Goal: Task Accomplishment & Management: Use online tool/utility

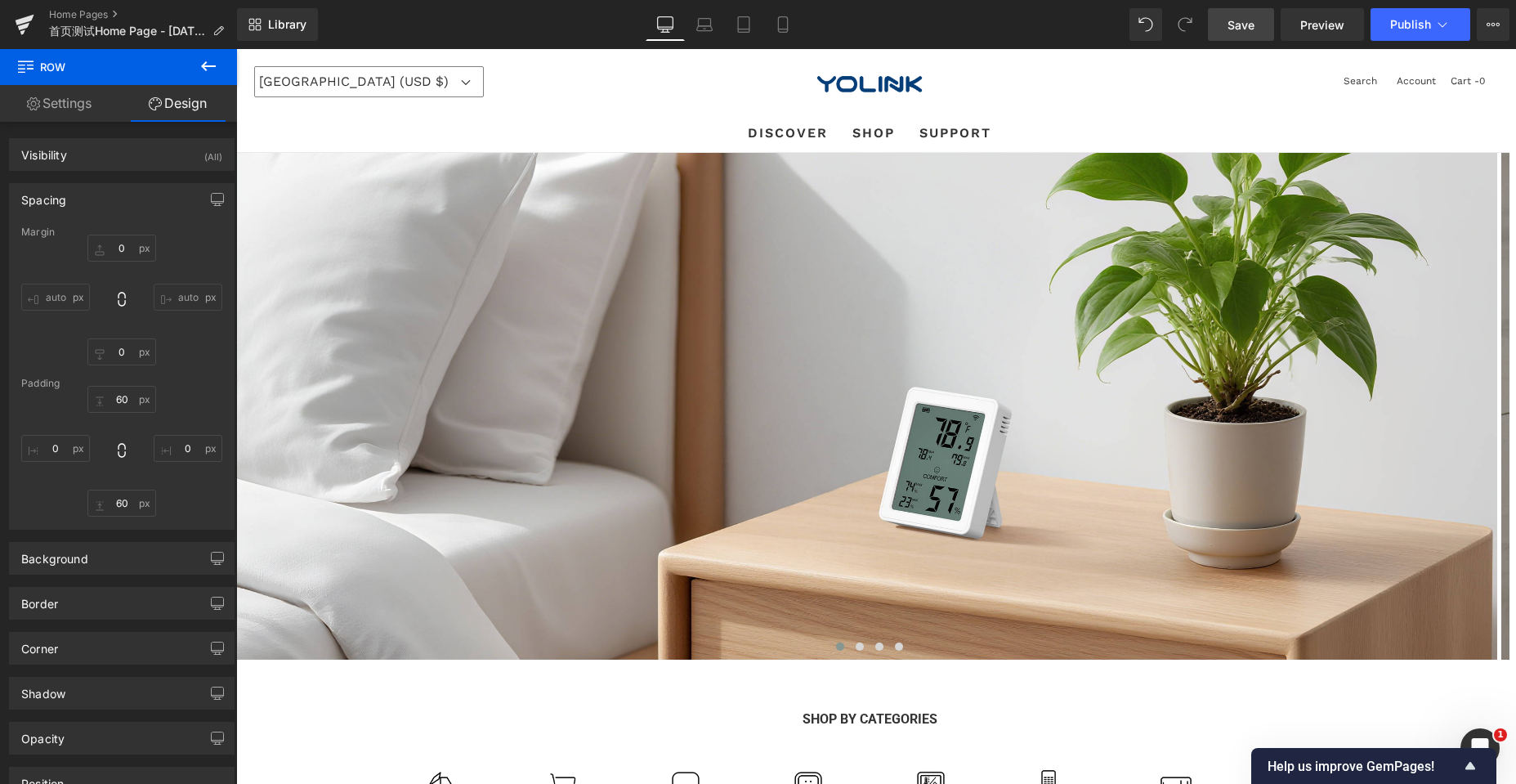
click at [1246, 14] on link "Save" at bounding box center [1240, 24] width 66 height 33
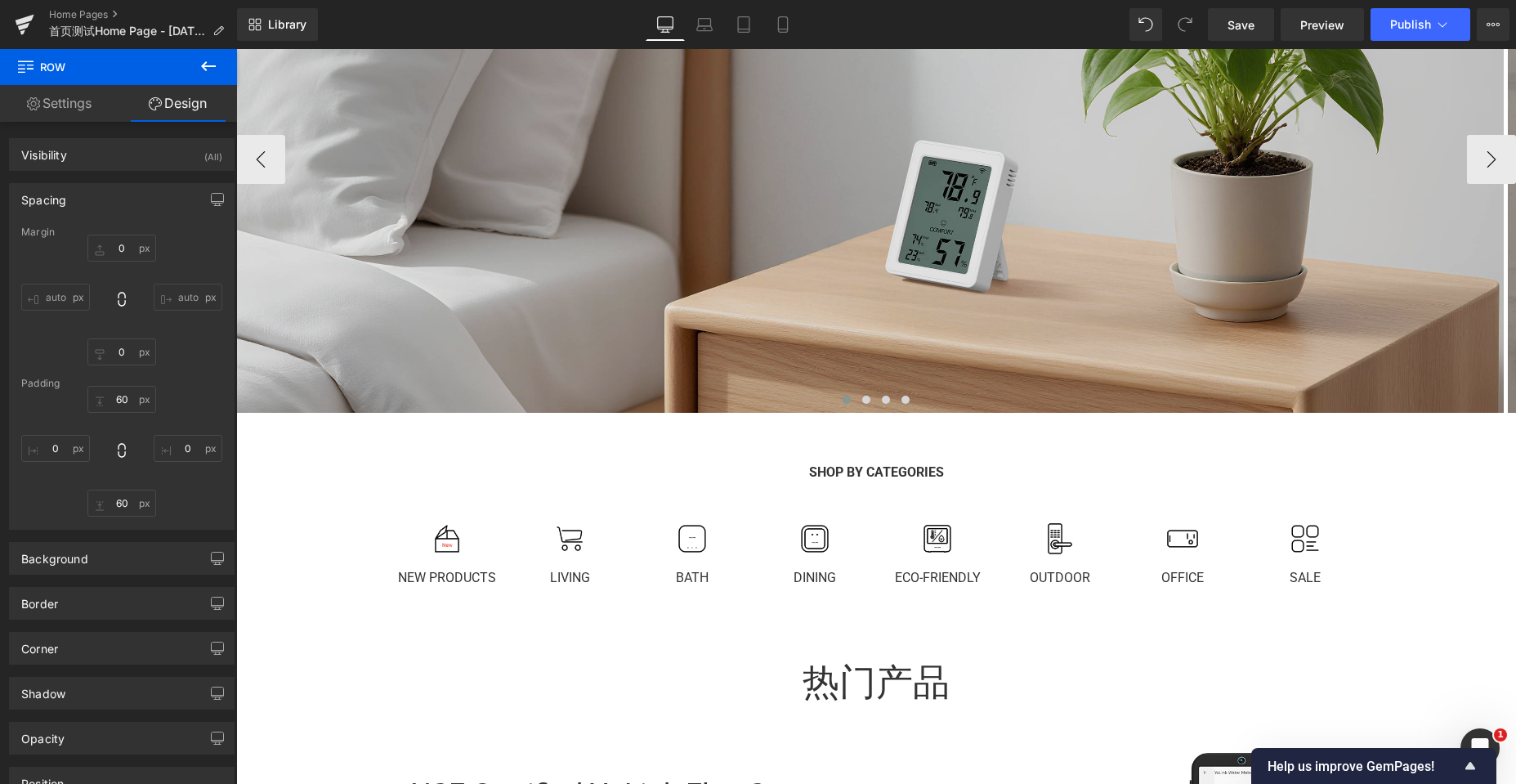
scroll to position [245, 0]
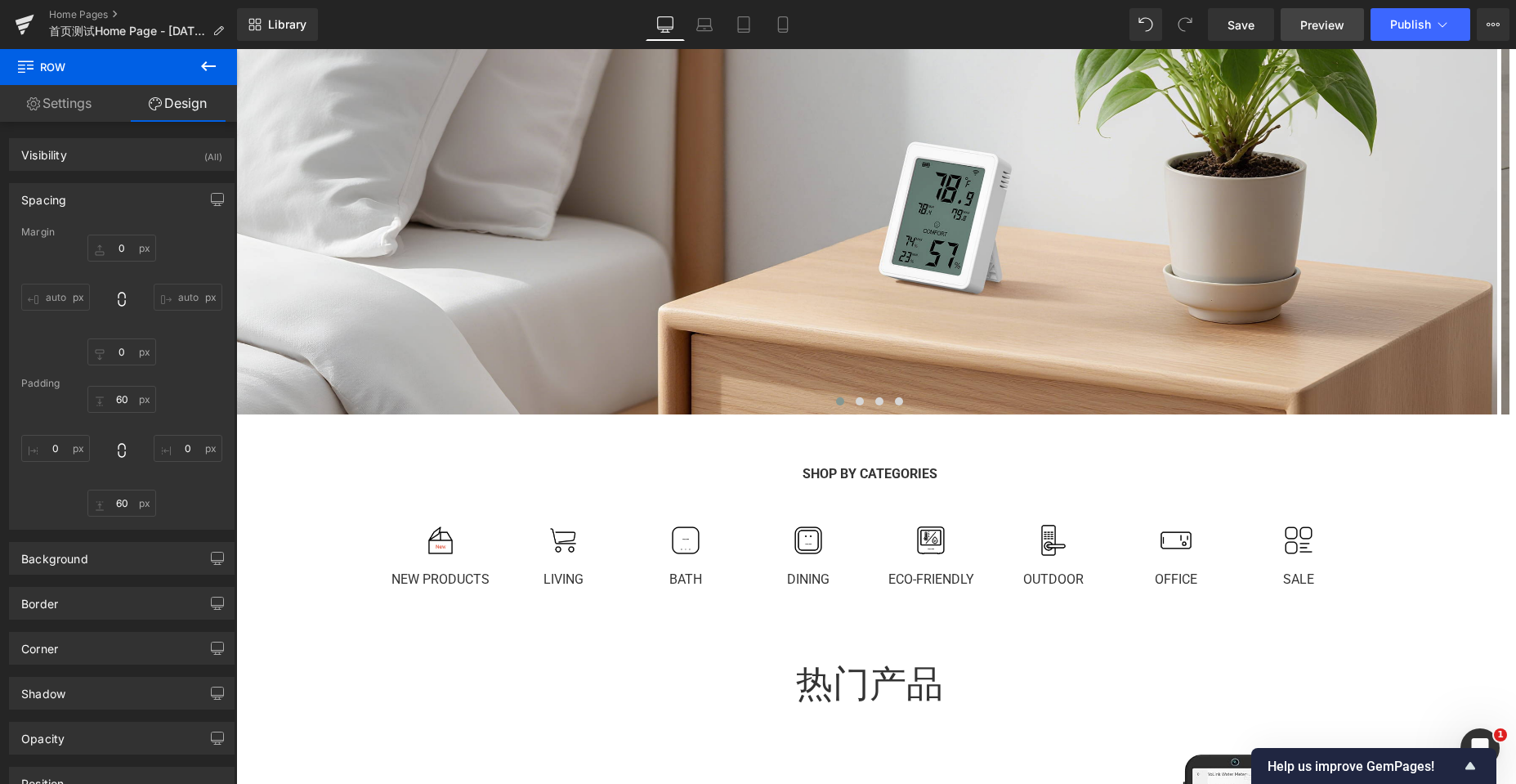
click at [1307, 26] on span "Preview" at bounding box center [1321, 24] width 44 height 17
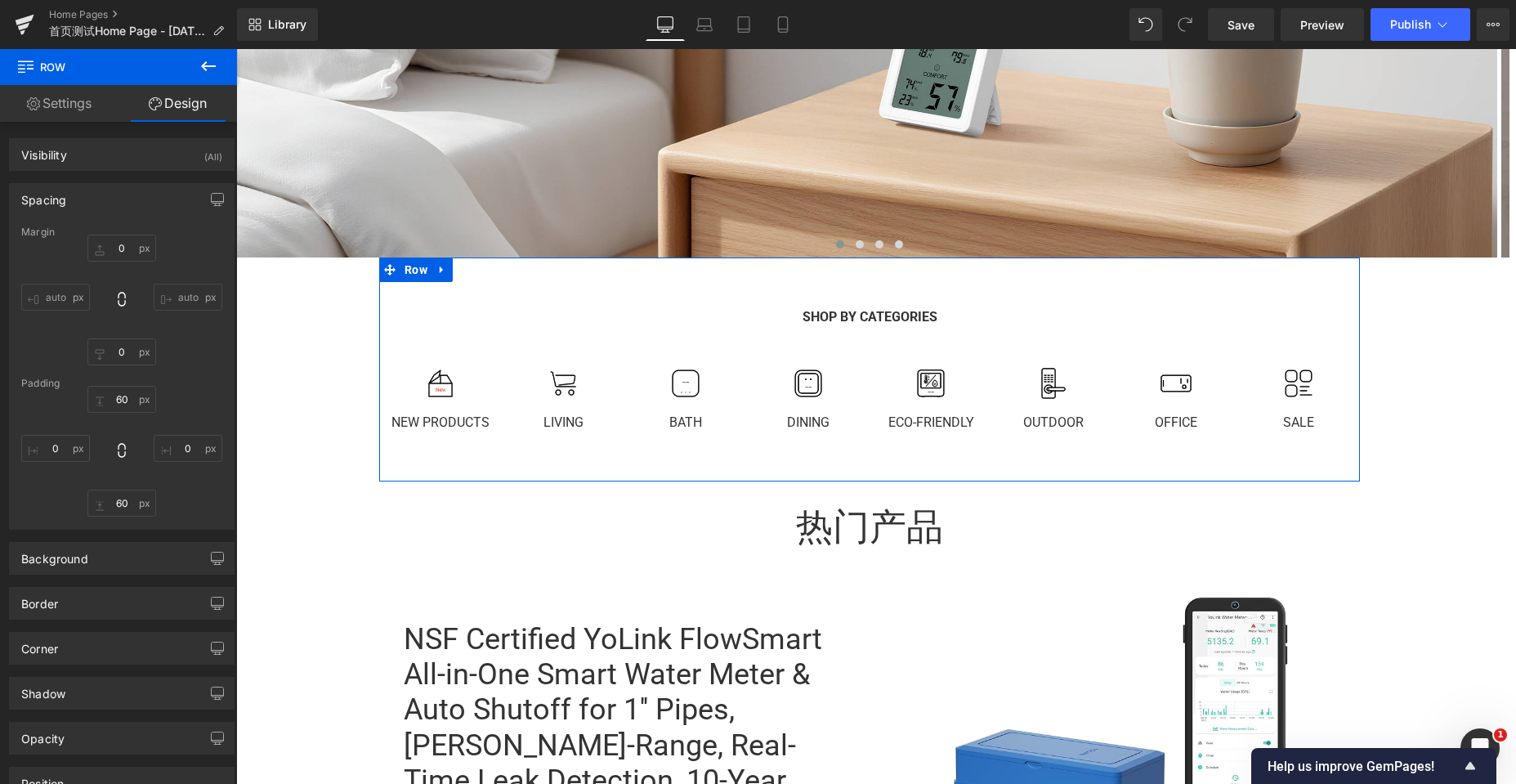
scroll to position [572, 0]
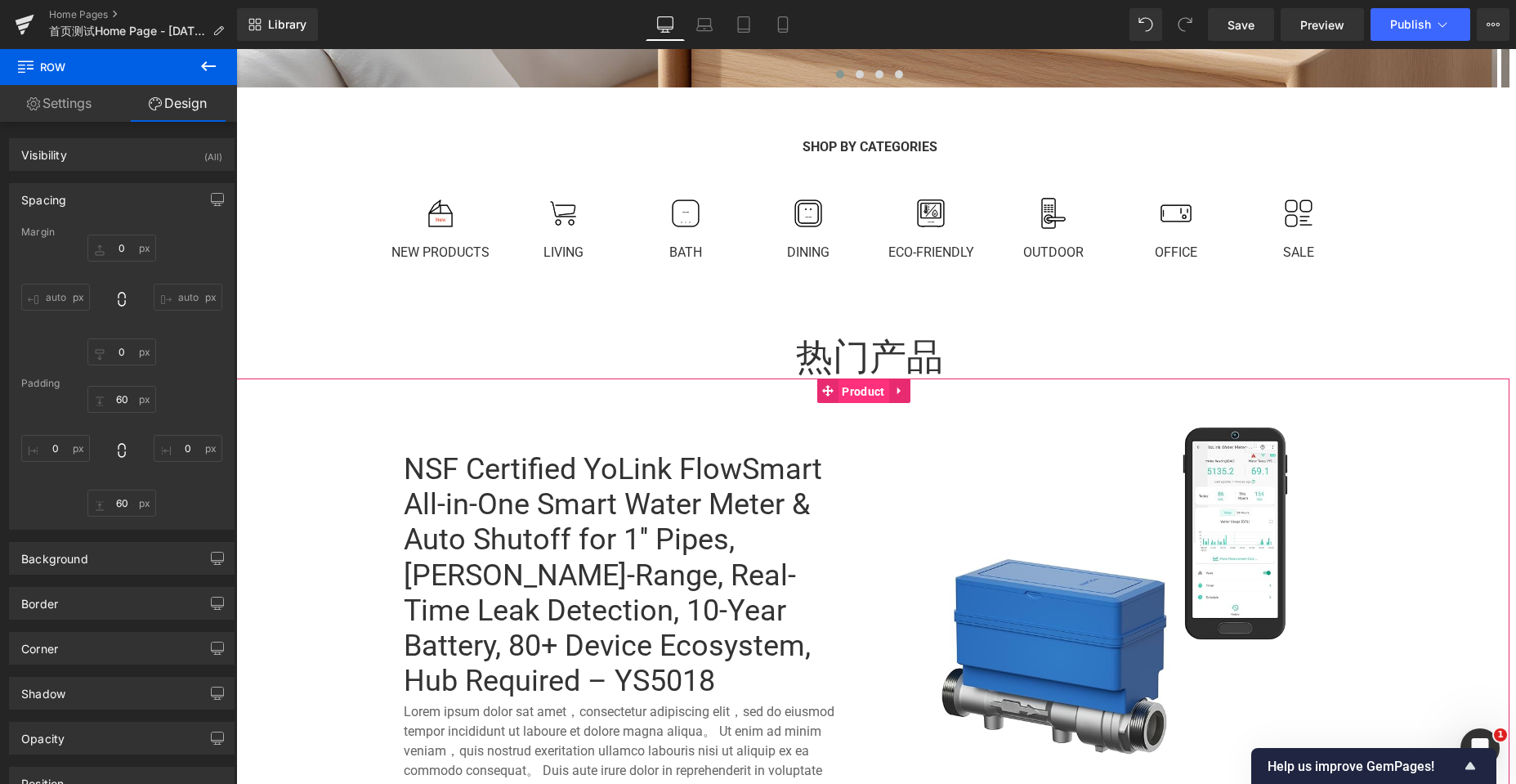
click at [856, 392] on span "Product" at bounding box center [863, 391] width 50 height 24
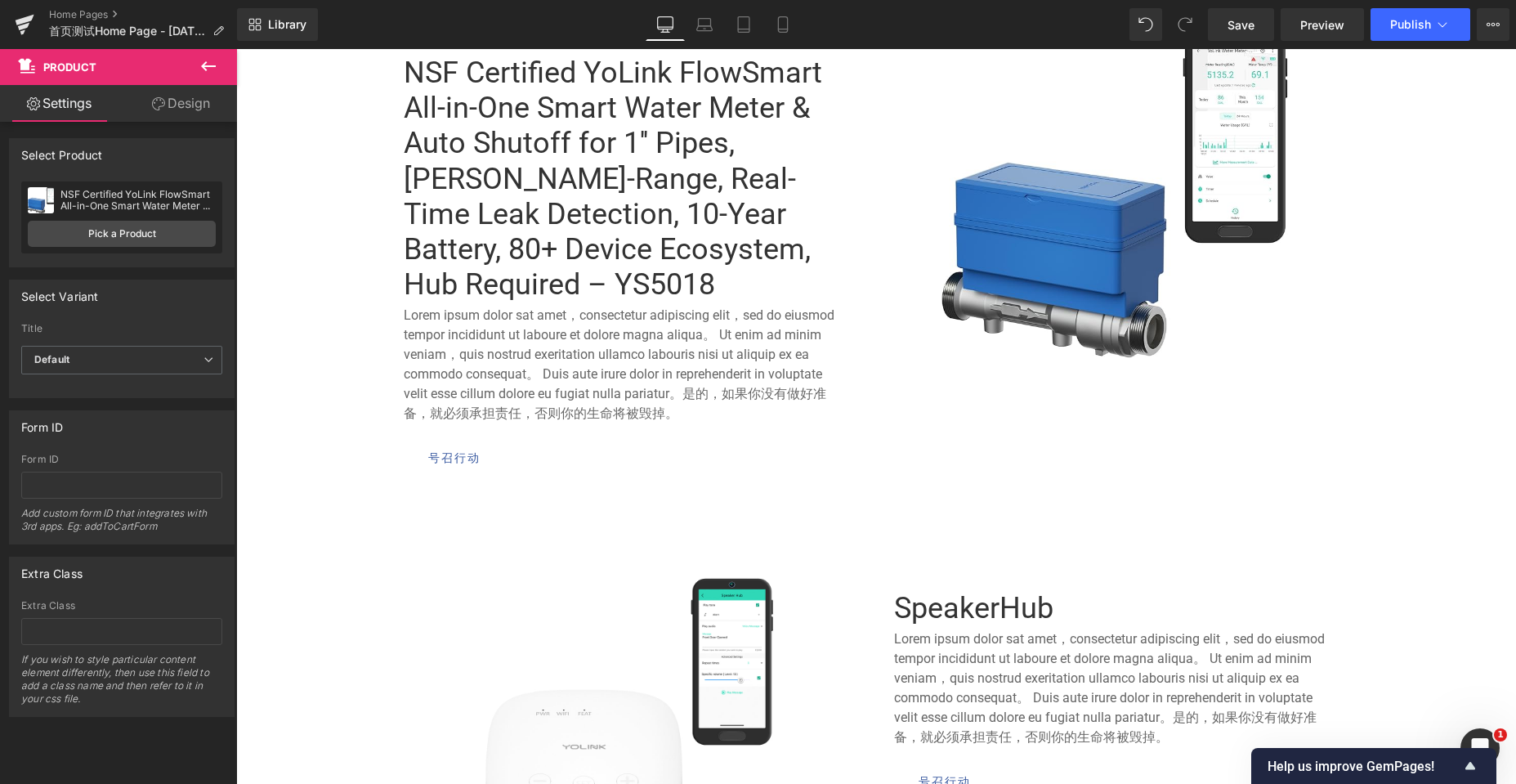
scroll to position [1062, 0]
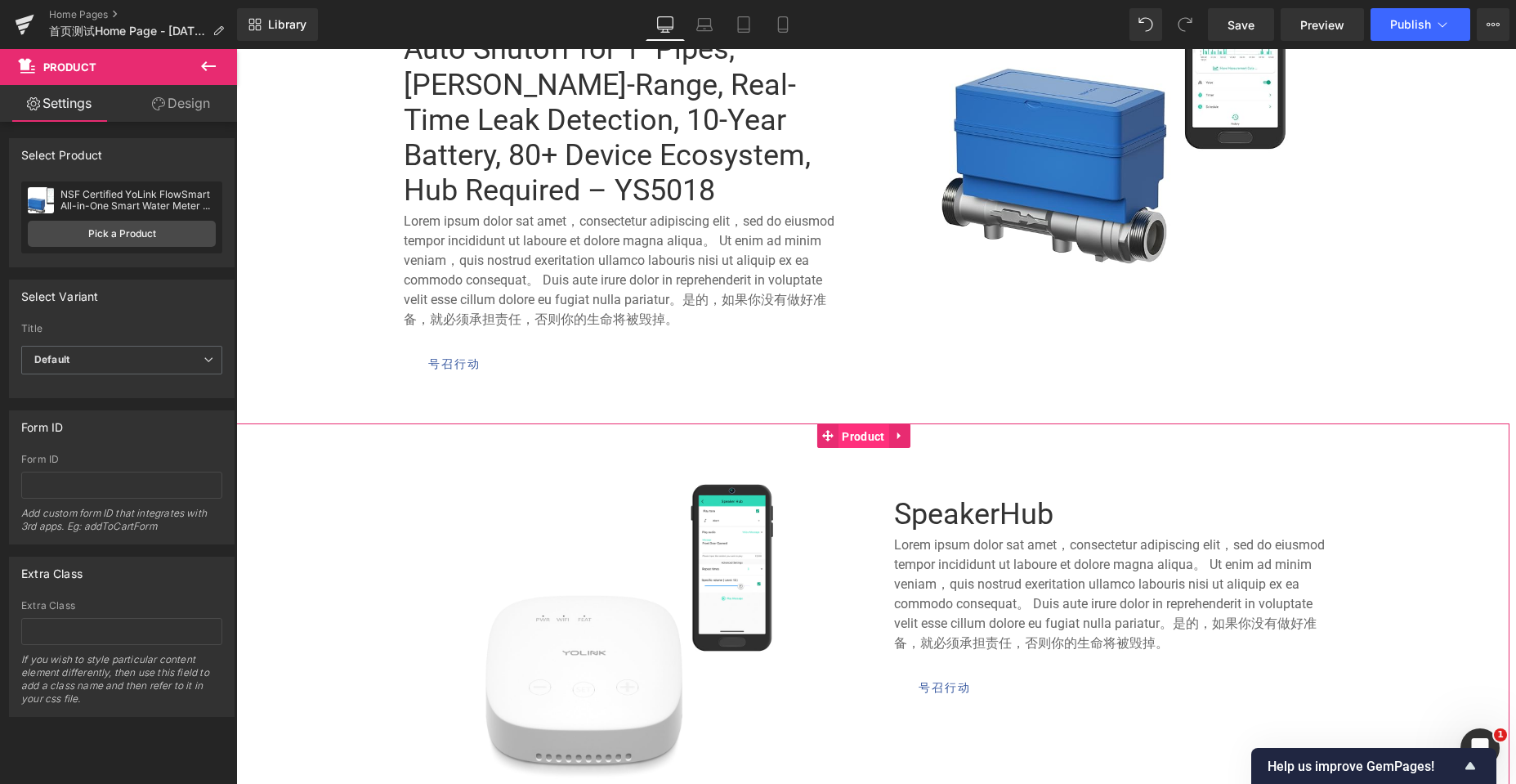
click at [847, 439] on span "Product" at bounding box center [863, 436] width 50 height 24
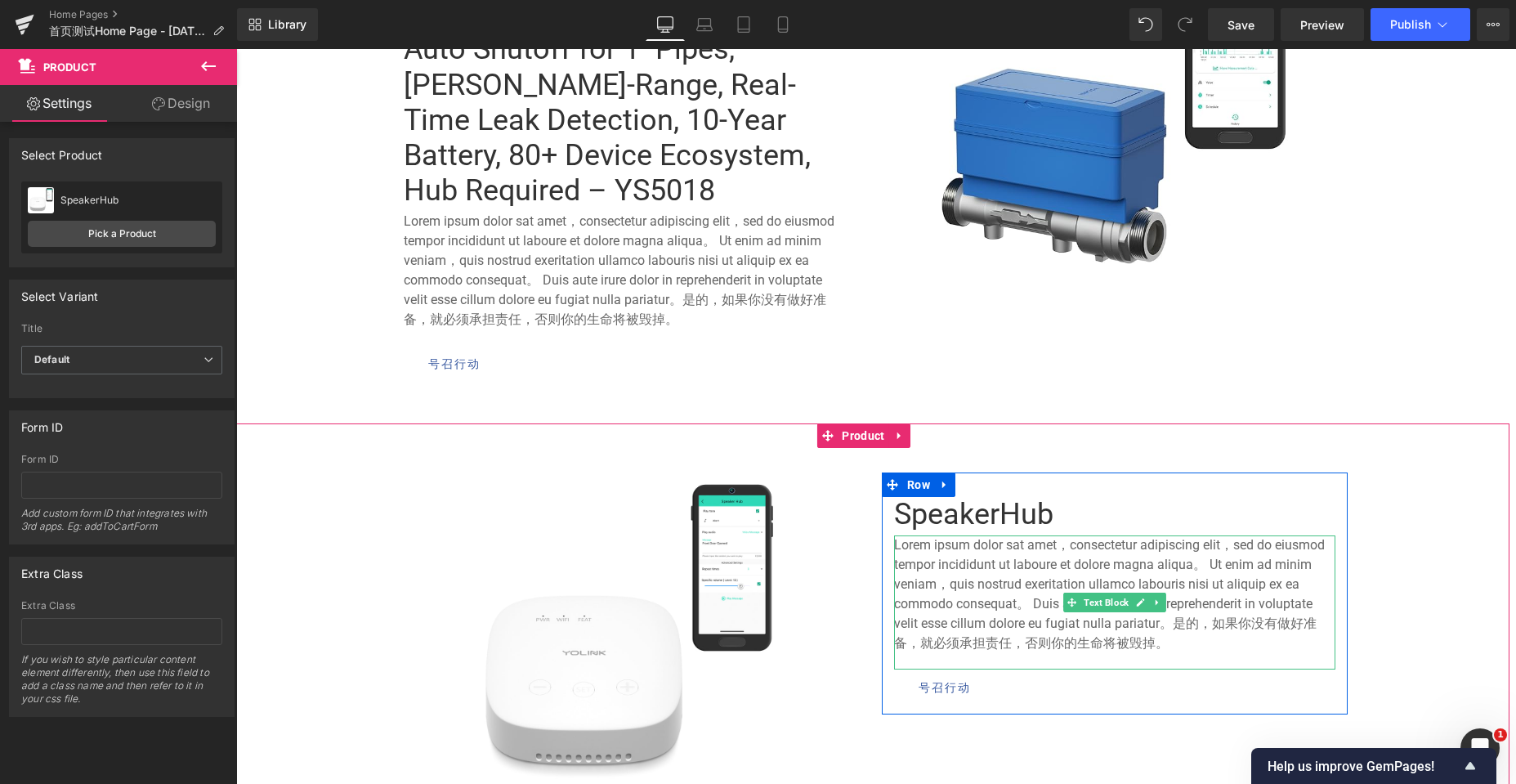
click at [987, 577] on font "Lorem ipsum dolor sat amet，consectetur adipiscing elit，sed do eiusmod tempor in…" at bounding box center [1109, 593] width 431 height 113
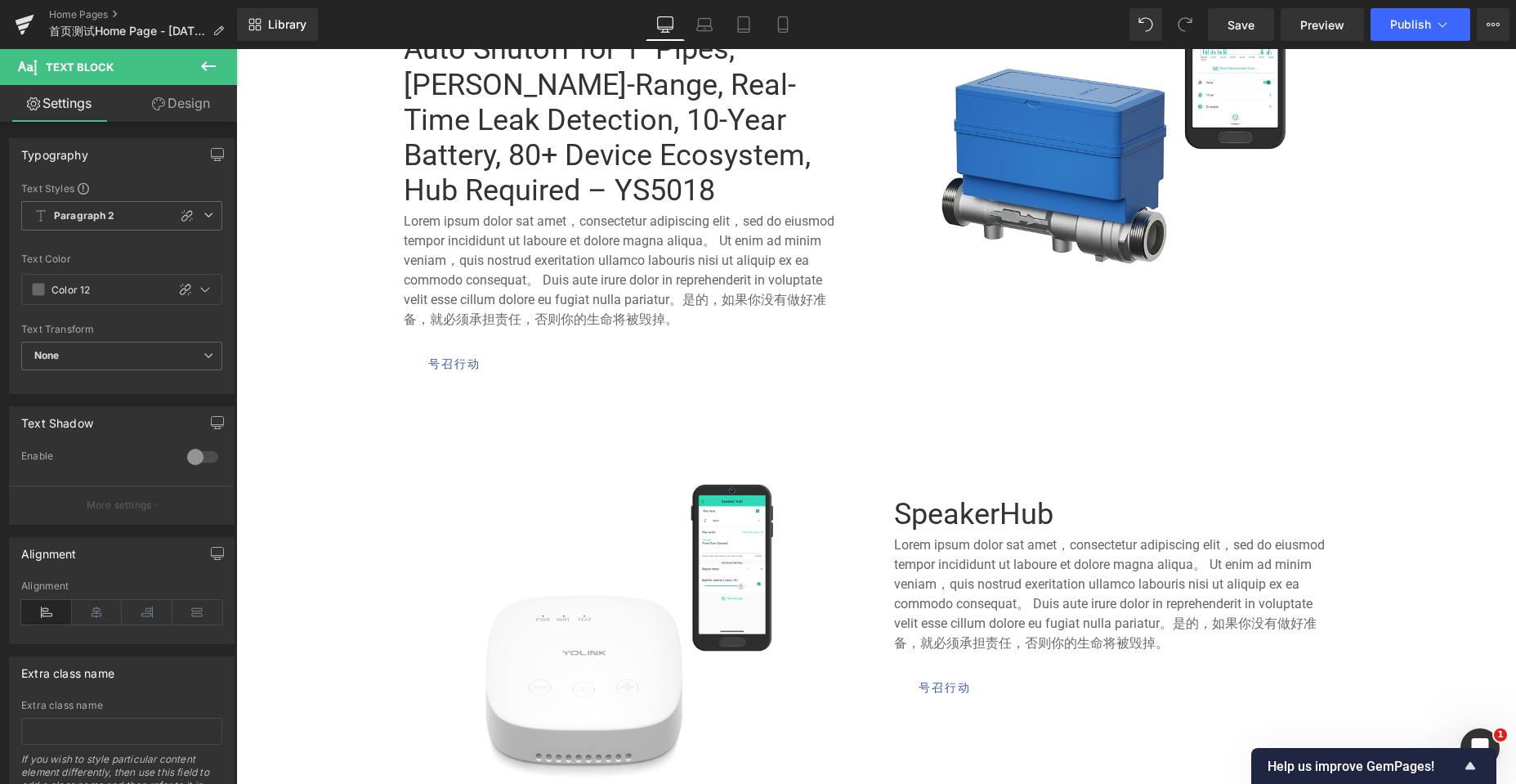
click at [204, 61] on icon at bounding box center [208, 65] width 19 height 19
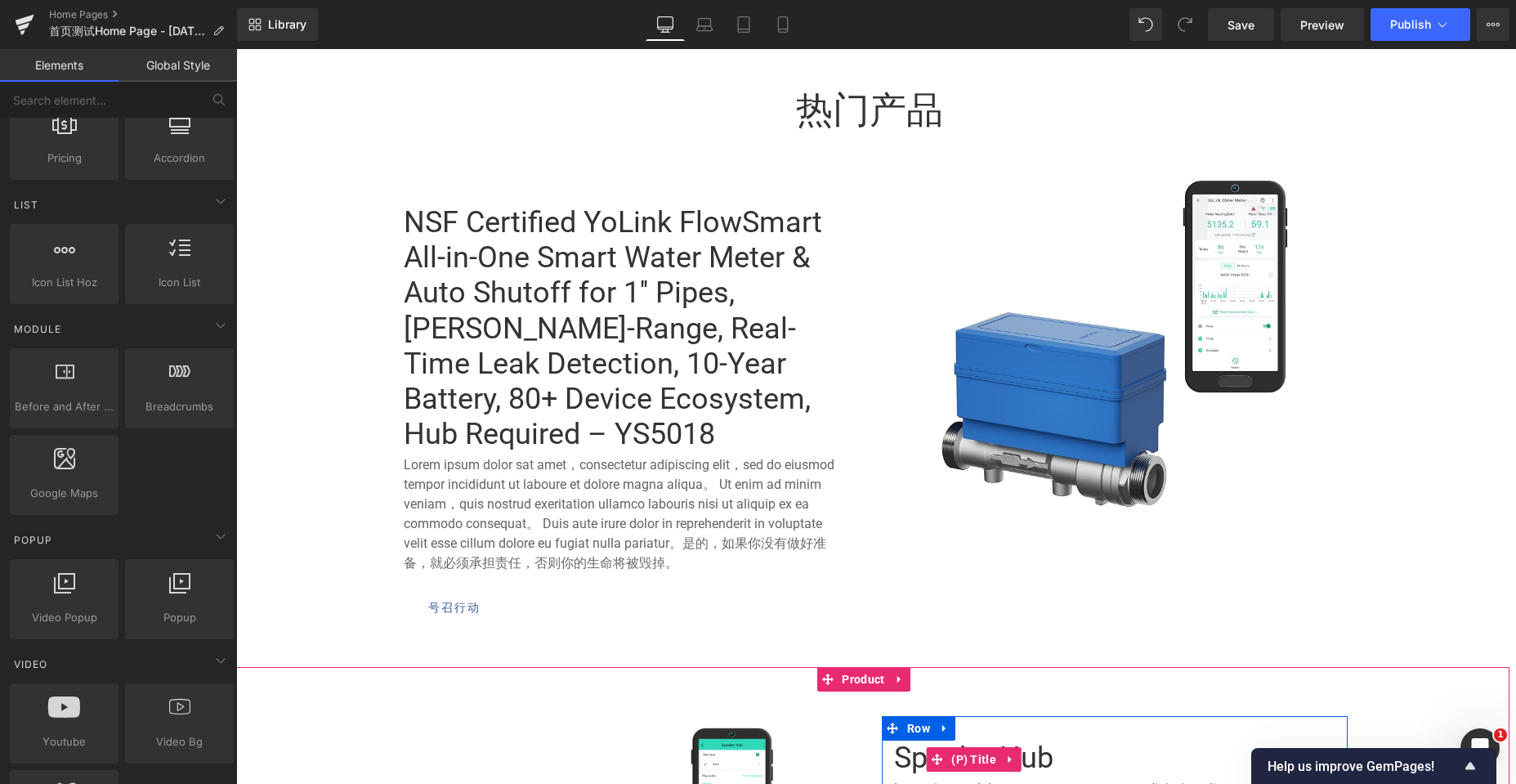
scroll to position [817, 0]
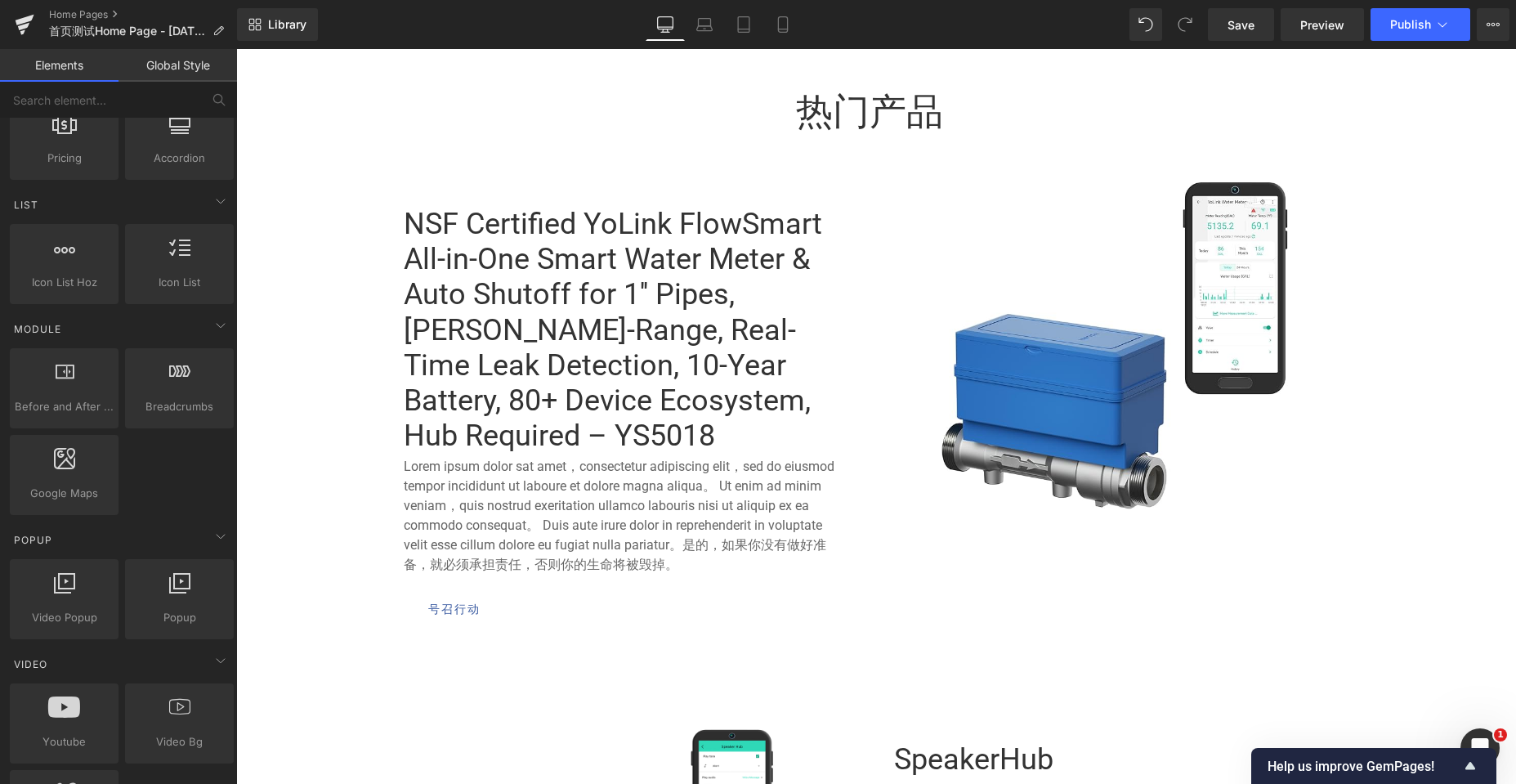
click at [597, 356] on link "NSF Certified YoLink FlowSmart All-in-One Smart Water Meter & Auto Shutoff for …" at bounding box center [624, 330] width 441 height 247
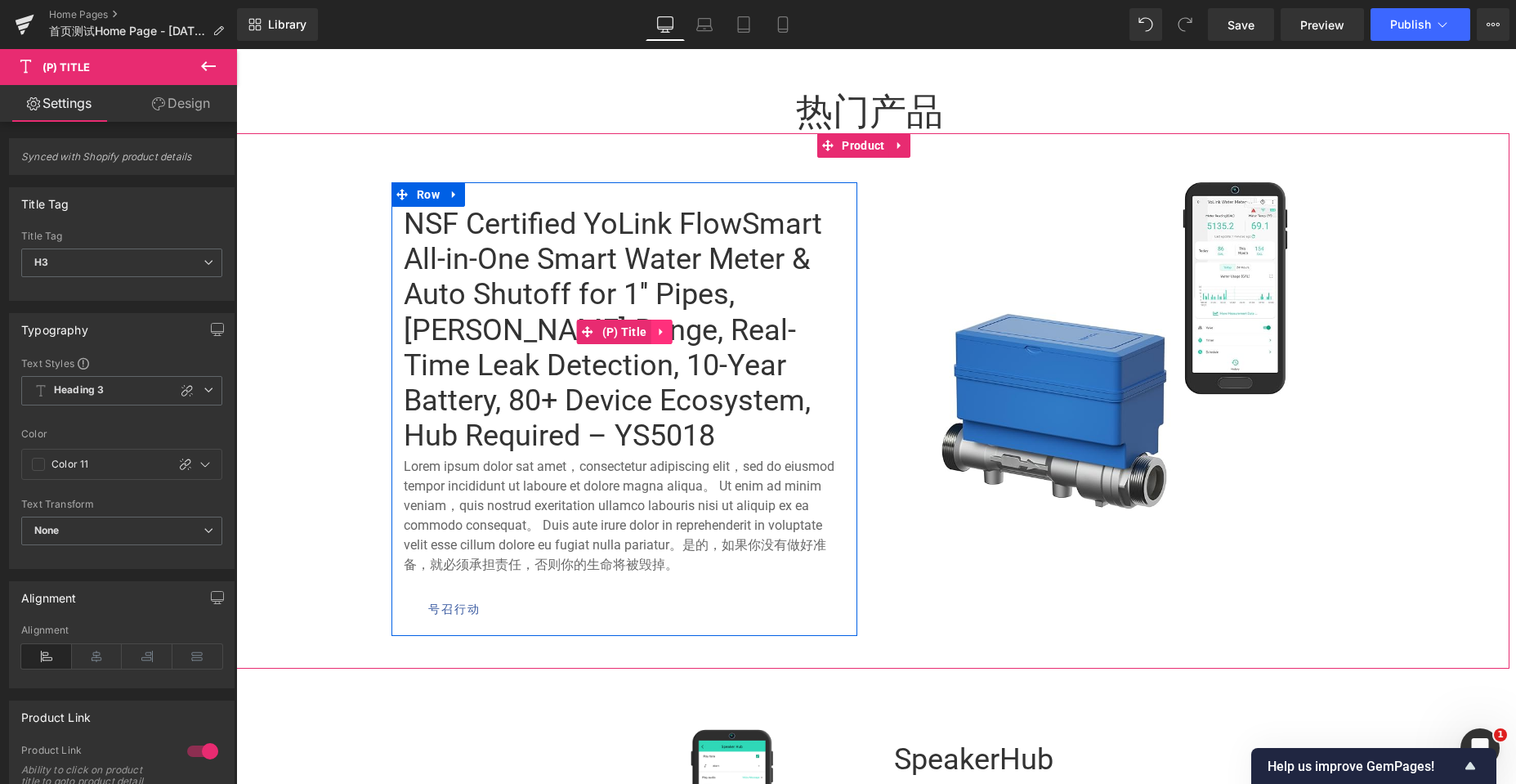
click at [654, 325] on link at bounding box center [661, 331] width 21 height 24
click at [666, 330] on icon at bounding box center [672, 332] width 12 height 12
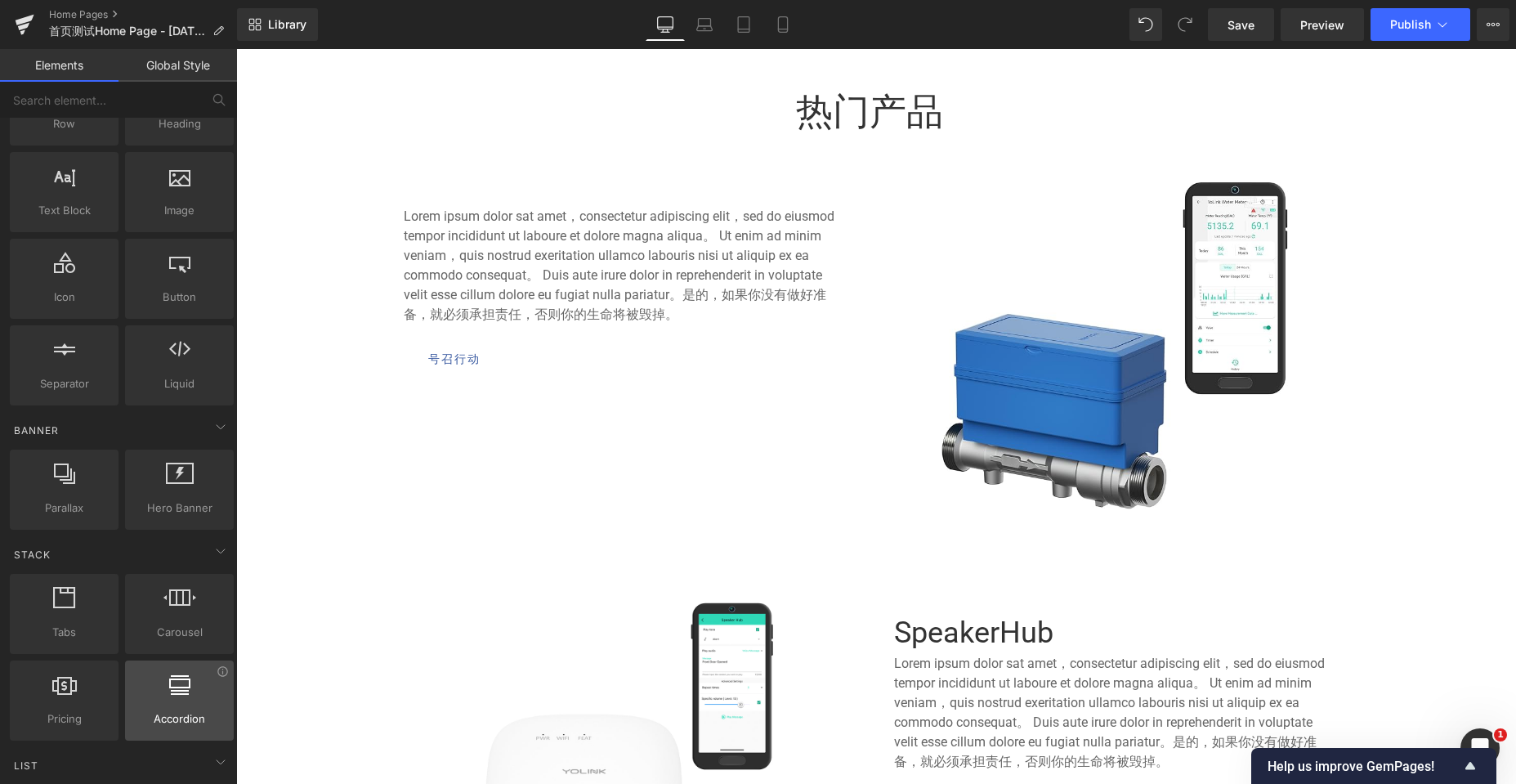
scroll to position [0, 0]
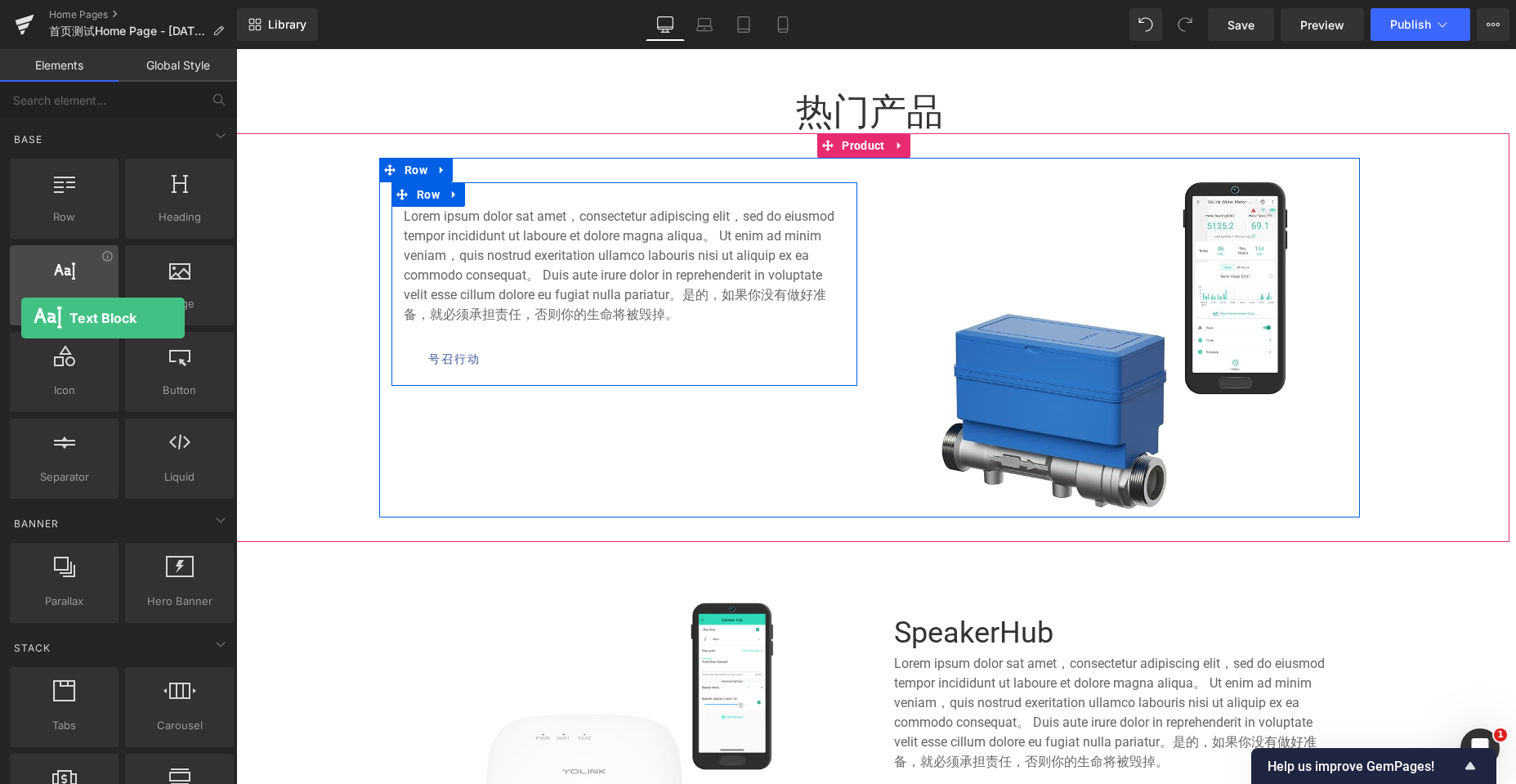
drag, startPoint x: 60, startPoint y: 286, endPoint x: 23, endPoint y: 309, distance: 43.6
click at [23, 309] on div "Text Block texts, paragraphs, contents, blocks" at bounding box center [65, 284] width 109 height 80
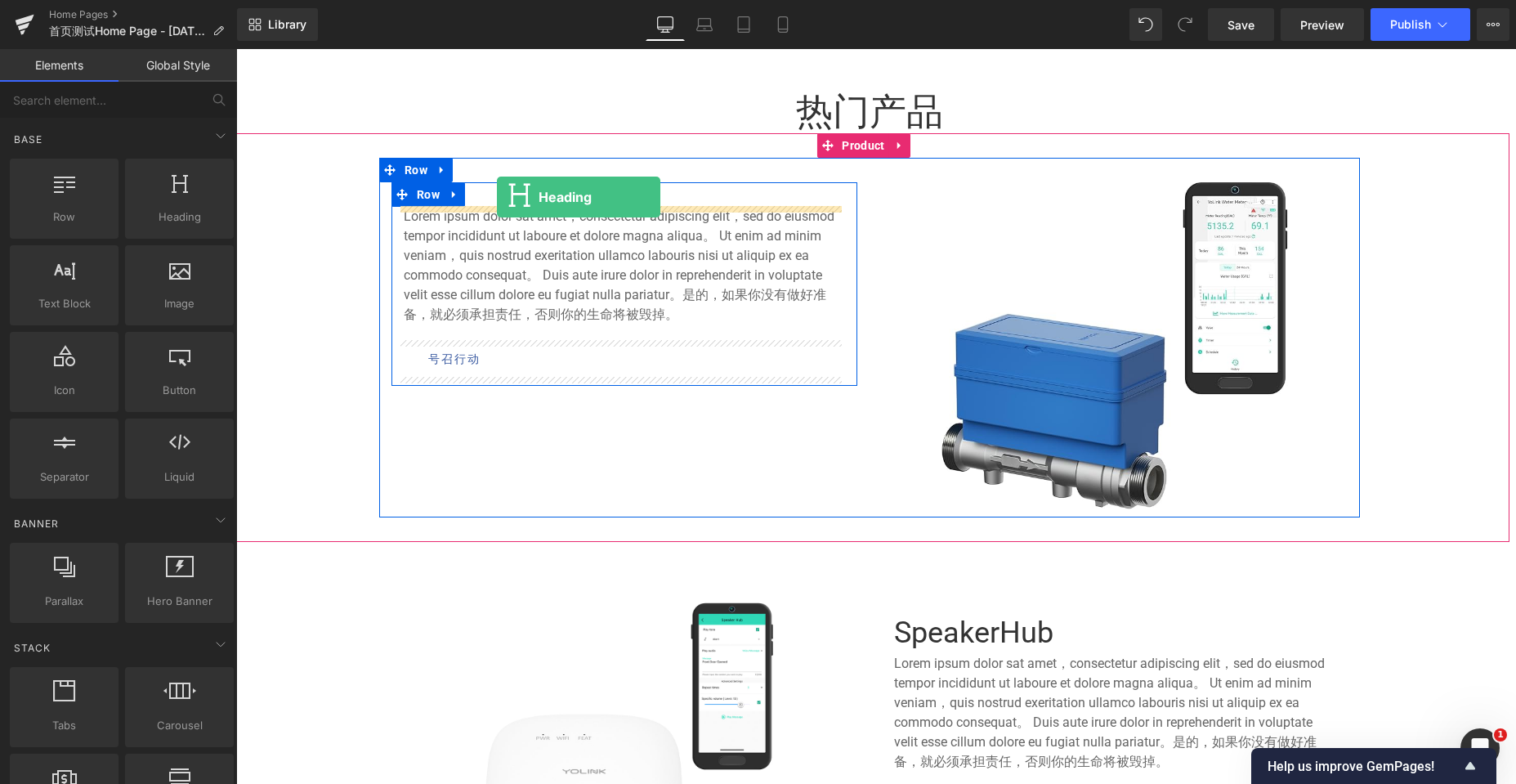
drag, startPoint x: 422, startPoint y: 219, endPoint x: 496, endPoint y: 197, distance: 77.2
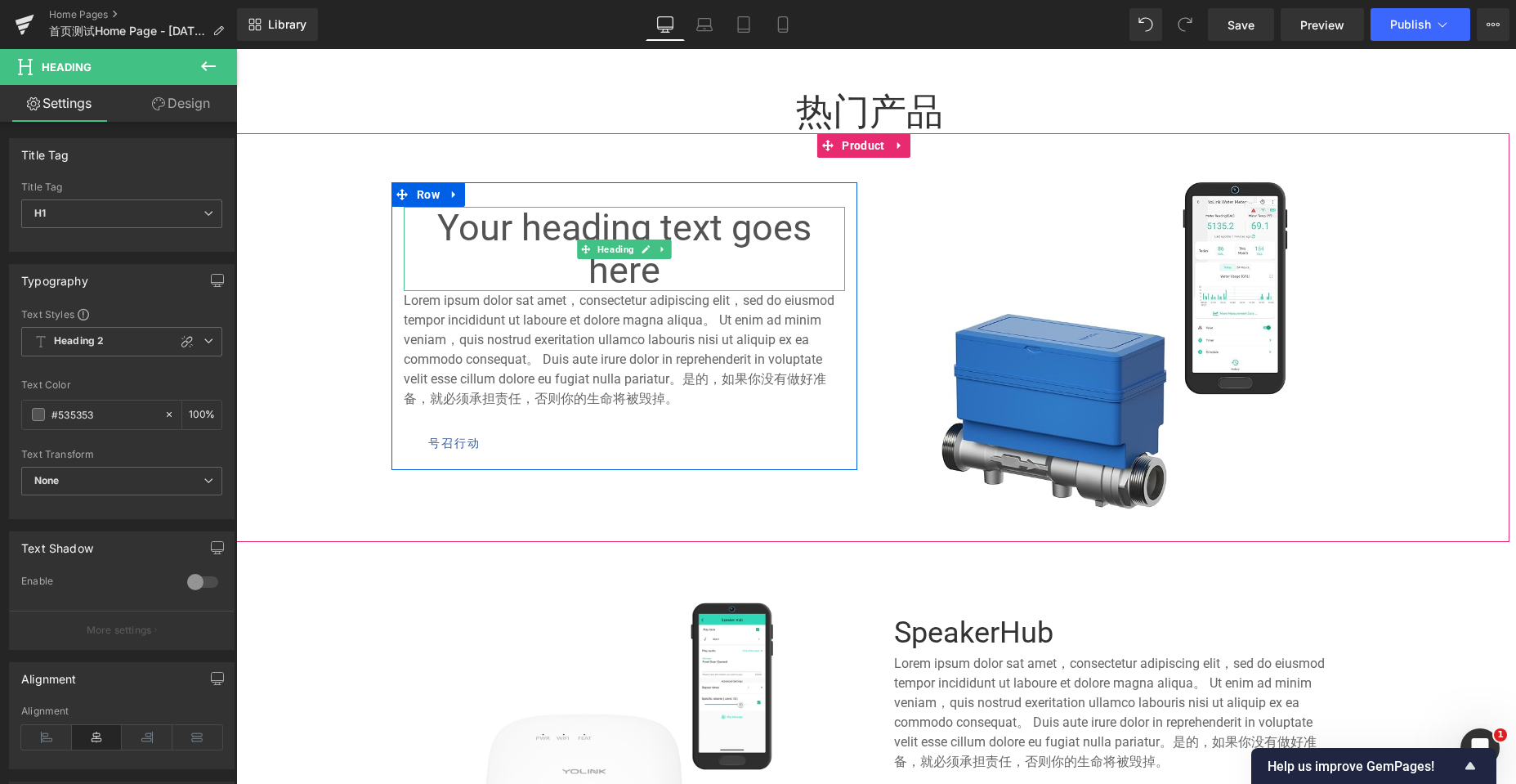
click at [601, 225] on h1 "Your heading text goes here" at bounding box center [624, 249] width 441 height 84
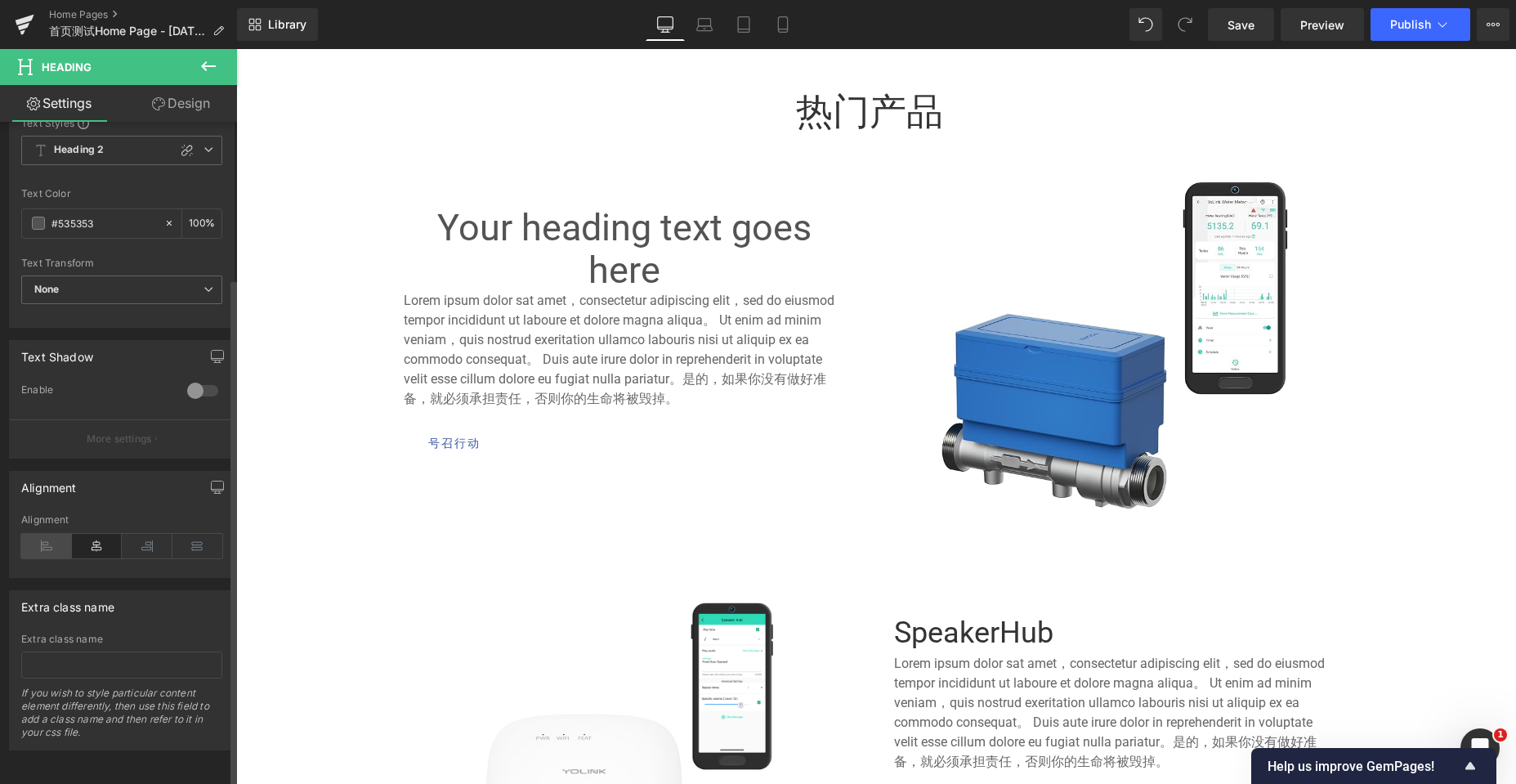
click at [36, 533] on icon at bounding box center [46, 545] width 50 height 24
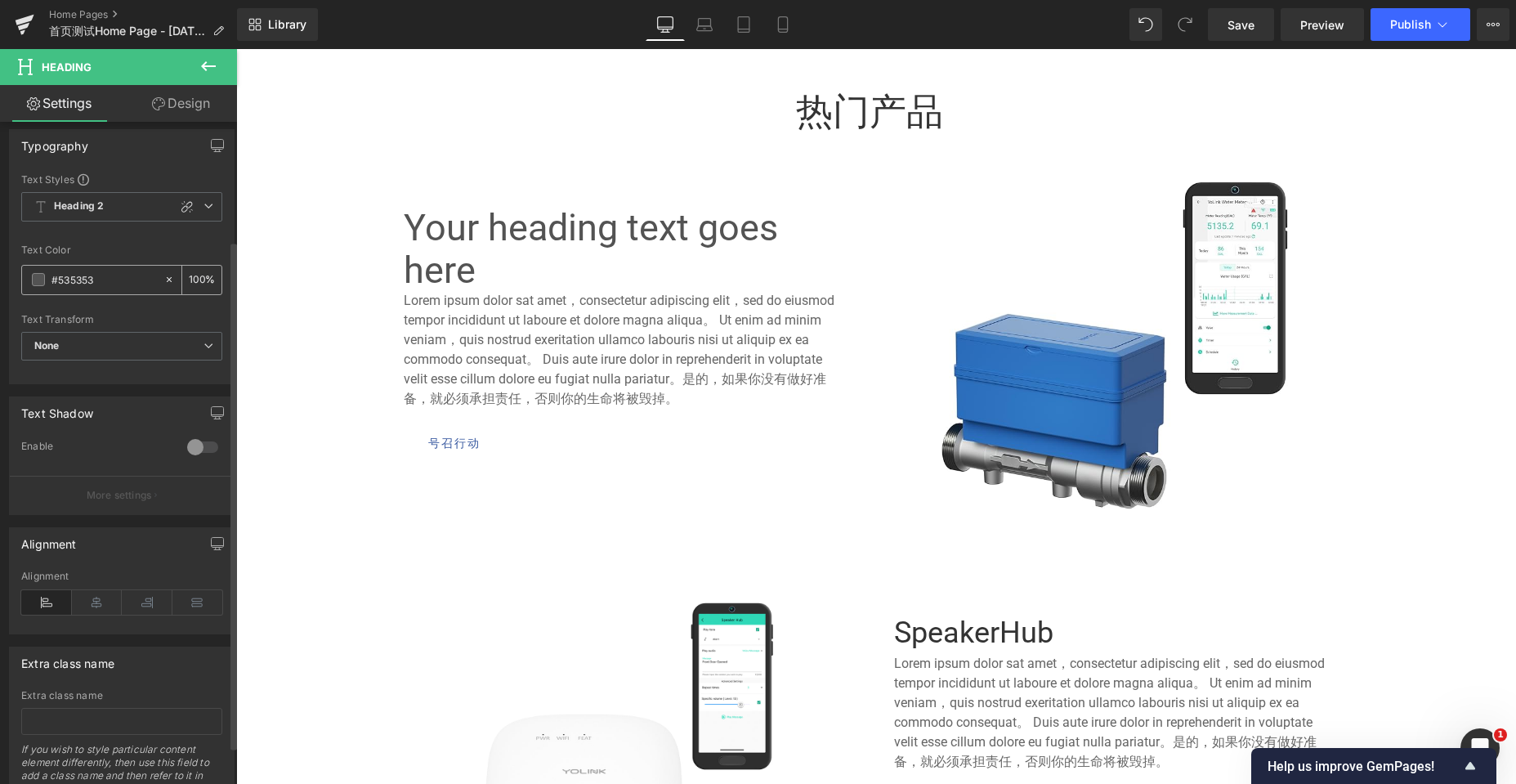
scroll to position [40, 0]
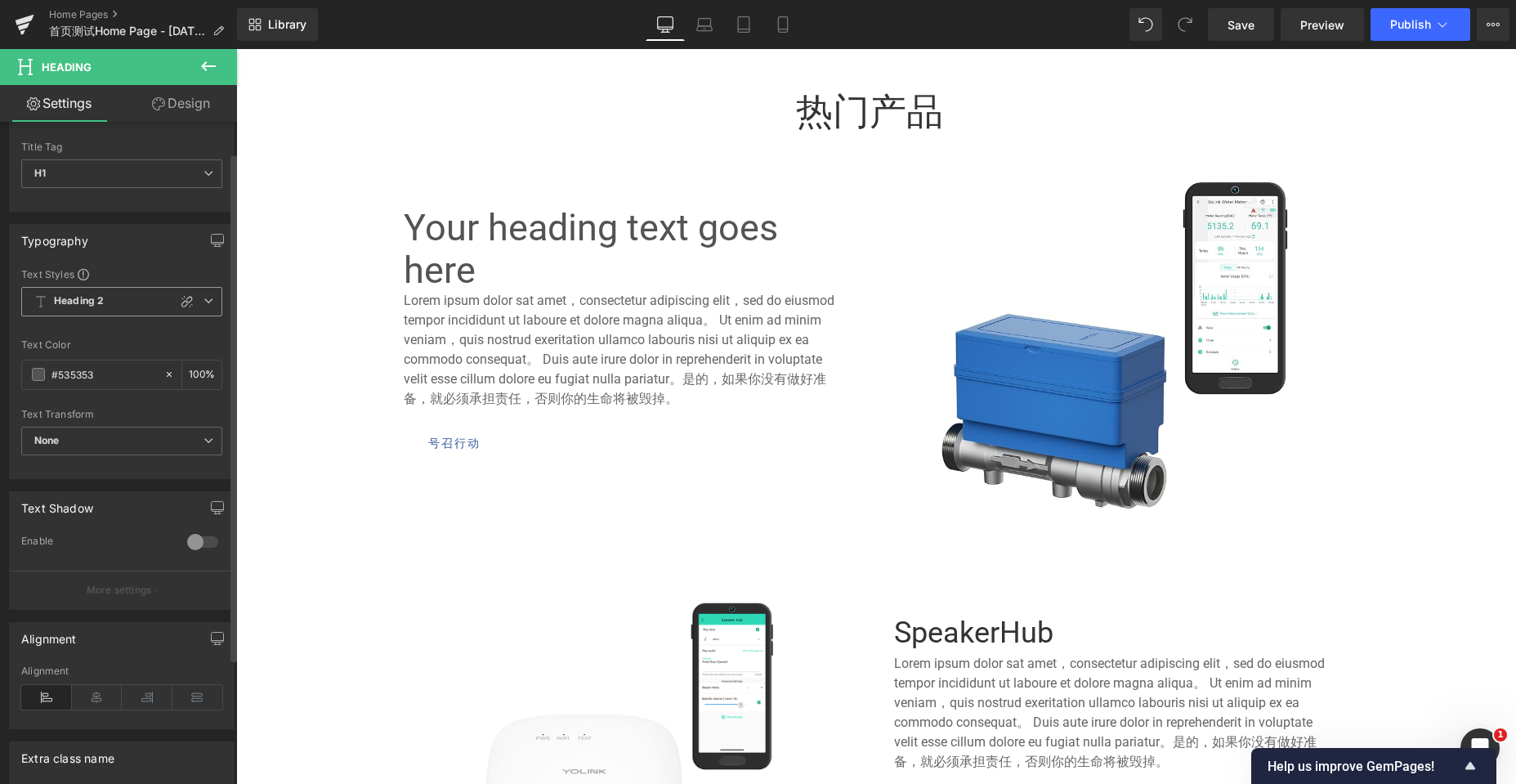
click at [204, 298] on icon at bounding box center [209, 301] width 10 height 10
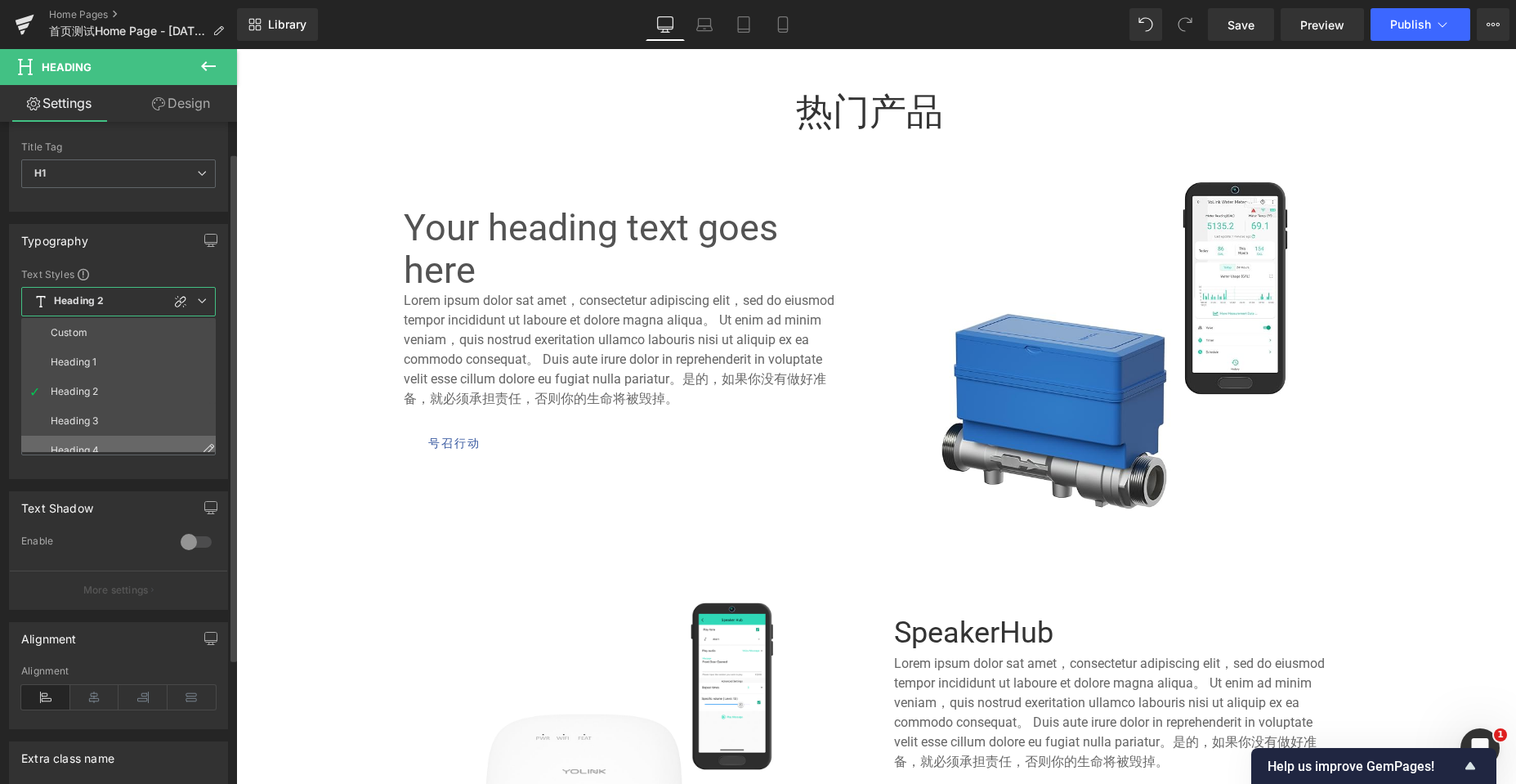
click at [108, 441] on li "Heading 4" at bounding box center [122, 449] width 202 height 29
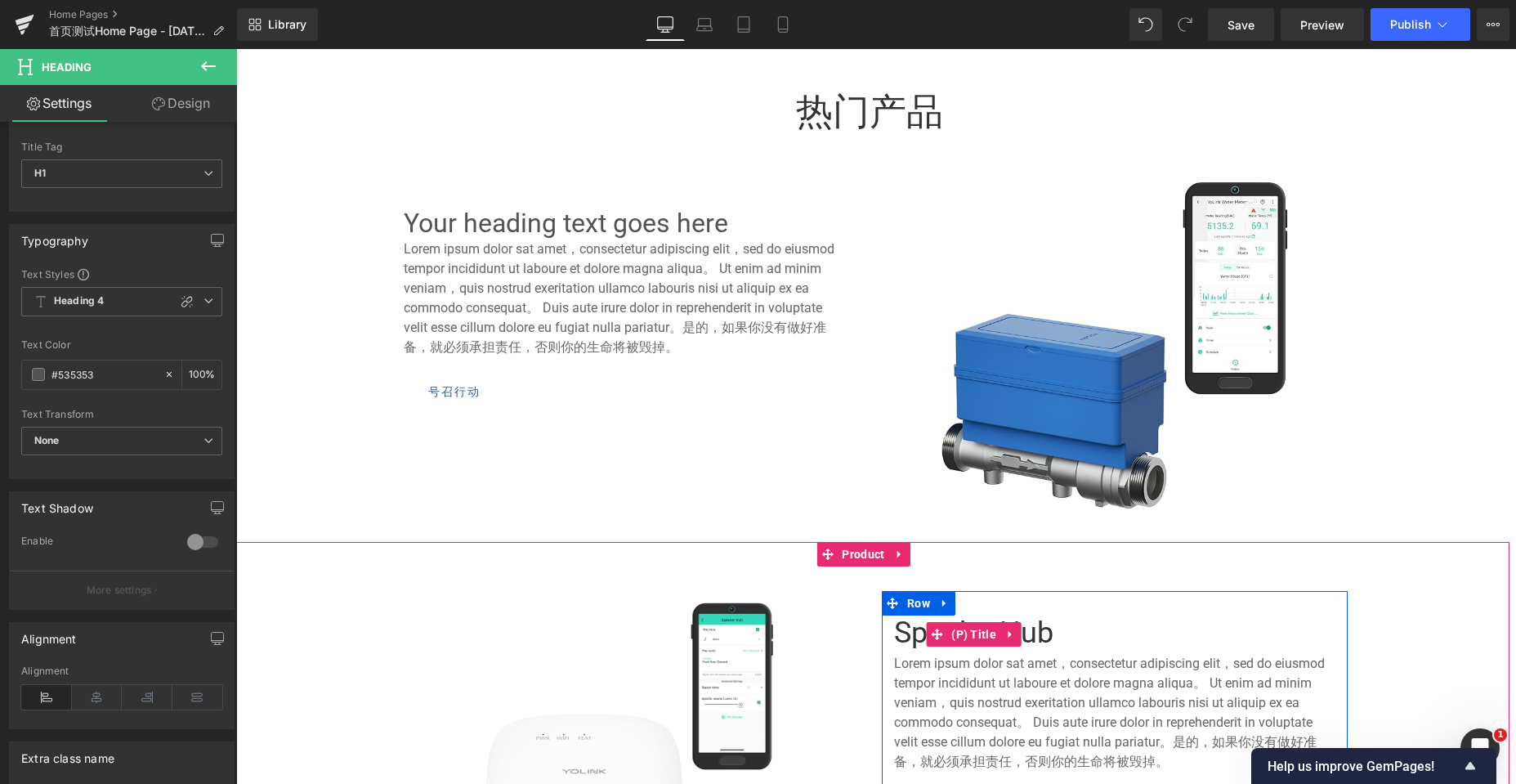
click at [894, 634] on link "SpeakerHub" at bounding box center [973, 633] width 159 height 35
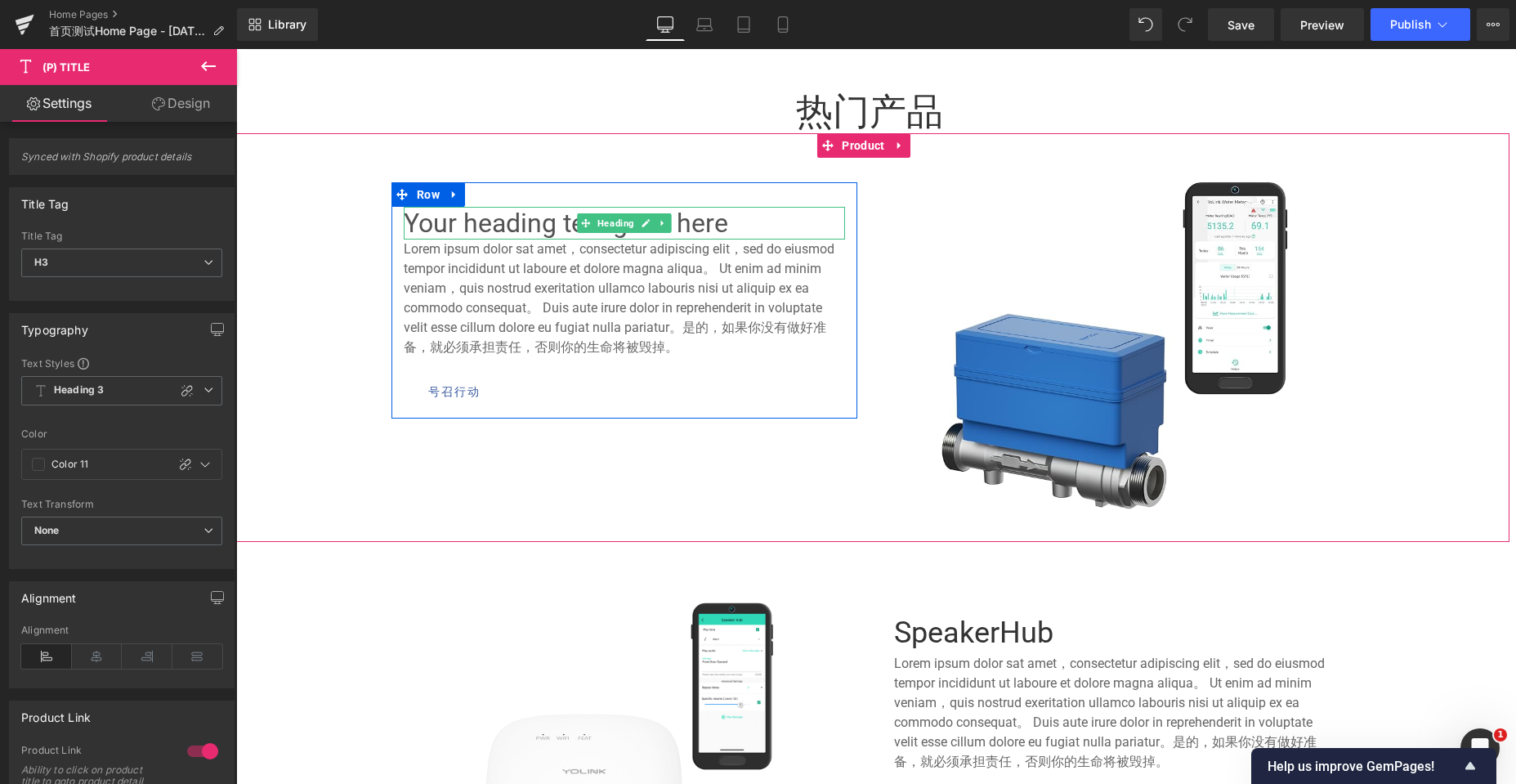
click at [474, 221] on h1 "Your heading text goes here" at bounding box center [624, 223] width 441 height 33
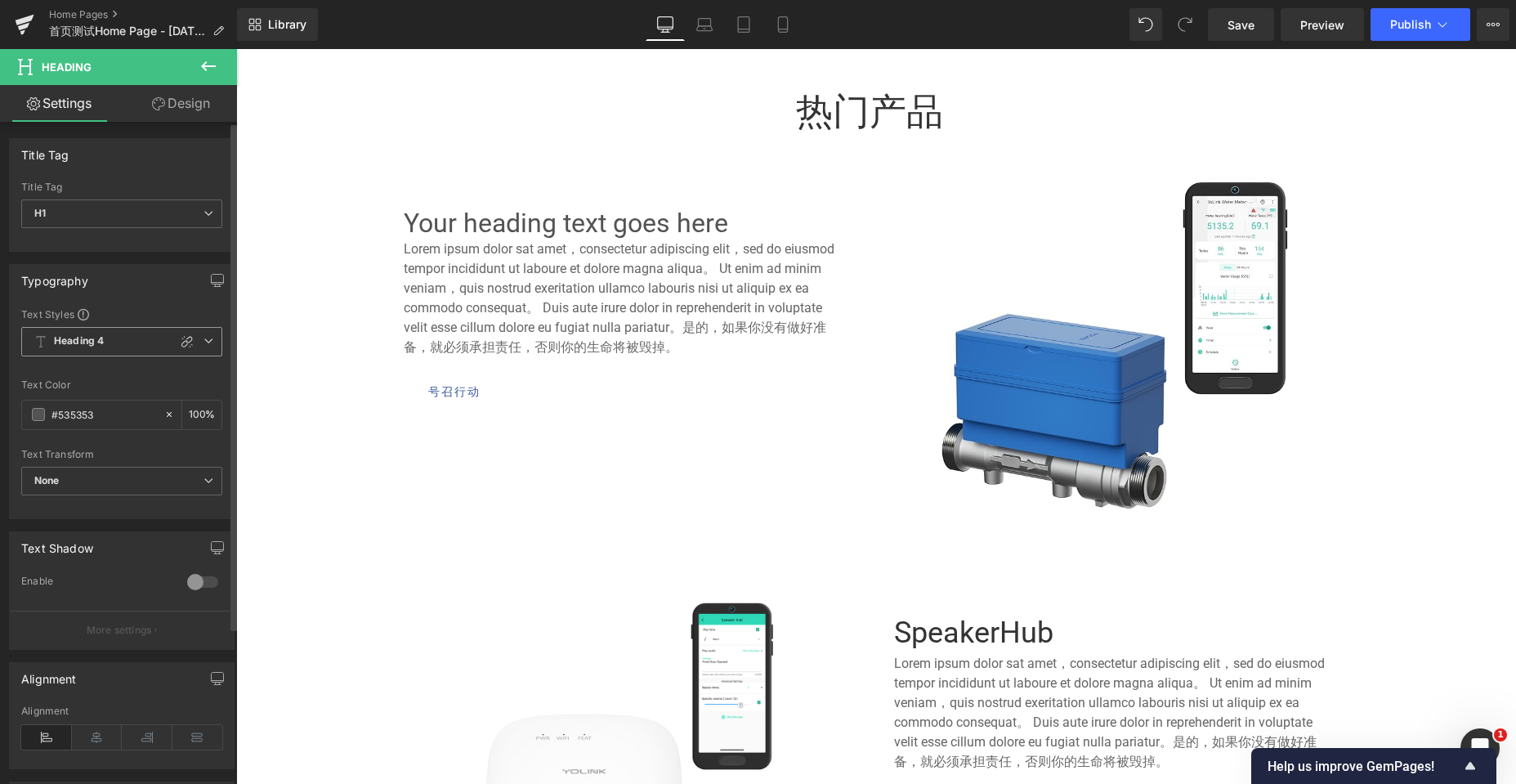
click at [200, 335] on span "Heading 4" at bounding box center [122, 341] width 201 height 29
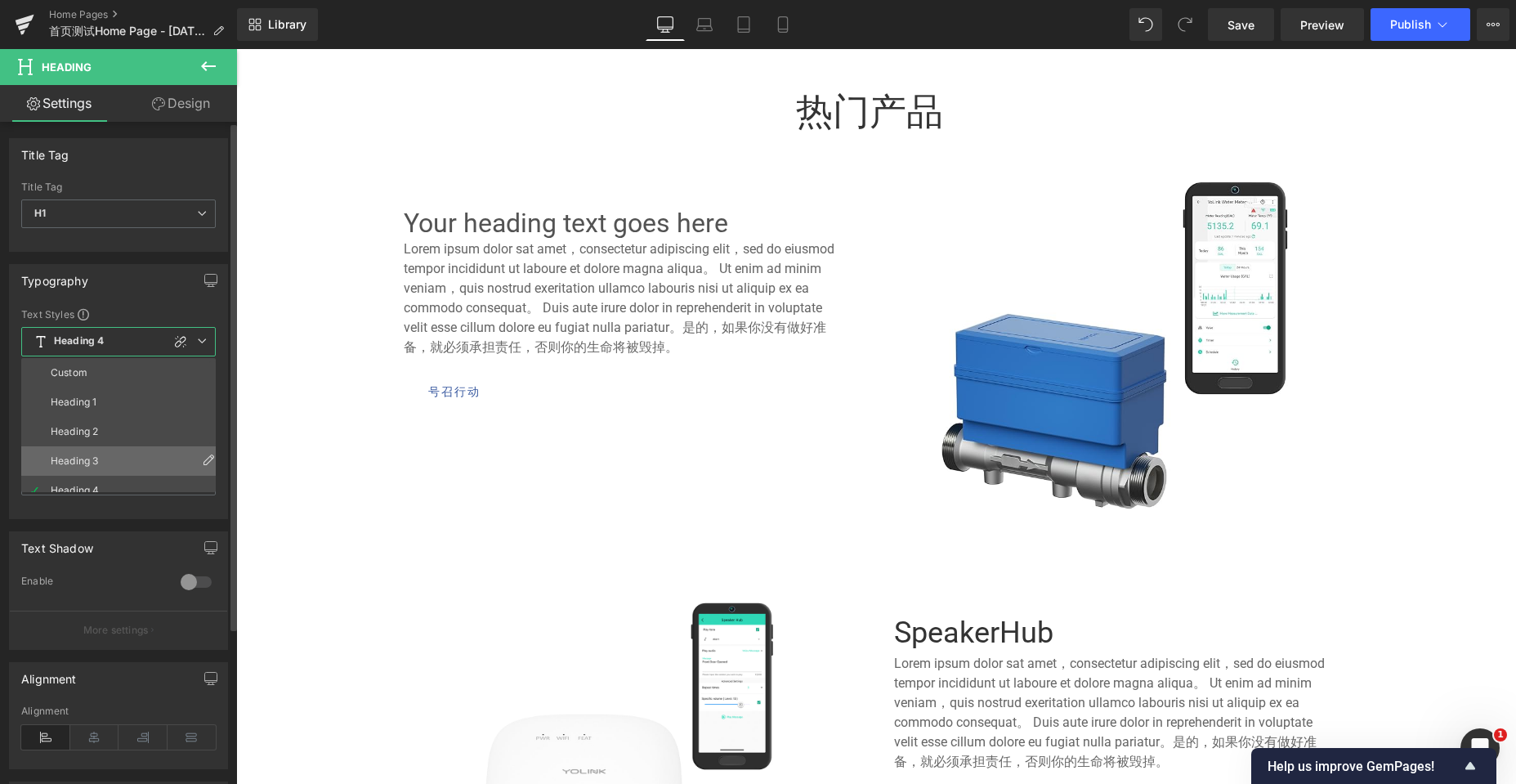
click at [84, 462] on div "Heading 3" at bounding box center [74, 461] width 48 height 12
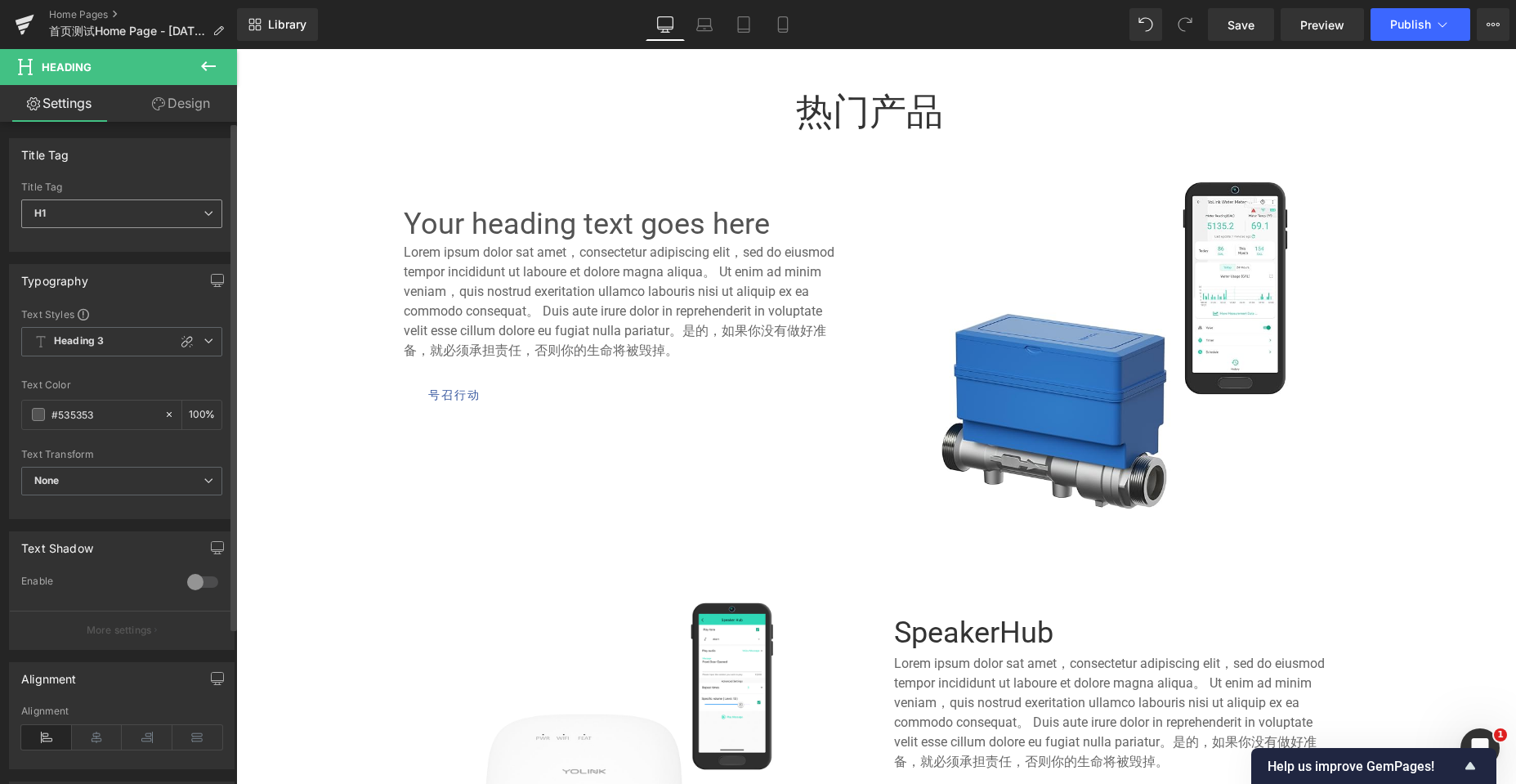
click at [204, 210] on icon at bounding box center [209, 213] width 10 height 10
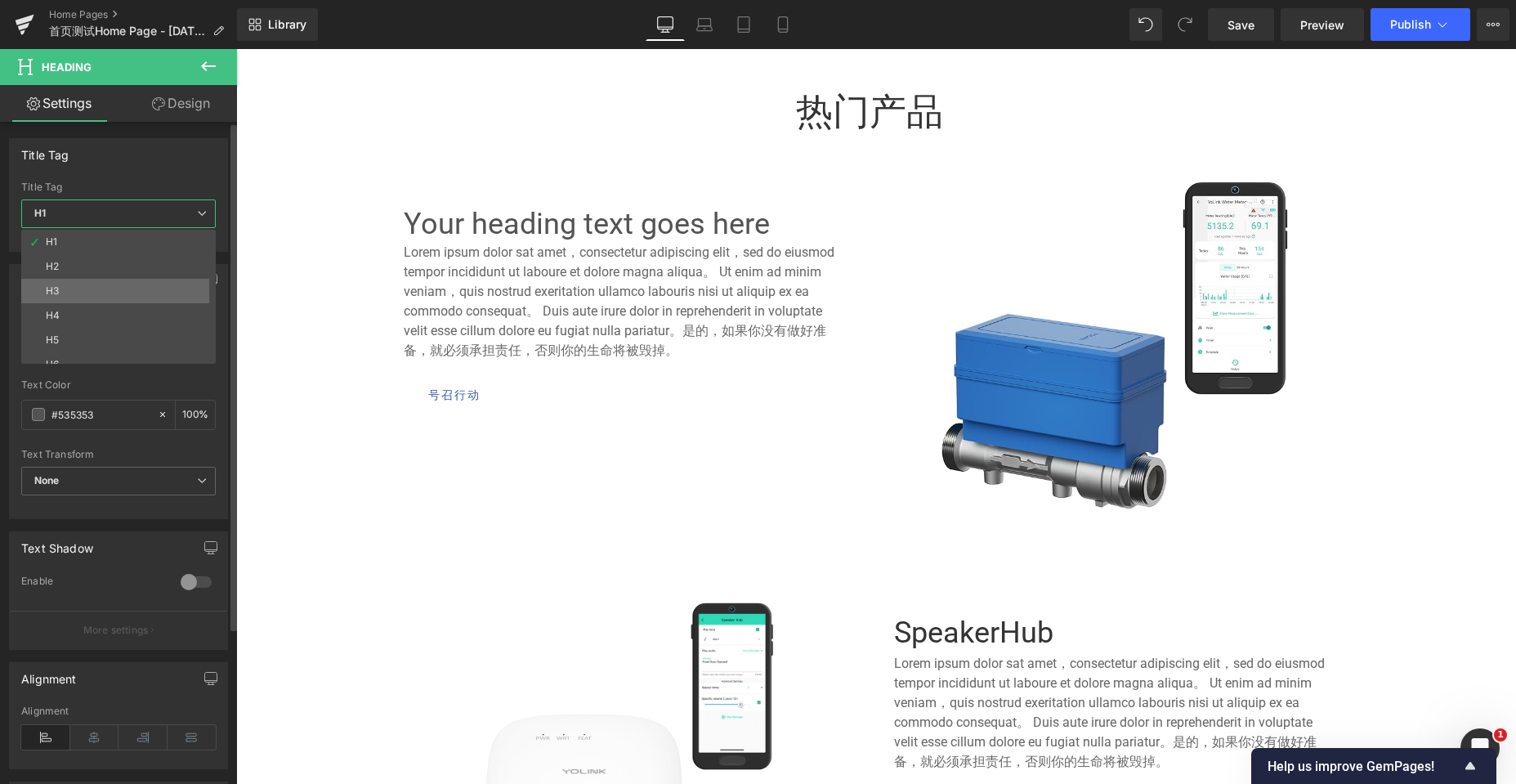
click at [75, 289] on li "H3" at bounding box center [122, 290] width 202 height 24
type input "100"
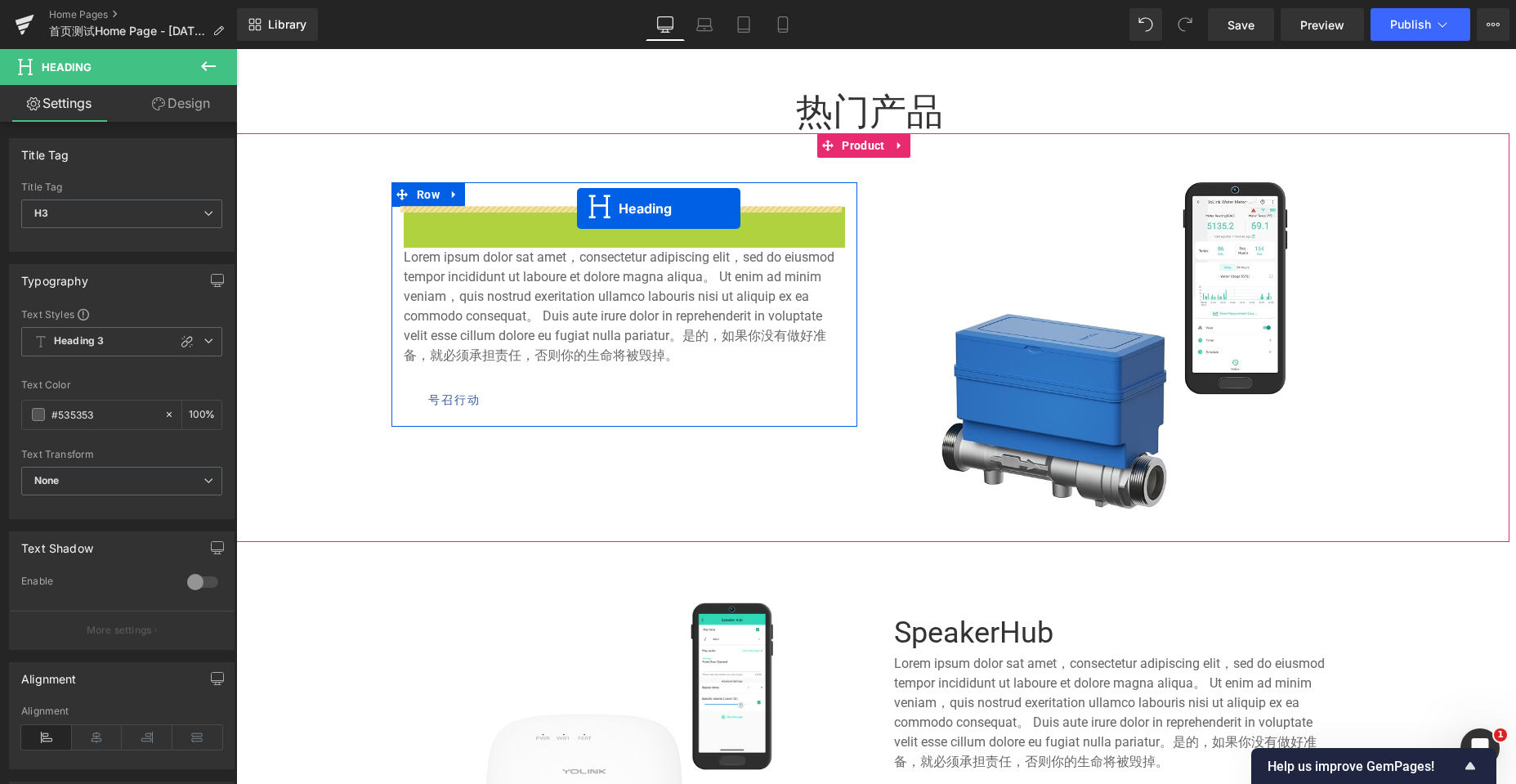
drag, startPoint x: 578, startPoint y: 226, endPoint x: 577, endPoint y: 208, distance: 18.0
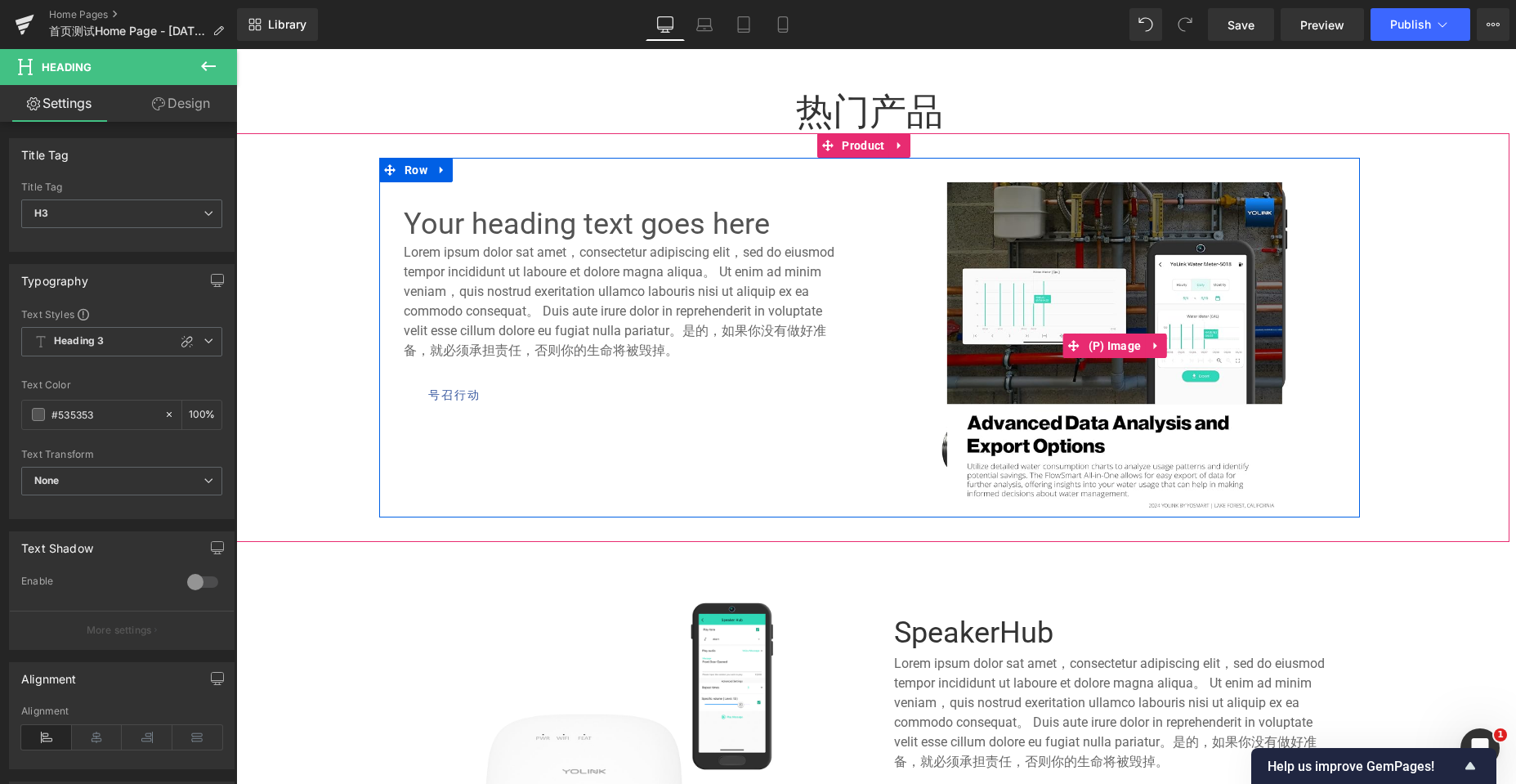
click at [1005, 192] on img at bounding box center [1114, 345] width 335 height 327
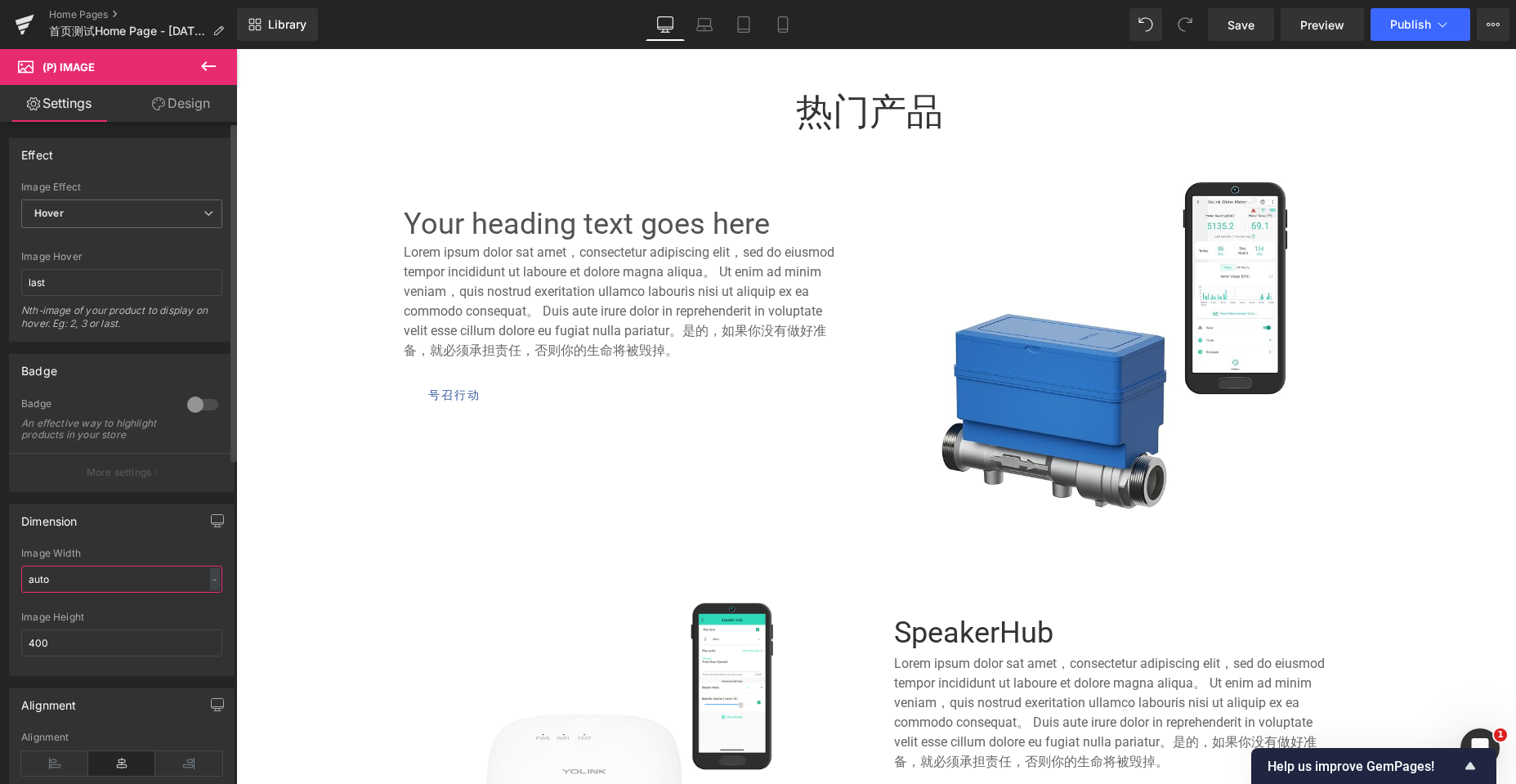
drag, startPoint x: 59, startPoint y: 592, endPoint x: 29, endPoint y: 592, distance: 30.0
click at [29, 592] on input "auto" at bounding box center [122, 579] width 201 height 27
drag, startPoint x: 56, startPoint y: 654, endPoint x: 0, endPoint y: 662, distance: 56.6
click at [0, 662] on div "Dimension auto Image Width auto - % px 400px Image Height 400" at bounding box center [122, 584] width 244 height 184
paste input "auto"
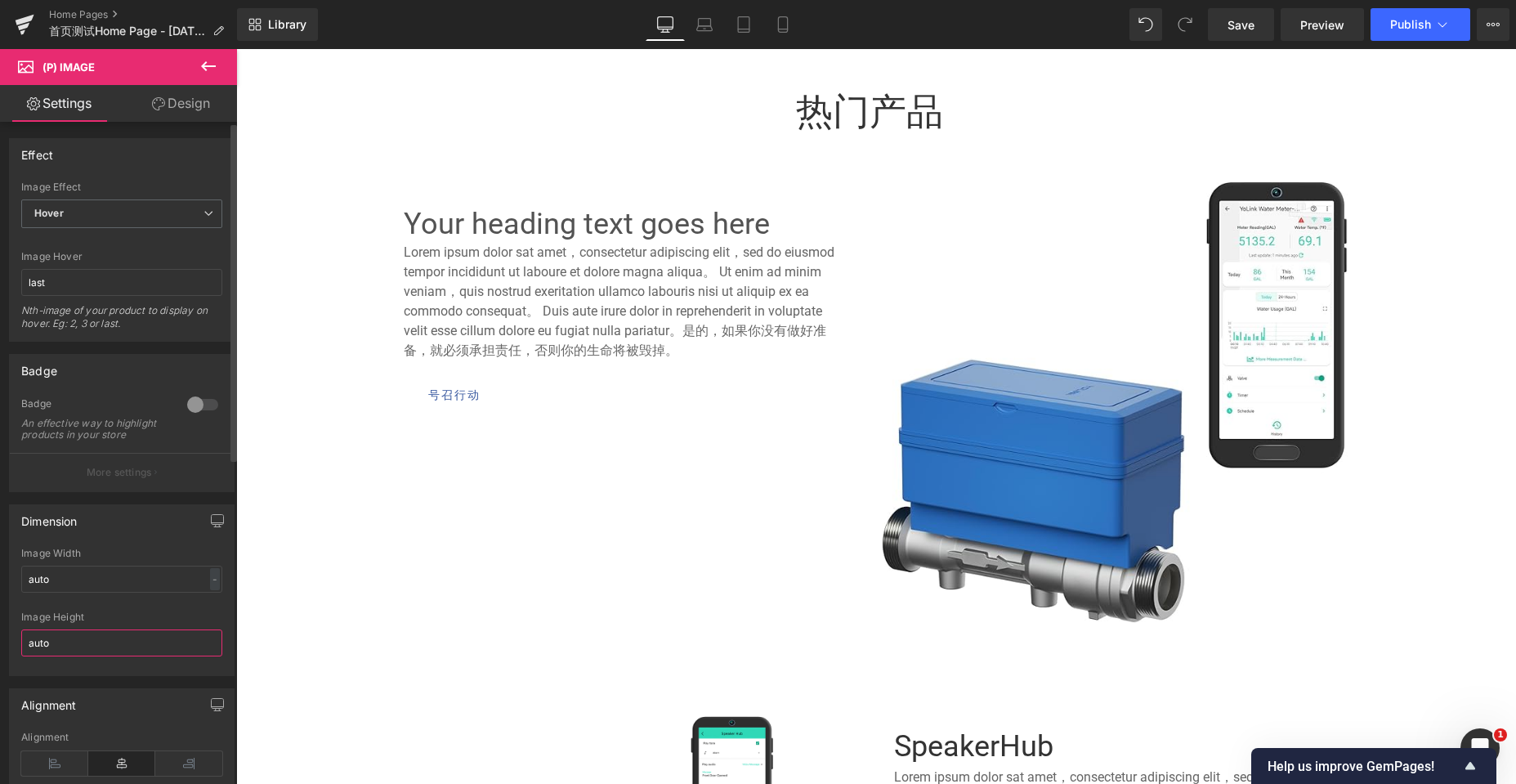
scroll to position [6189, 1267]
type input "400"
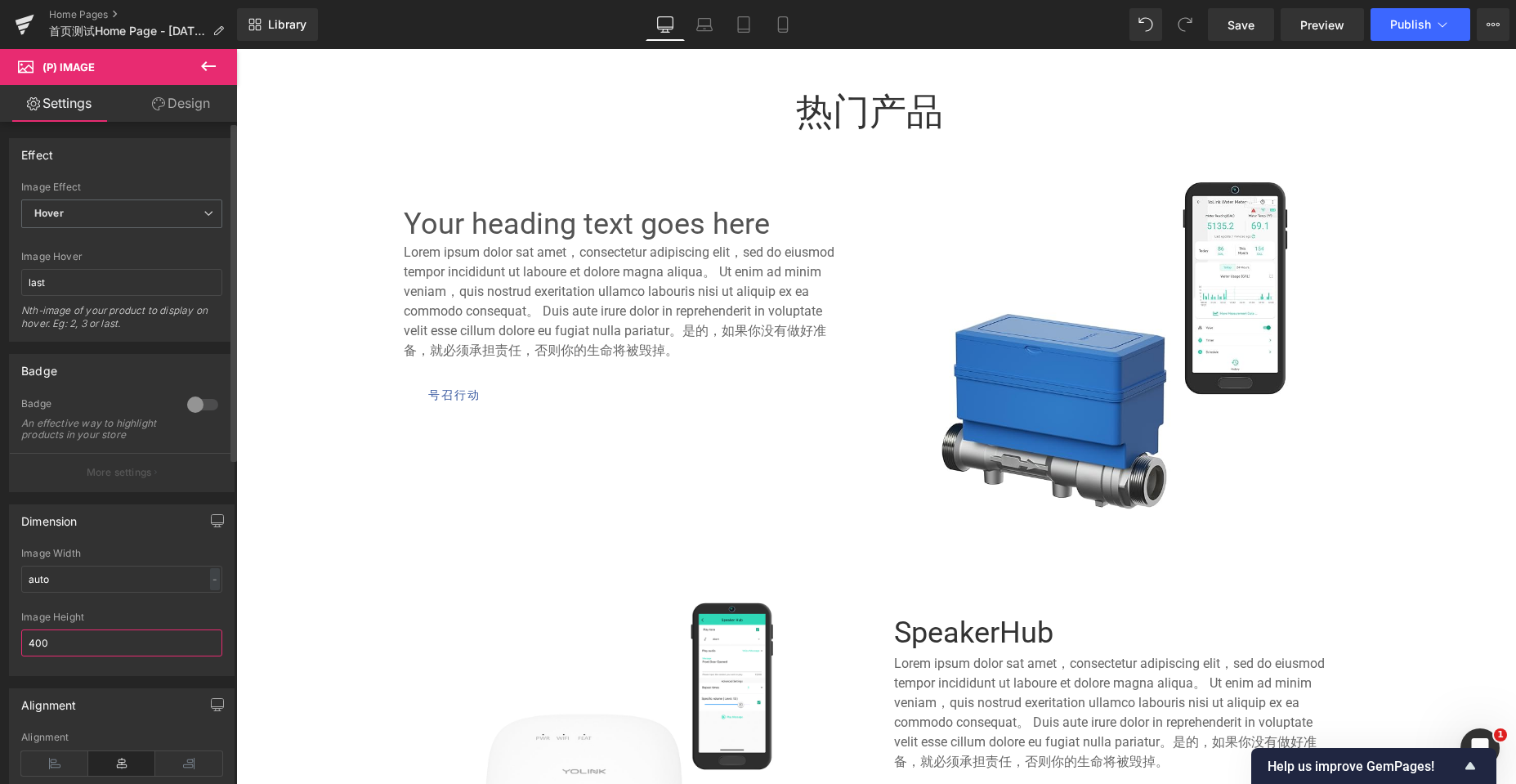
scroll to position [6075, 1267]
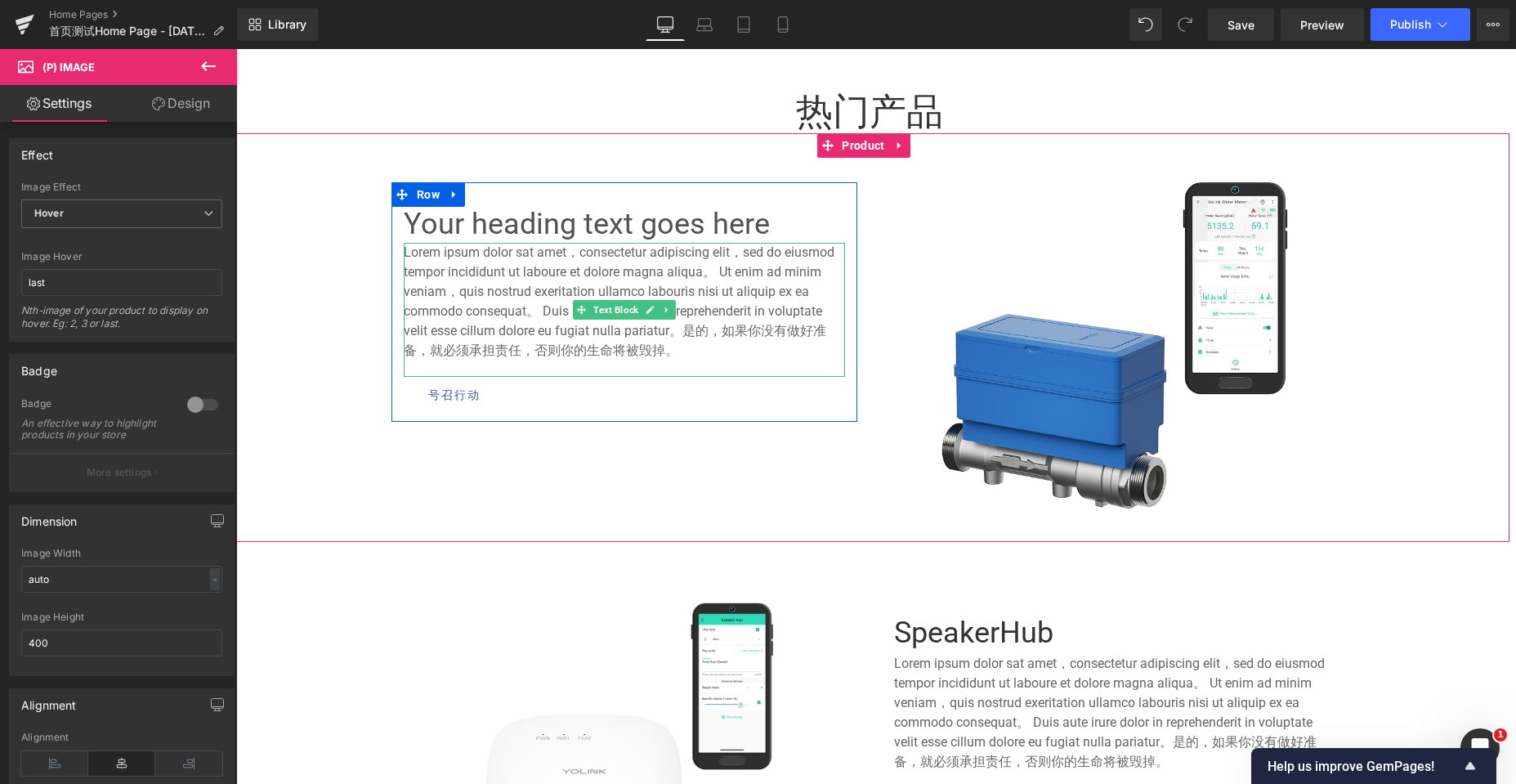
click at [501, 293] on font "Lorem ipsum dolor sat amet，consectetur adipiscing elit，sed do eiusmod tempor in…" at bounding box center [619, 300] width 431 height 113
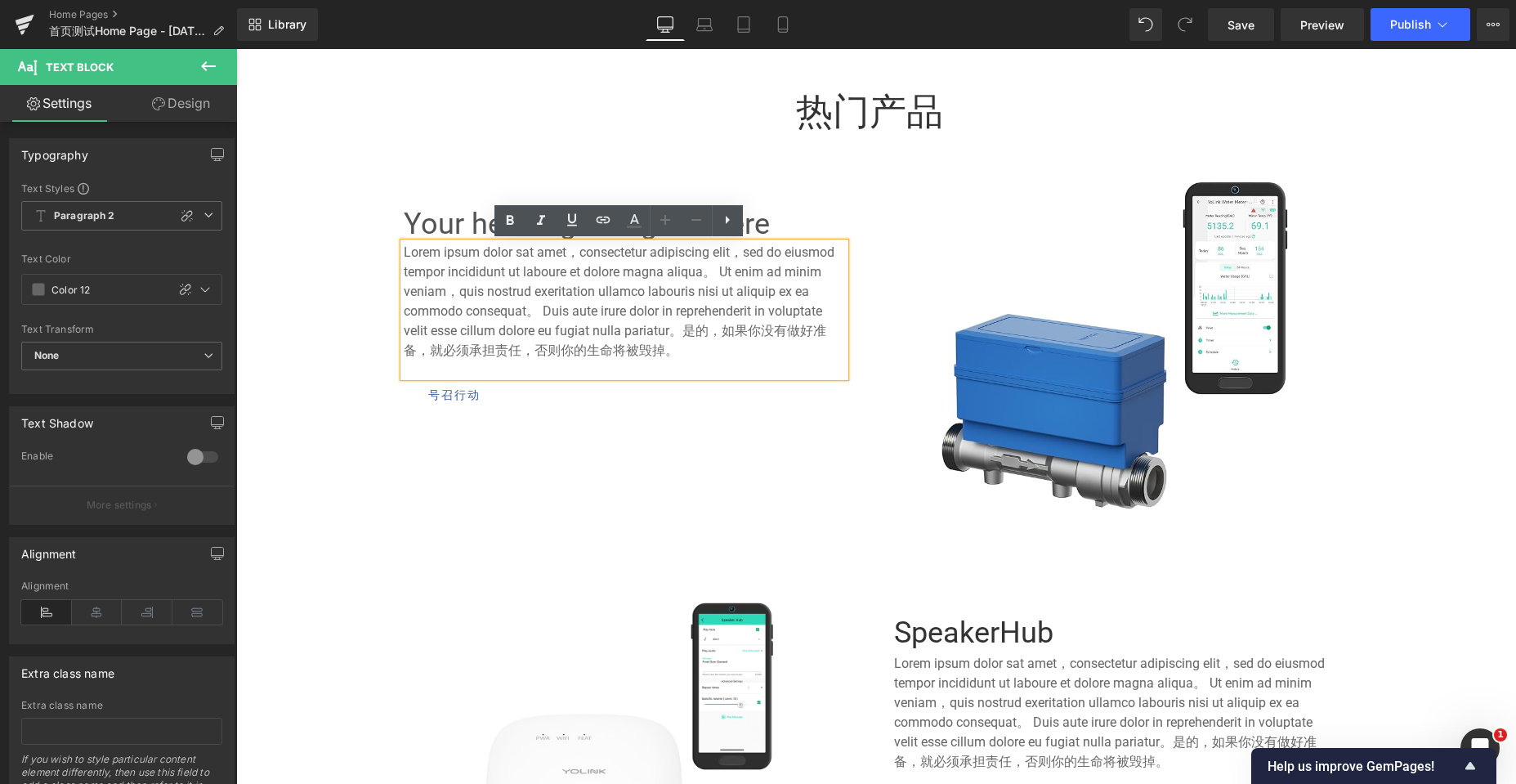
click at [824, 173] on div "Your heading text goes here Heading Lorem ipsum dolor sat amet，consectetur adip…" at bounding box center [869, 337] width 980 height 360
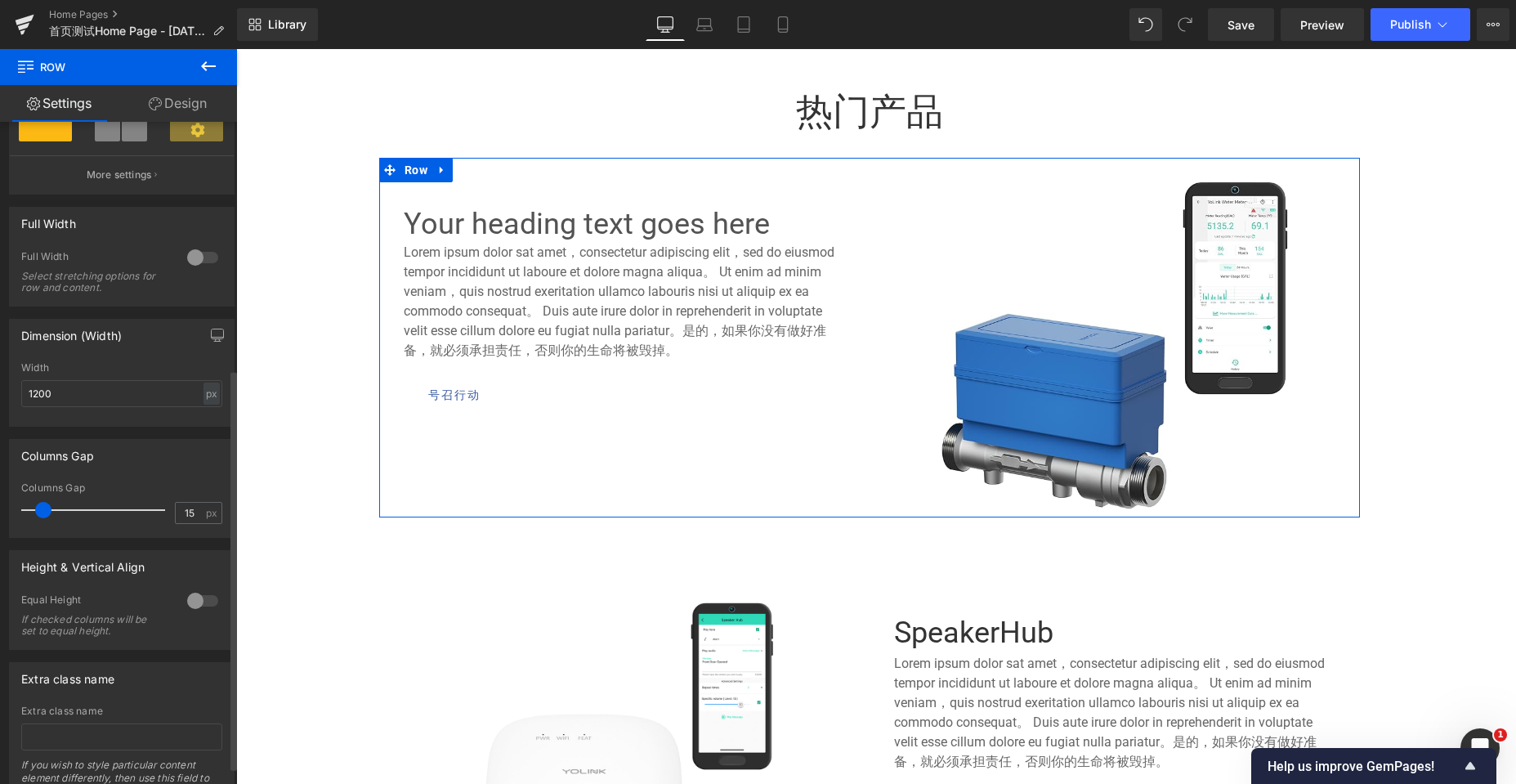
scroll to position [408, 0]
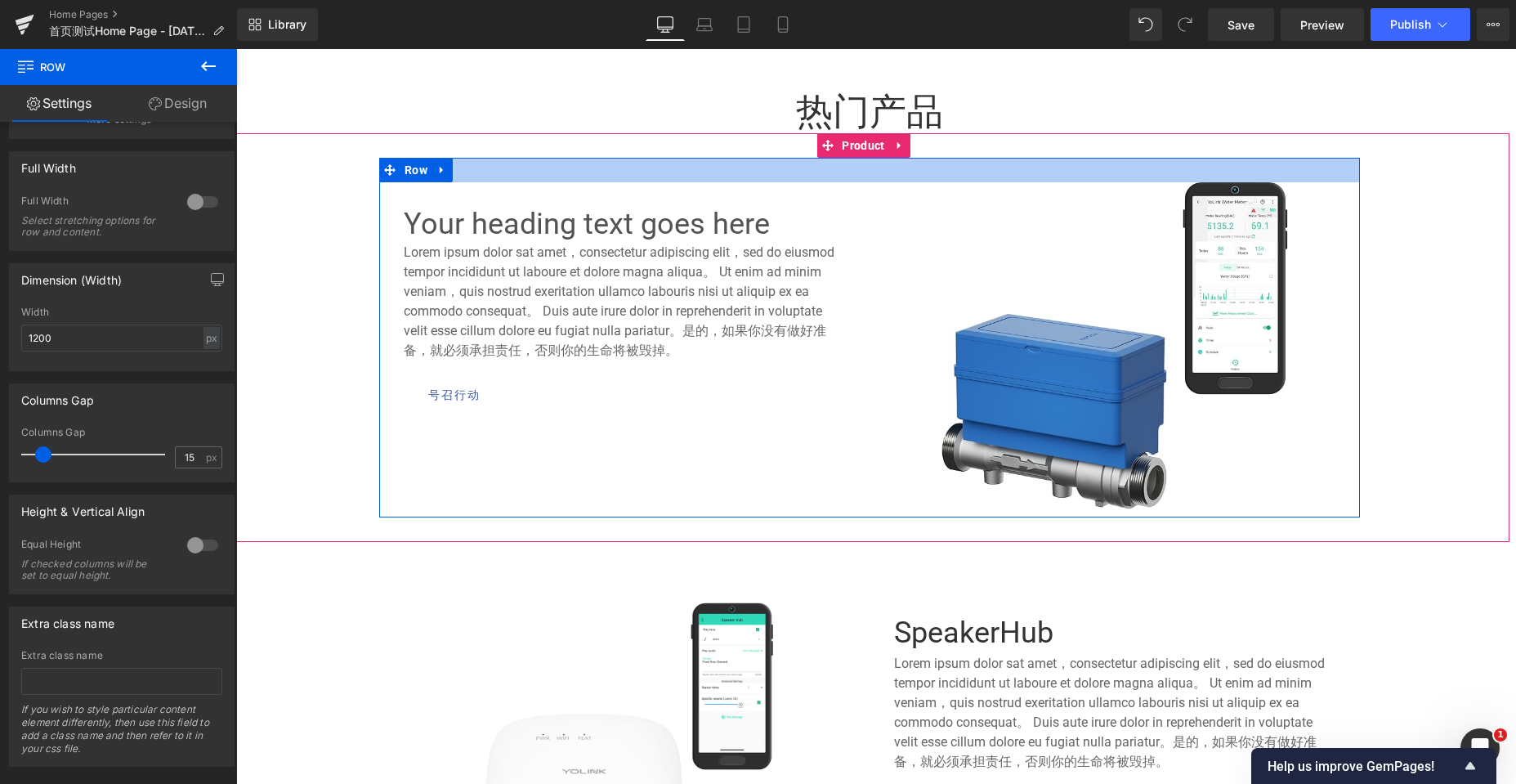
drag, startPoint x: 631, startPoint y: 164, endPoint x: 615, endPoint y: 184, distance: 25.6
click at [631, 164] on div at bounding box center [869, 169] width 980 height 24
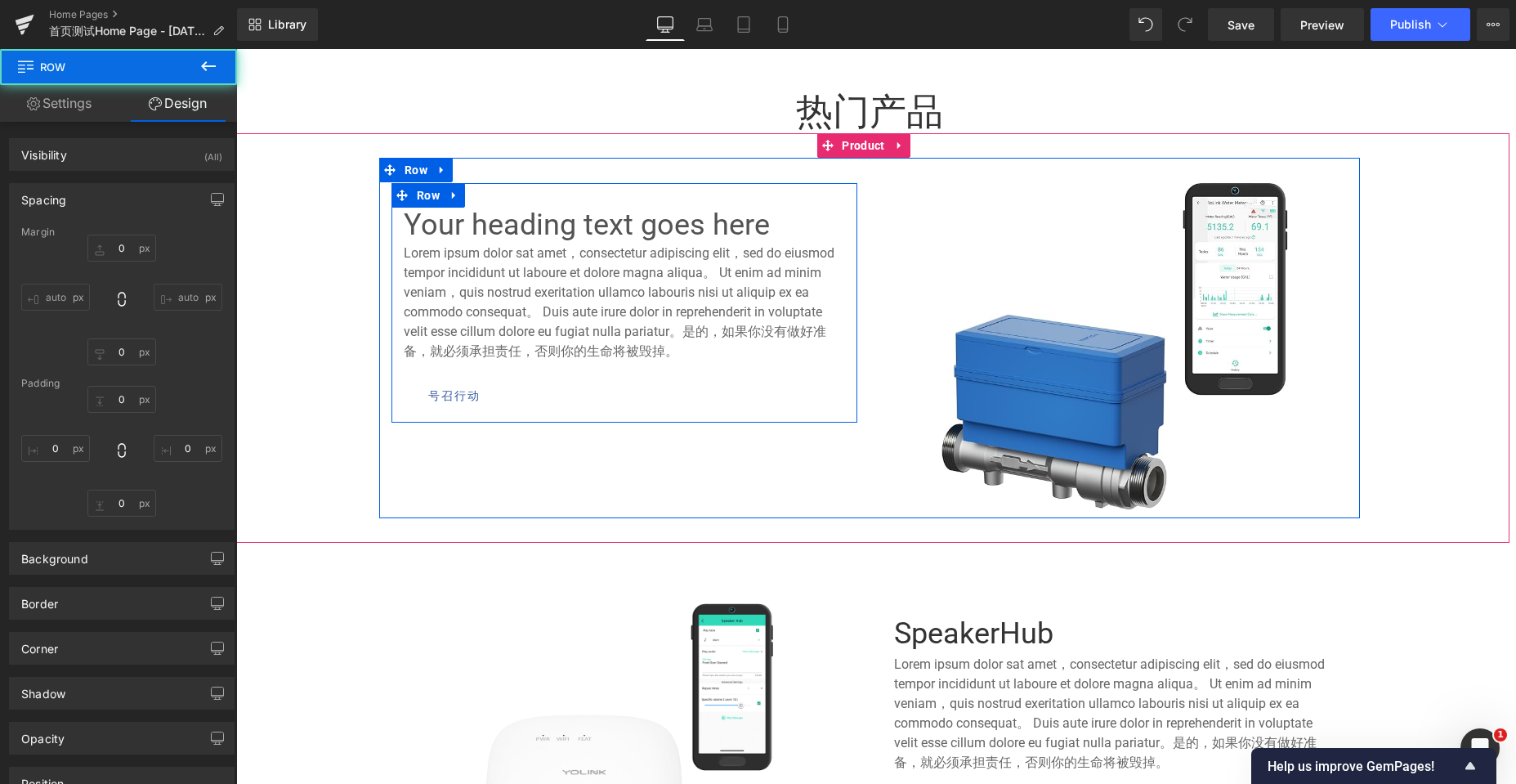
type input "0"
type input "31"
type input "0"
type input "10"
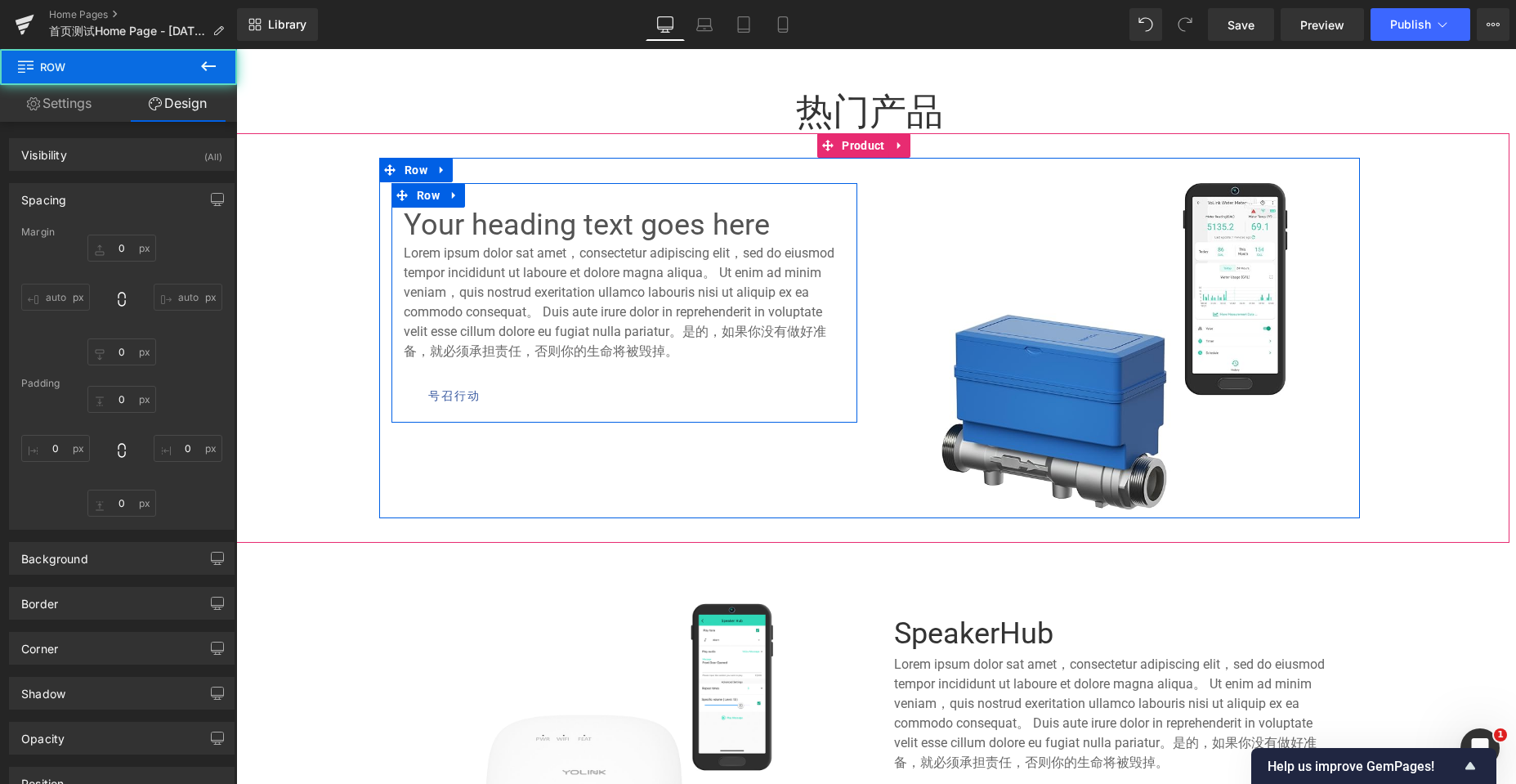
type input "0"
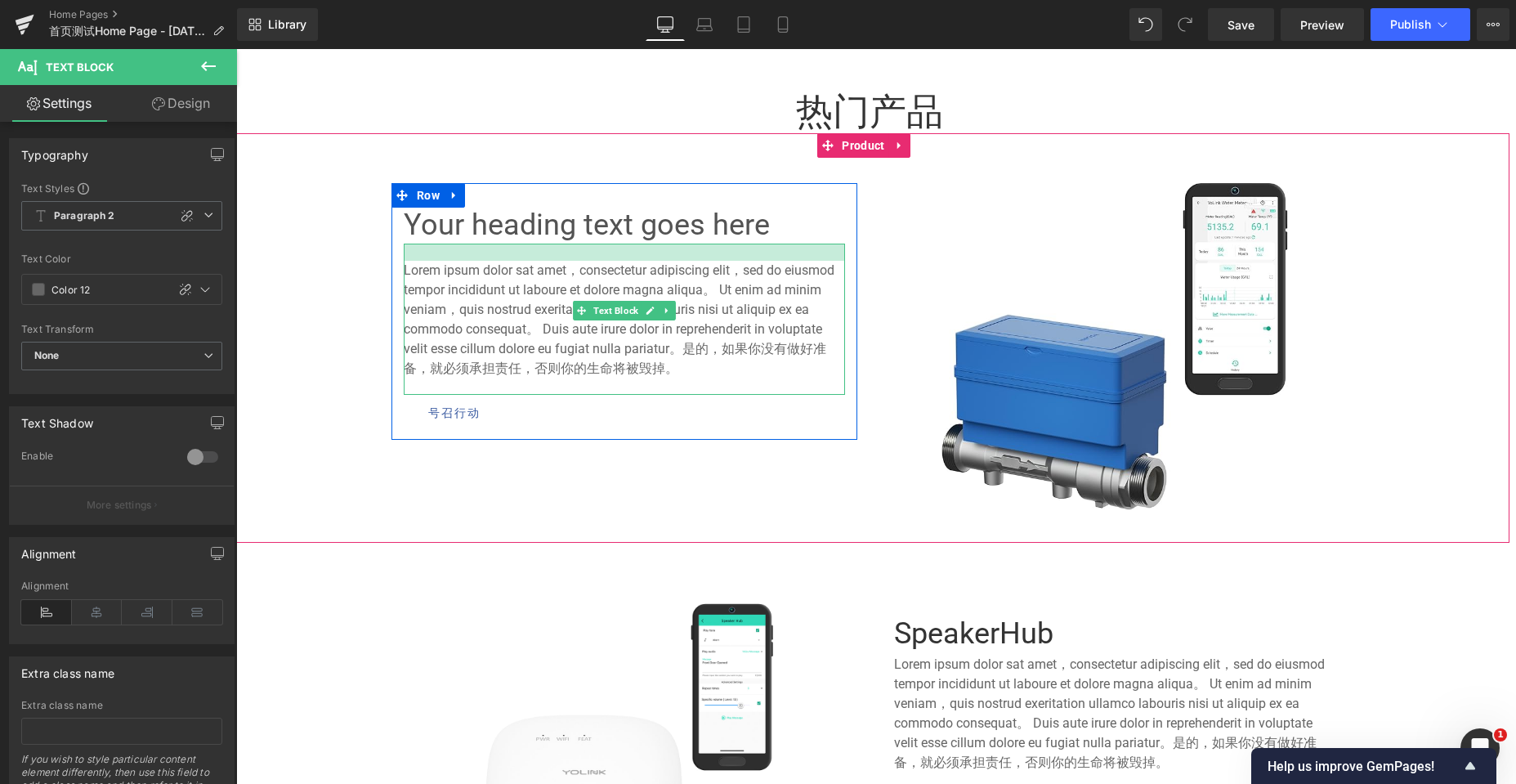
drag, startPoint x: 495, startPoint y: 245, endPoint x: 492, endPoint y: 262, distance: 17.3
click at [492, 262] on div "Lorem ipsum dolor sat amet，consectetur adipiscing elit，sed do eiusmod tempor in…" at bounding box center [624, 319] width 441 height 151
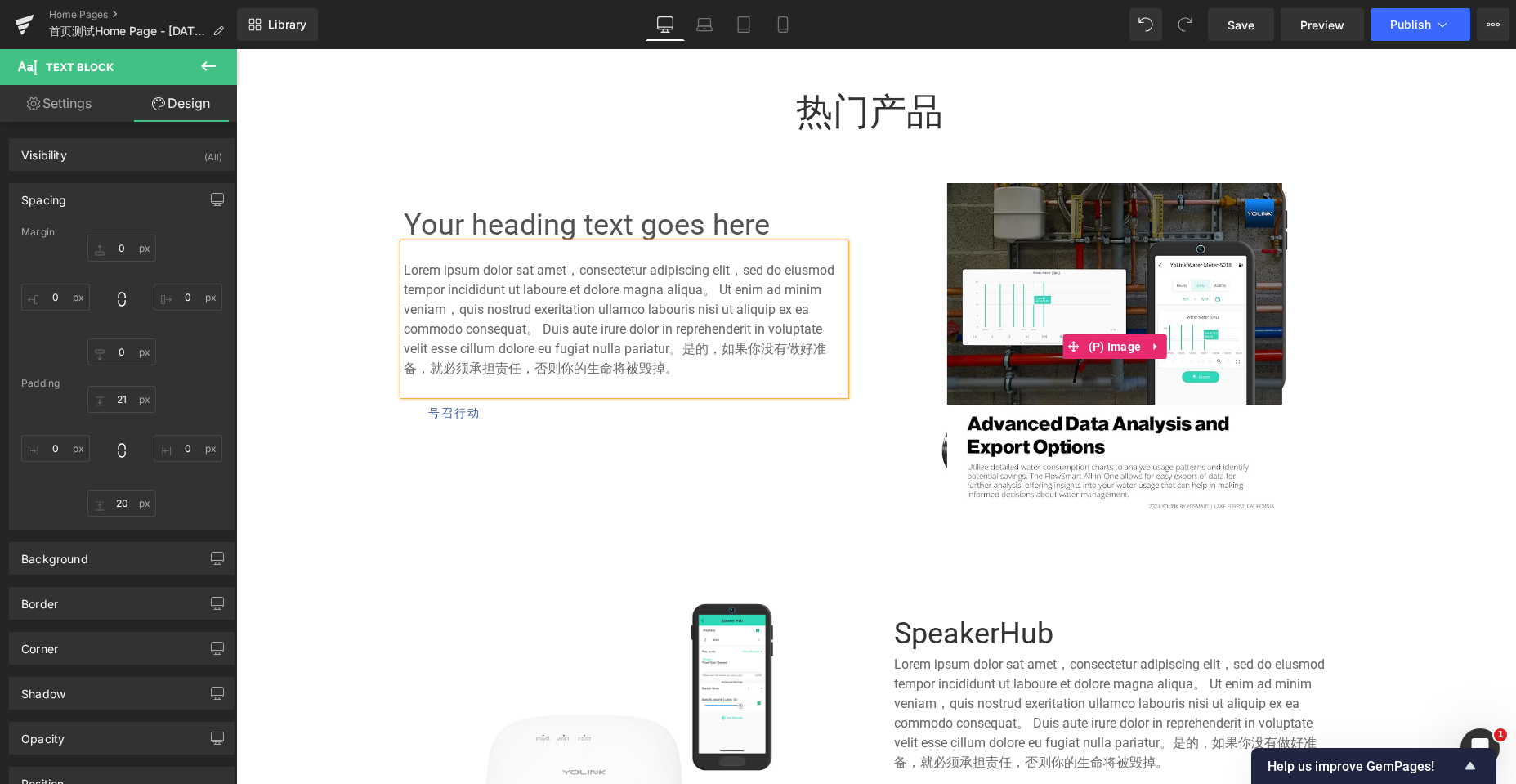
click at [1073, 239] on img at bounding box center [1114, 346] width 335 height 327
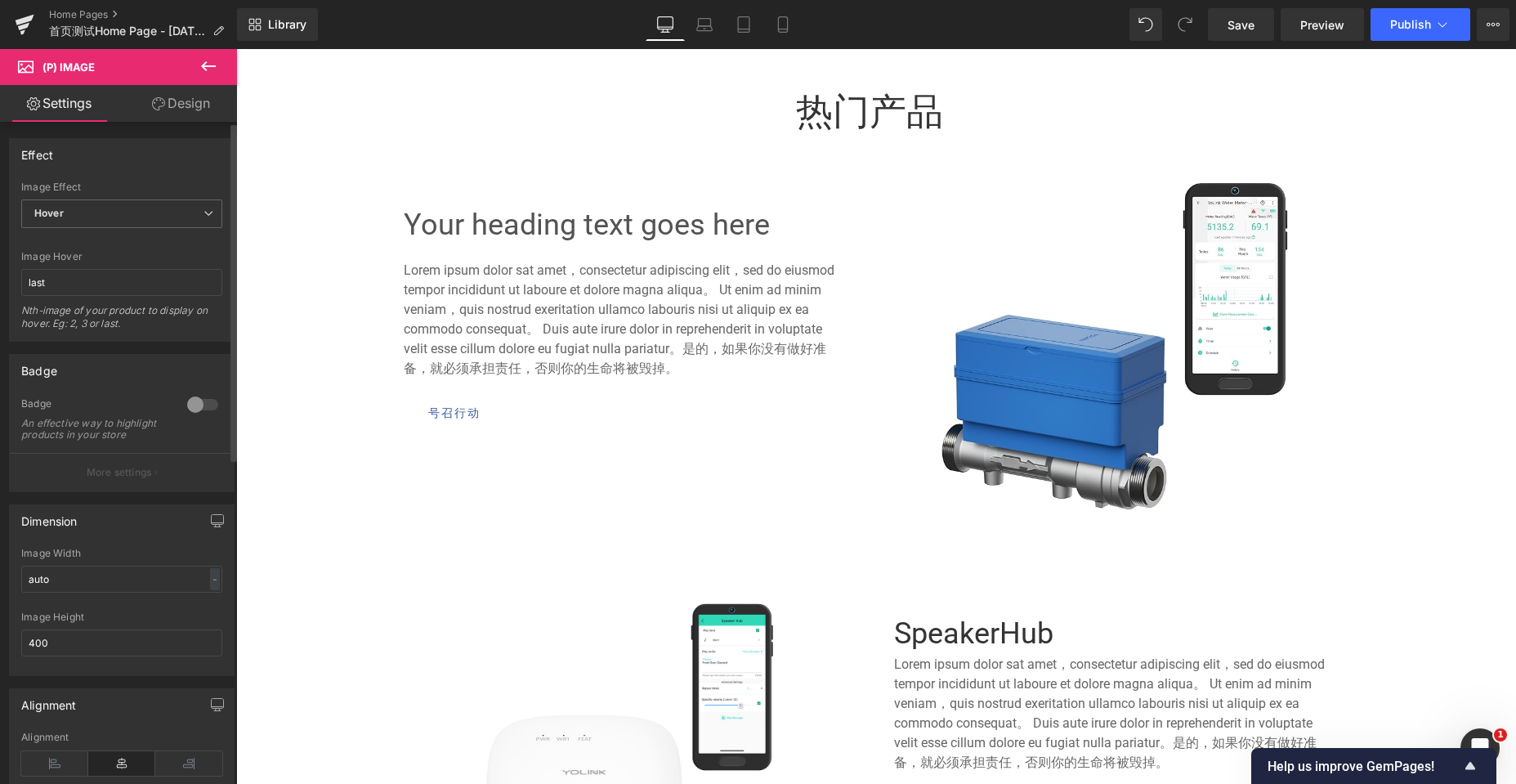
drag, startPoint x: 56, startPoint y: 654, endPoint x: 0, endPoint y: 659, distance: 56.2
click at [0, 659] on div "Dimension auto Image Width auto - % px 400px Image Height 400" at bounding box center [122, 584] width 244 height 184
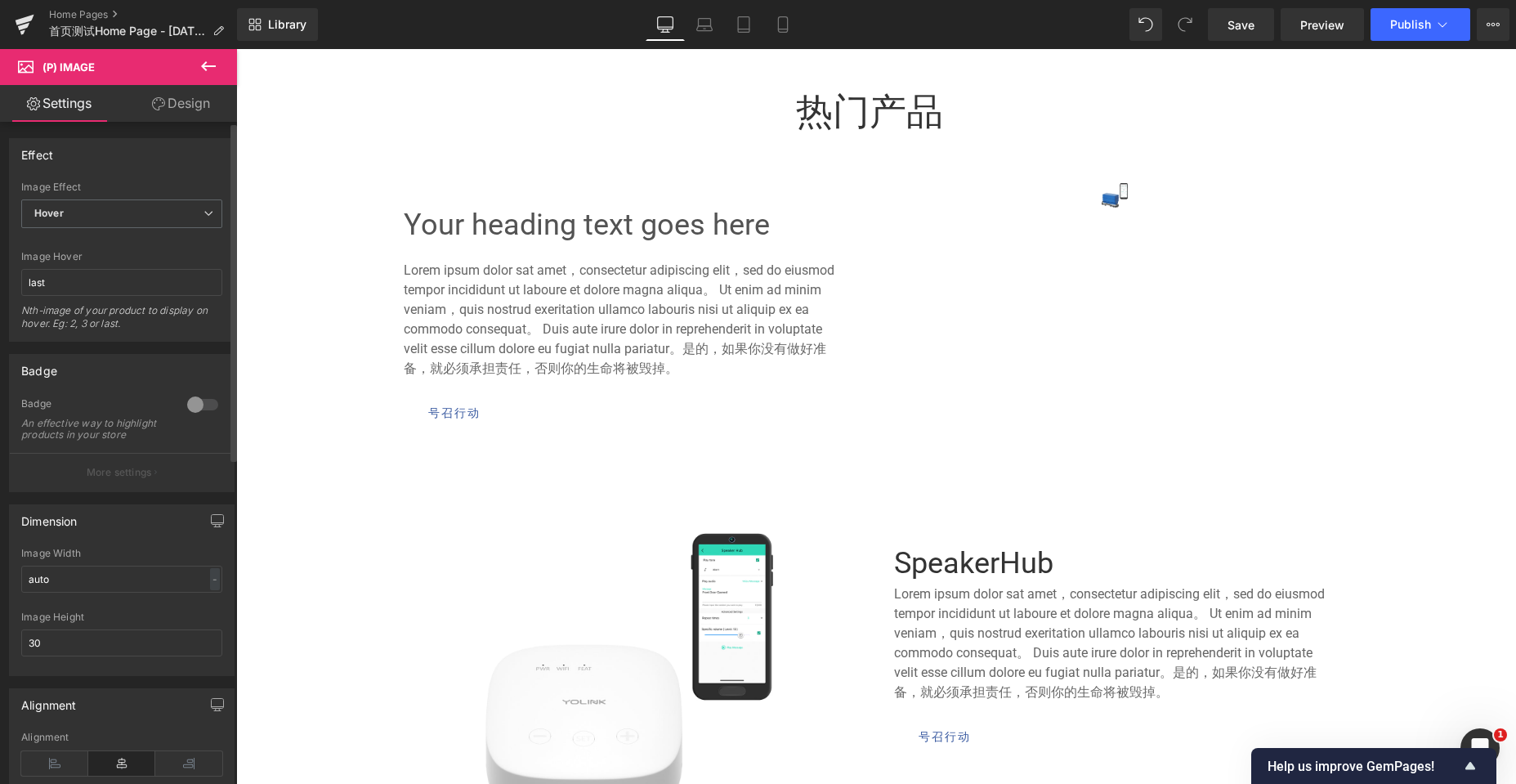
scroll to position [6005, 1267]
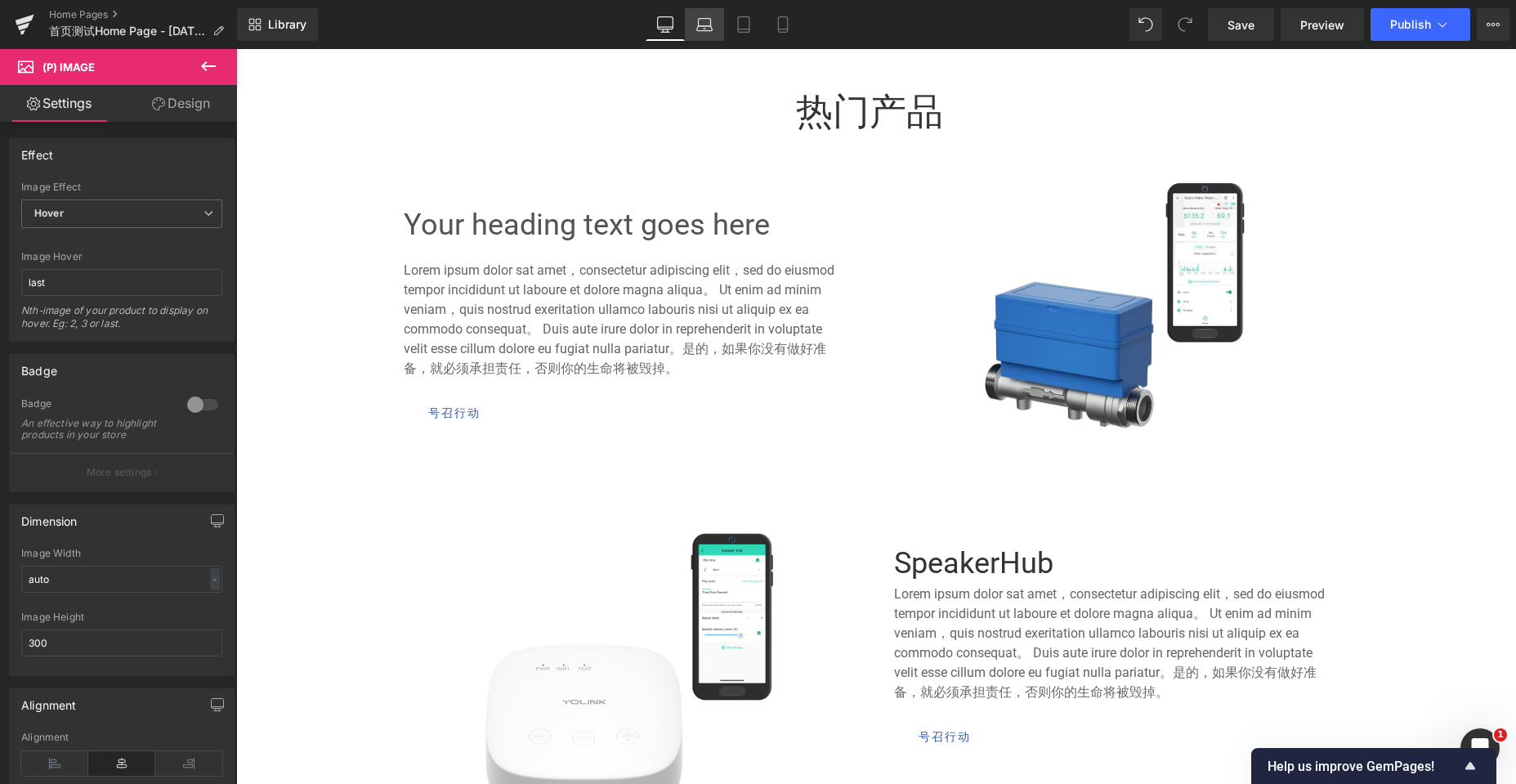
drag, startPoint x: 698, startPoint y: 22, endPoint x: 240, endPoint y: 8, distance: 458.2
click at [698, 22] on icon at bounding box center [703, 22] width 13 height 8
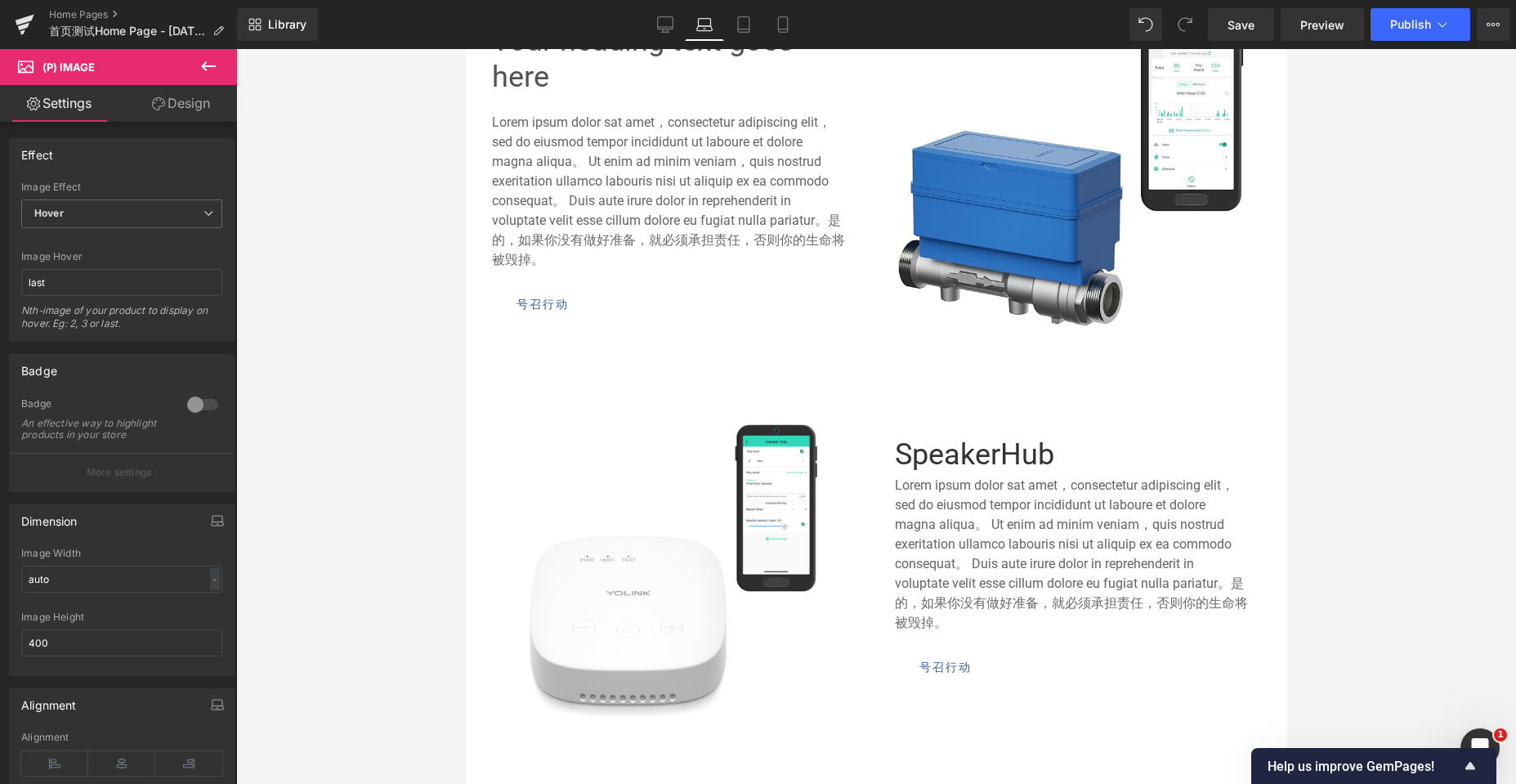
scroll to position [663, 0]
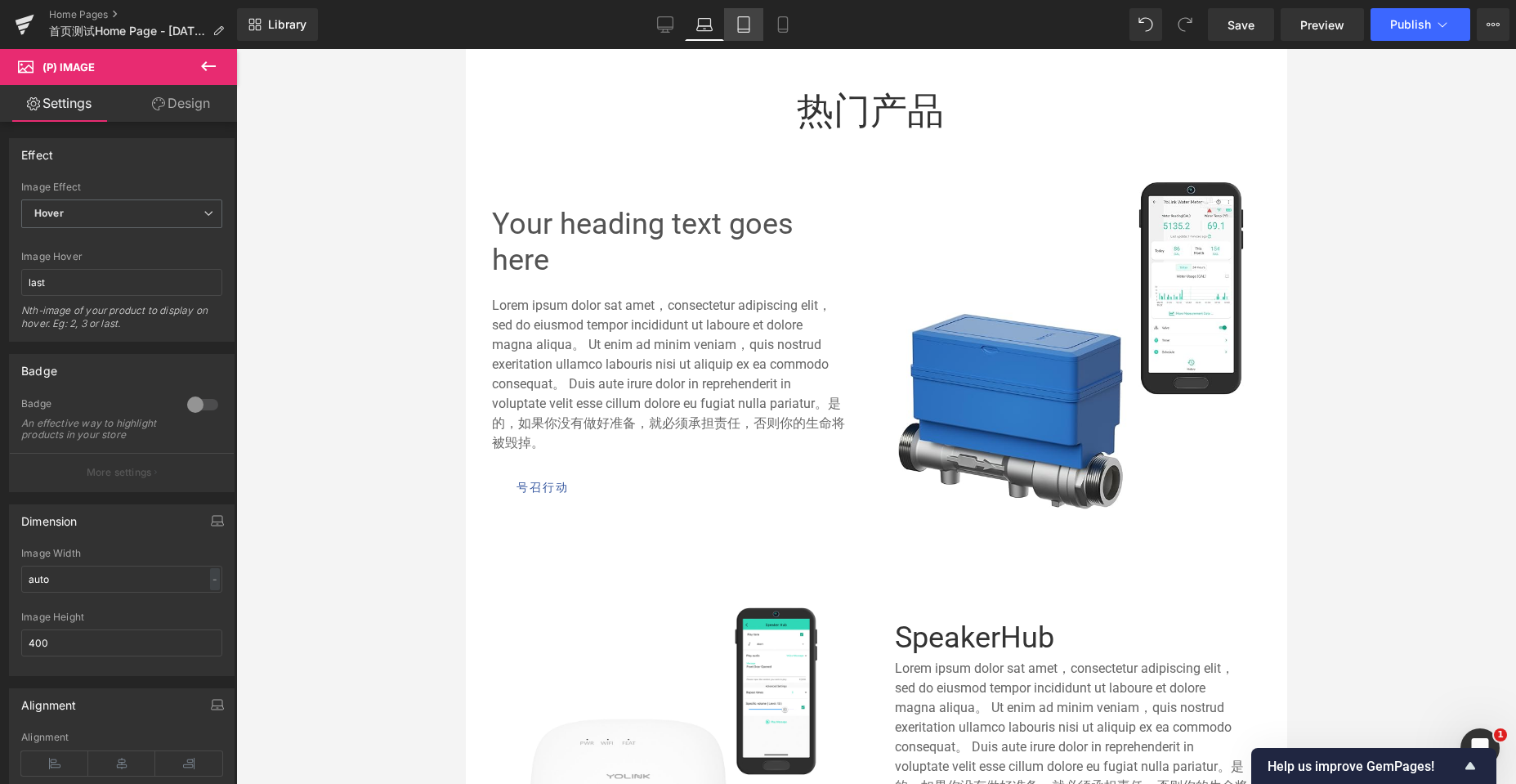
click at [751, 22] on icon at bounding box center [743, 23] width 16 height 16
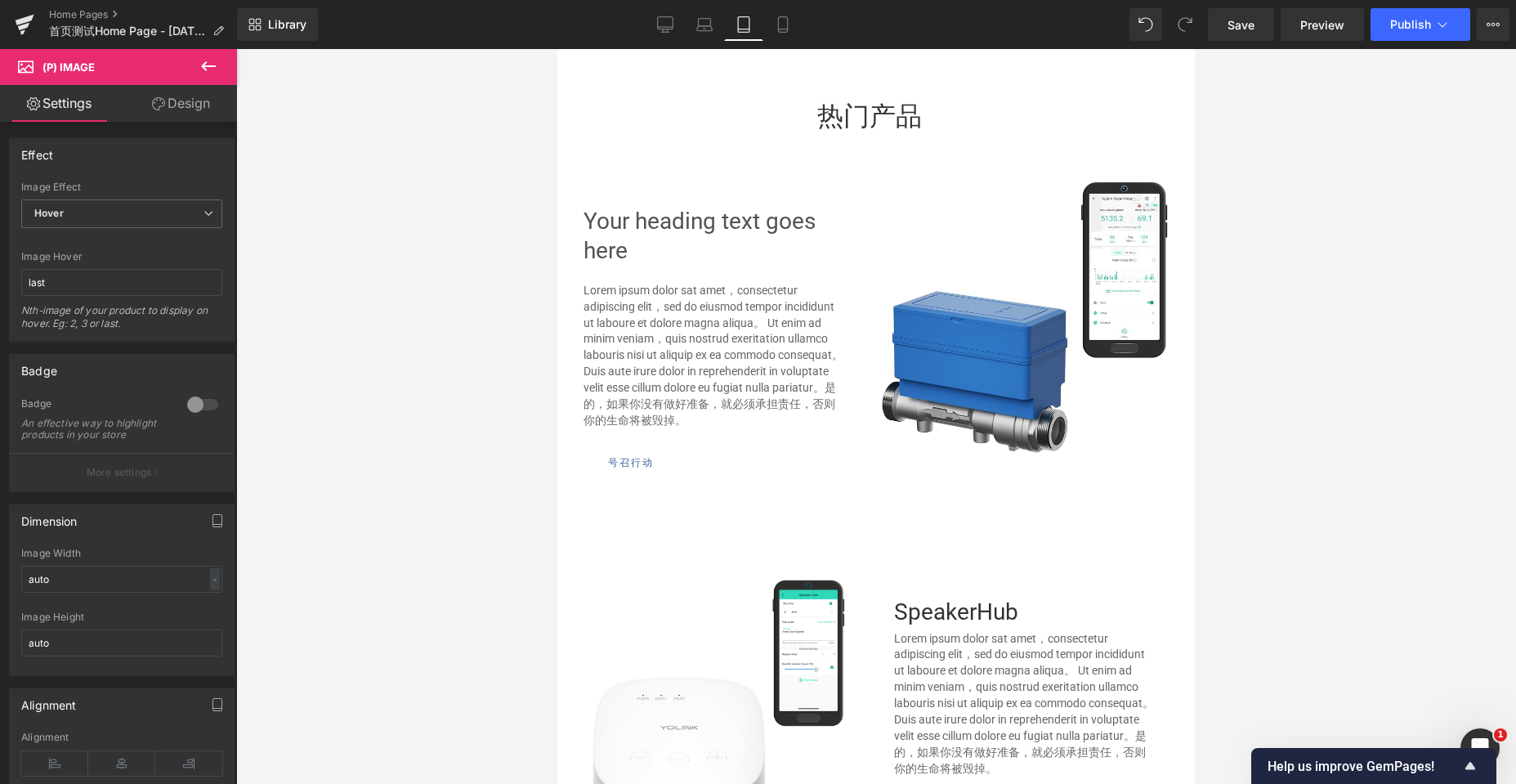
scroll to position [5523, 625]
click at [780, 22] on icon at bounding box center [782, 23] width 16 height 16
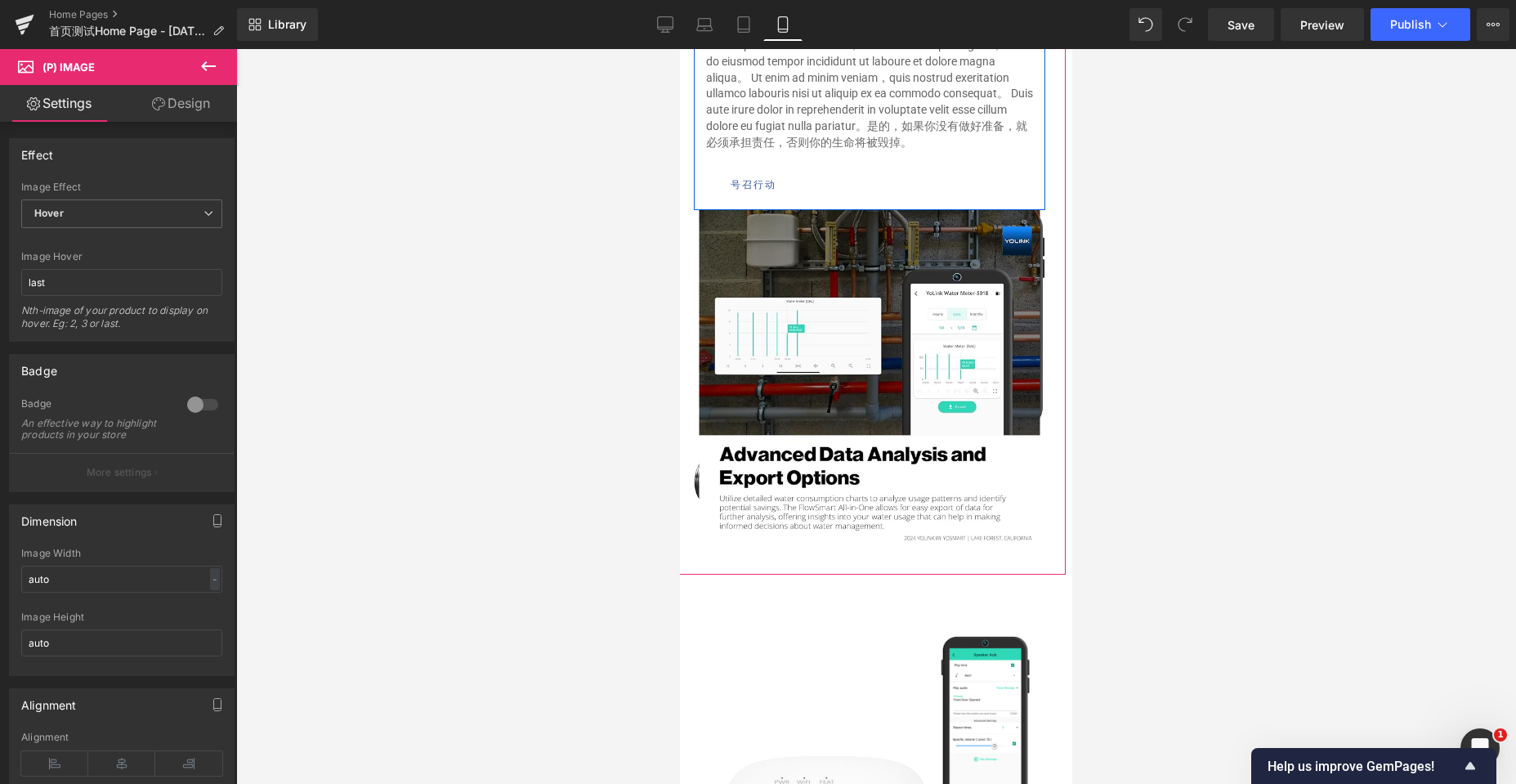
scroll to position [733, 0]
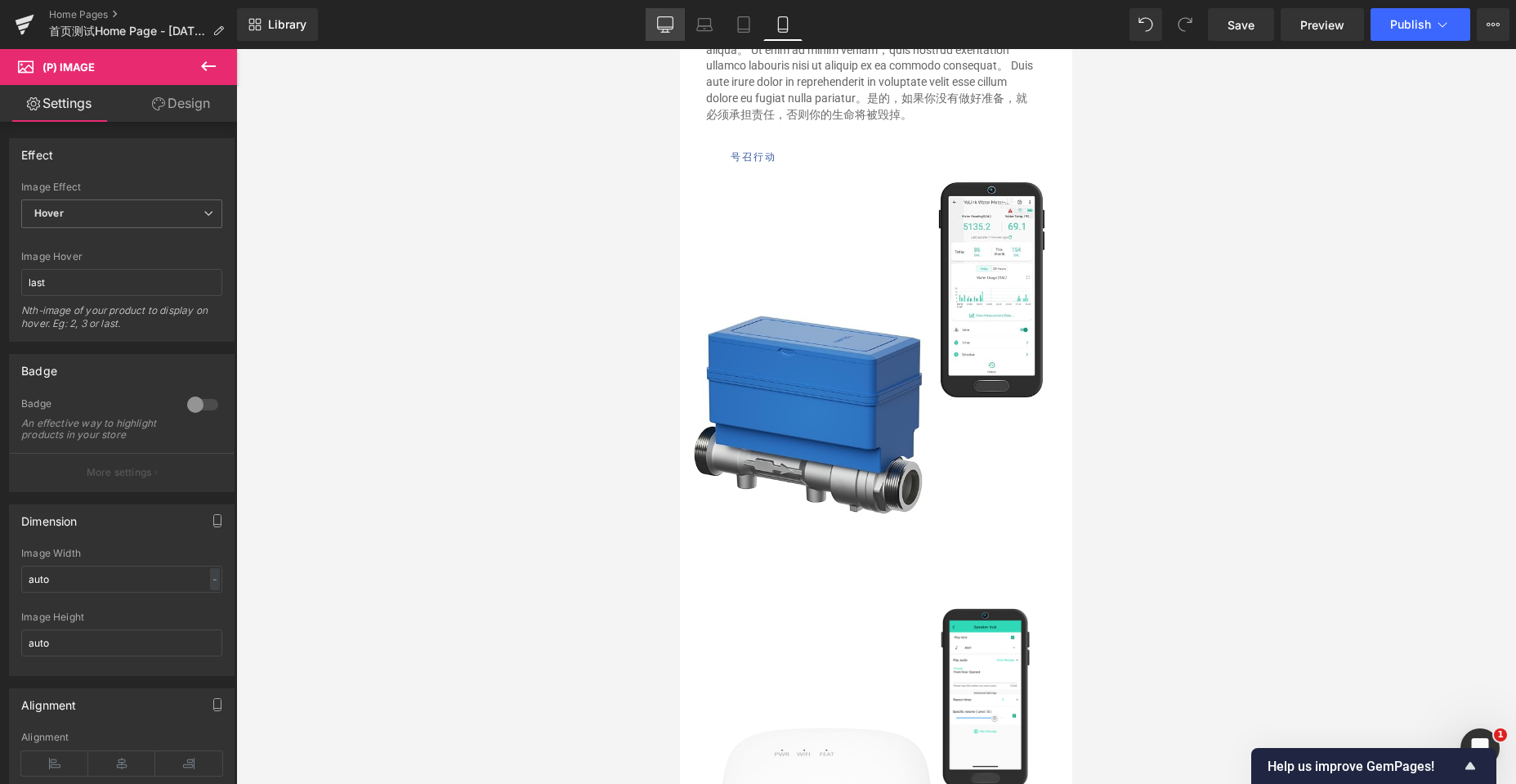
click at [667, 23] on icon at bounding box center [664, 23] width 16 height 16
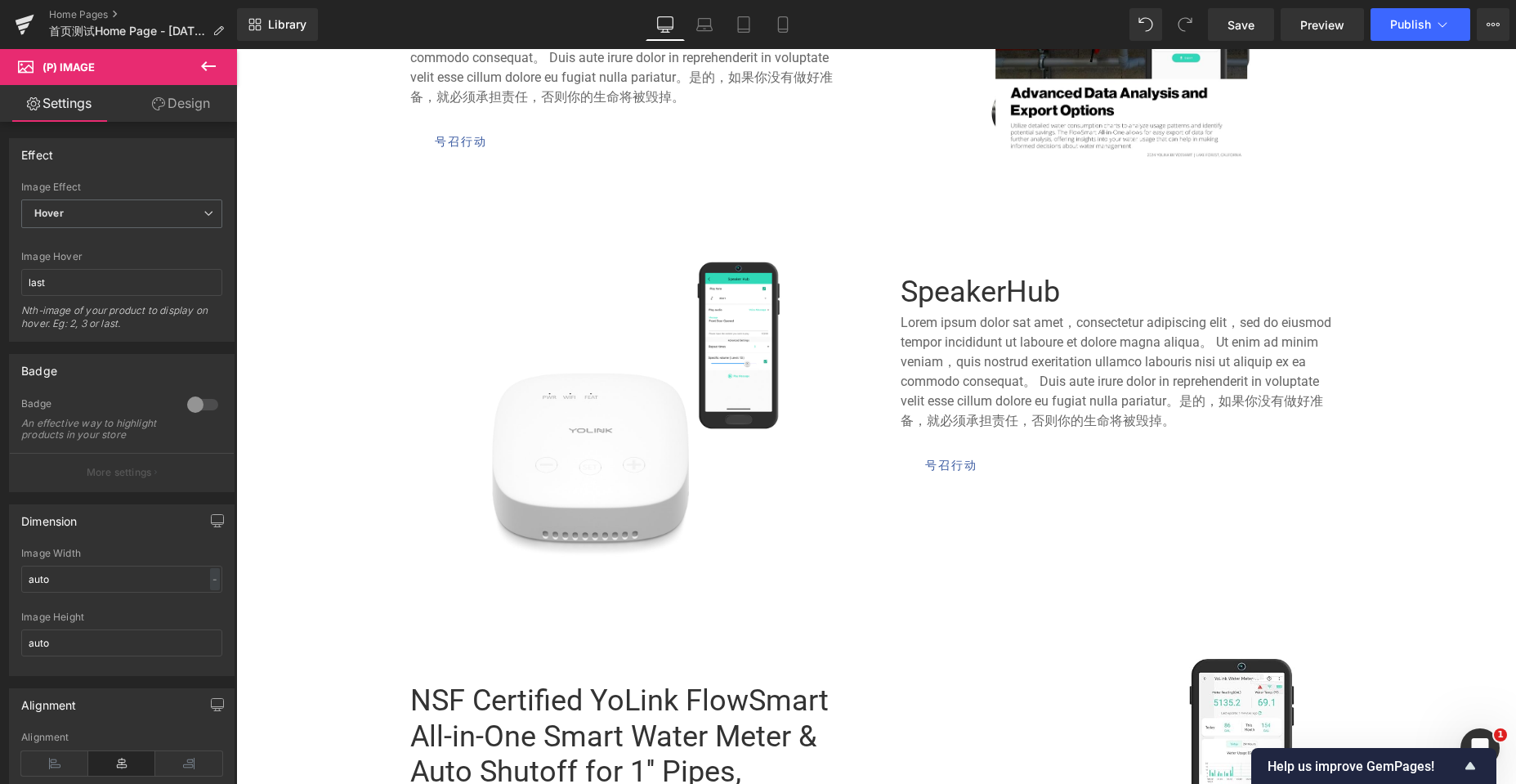
type input "300"
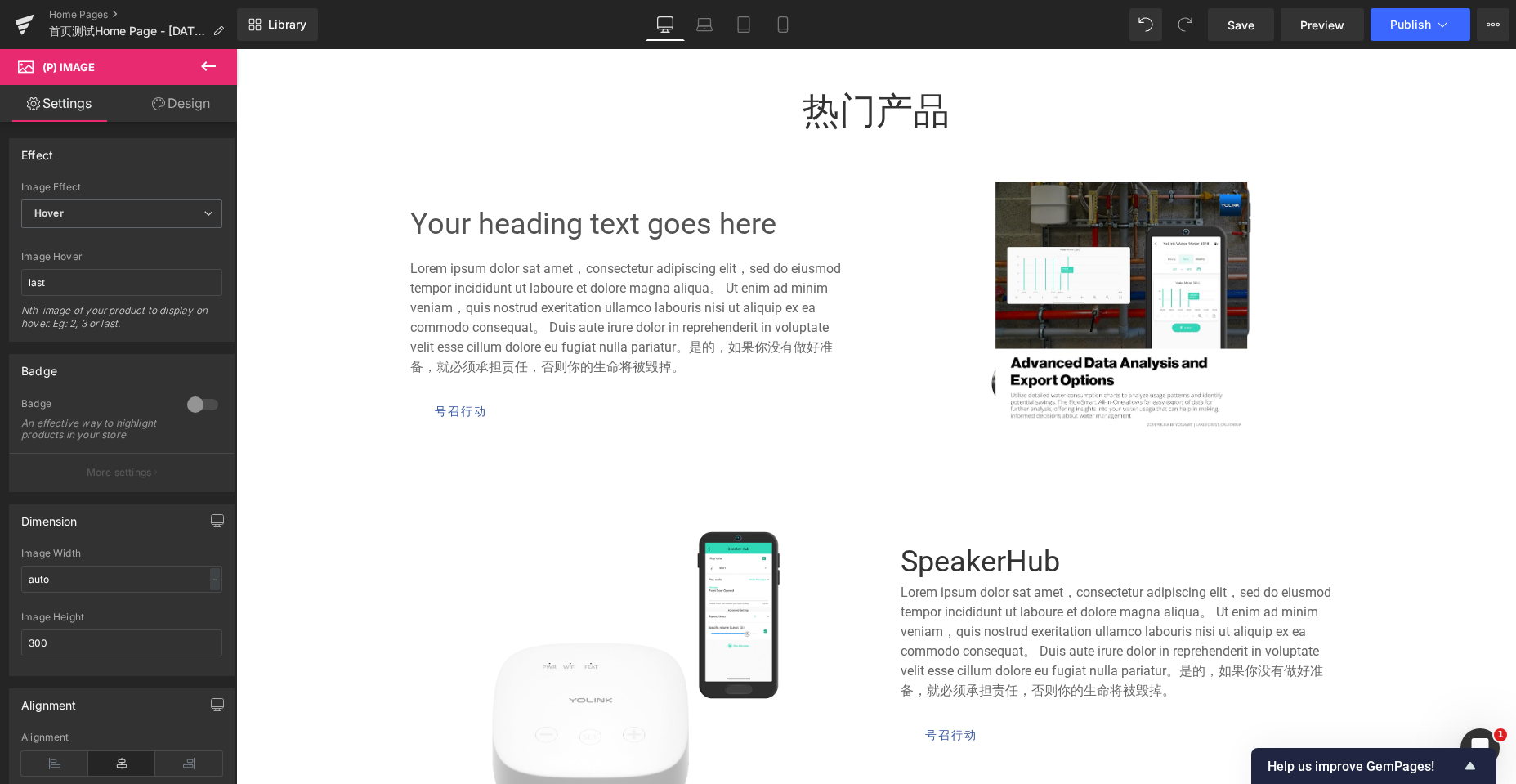
scroll to position [0, 0]
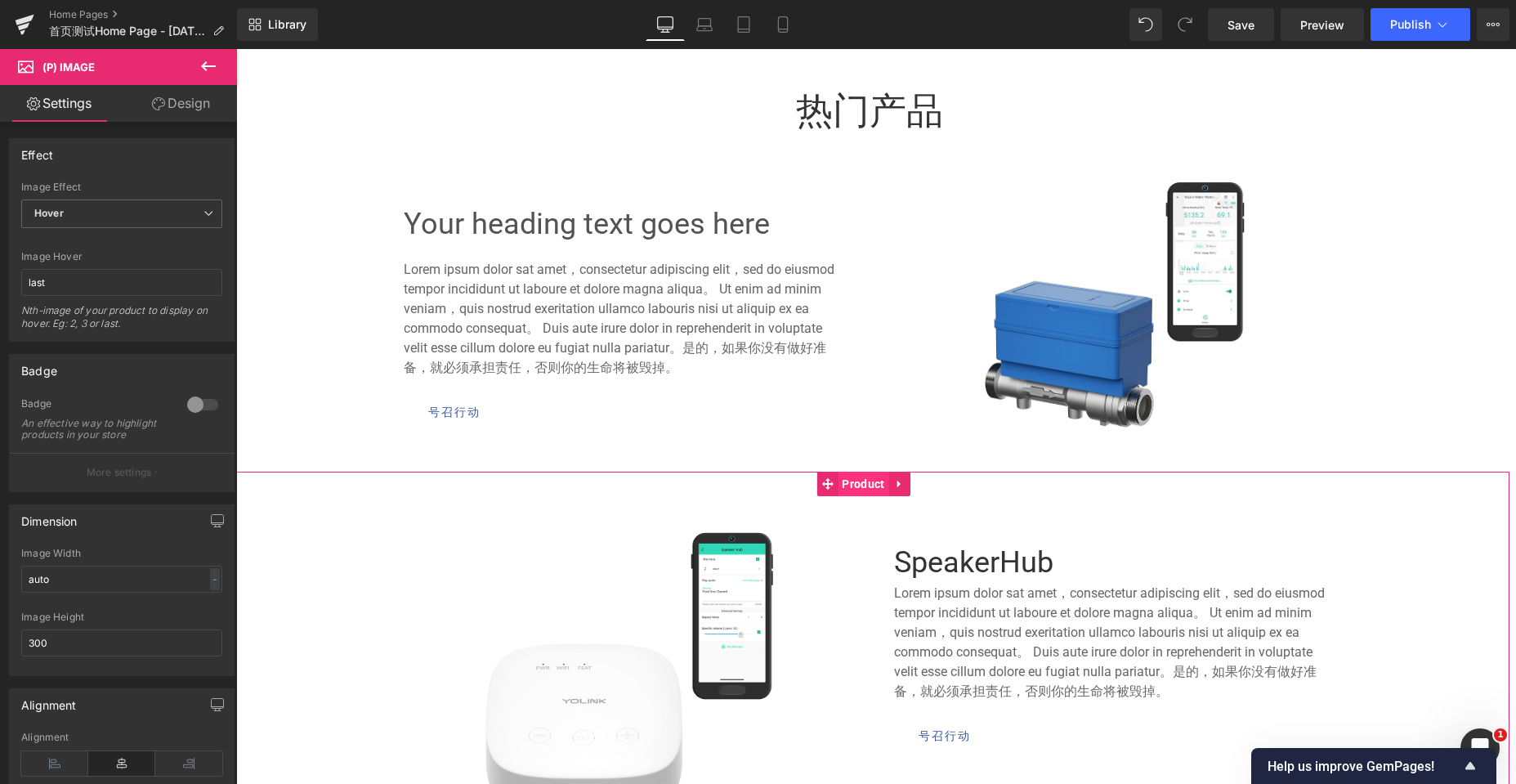
click at [870, 489] on span "Product" at bounding box center [863, 483] width 50 height 24
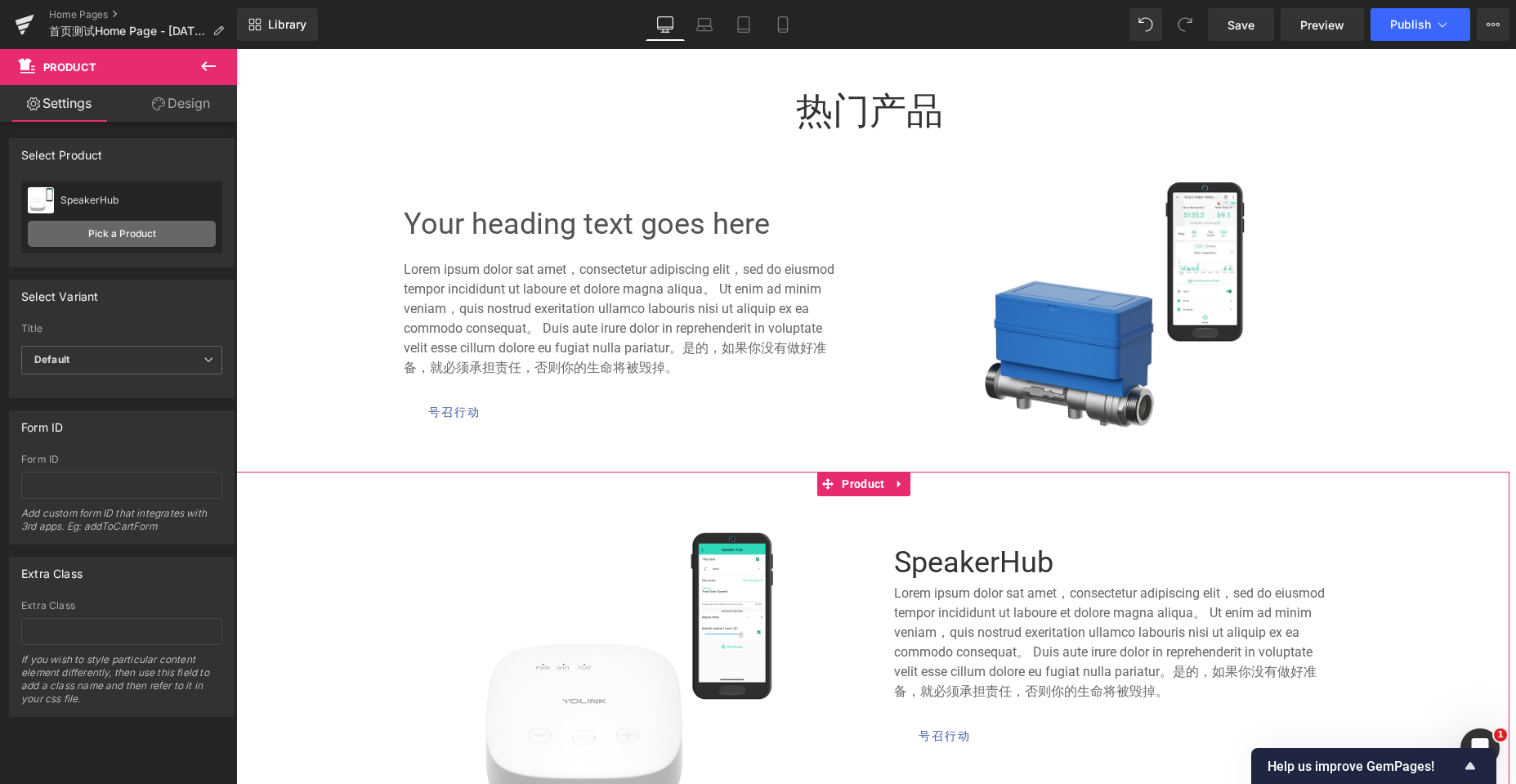
click at [131, 230] on link "Pick a Product" at bounding box center [122, 233] width 188 height 26
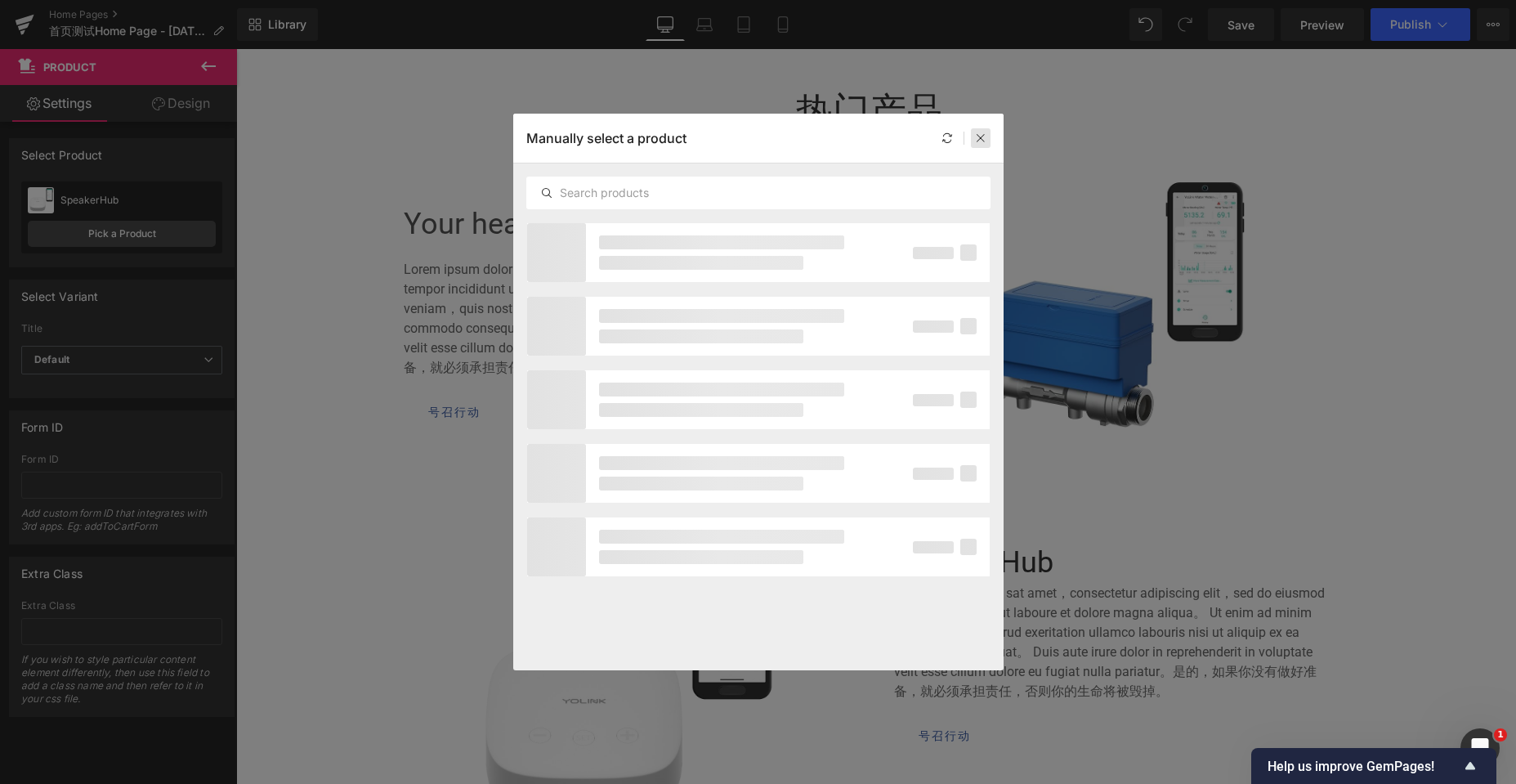
click at [979, 138] on icon at bounding box center [981, 138] width 12 height 12
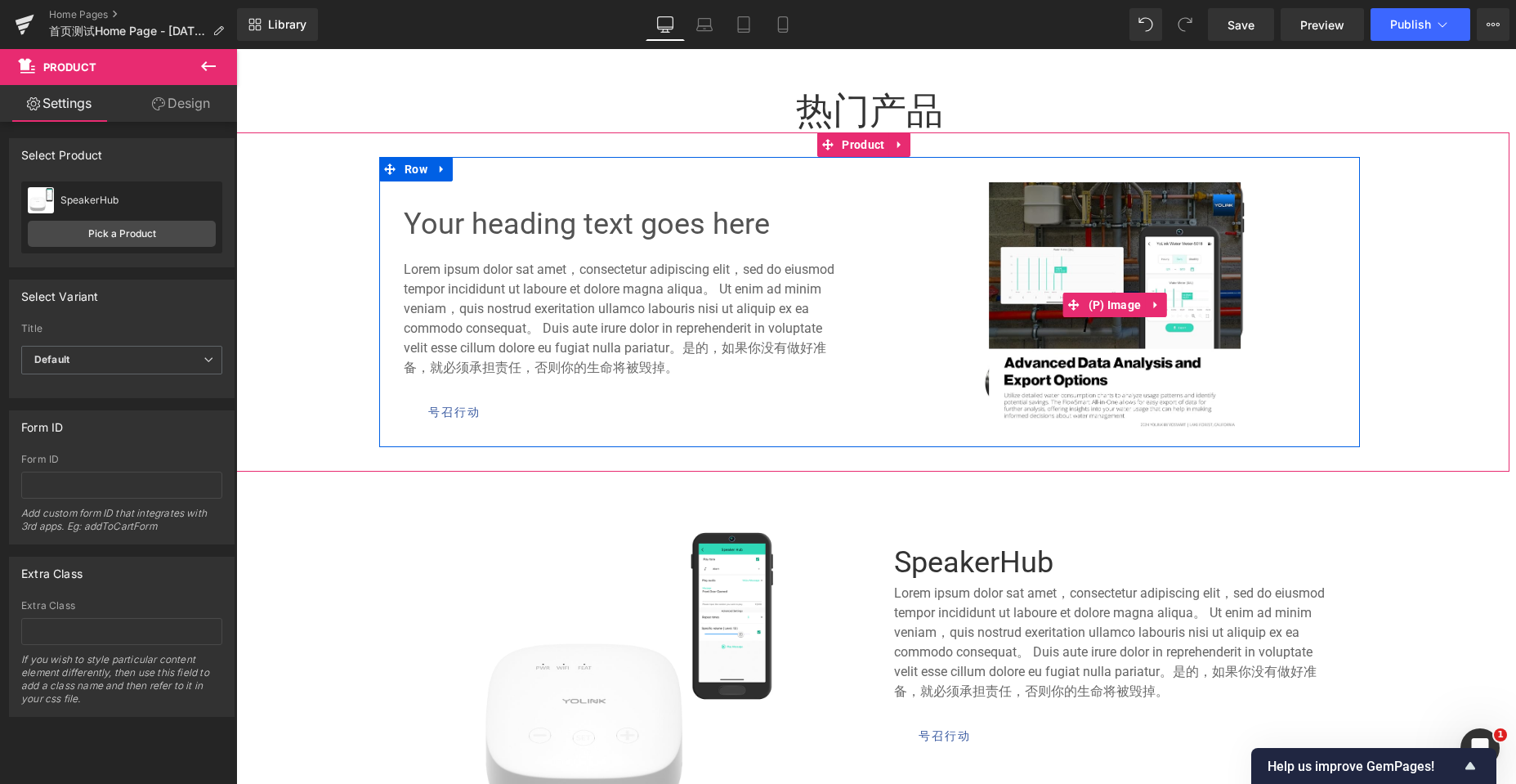
click at [1060, 213] on img at bounding box center [1114, 304] width 252 height 245
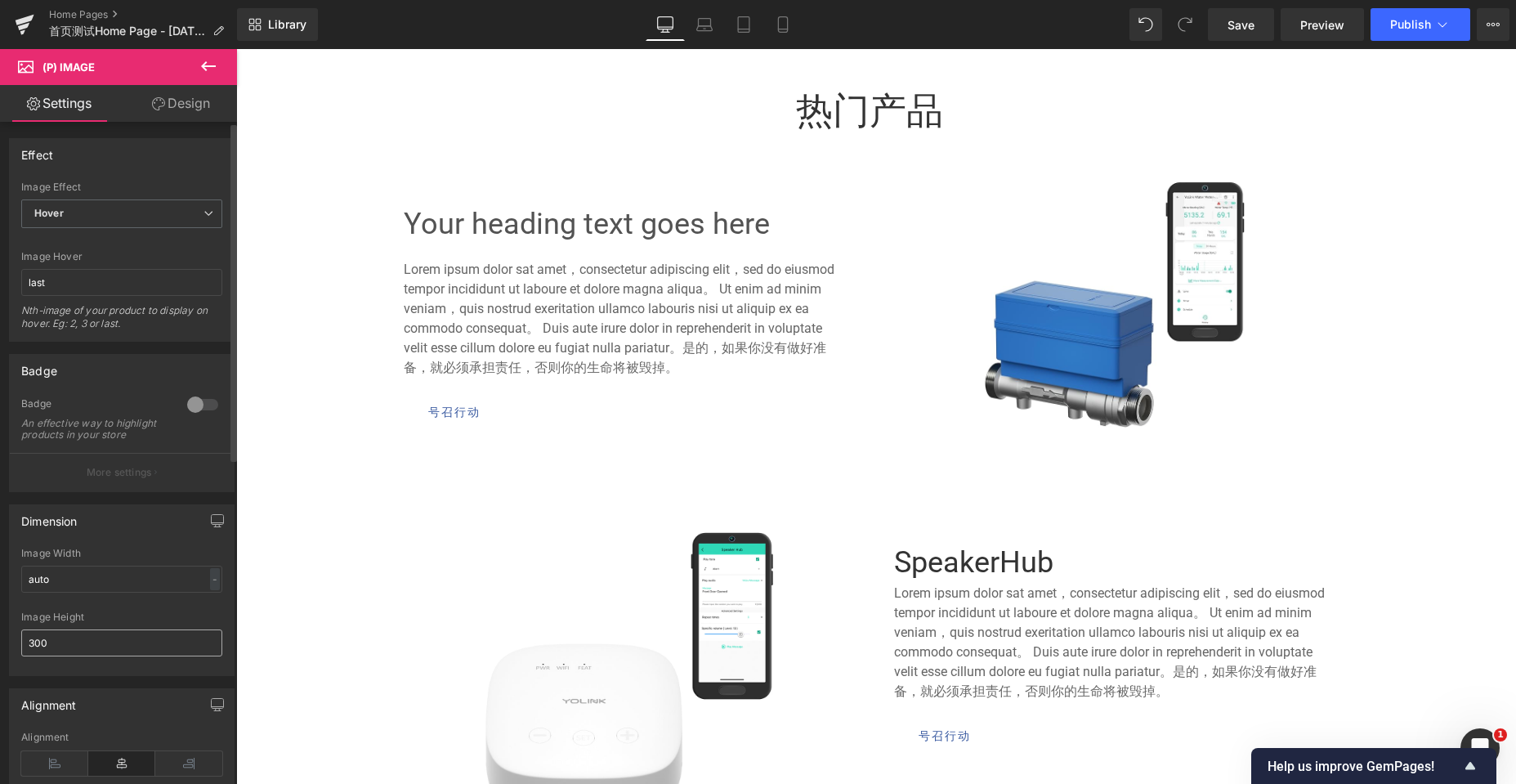
click at [27, 652] on input "300" at bounding box center [122, 642] width 201 height 27
type input "400"
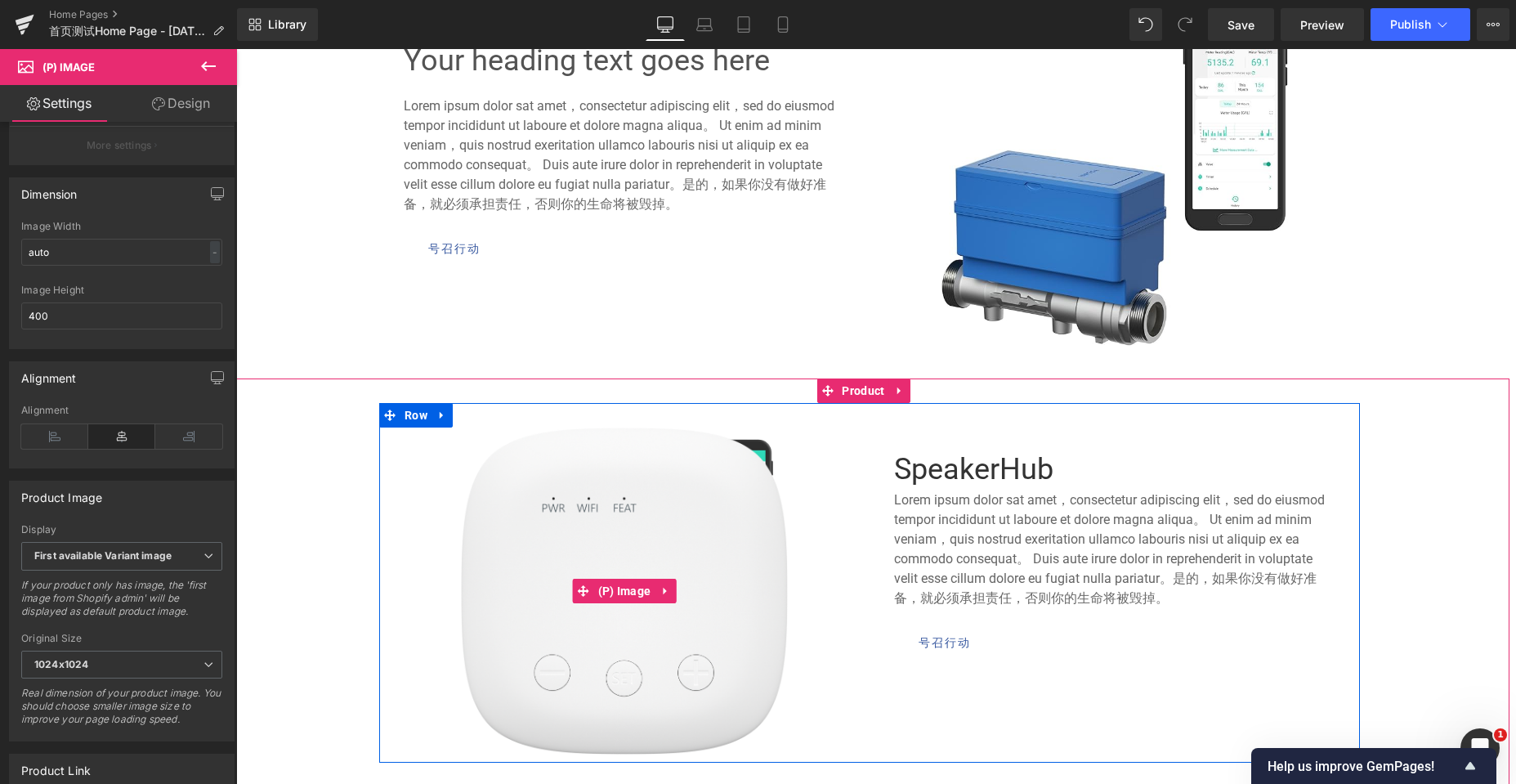
click at [618, 537] on img at bounding box center [625, 591] width 327 height 327
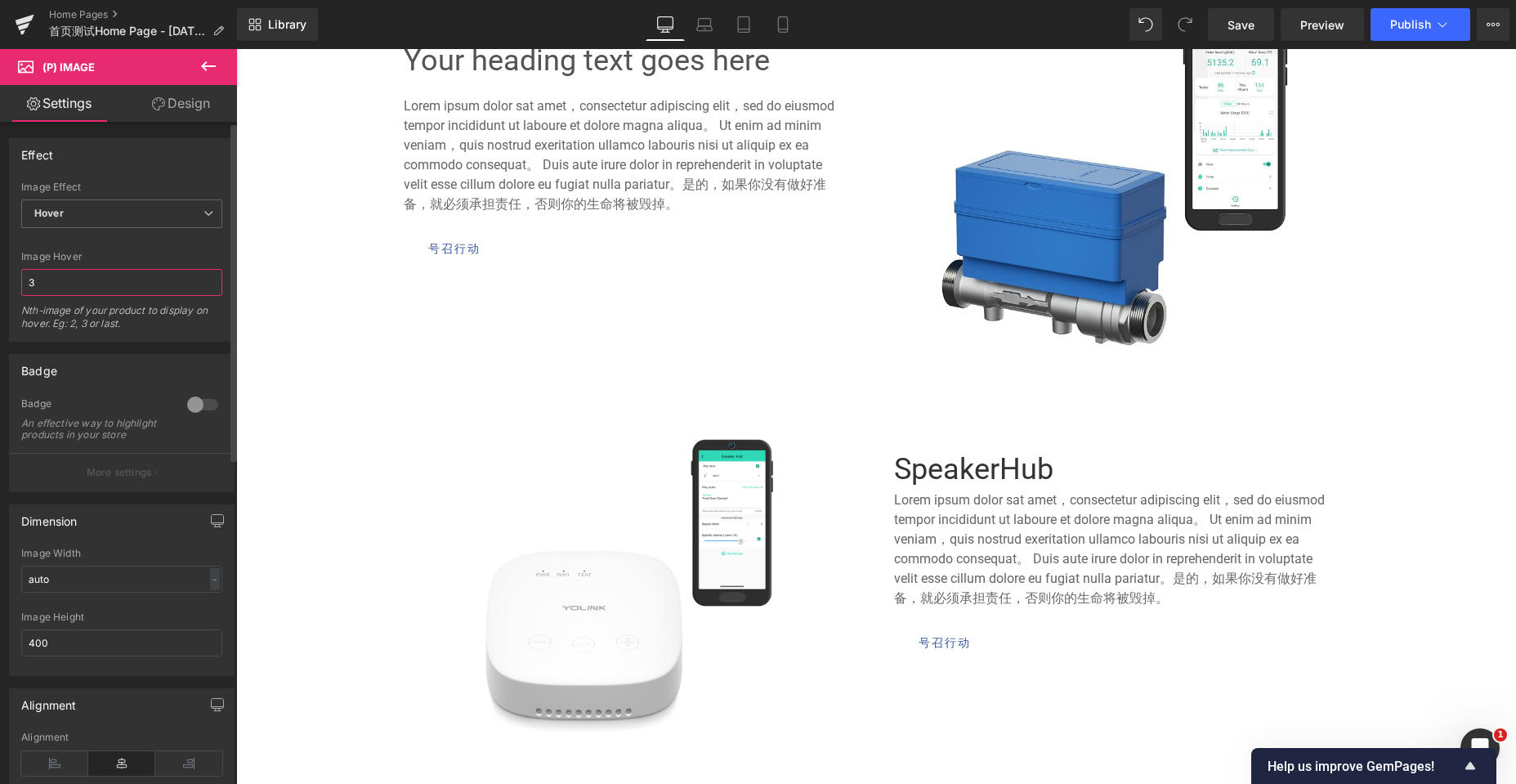
click at [59, 273] on input "3" at bounding box center [122, 283] width 201 height 27
type input "2"
click at [82, 254] on div "Image Hover" at bounding box center [122, 257] width 201 height 12
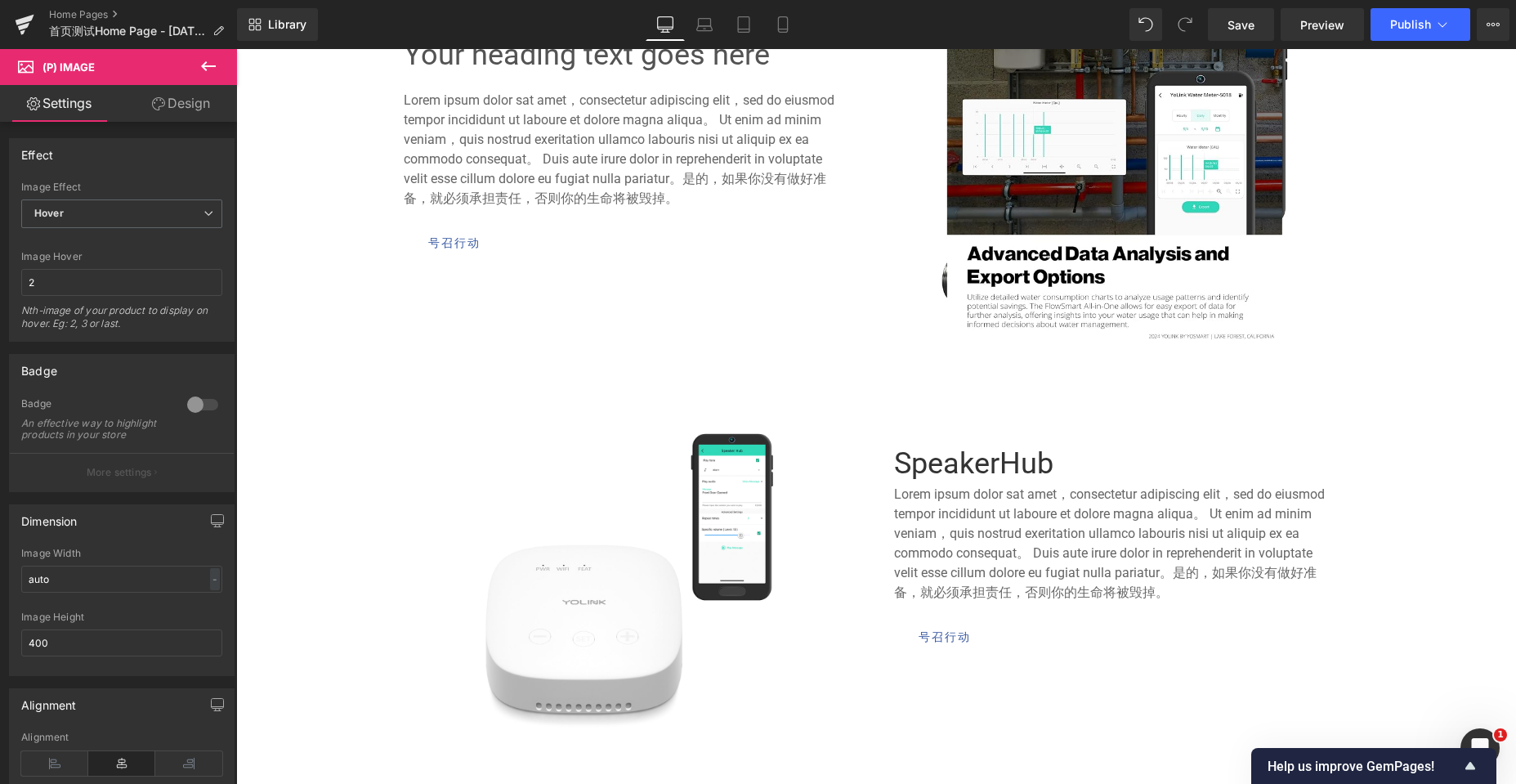
scroll to position [981, 0]
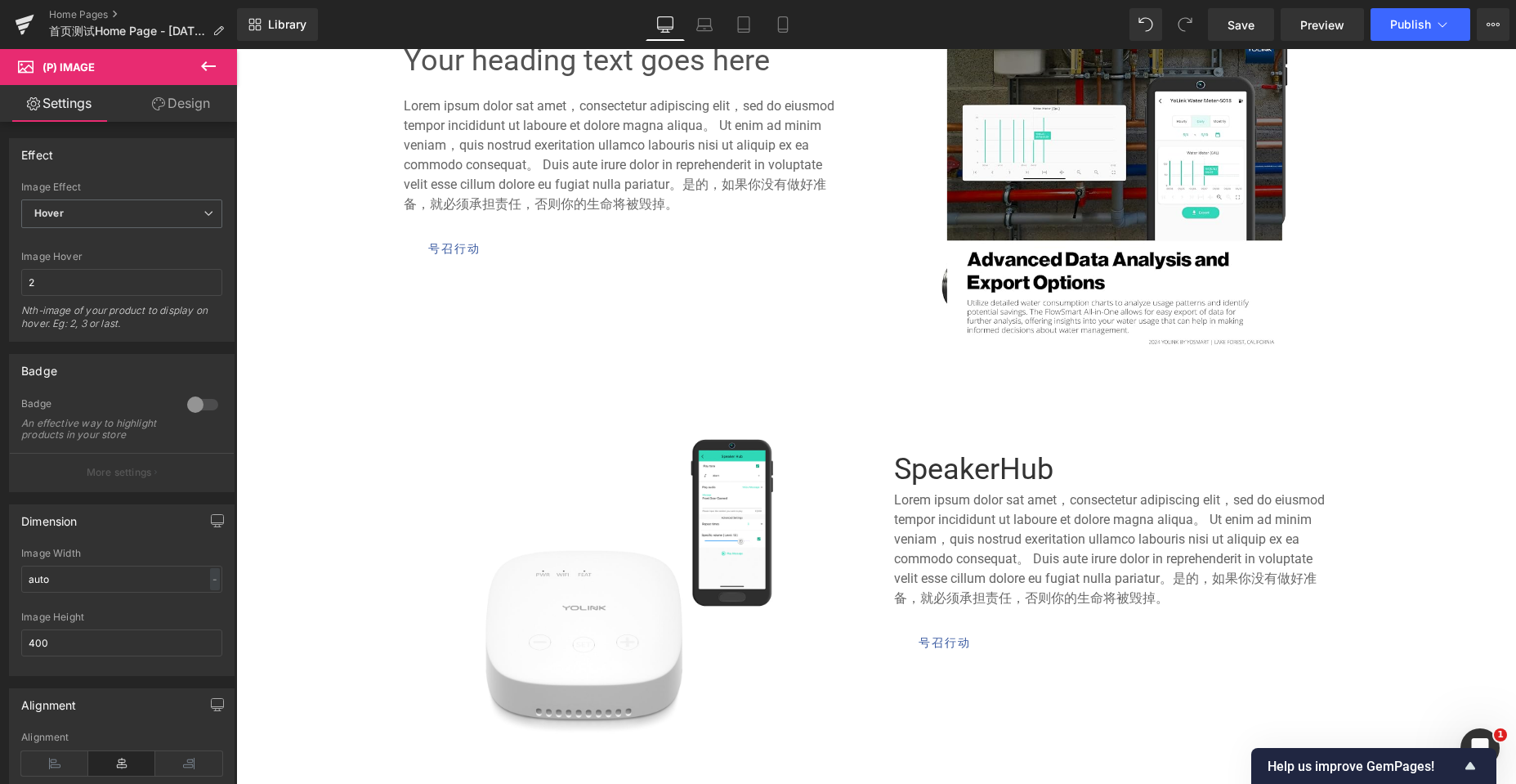
click at [1145, 151] on img at bounding box center [1114, 182] width 335 height 327
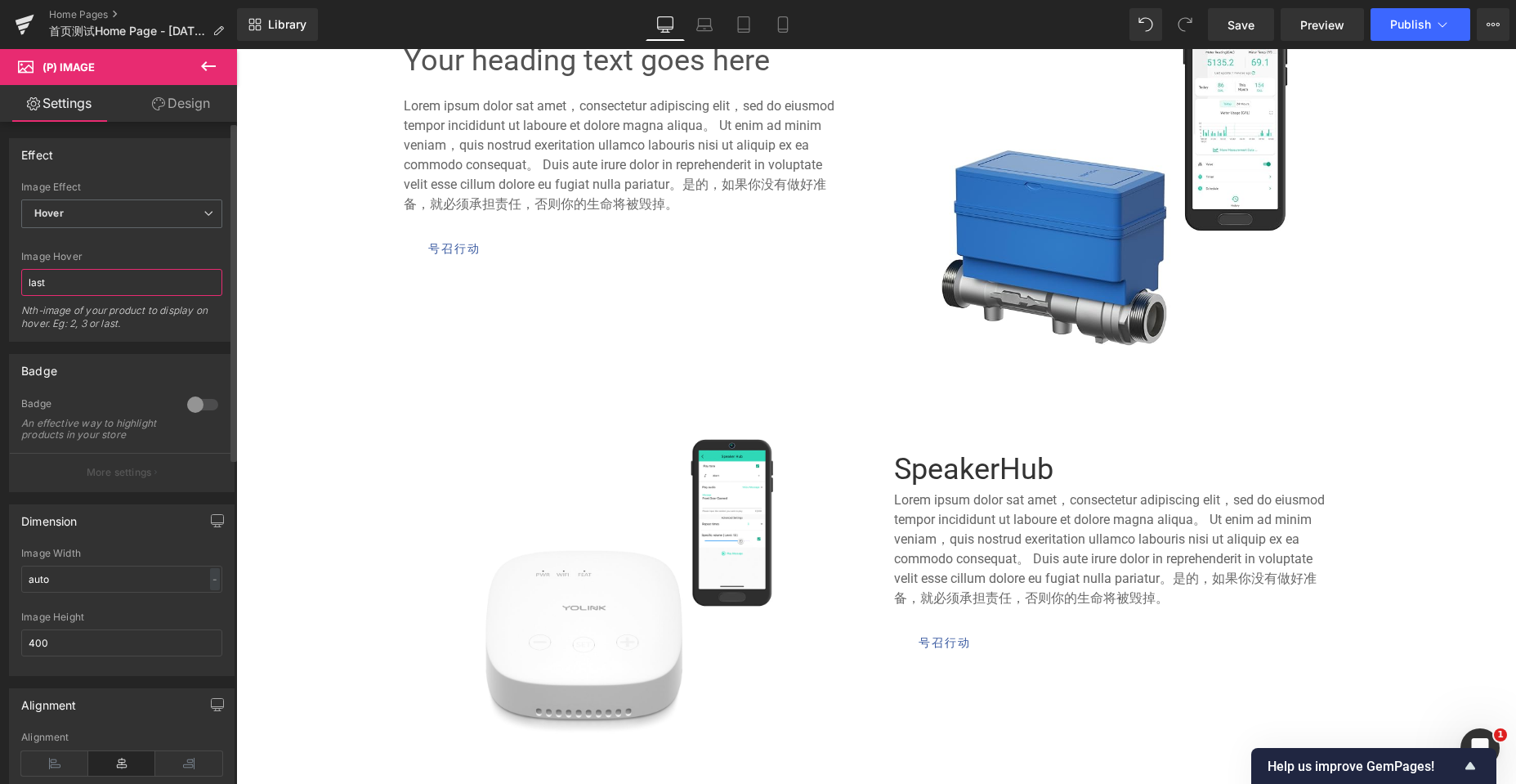
drag, startPoint x: 52, startPoint y: 280, endPoint x: 19, endPoint y: 279, distance: 33.0
click at [19, 279] on div "Default Zoom Hover Image Effect Hover Default Zoom Hover last Image Hover last …" at bounding box center [122, 261] width 224 height 159
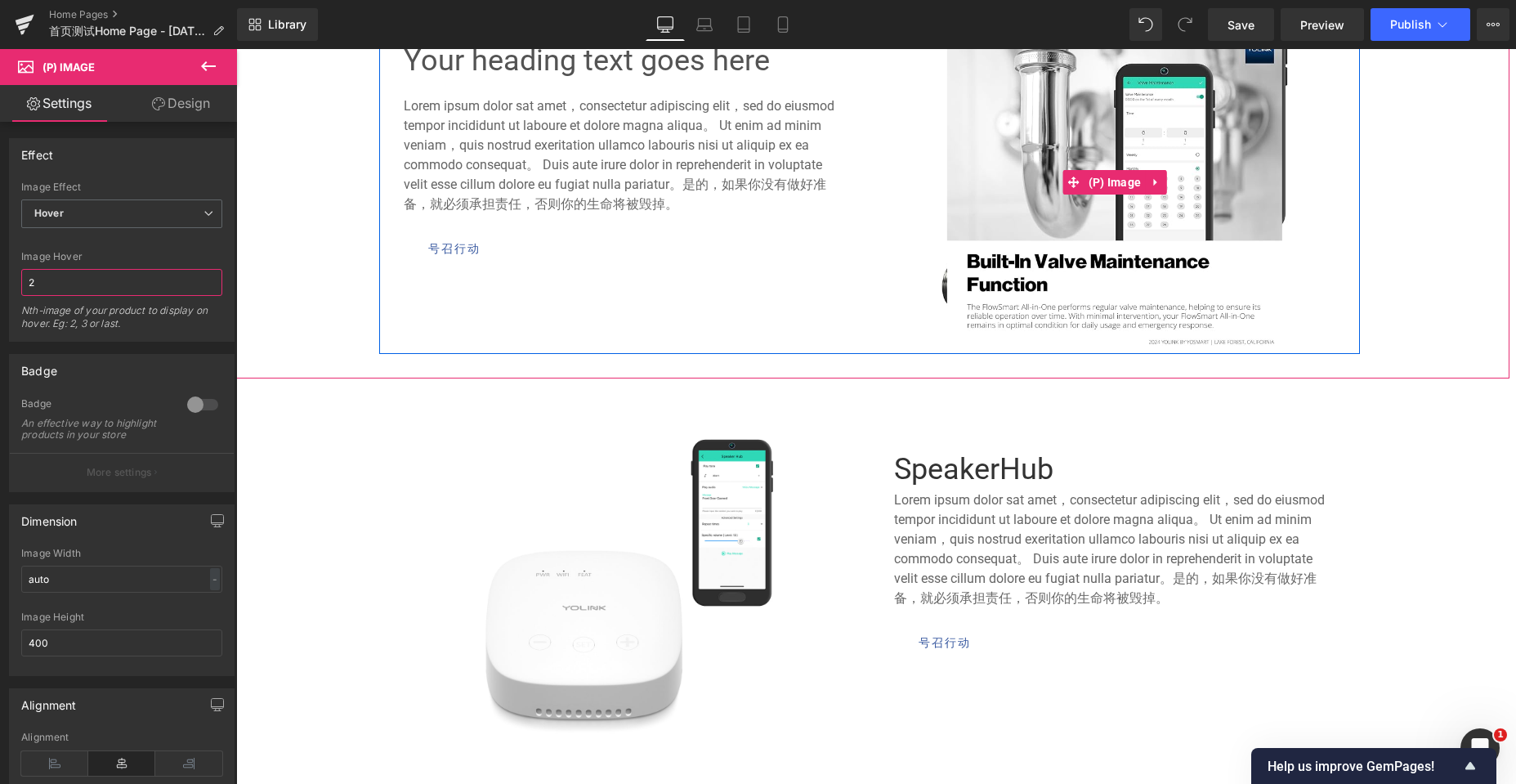
type input "2"
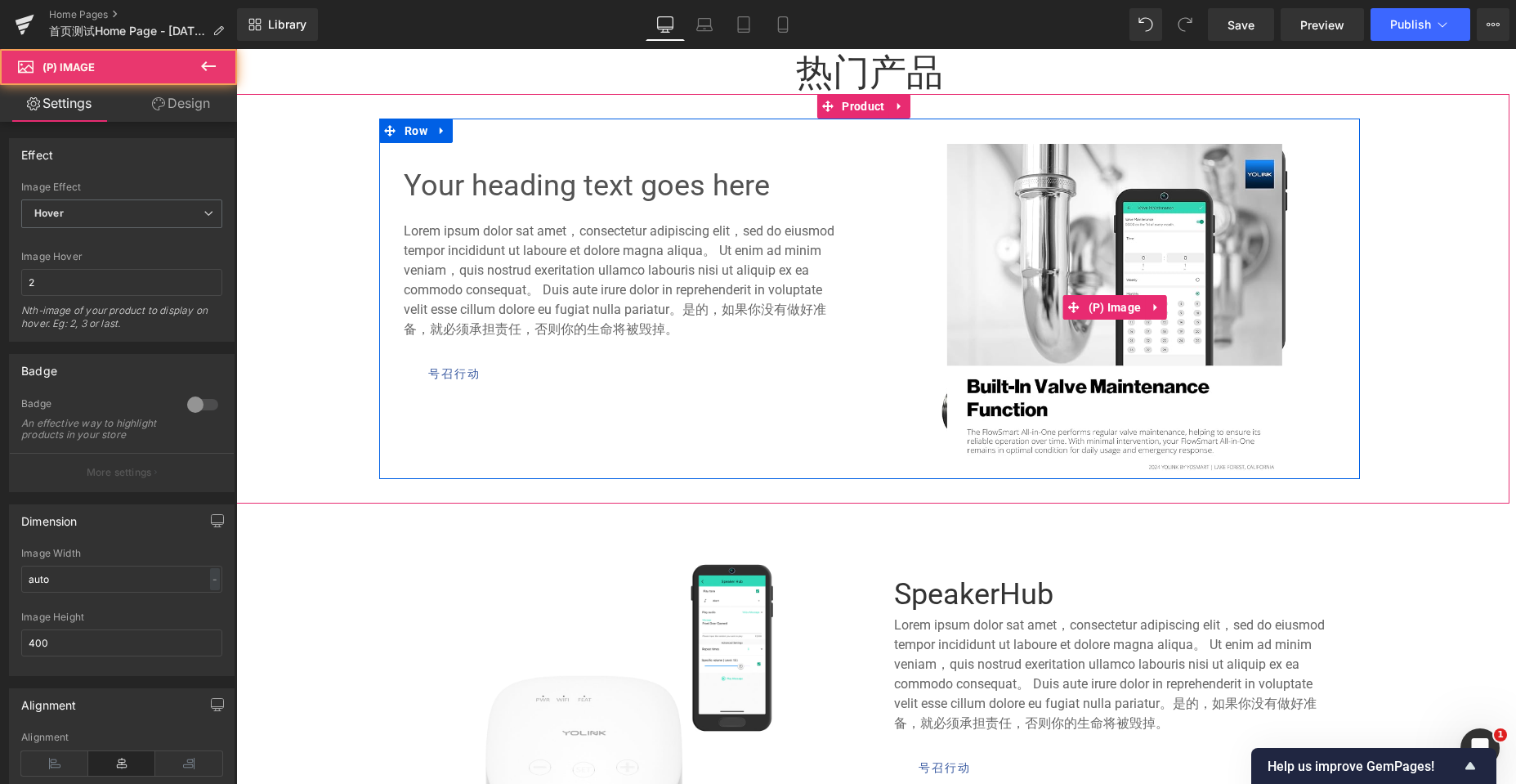
scroll to position [818, 0]
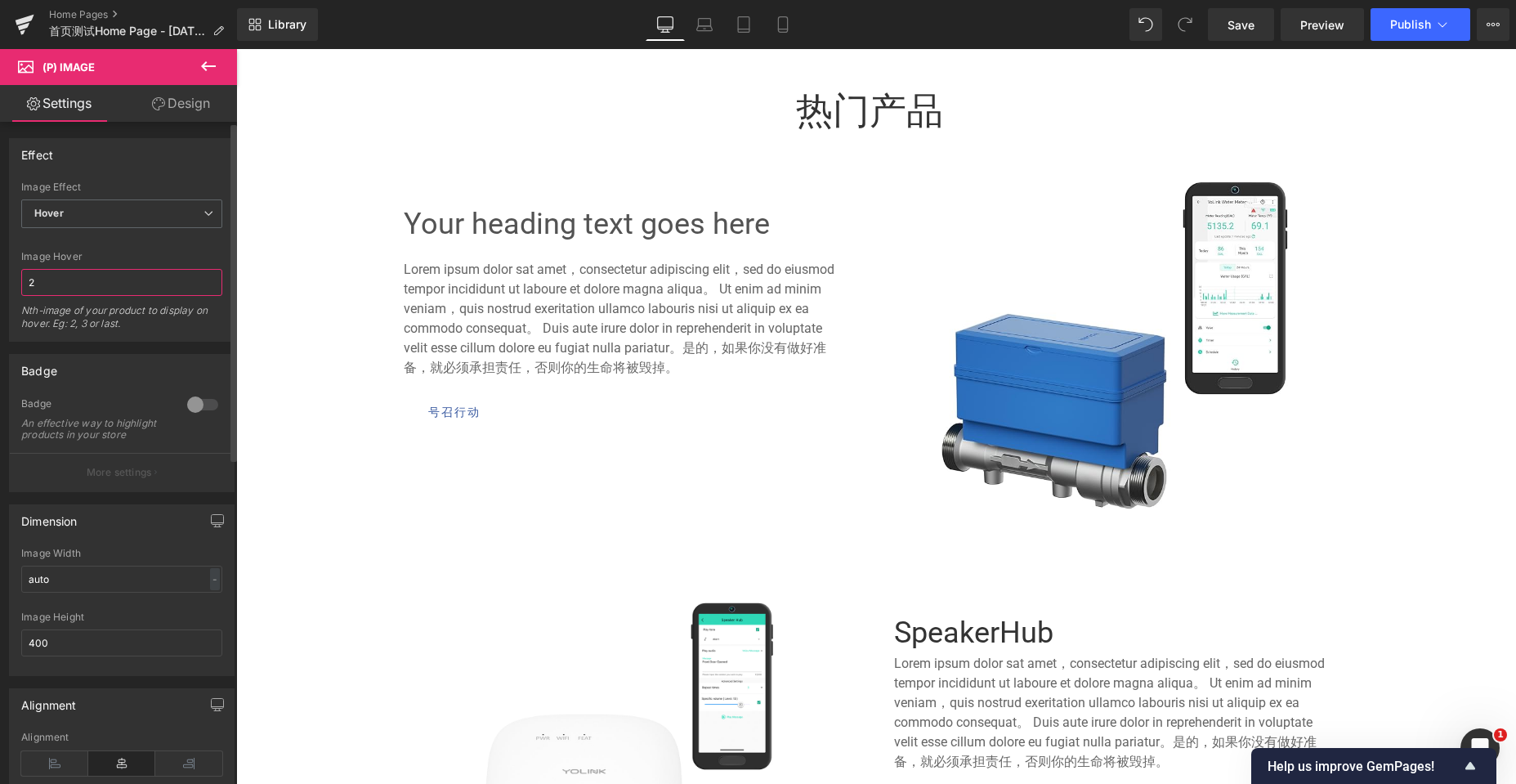
drag, startPoint x: 62, startPoint y: 283, endPoint x: 7, endPoint y: 281, distance: 55.0
click at [7, 281] on div "Effect Default Zoom Hover Image Effect Hover Default Zoom Hover 2 Image Hover 2…" at bounding box center [122, 233] width 244 height 215
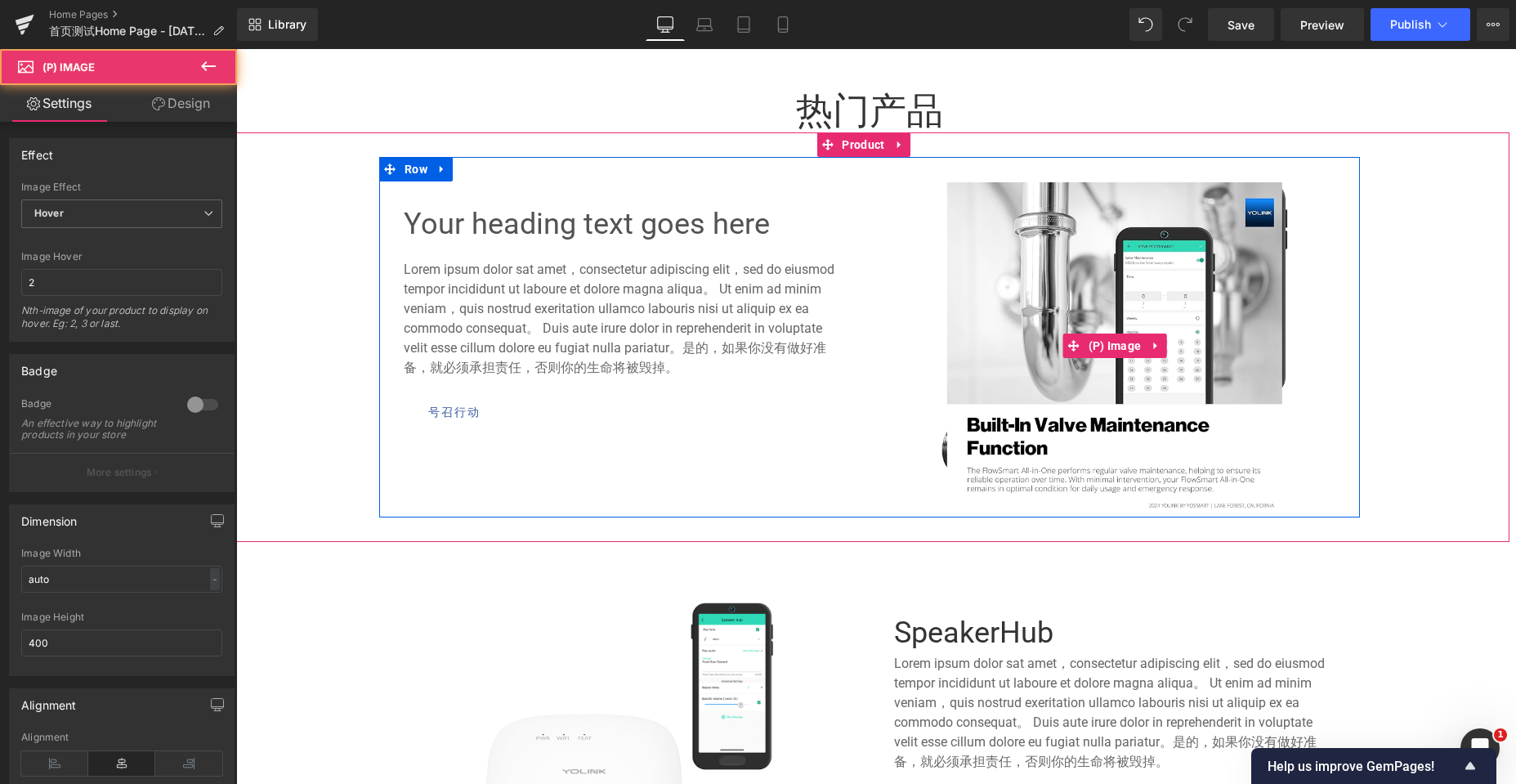
click at [1186, 268] on img at bounding box center [1114, 345] width 335 height 327
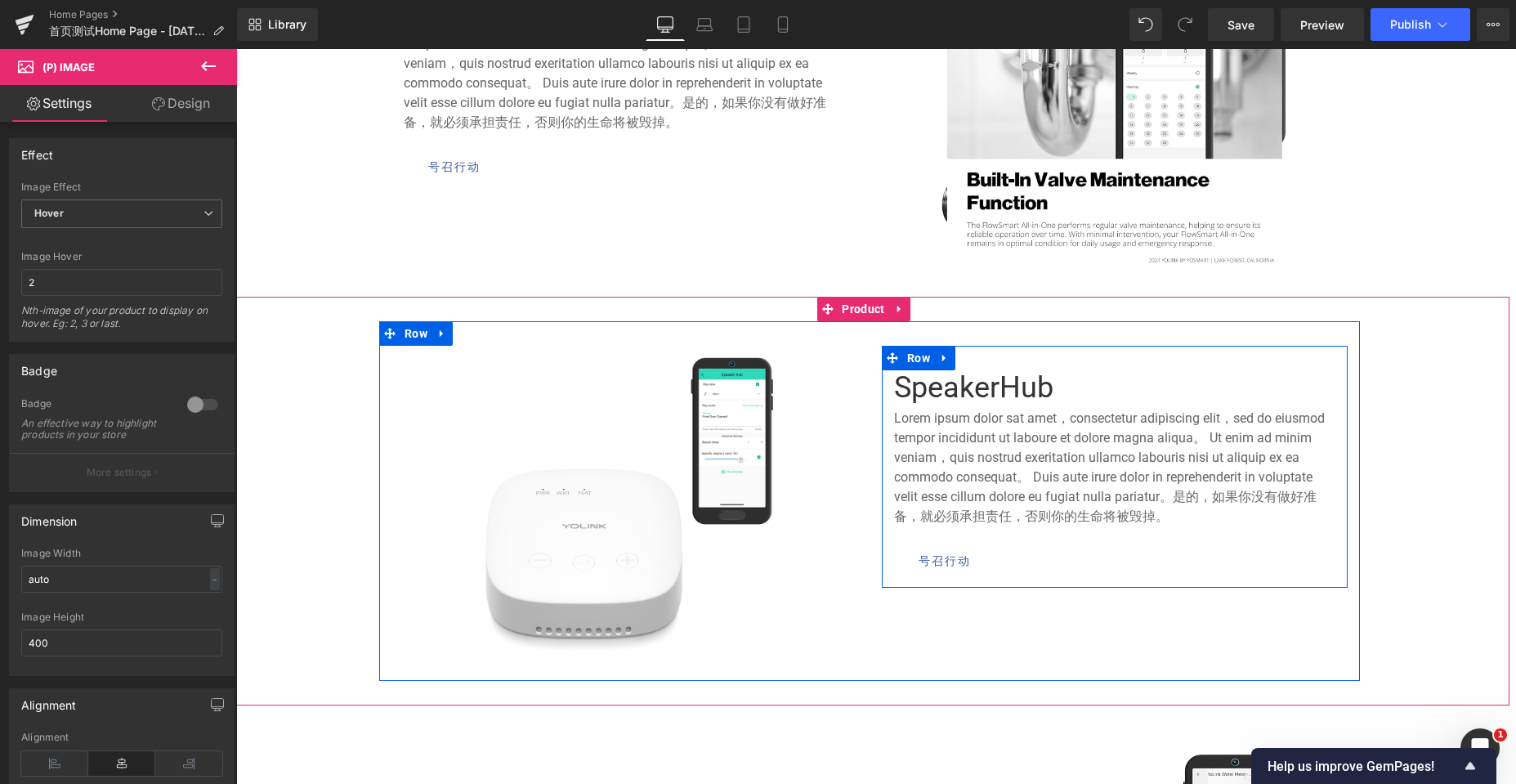
scroll to position [900, 0]
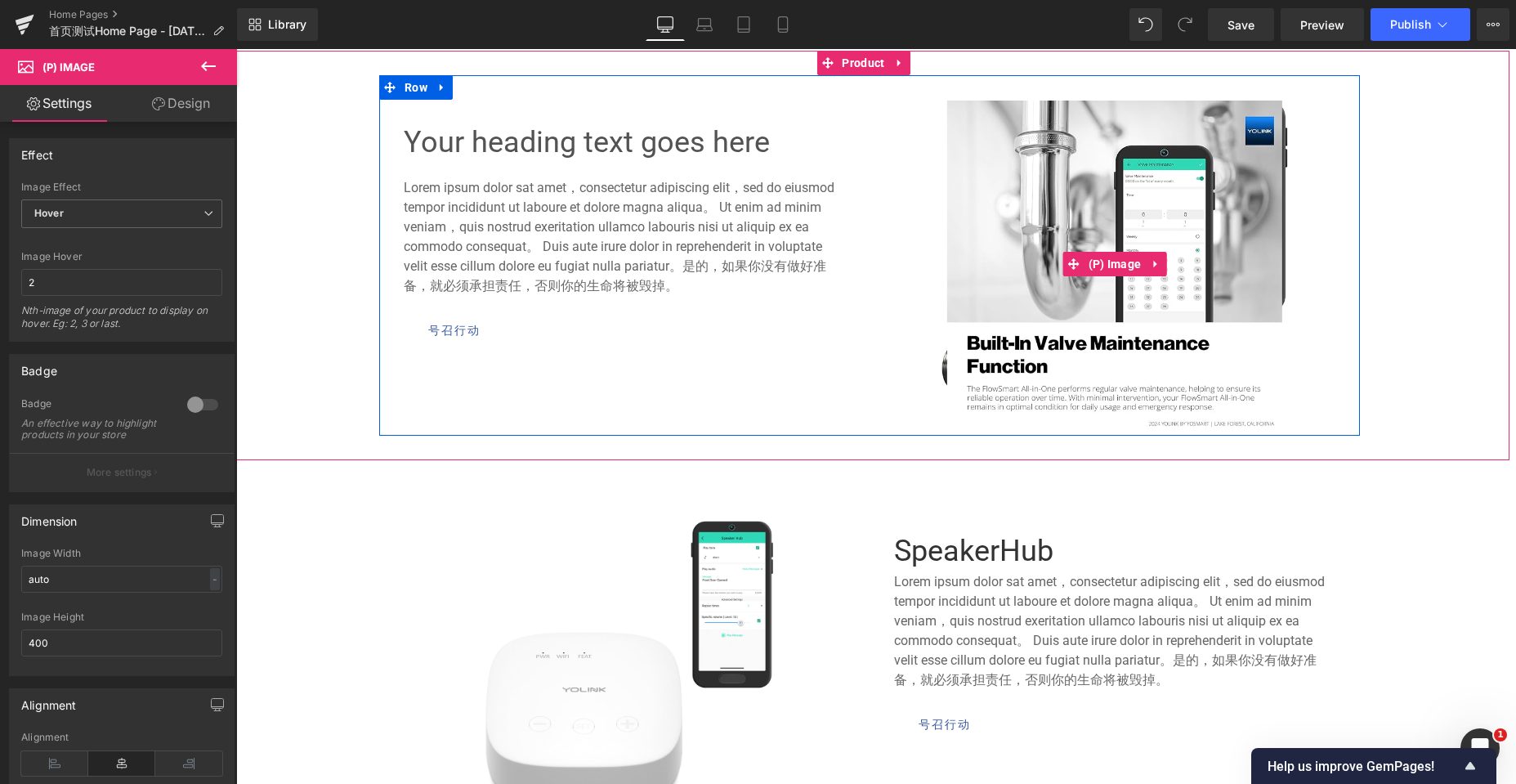
click at [1096, 183] on img at bounding box center [1114, 264] width 335 height 327
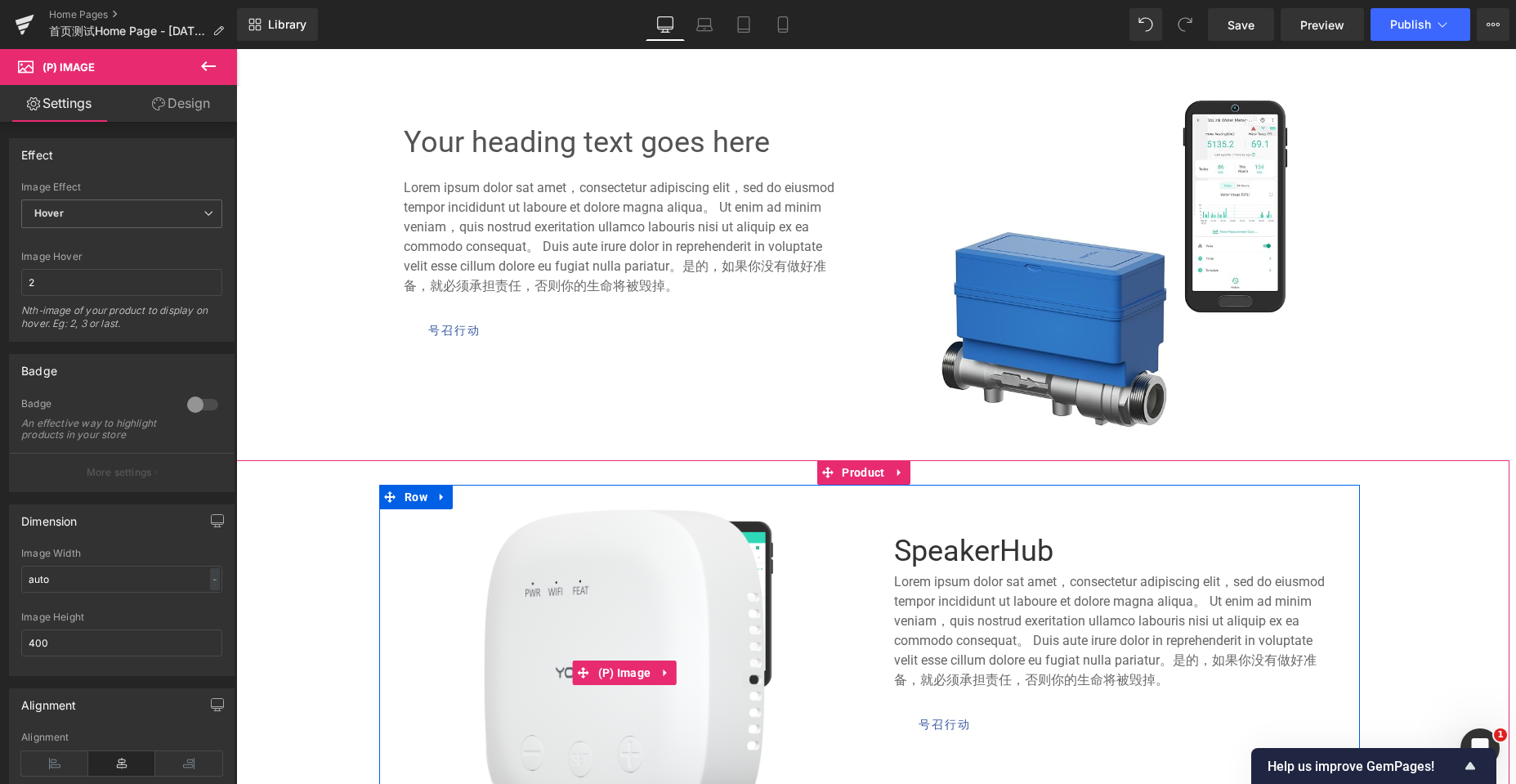
click at [626, 563] on img at bounding box center [624, 672] width 281 height 327
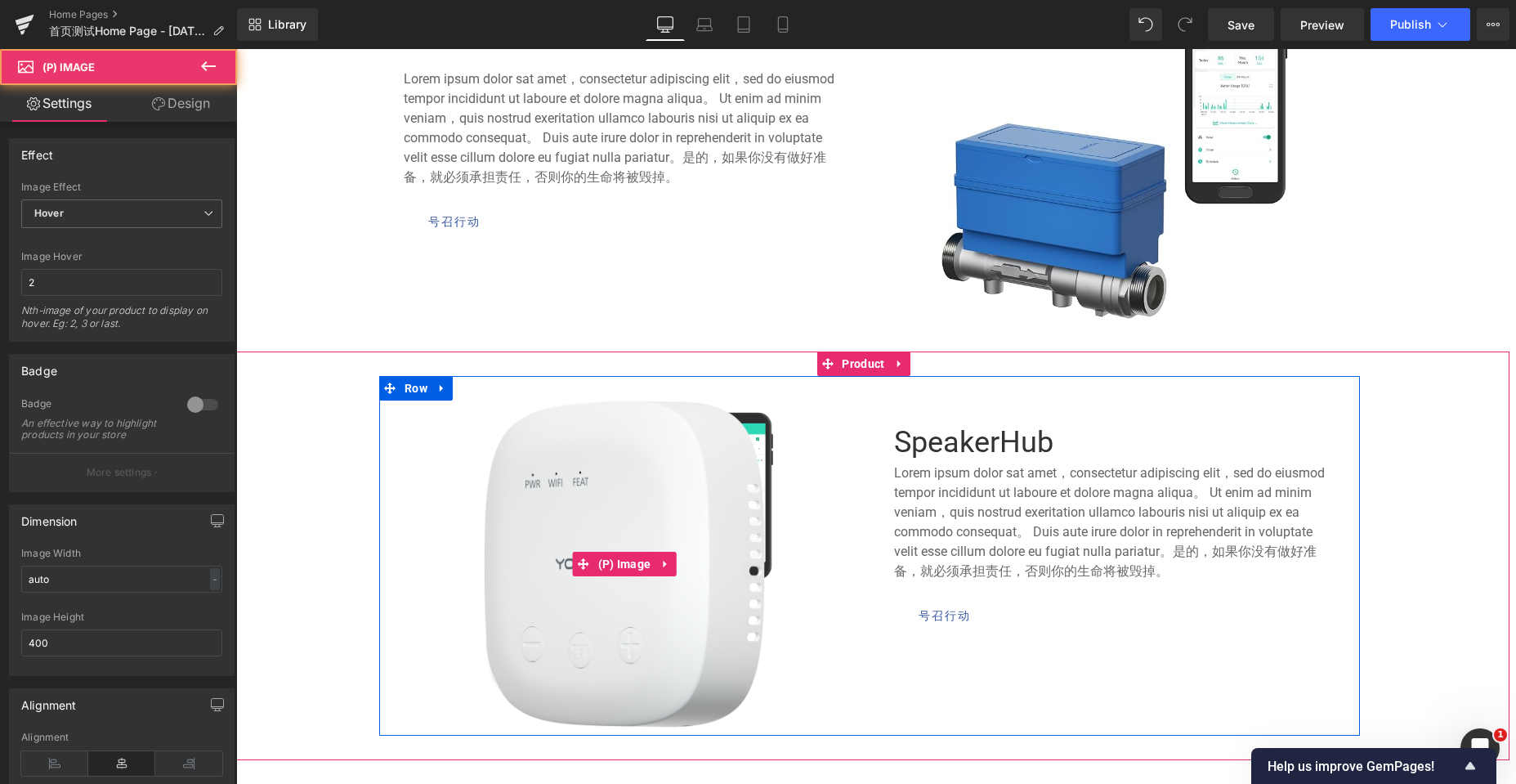
scroll to position [1145, 0]
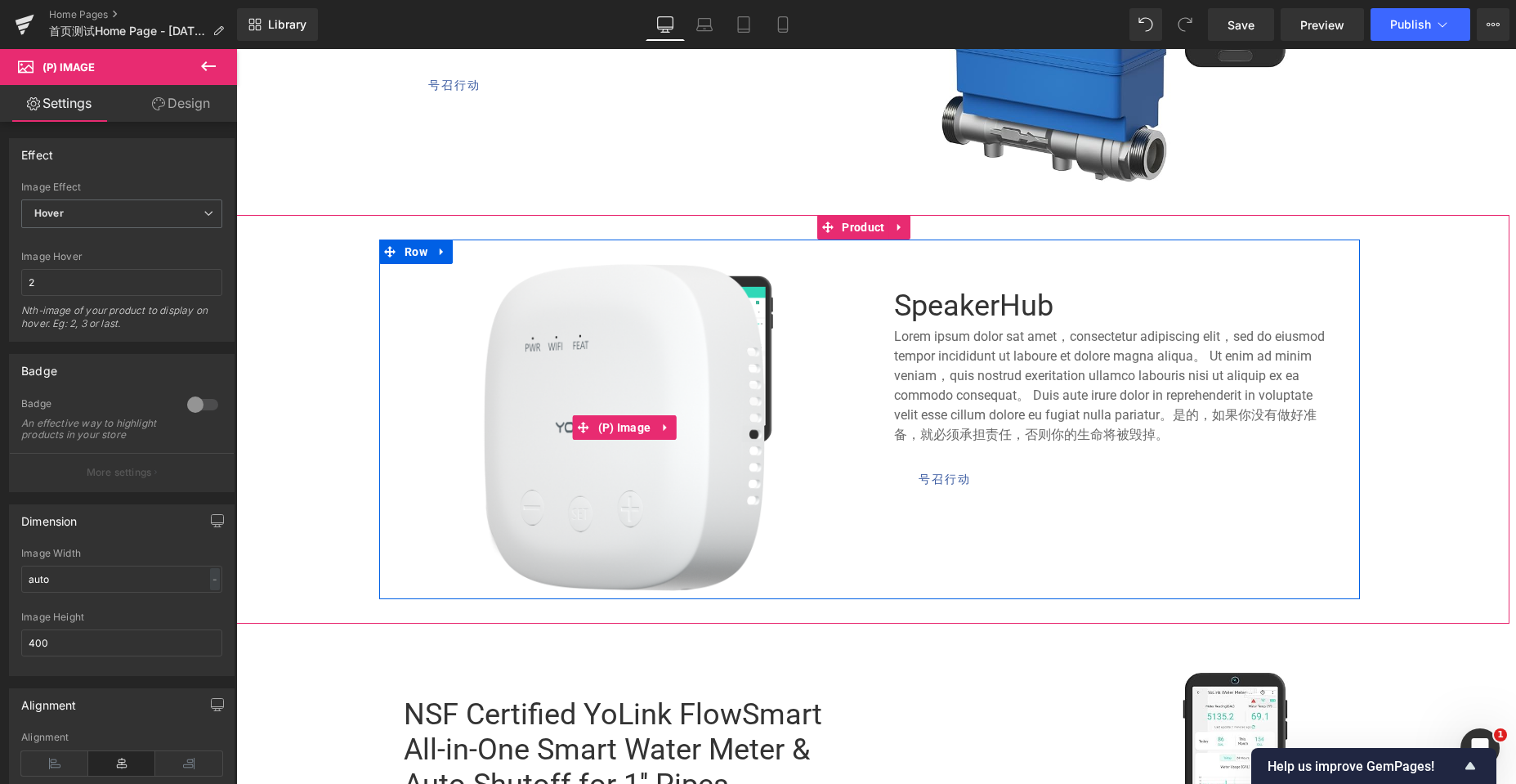
click at [657, 561] on img at bounding box center [624, 428] width 281 height 327
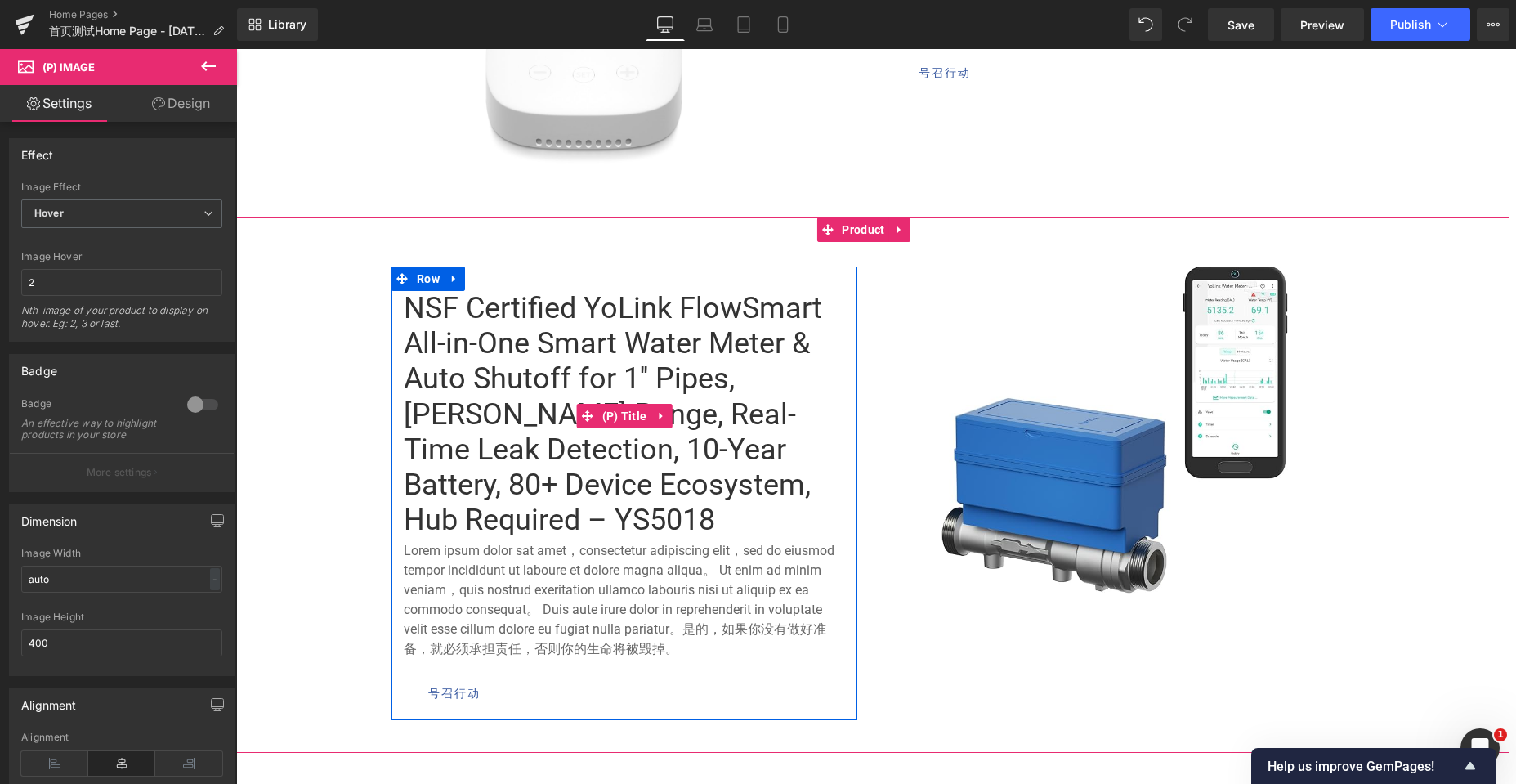
scroll to position [1553, 0]
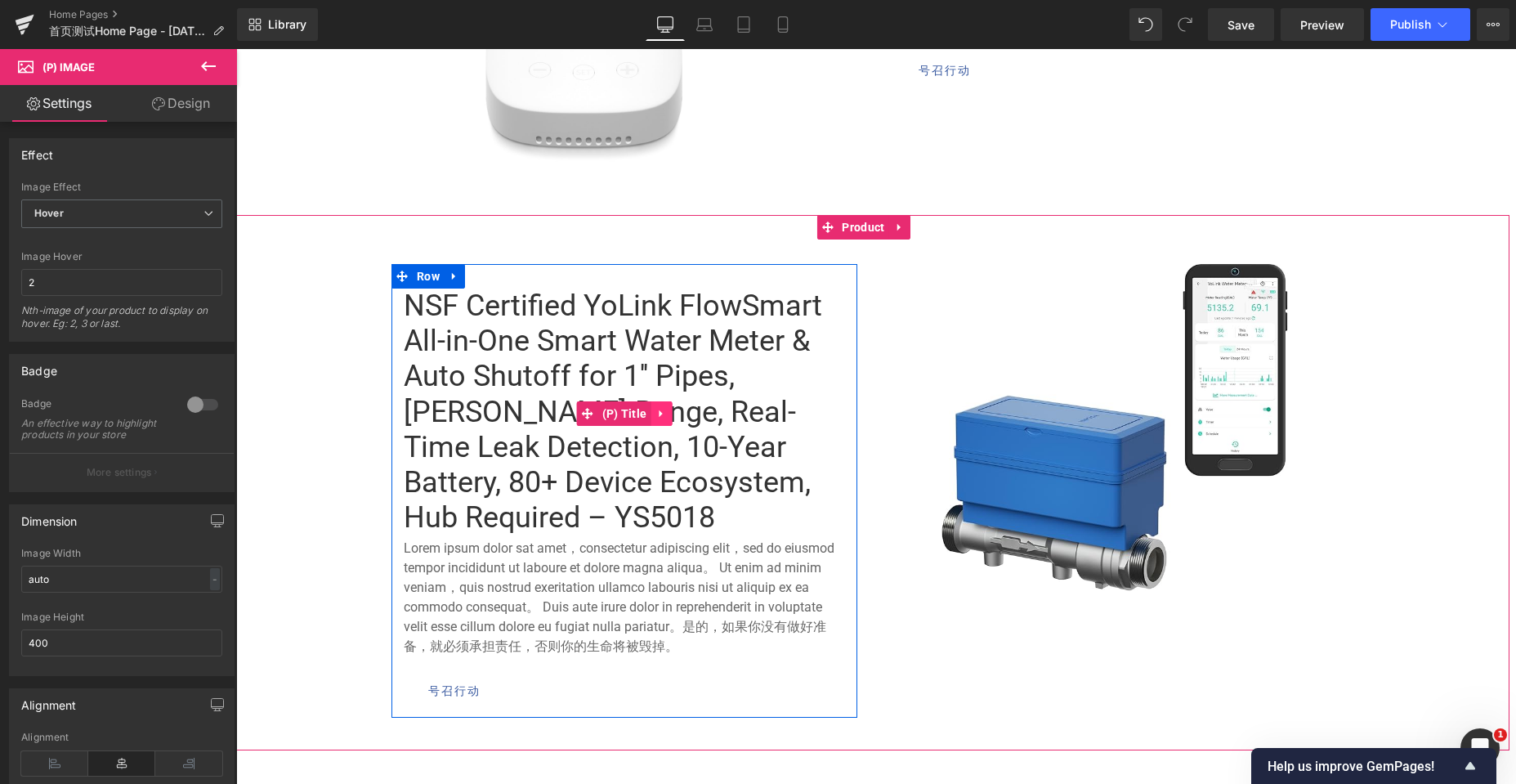
click at [657, 408] on icon at bounding box center [662, 413] width 12 height 13
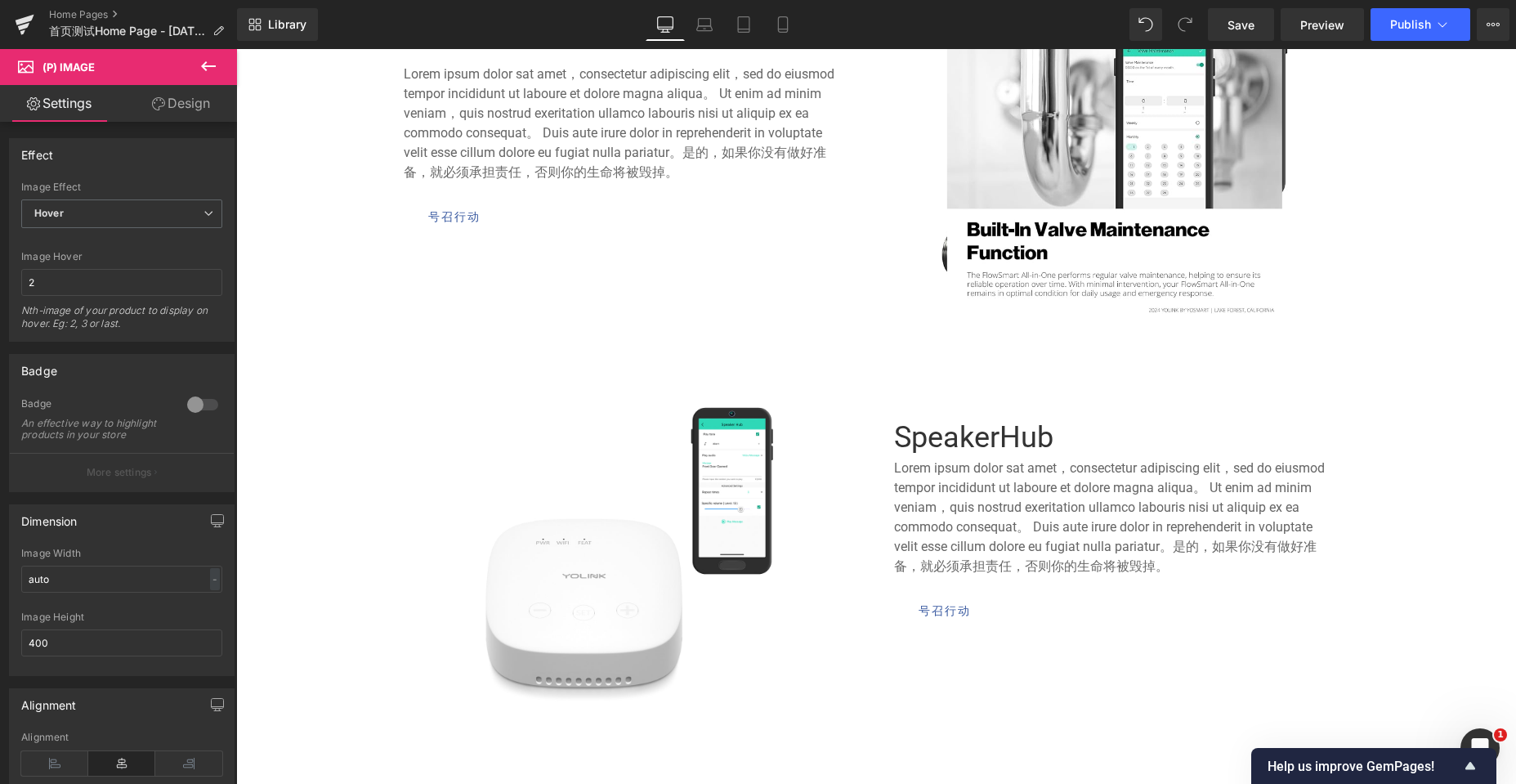
scroll to position [900, 0]
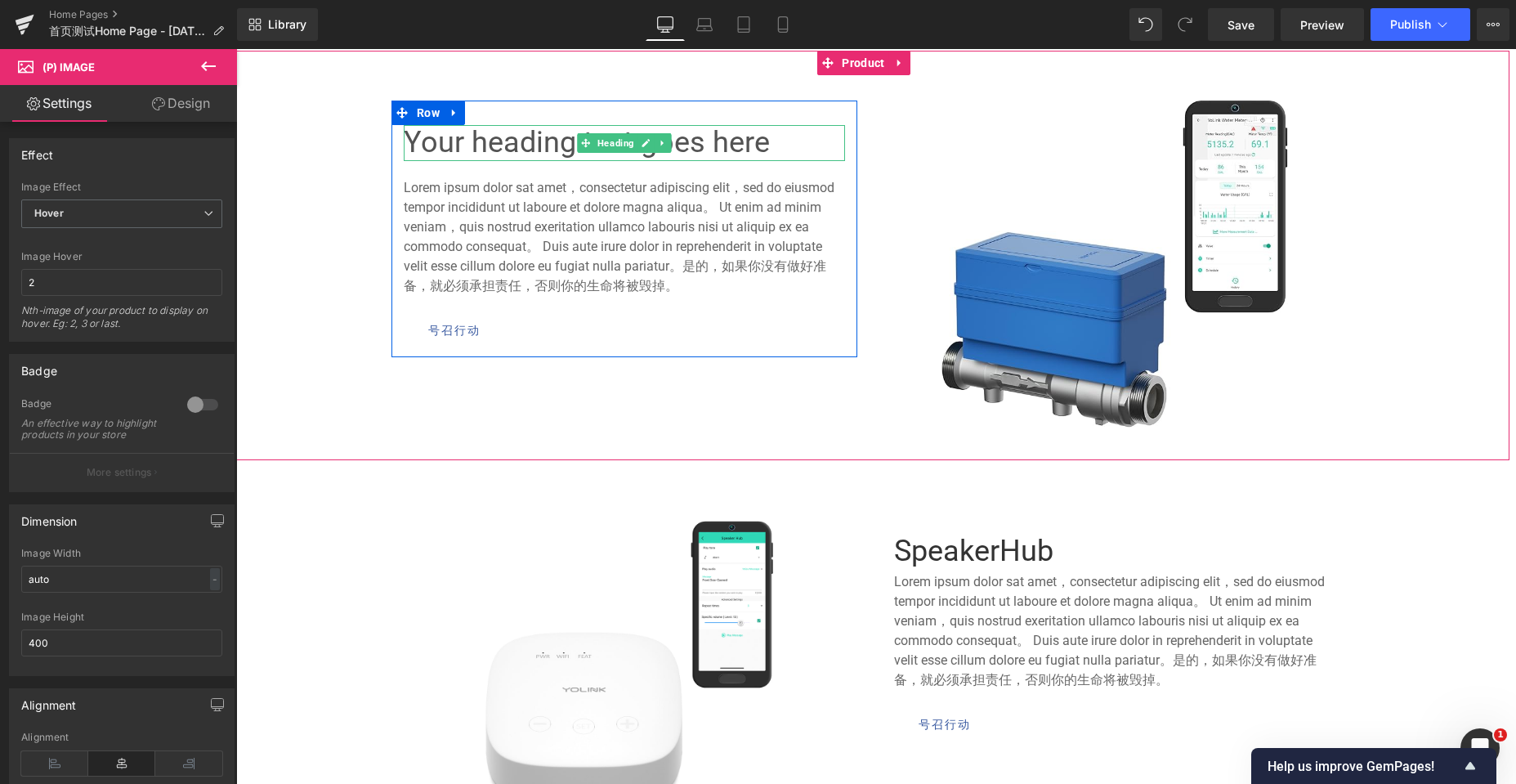
click at [497, 143] on h3 "Your heading text goes here" at bounding box center [624, 143] width 441 height 36
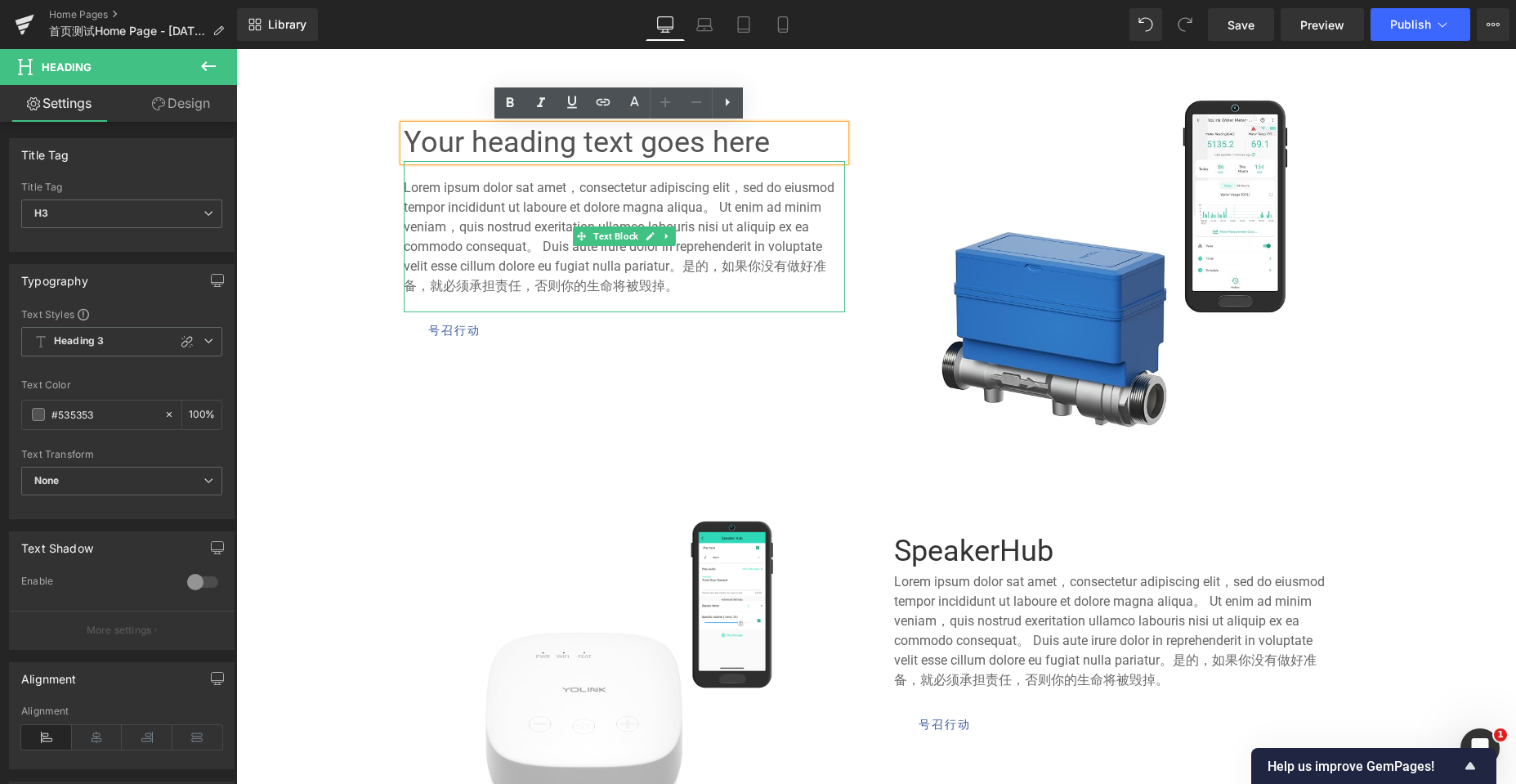
click at [753, 230] on font "Lorem ipsum dolor sat amet，consectetur adipiscing elit，sed do eiusmod tempor in…" at bounding box center [619, 236] width 431 height 113
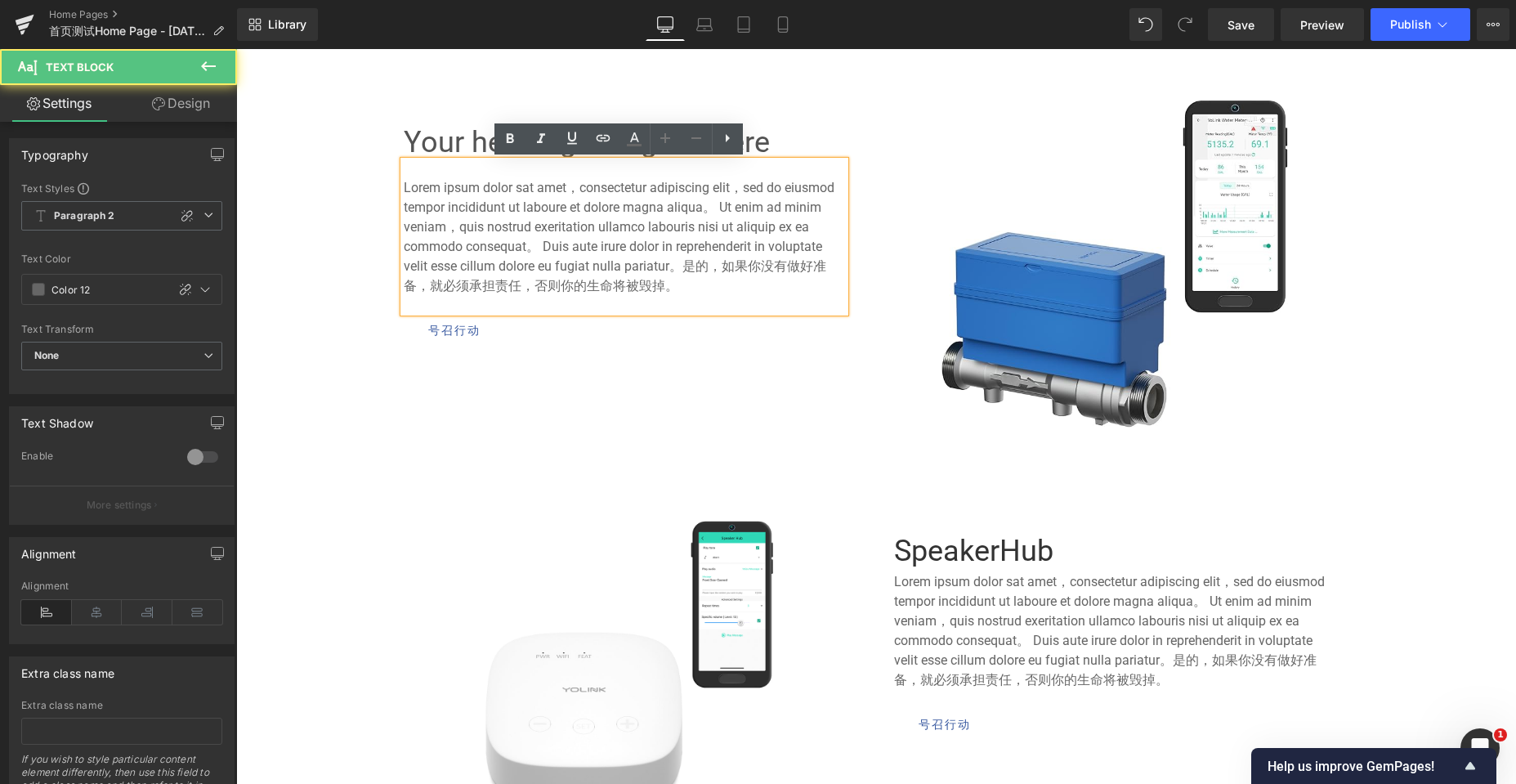
click at [680, 288] on p "Lorem ipsum dolor sat amet，consectetur adipiscing elit，sed do eiusmod tempor in…" at bounding box center [624, 236] width 441 height 117
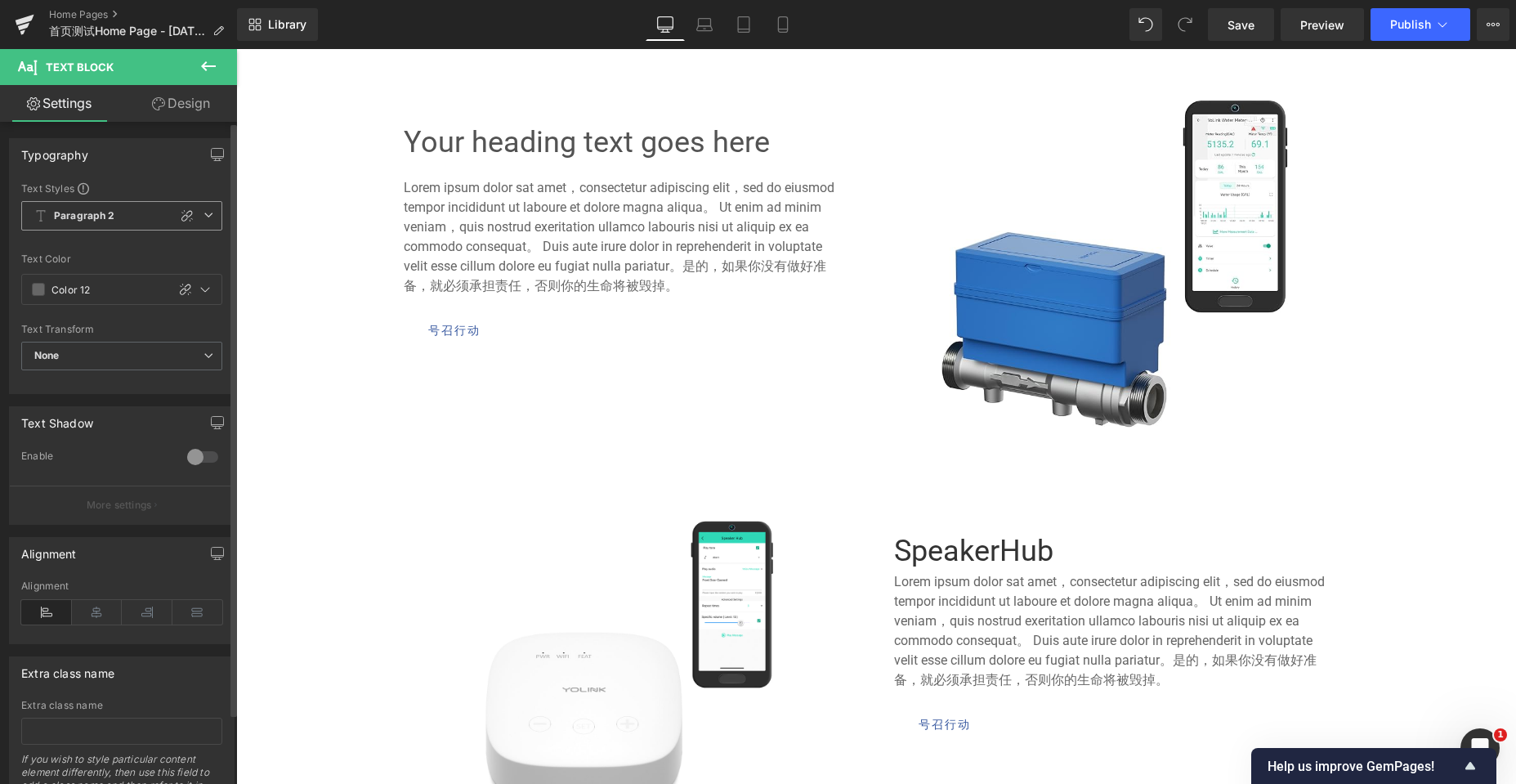
click at [204, 210] on icon at bounding box center [209, 215] width 10 height 10
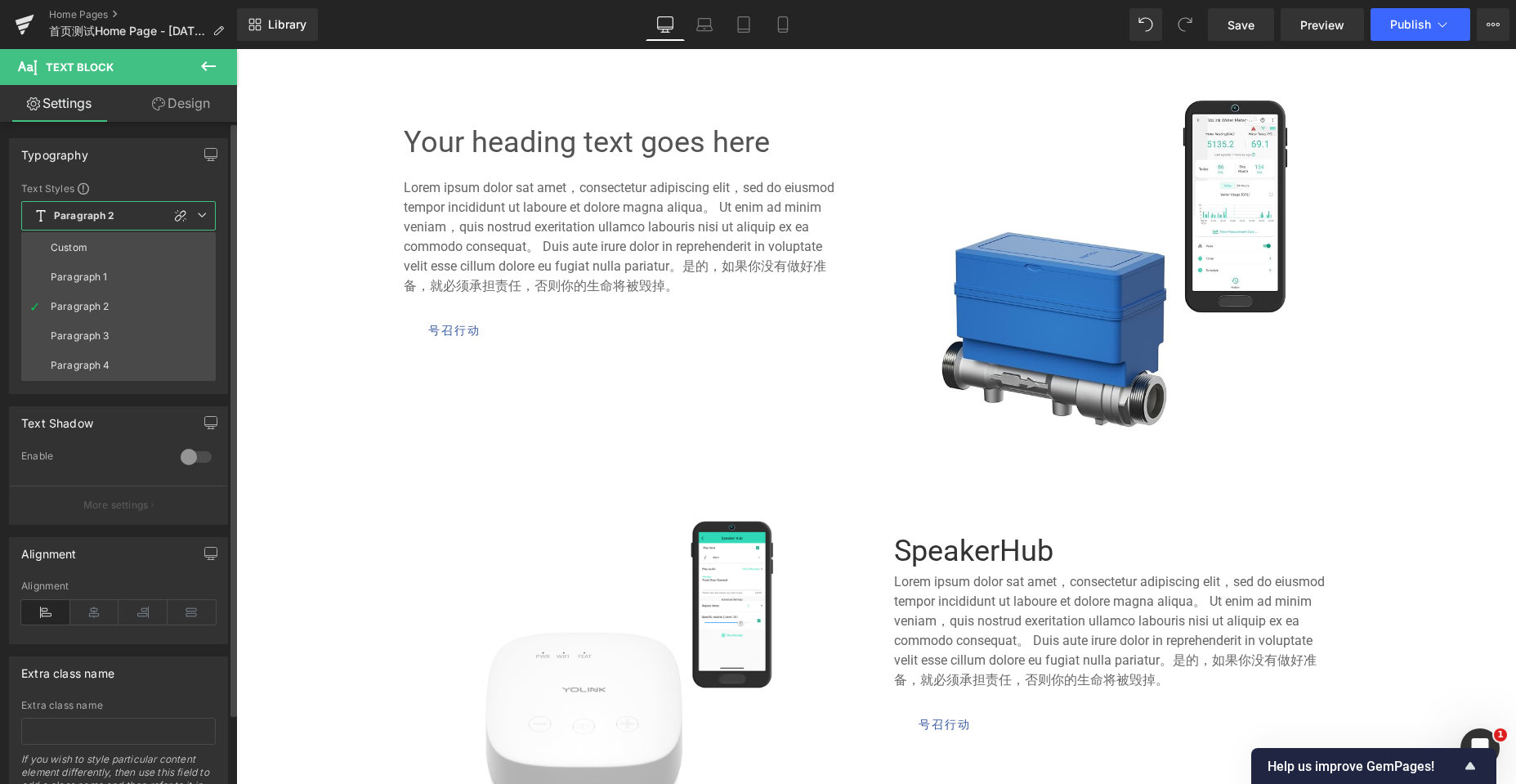
click at [75, 272] on div "Paragraph 1" at bounding box center [79, 278] width 57 height 12
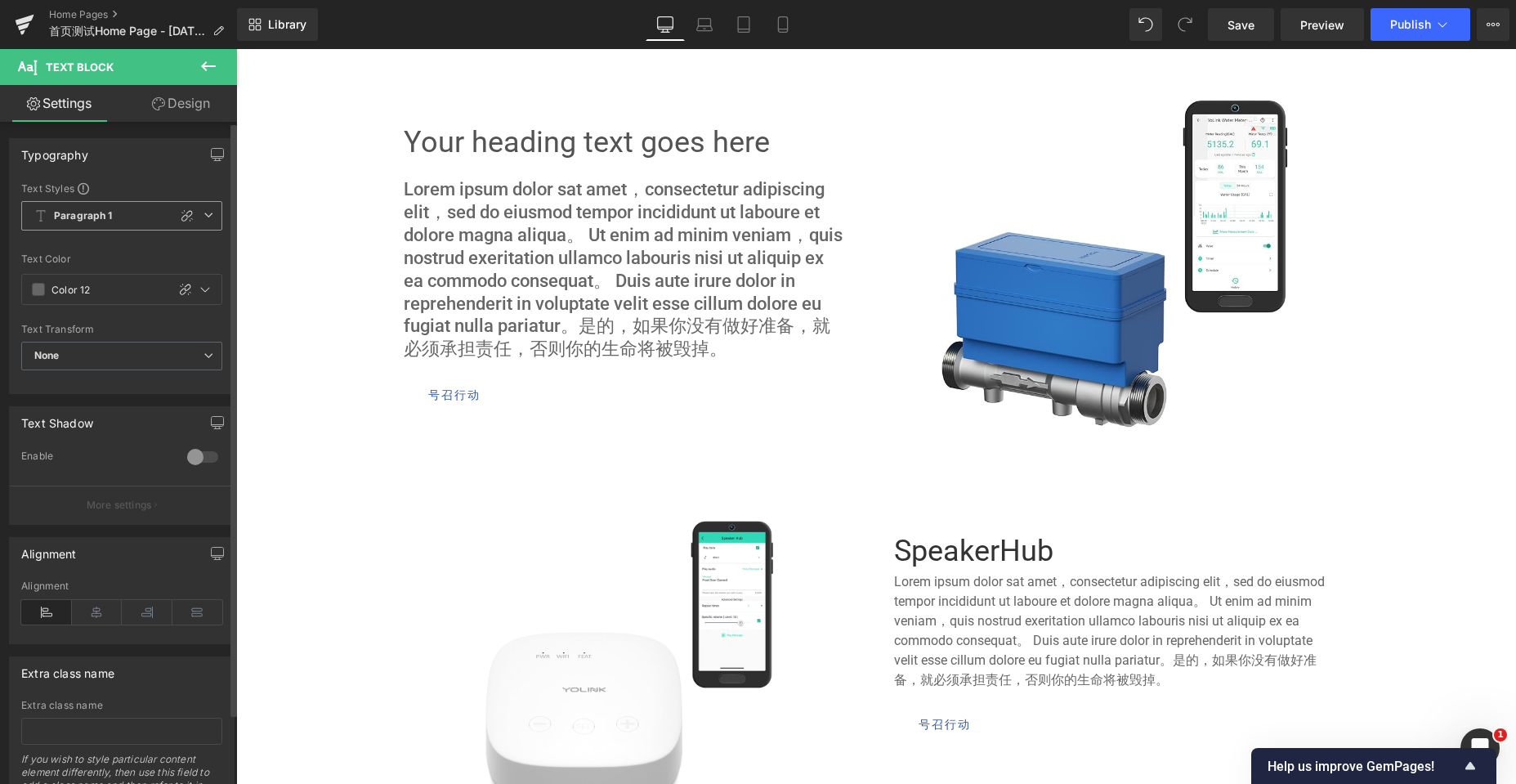
click at [204, 214] on icon at bounding box center [209, 215] width 10 height 10
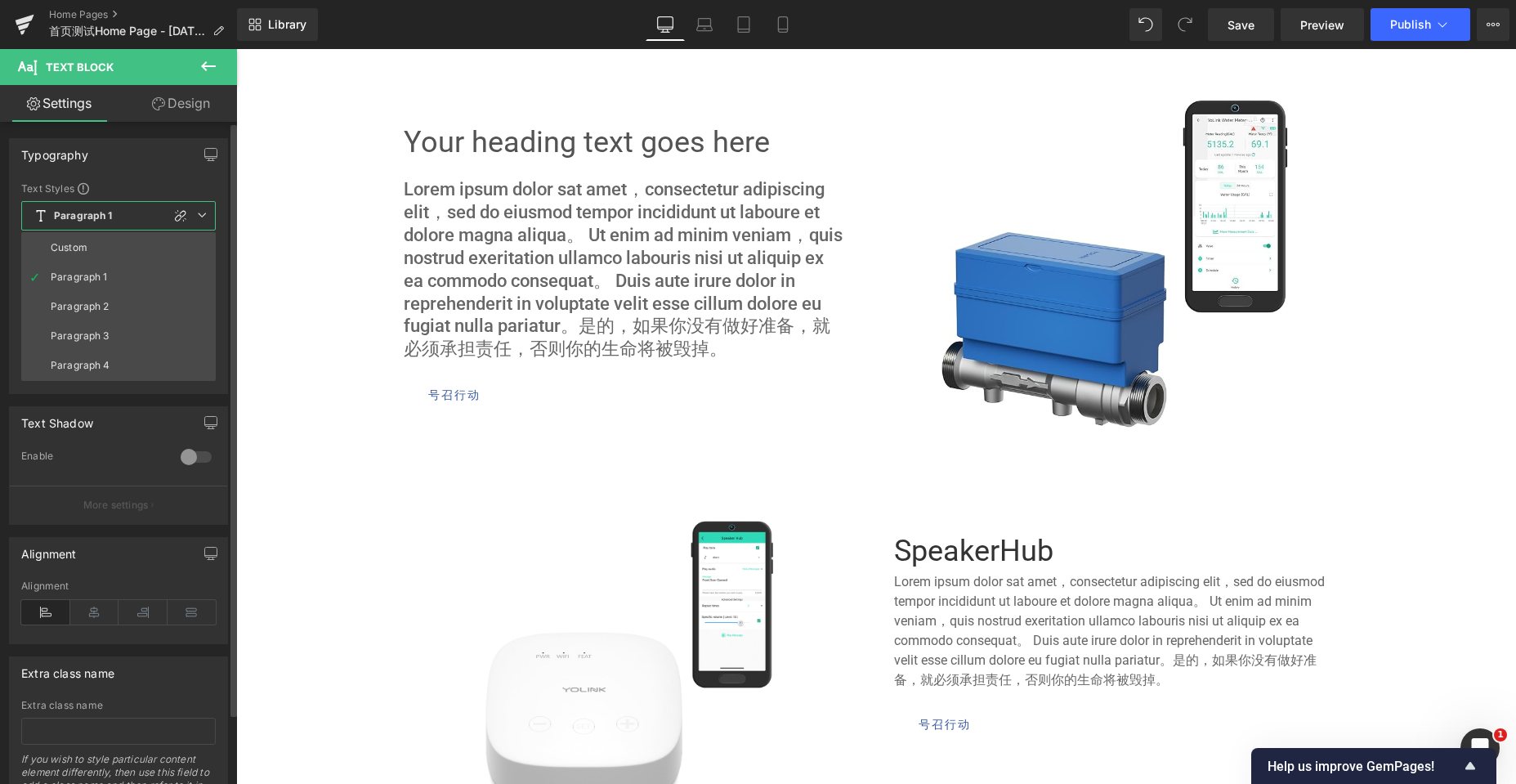
click at [96, 307] on div "Paragraph 2" at bounding box center [80, 307] width 59 height 12
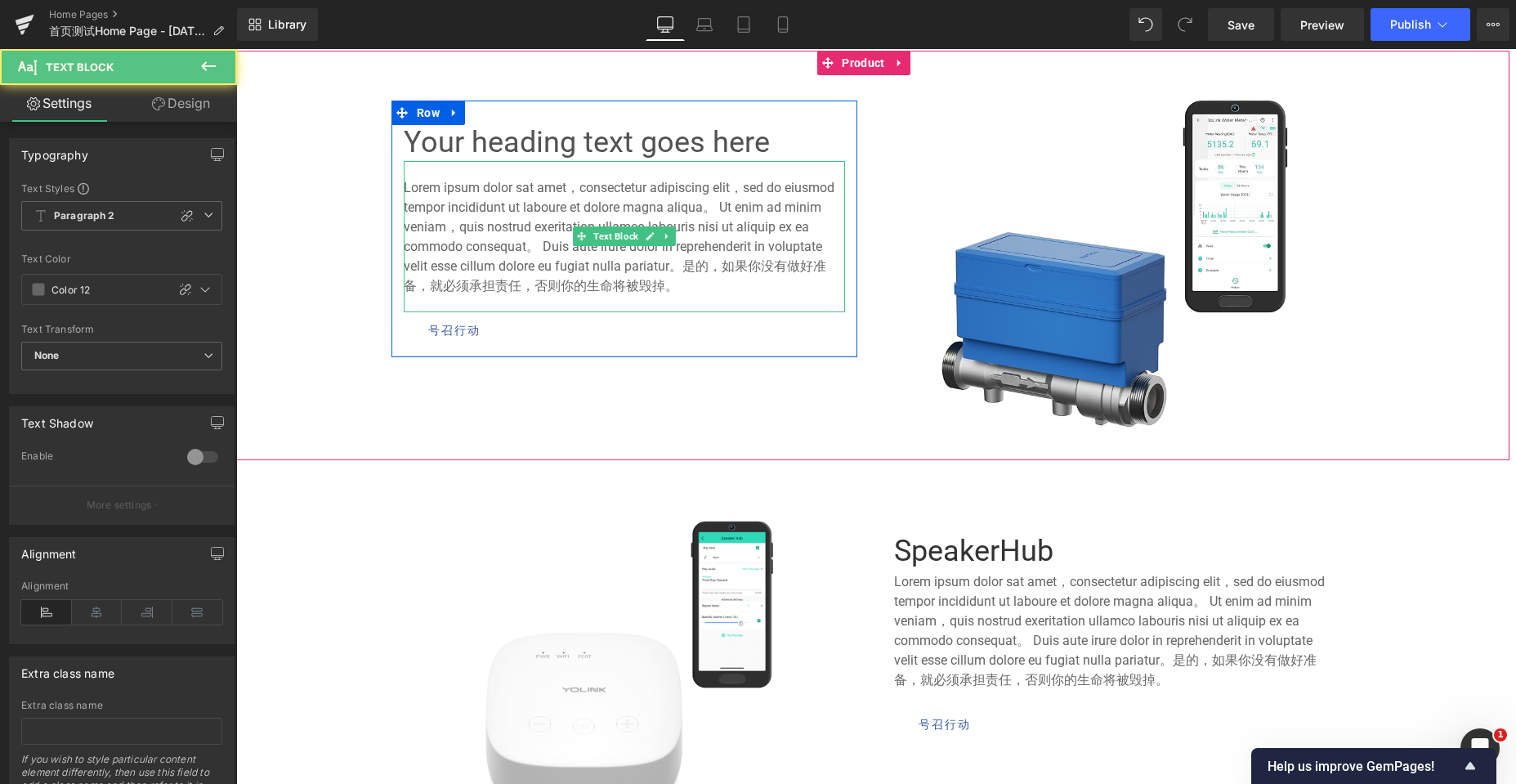
click at [553, 267] on font "Lorem ipsum dolor sat amet，consectetur adipiscing elit，sed do eiusmod tempor in…" at bounding box center [619, 236] width 431 height 113
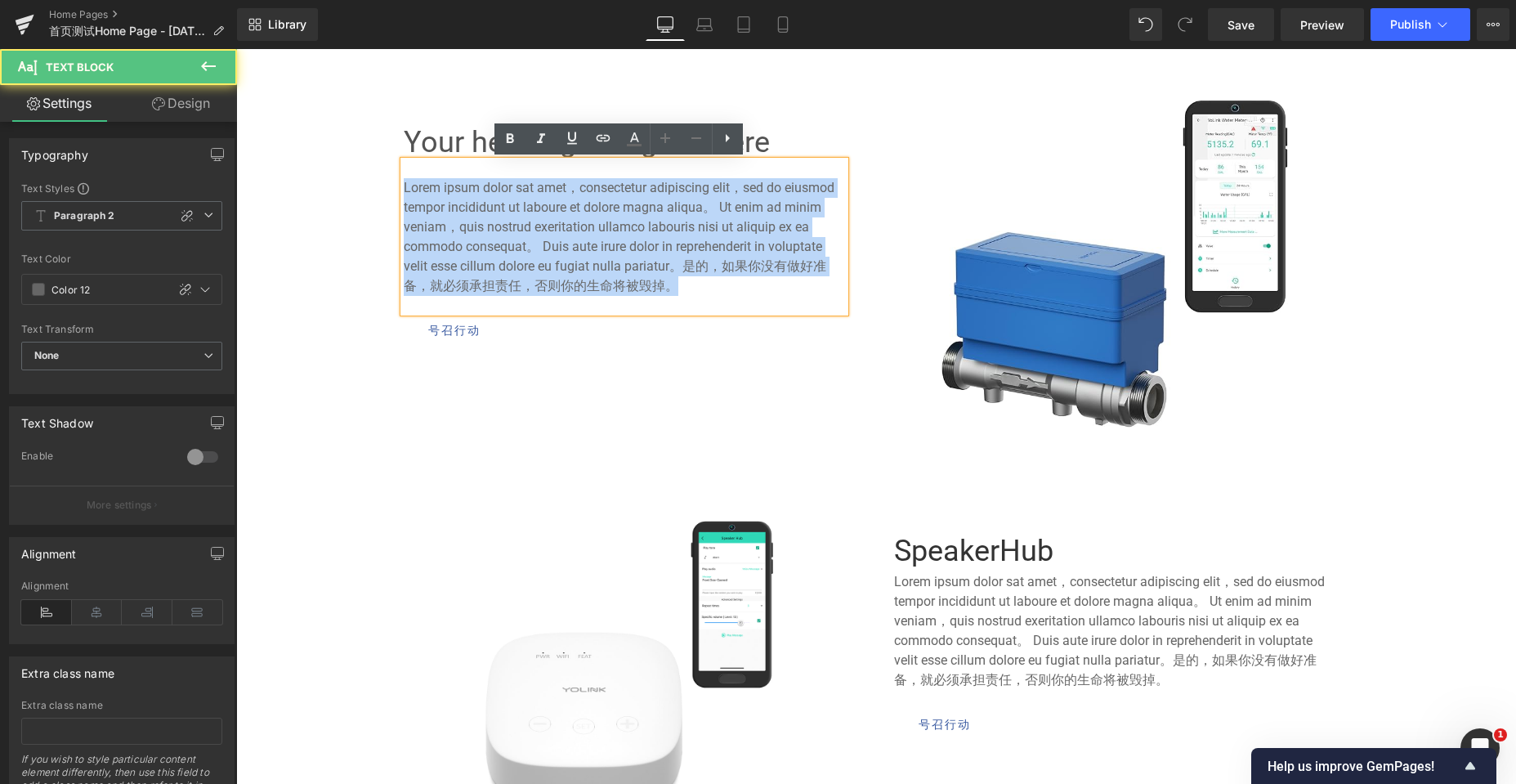
drag, startPoint x: 683, startPoint y: 288, endPoint x: 392, endPoint y: 187, distance: 308.0
click at [392, 187] on div "Your heading text goes here Heading Lorem ipsum dolor sat amet，consectetur adip…" at bounding box center [624, 236] width 465 height 224
copy font "Lorem ipsum dolor sat amet，consectetur adipiscing elit，sed do eiusmod tempor in…"
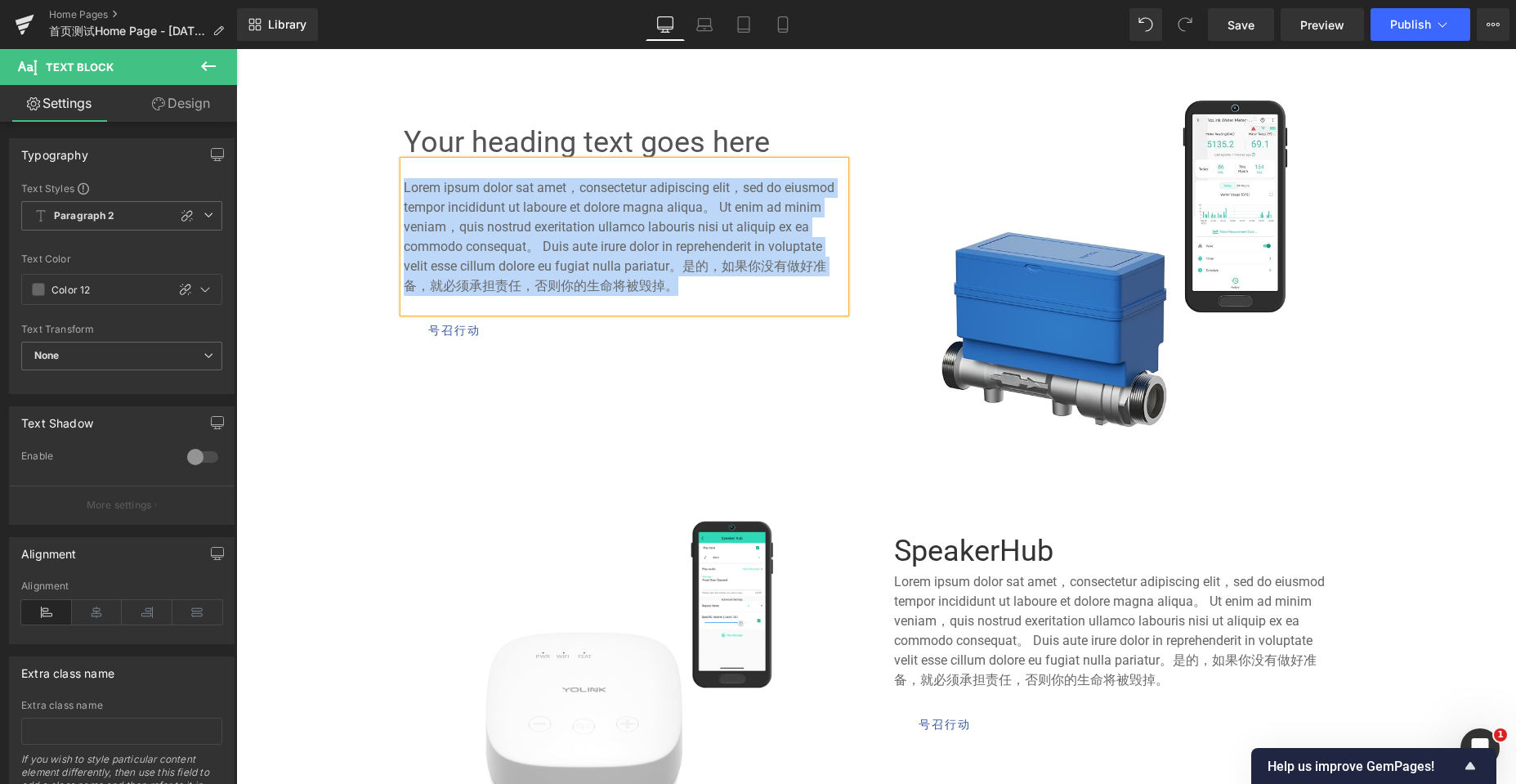
click at [674, 284] on p "Lorem ipsum dolor sat amet，consectetur adipiscing elit，sed do eiusmod tempor in…" at bounding box center [624, 236] width 441 height 117
paste div
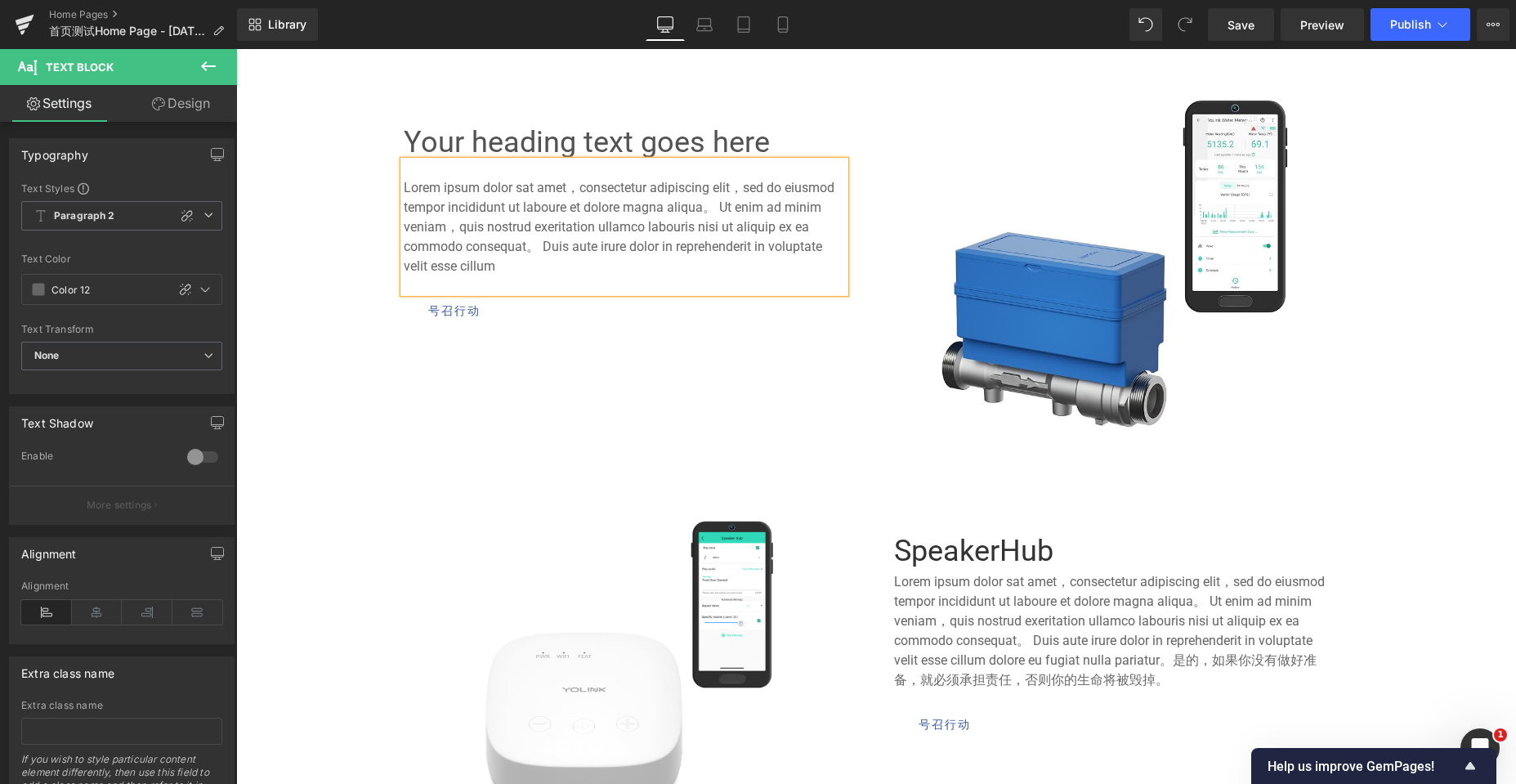
click at [590, 417] on div "Your heading text goes here Heading Lorem ipsum dolor sat amet，consectetur adip…" at bounding box center [869, 256] width 980 height 361
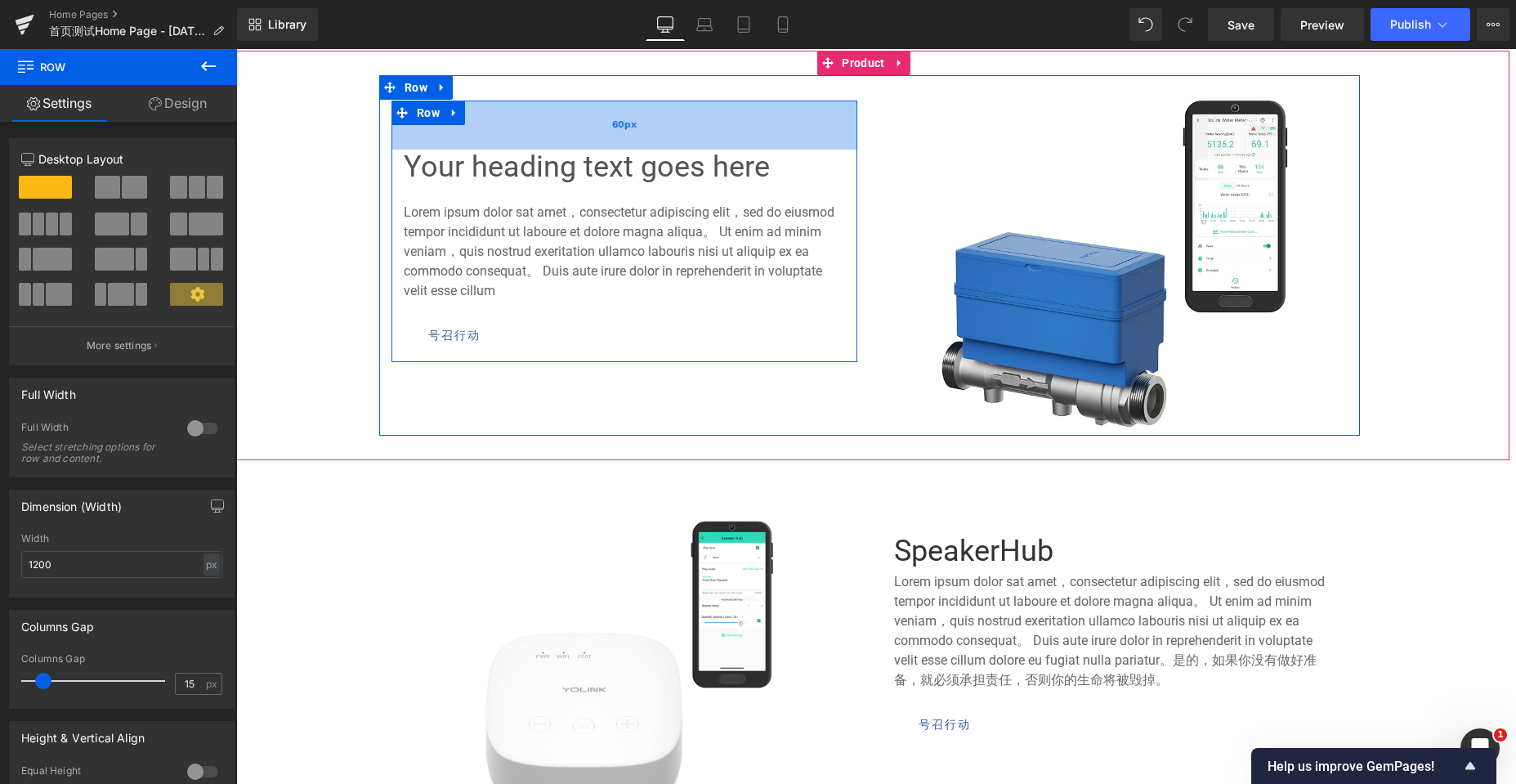
drag, startPoint x: 552, startPoint y: 117, endPoint x: 553, endPoint y: 142, distance: 25.0
click at [553, 142] on div "60px" at bounding box center [624, 125] width 465 height 49
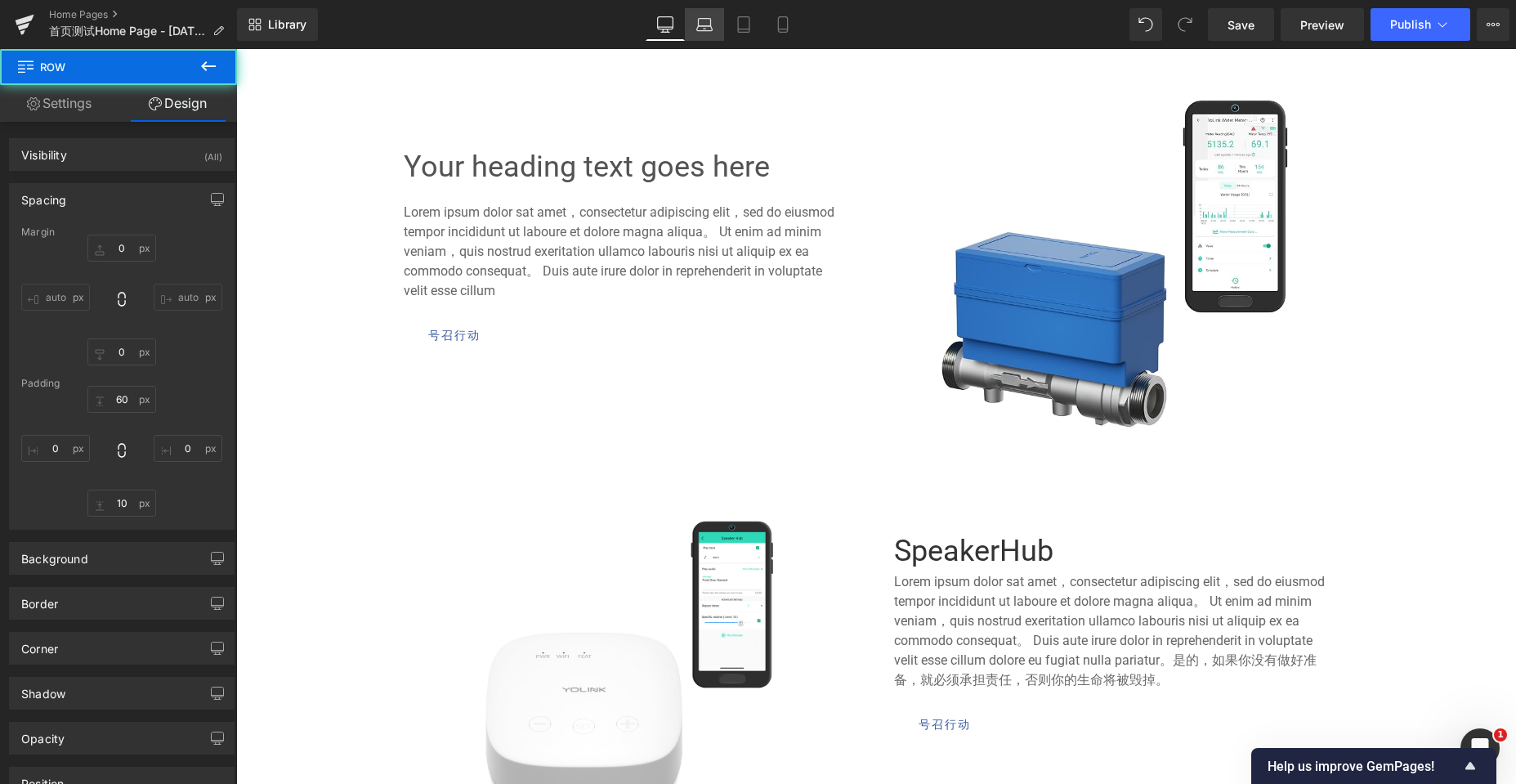
click at [691, 29] on link "Laptop" at bounding box center [704, 24] width 39 height 33
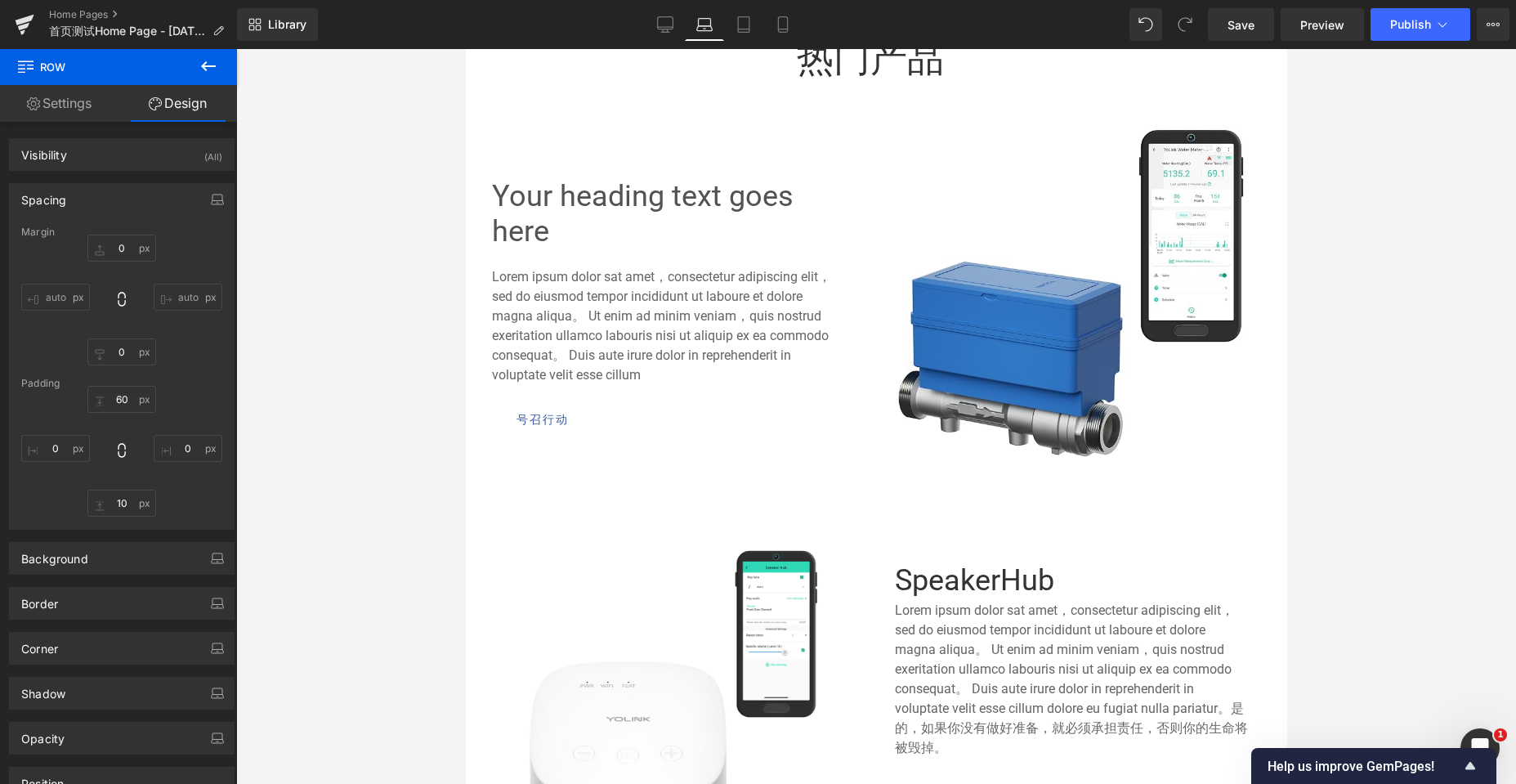
type input "0"
type input "60"
type input "0"
type input "10"
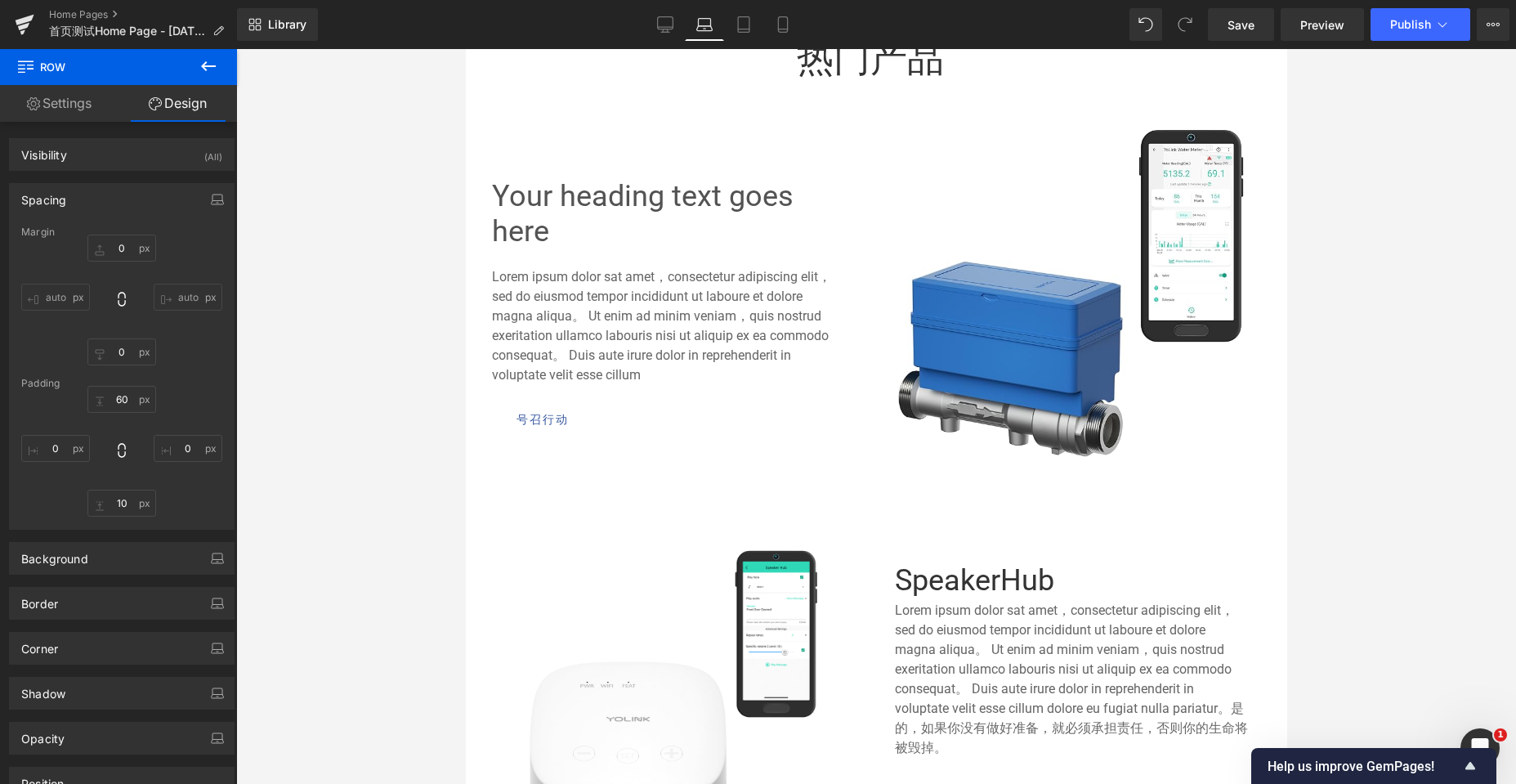
type input "0"
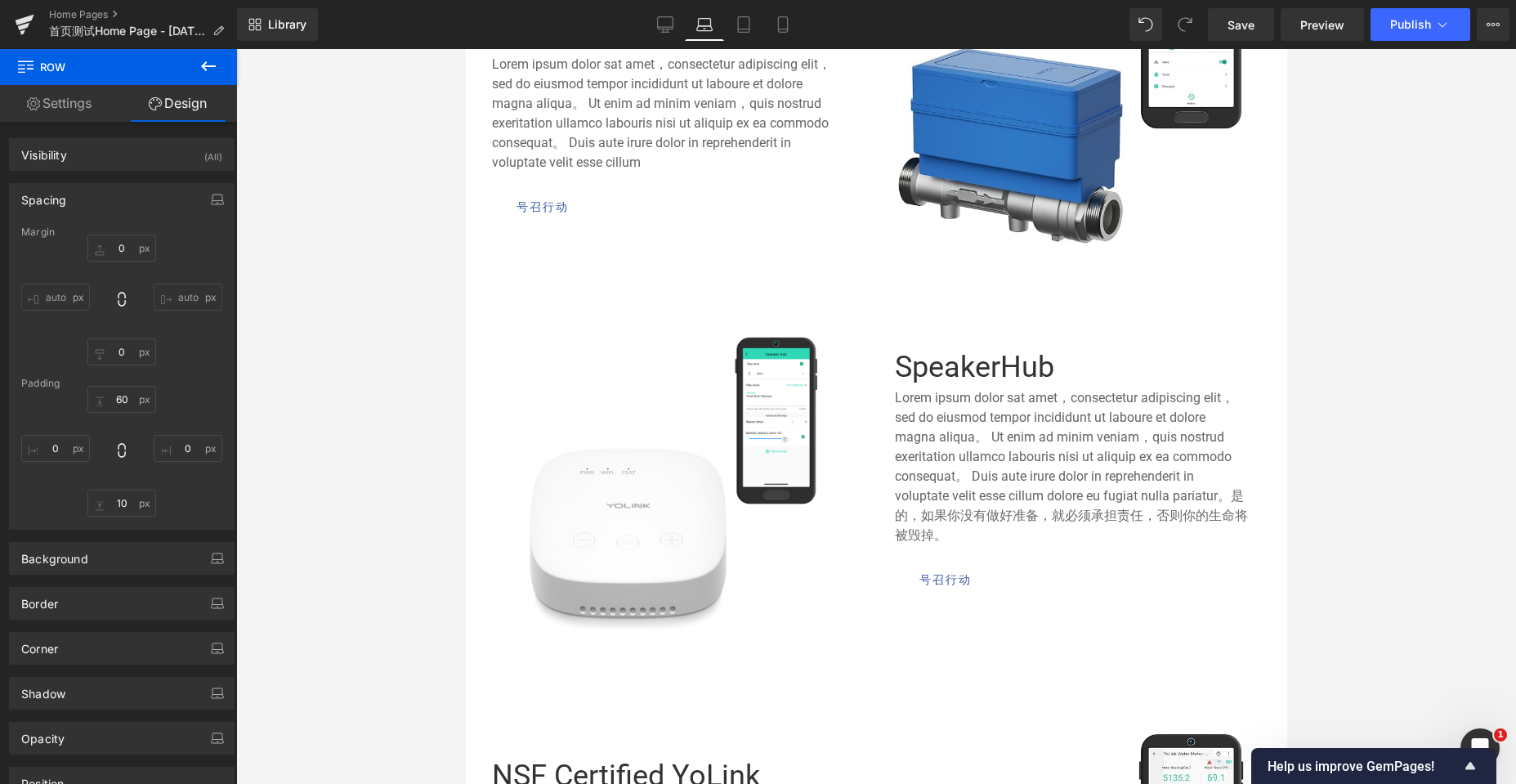
scroll to position [745, 0]
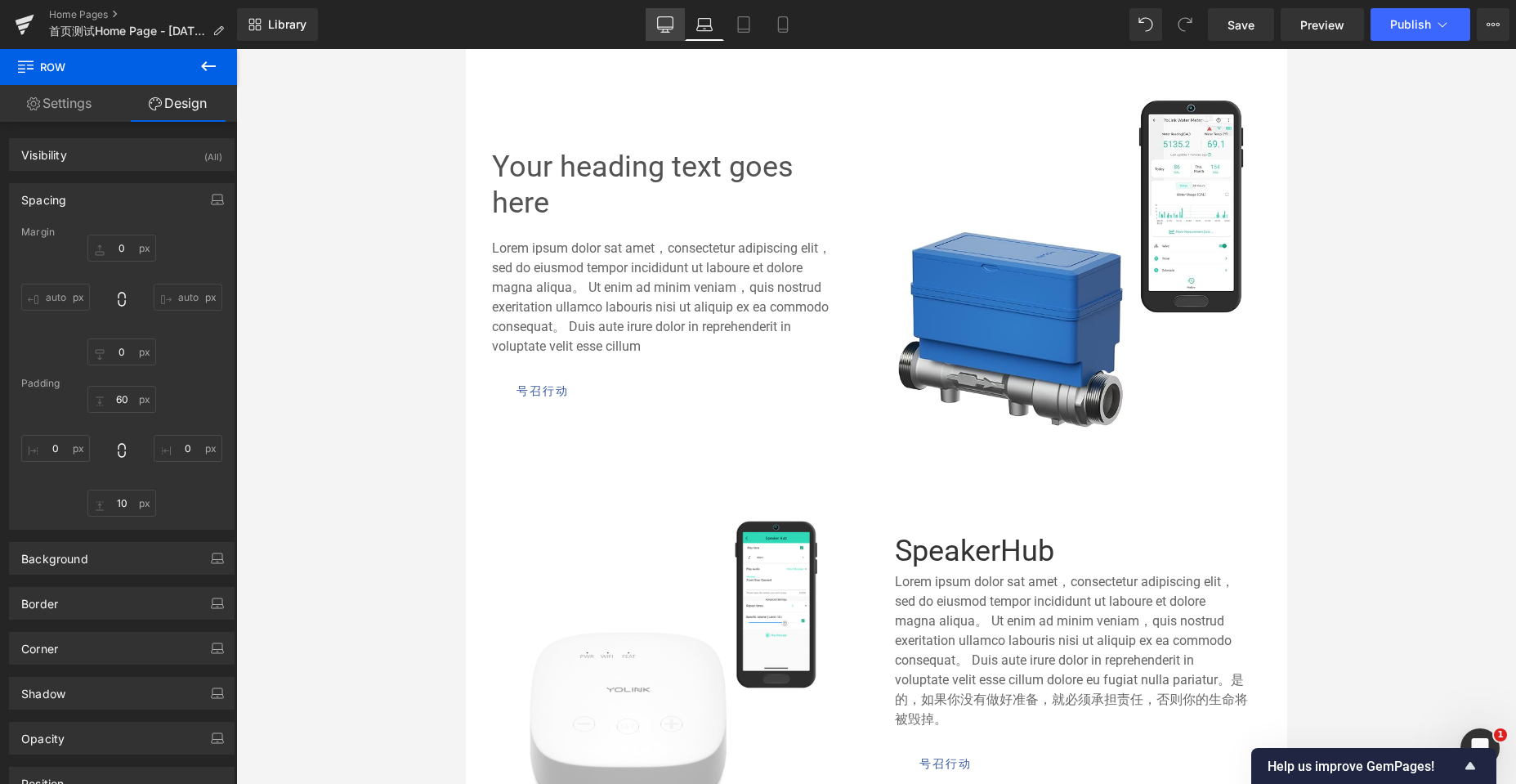
click at [663, 39] on link "Desktop" at bounding box center [665, 24] width 39 height 33
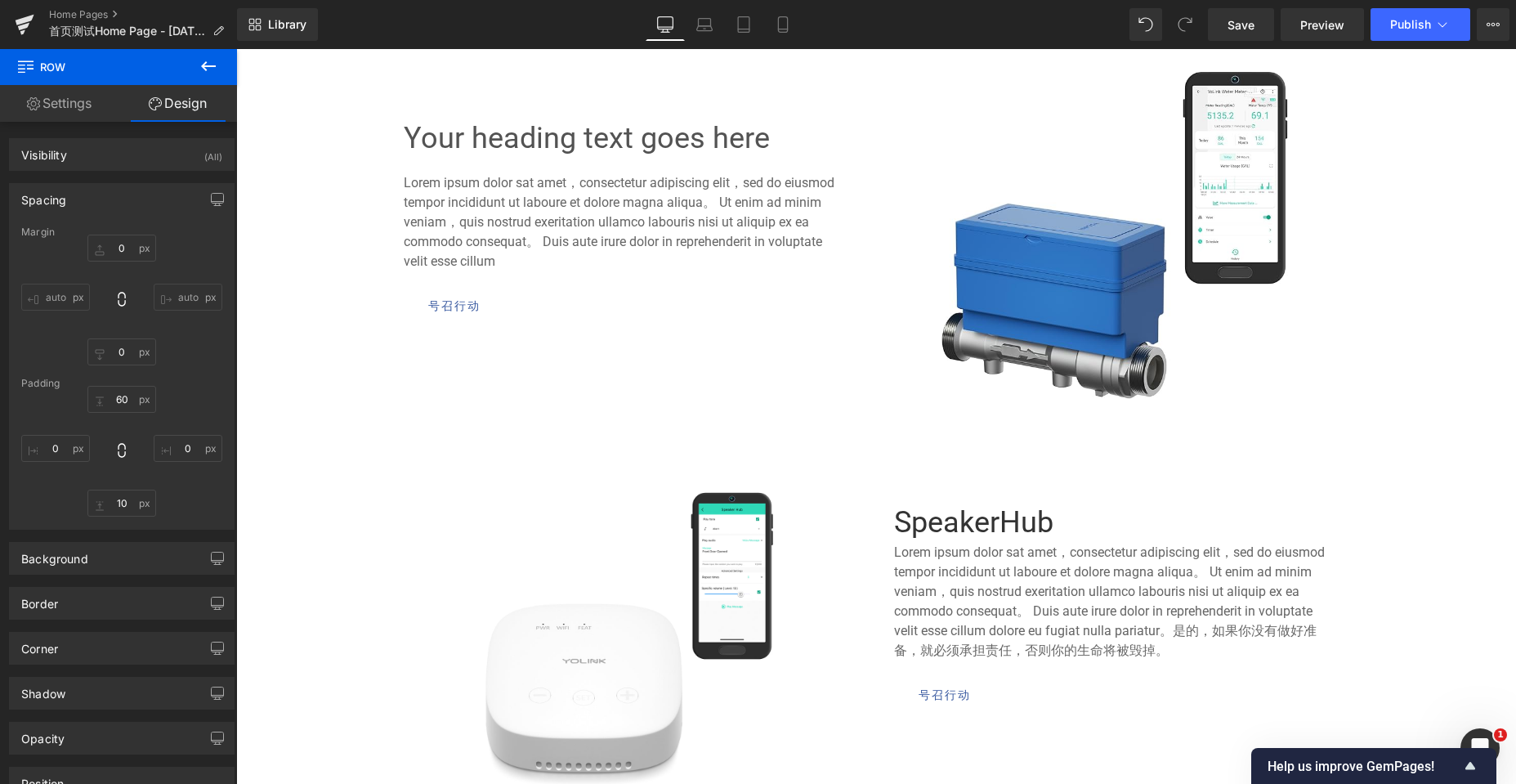
type input "0"
type input "60"
type input "0"
type input "10"
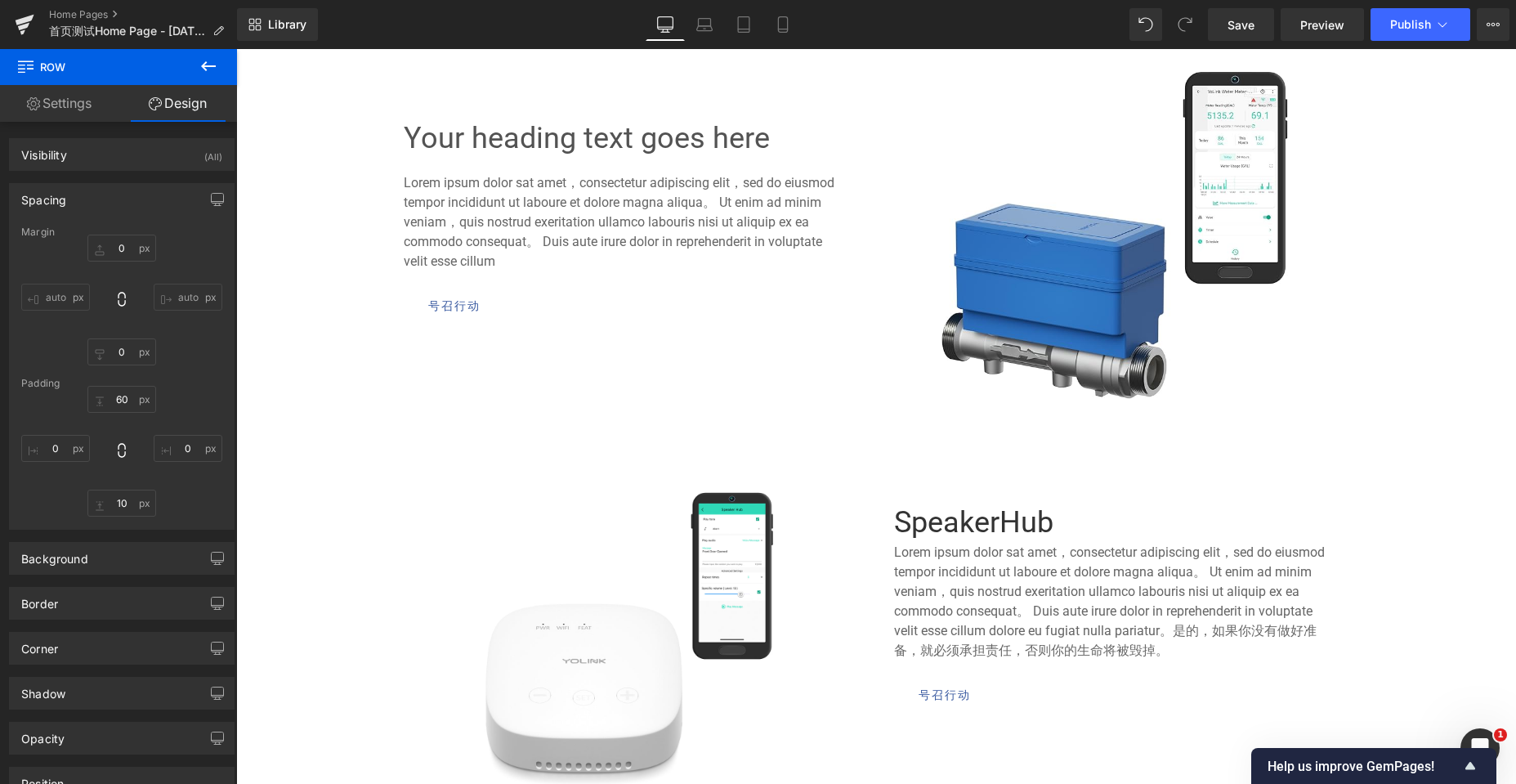
type input "0"
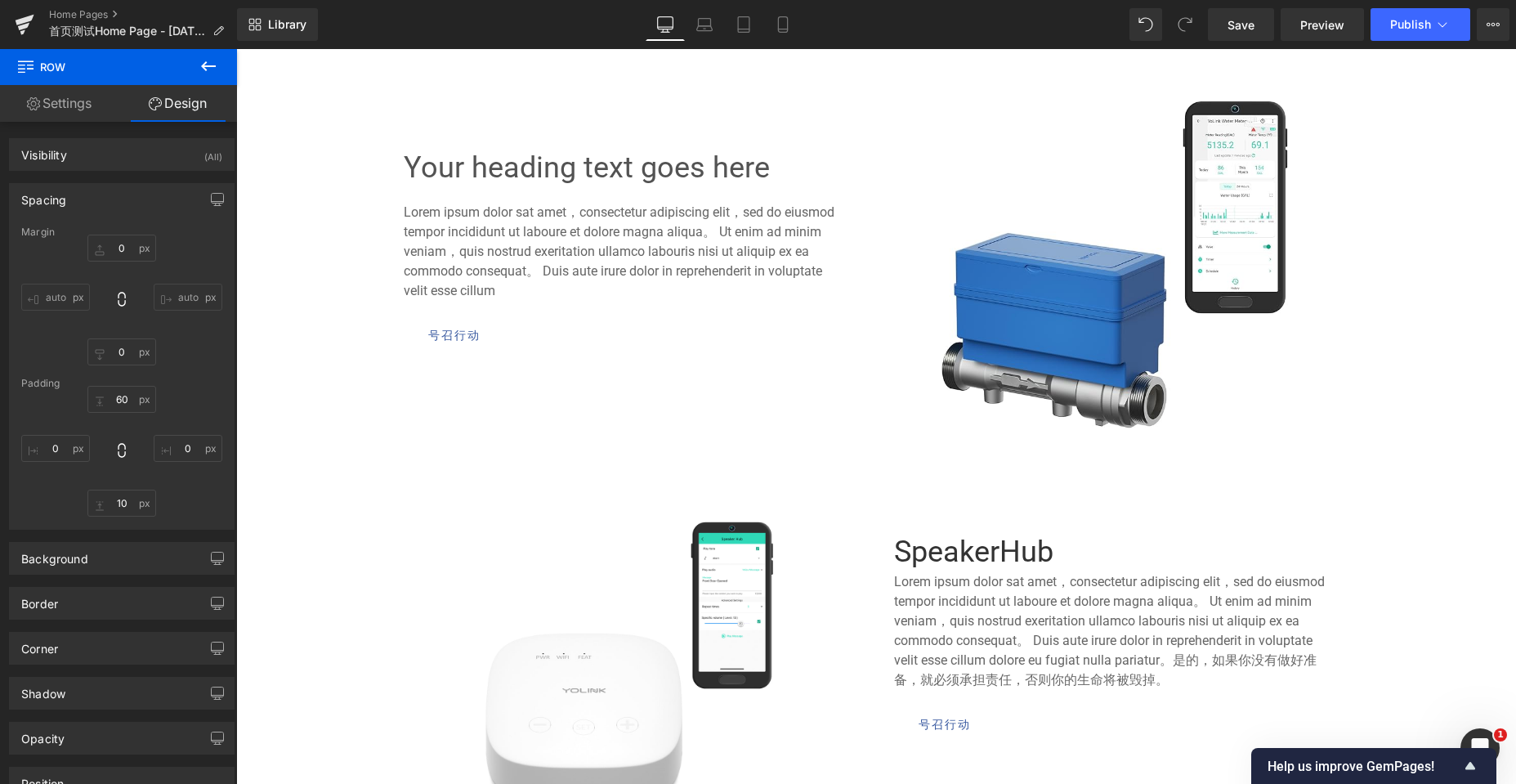
scroll to position [6076, 1267]
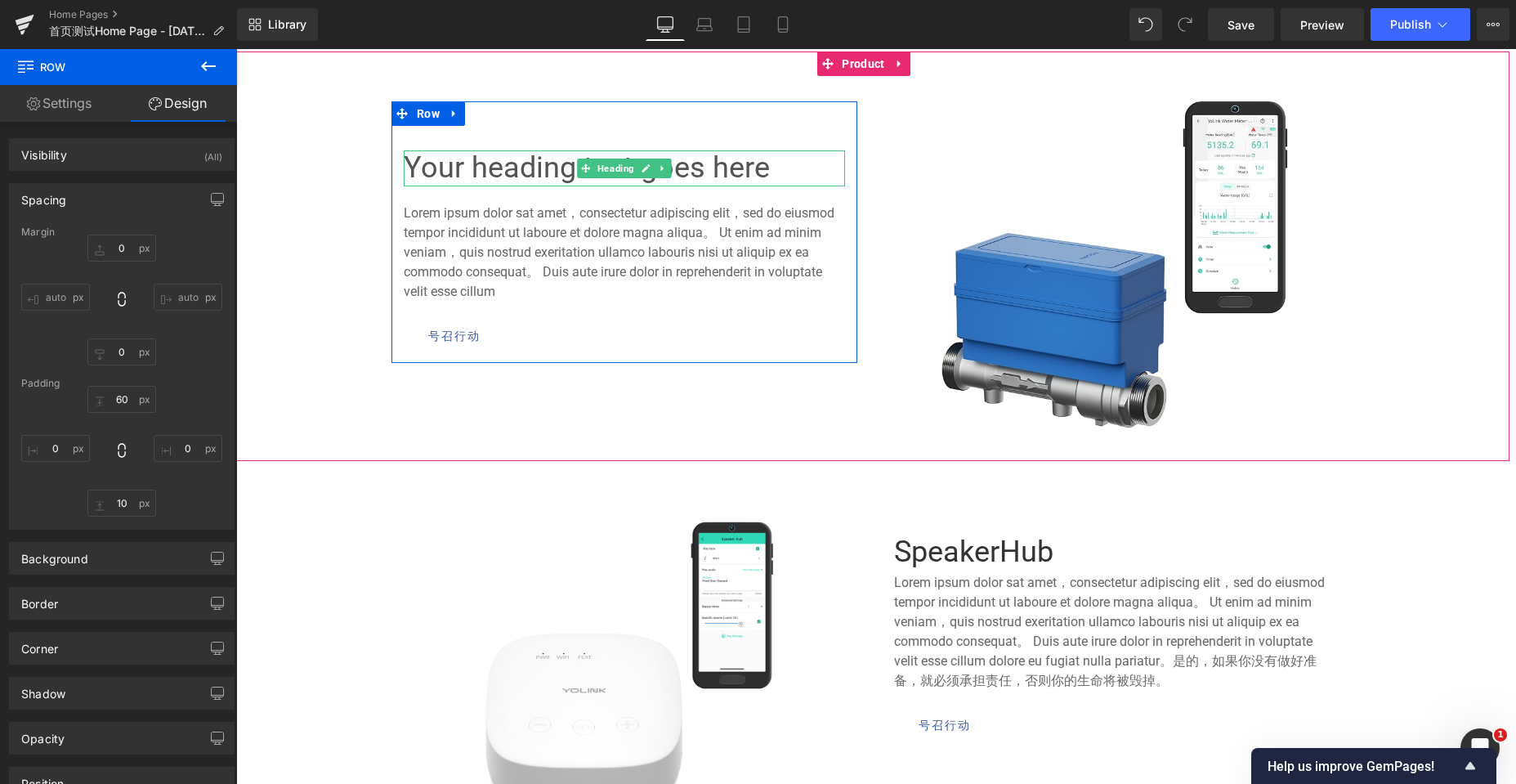
click at [719, 161] on h3 "Your heading text goes here" at bounding box center [624, 168] width 441 height 36
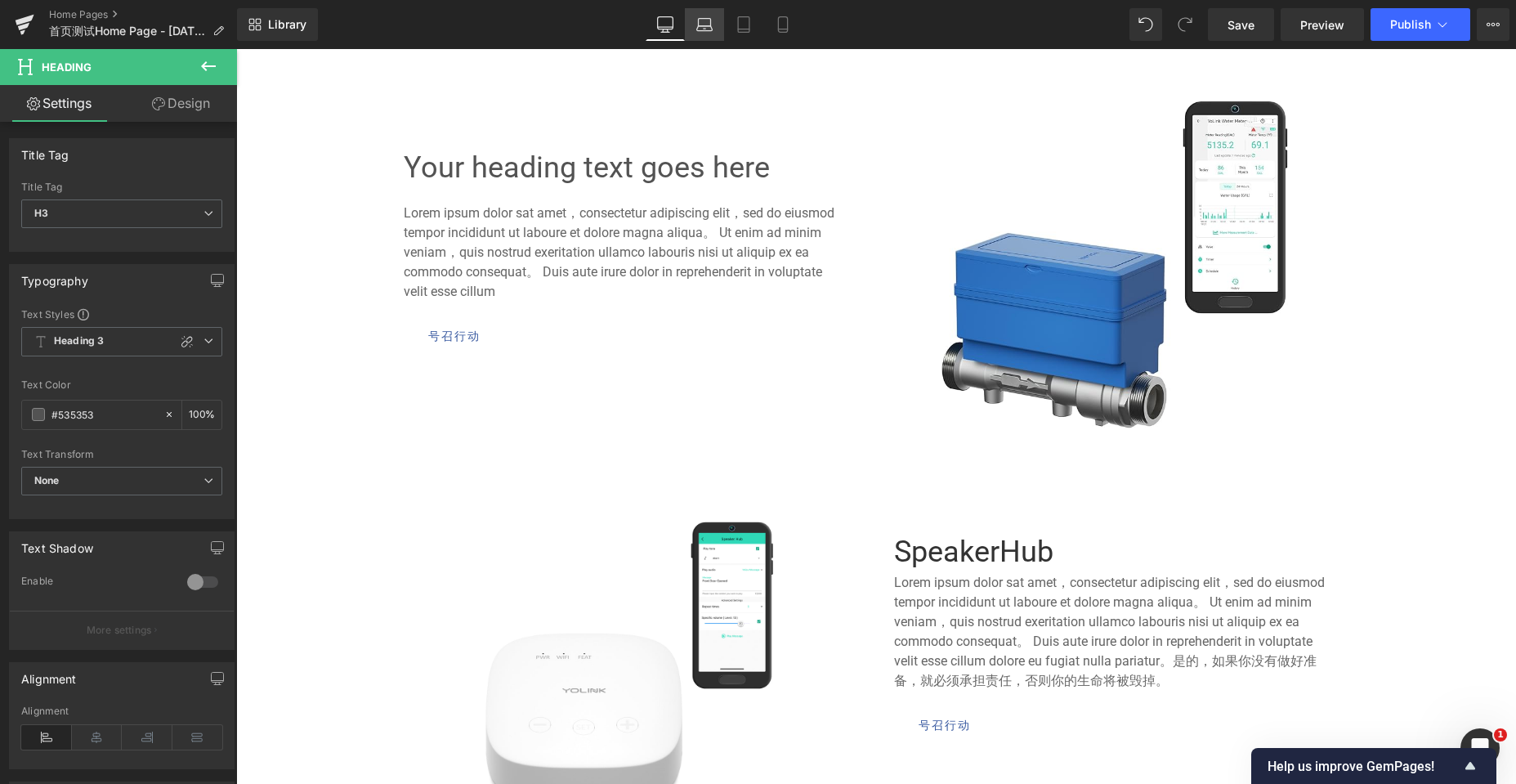
drag, startPoint x: 712, startPoint y: 17, endPoint x: 248, endPoint y: 9, distance: 464.1
click at [712, 17] on icon at bounding box center [703, 23] width 16 height 16
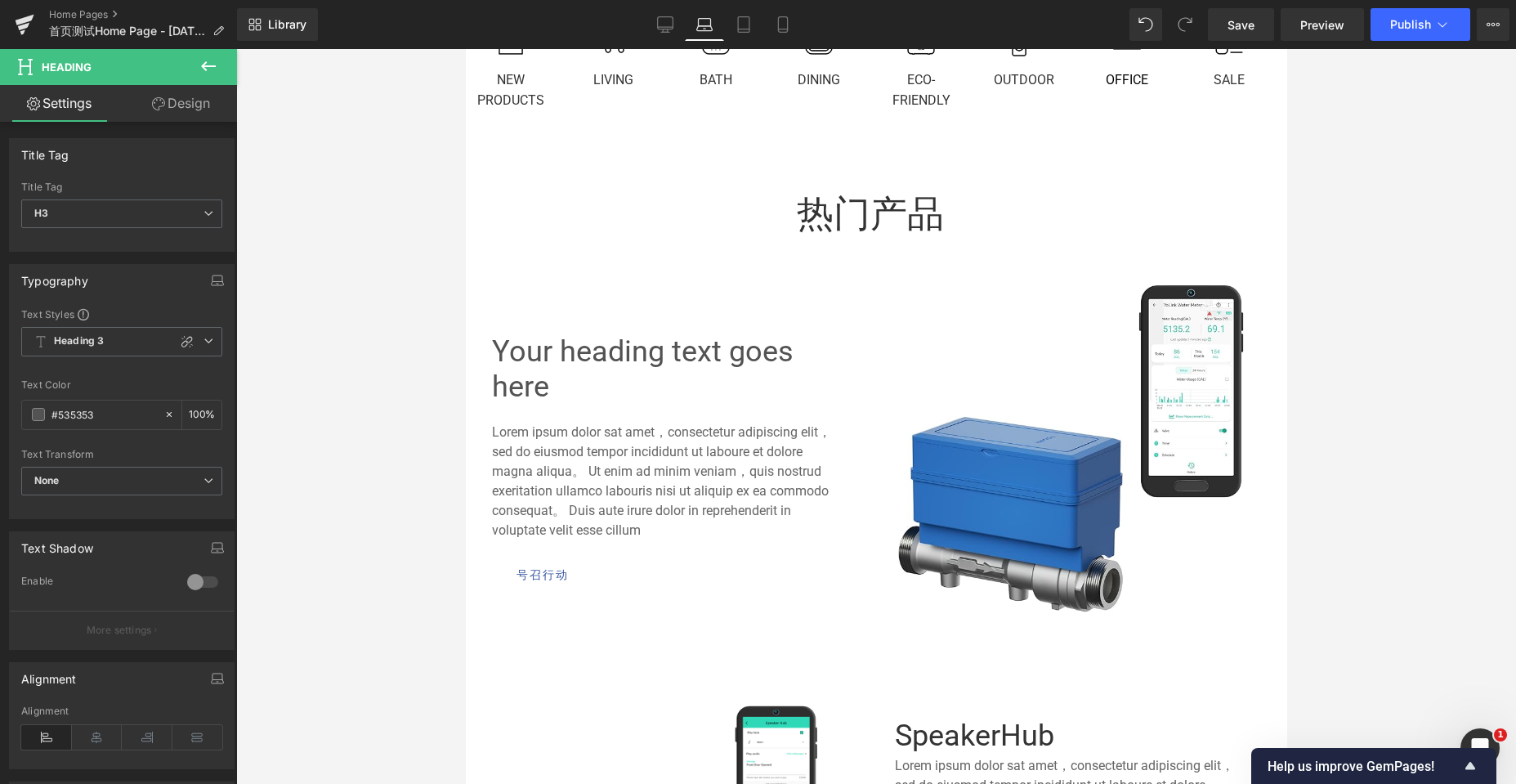
scroll to position [6079, 809]
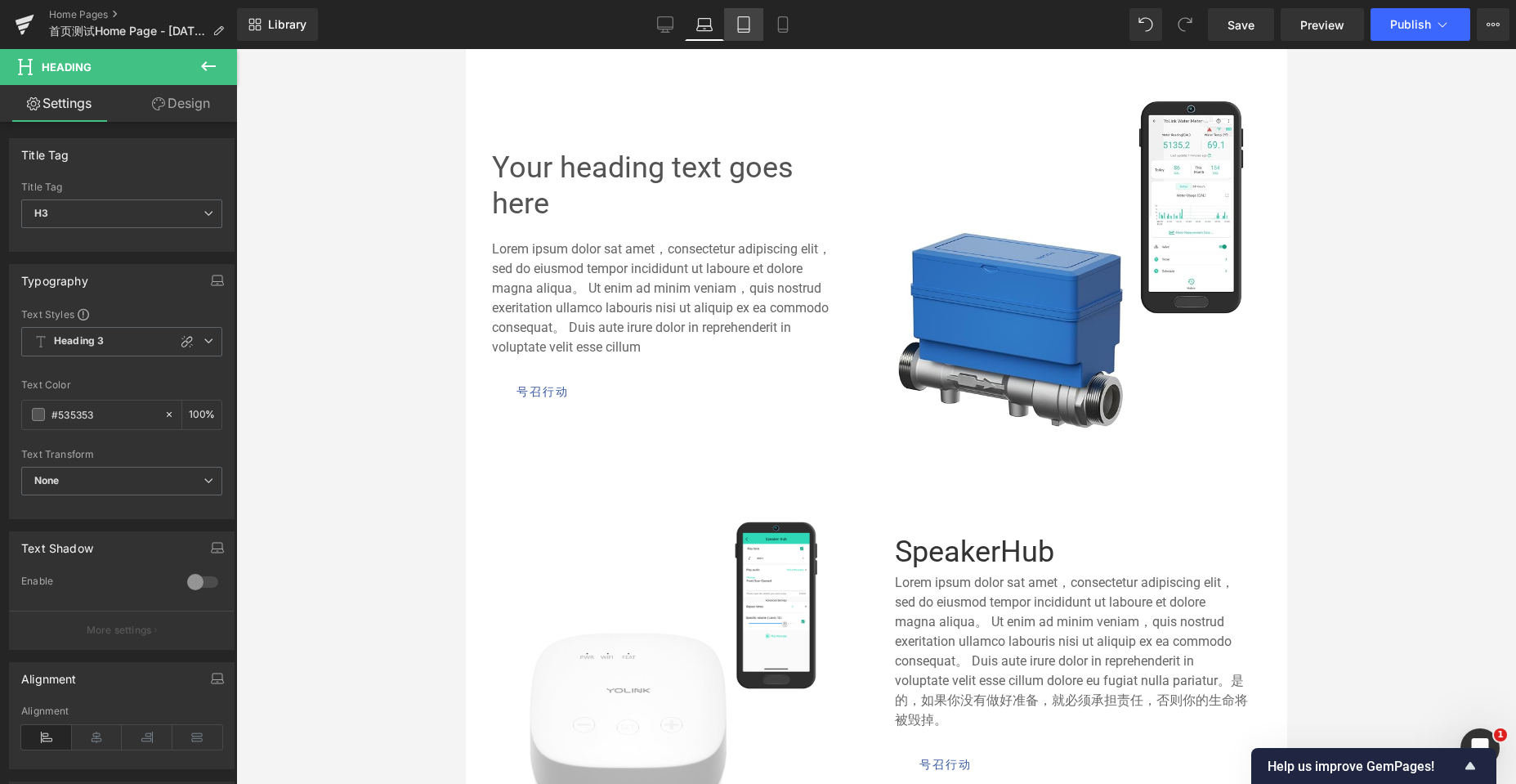
click at [751, 18] on icon at bounding box center [743, 23] width 16 height 16
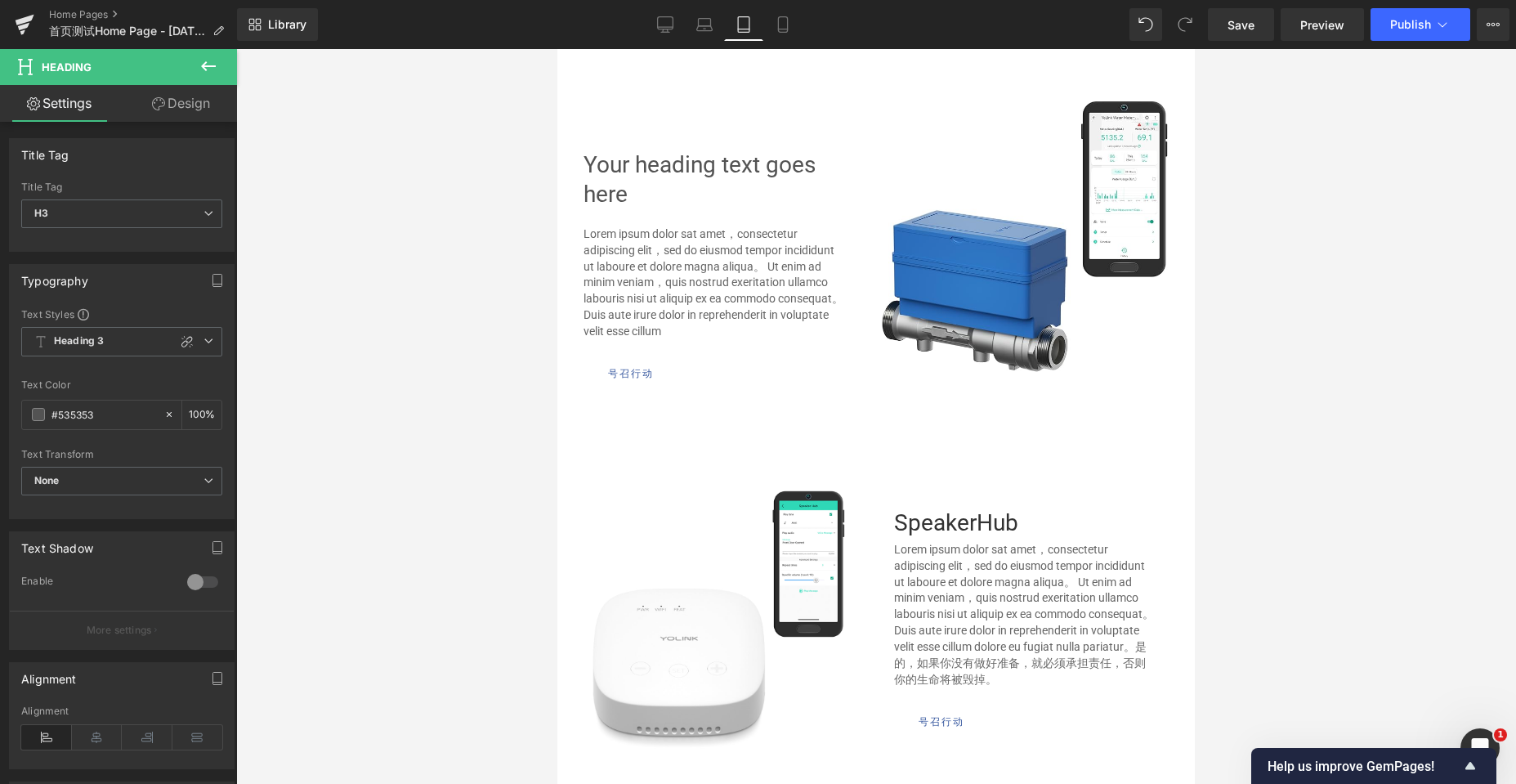
scroll to position [5517, 625]
drag, startPoint x: 777, startPoint y: 25, endPoint x: 38, endPoint y: 82, distance: 741.2
click at [777, 25] on icon at bounding box center [782, 23] width 16 height 16
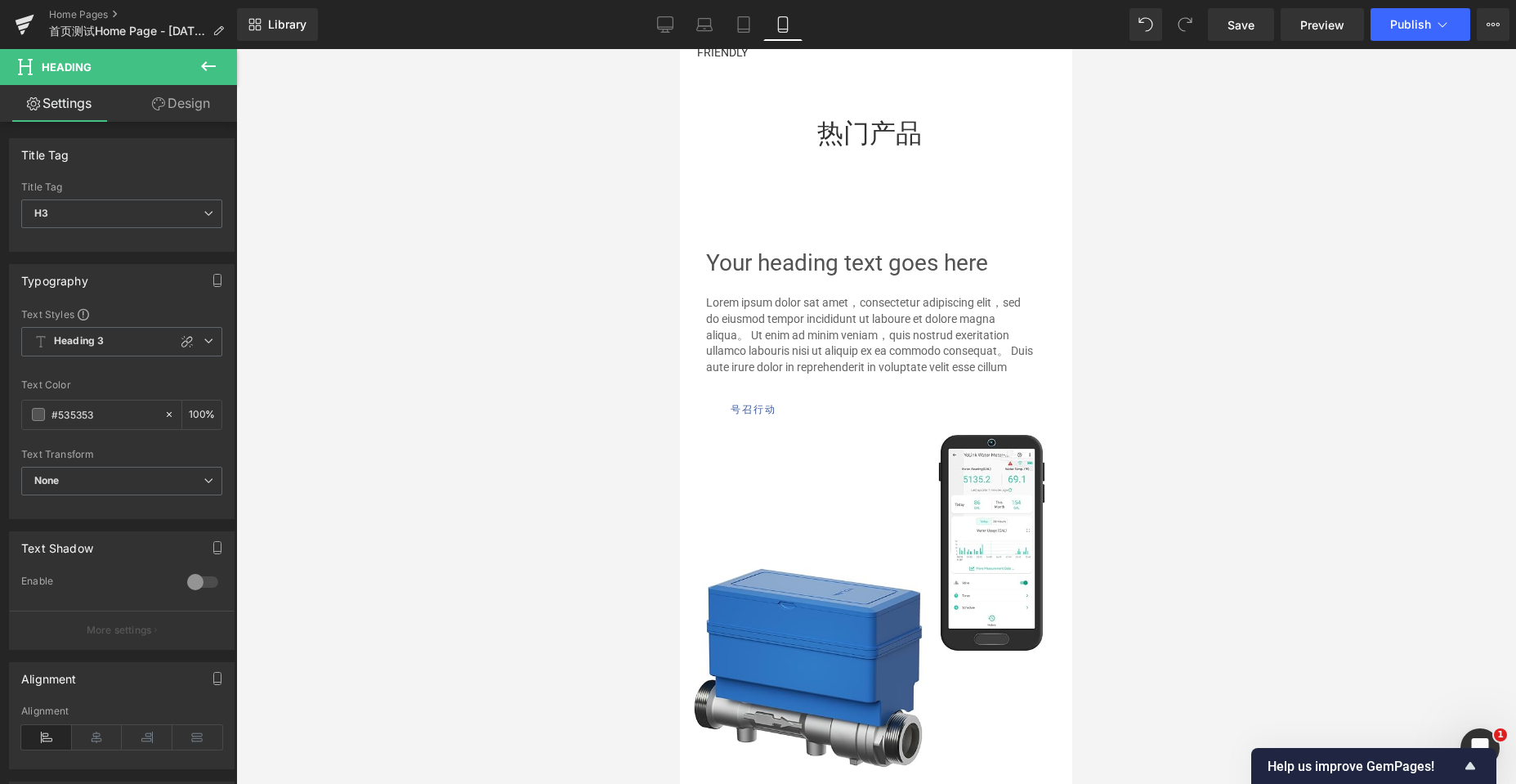
scroll to position [8968, 380]
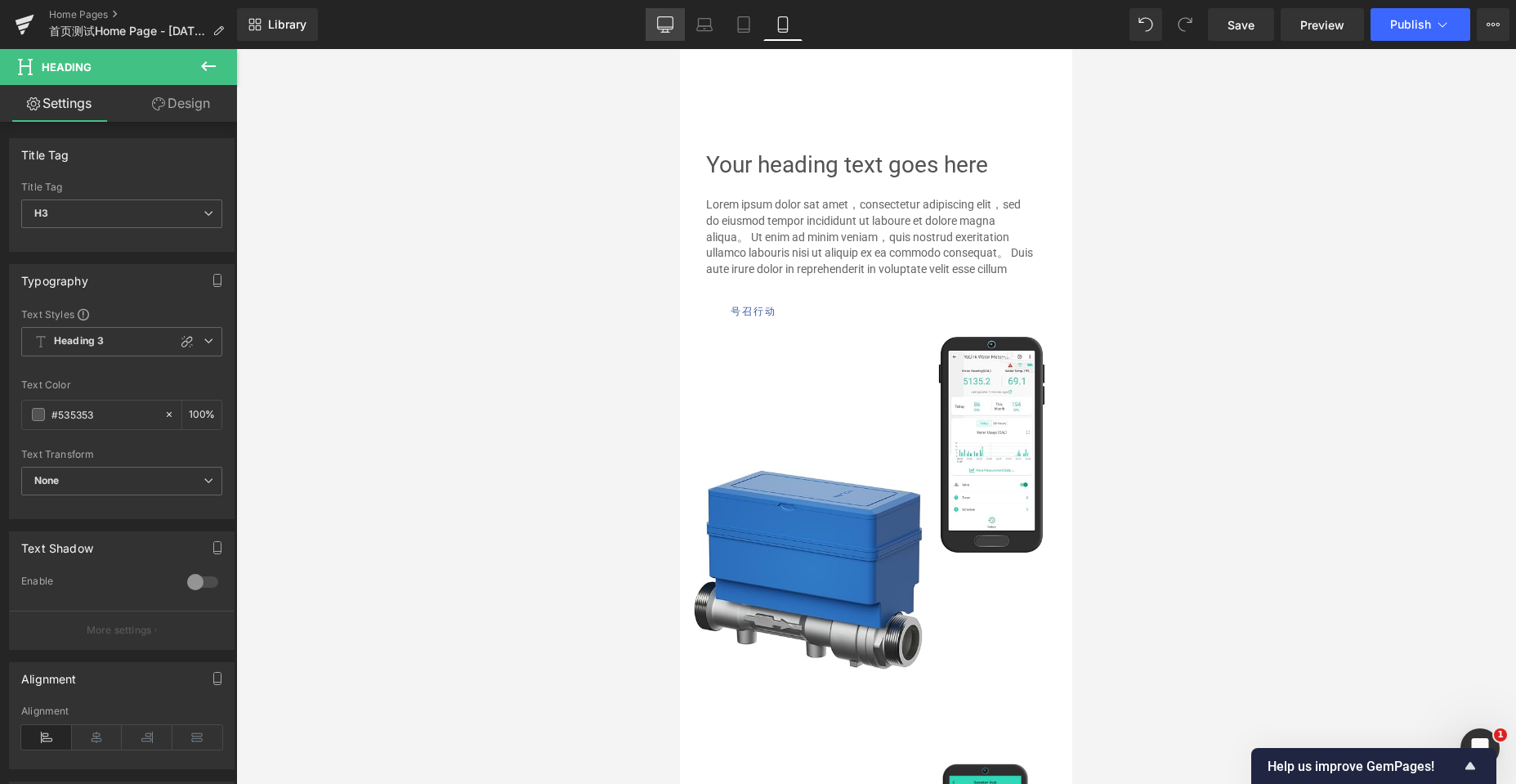
click at [671, 27] on icon at bounding box center [664, 27] width 16 height 0
type input "100"
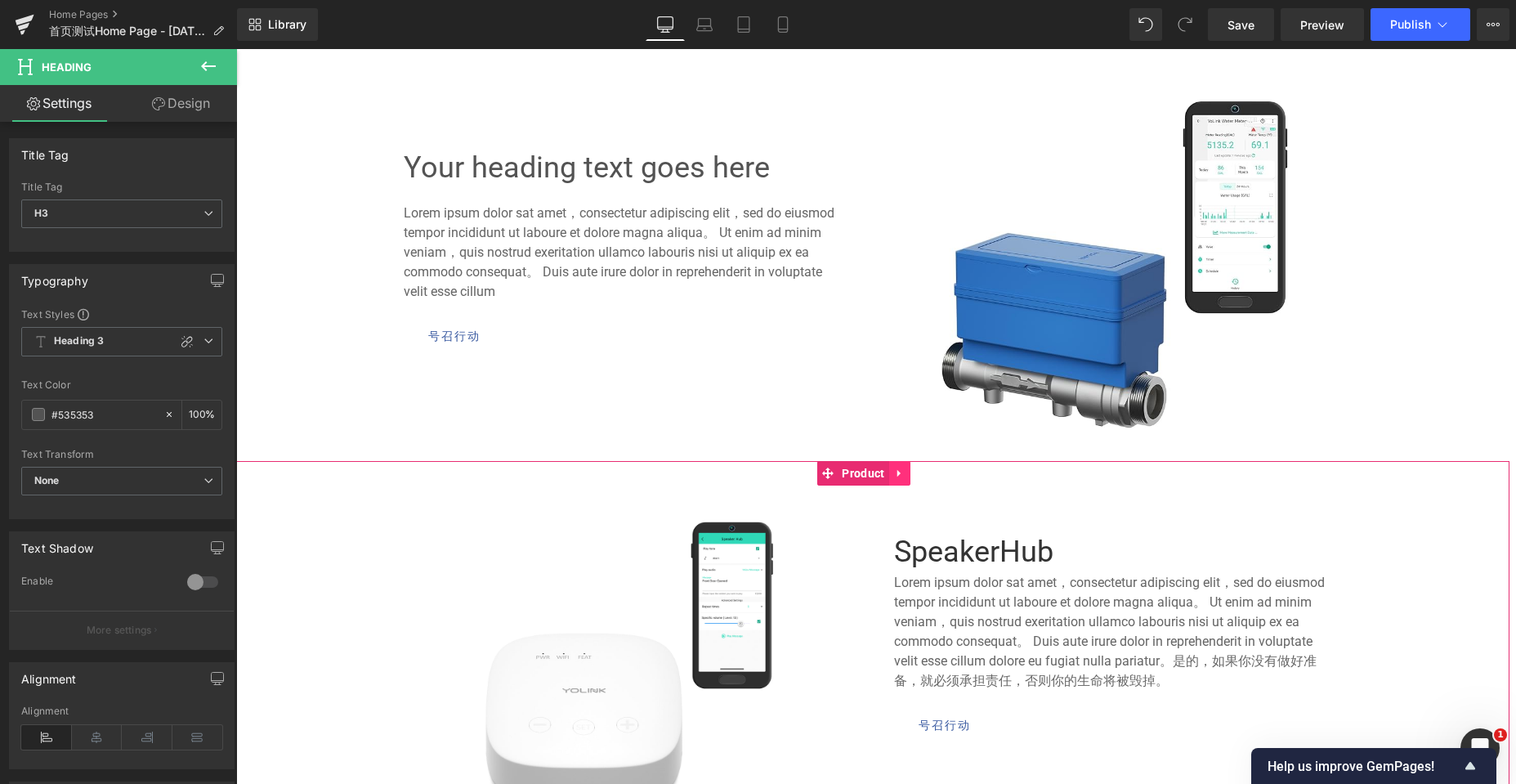
click at [906, 475] on icon at bounding box center [900, 472] width 12 height 13
click at [912, 472] on icon at bounding box center [911, 472] width 12 height 13
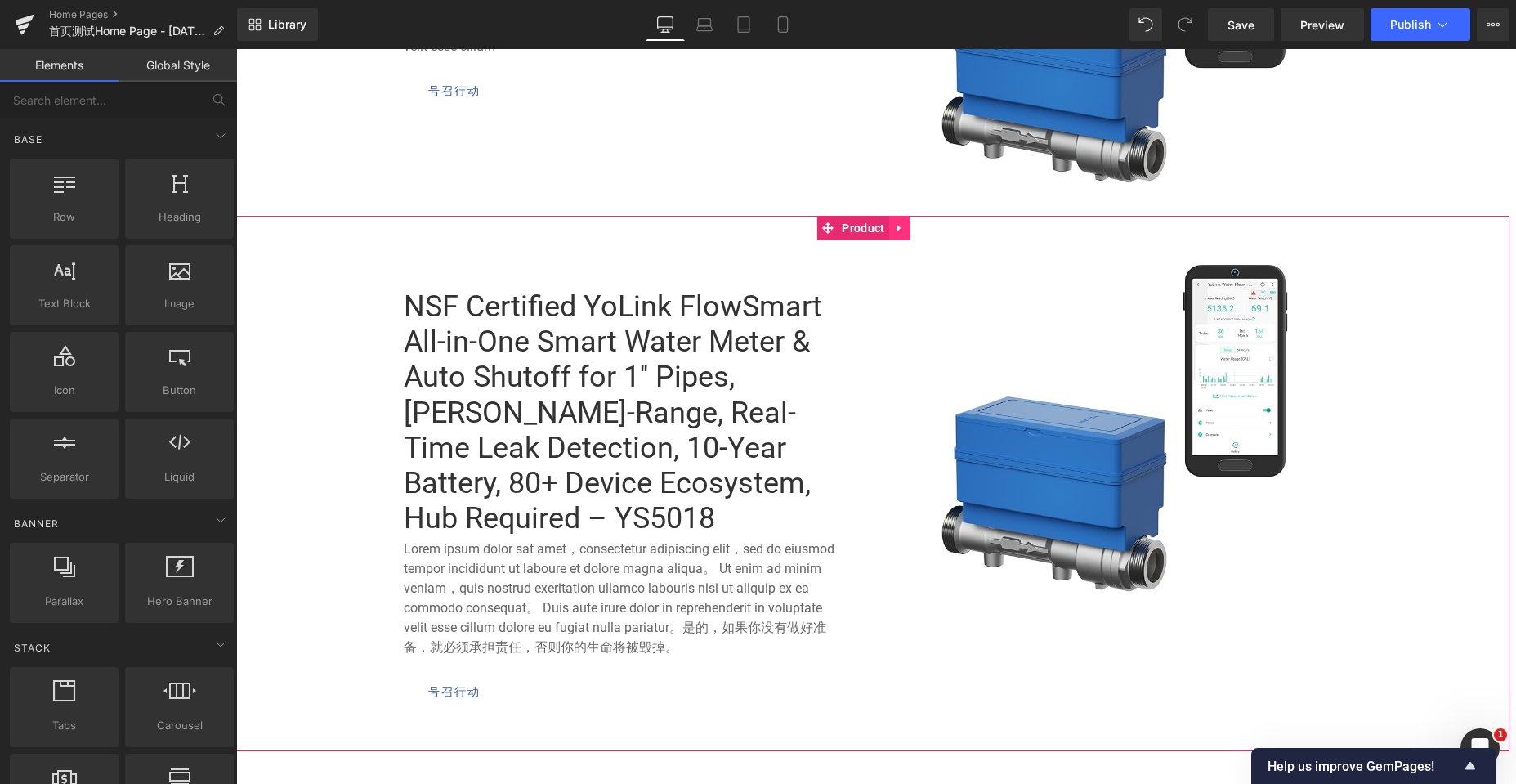
click at [902, 229] on icon at bounding box center [900, 227] width 12 height 13
click at [908, 232] on icon at bounding box center [911, 228] width 12 height 12
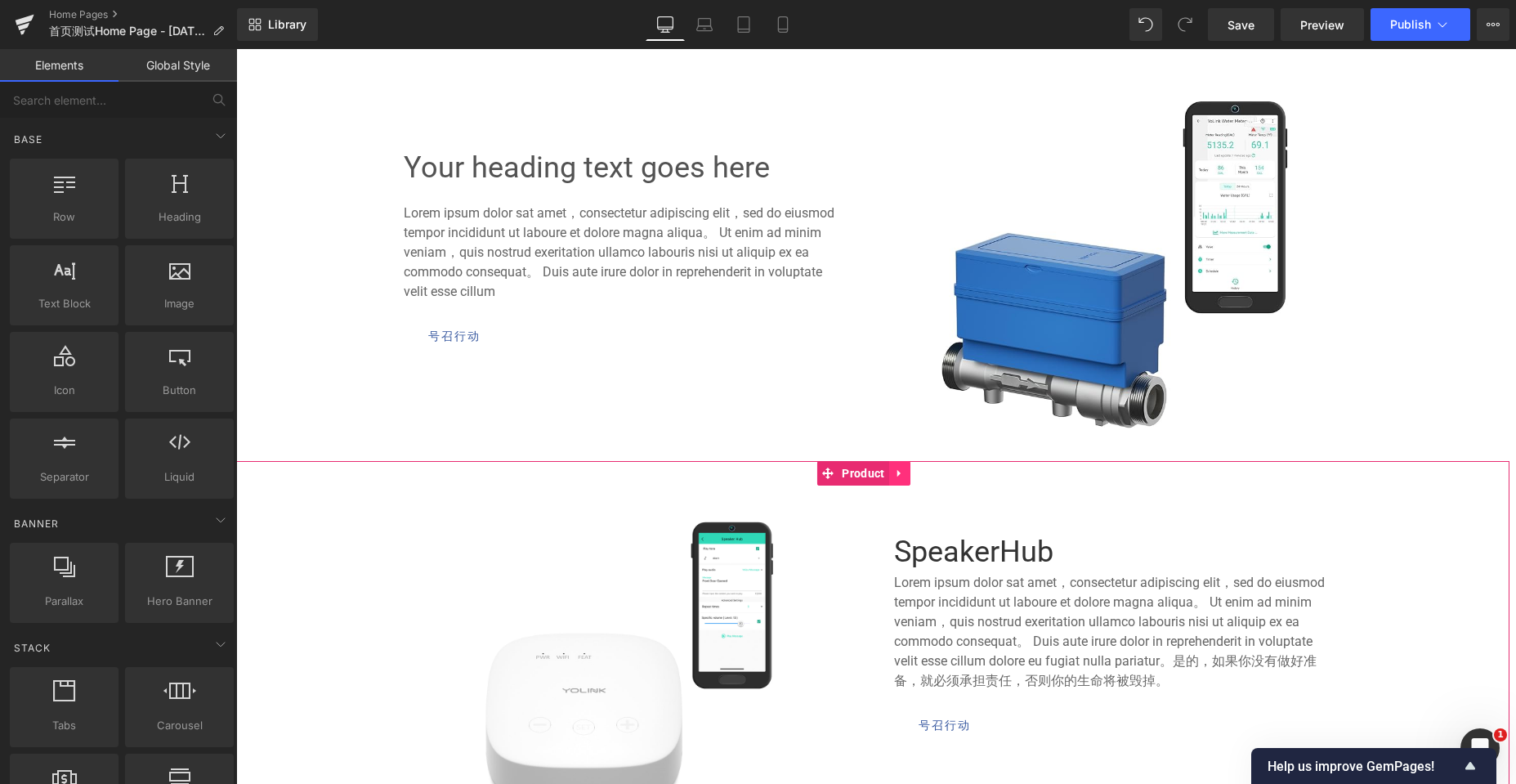
click at [903, 475] on icon at bounding box center [900, 472] width 12 height 13
click at [910, 472] on icon at bounding box center [911, 473] width 12 height 12
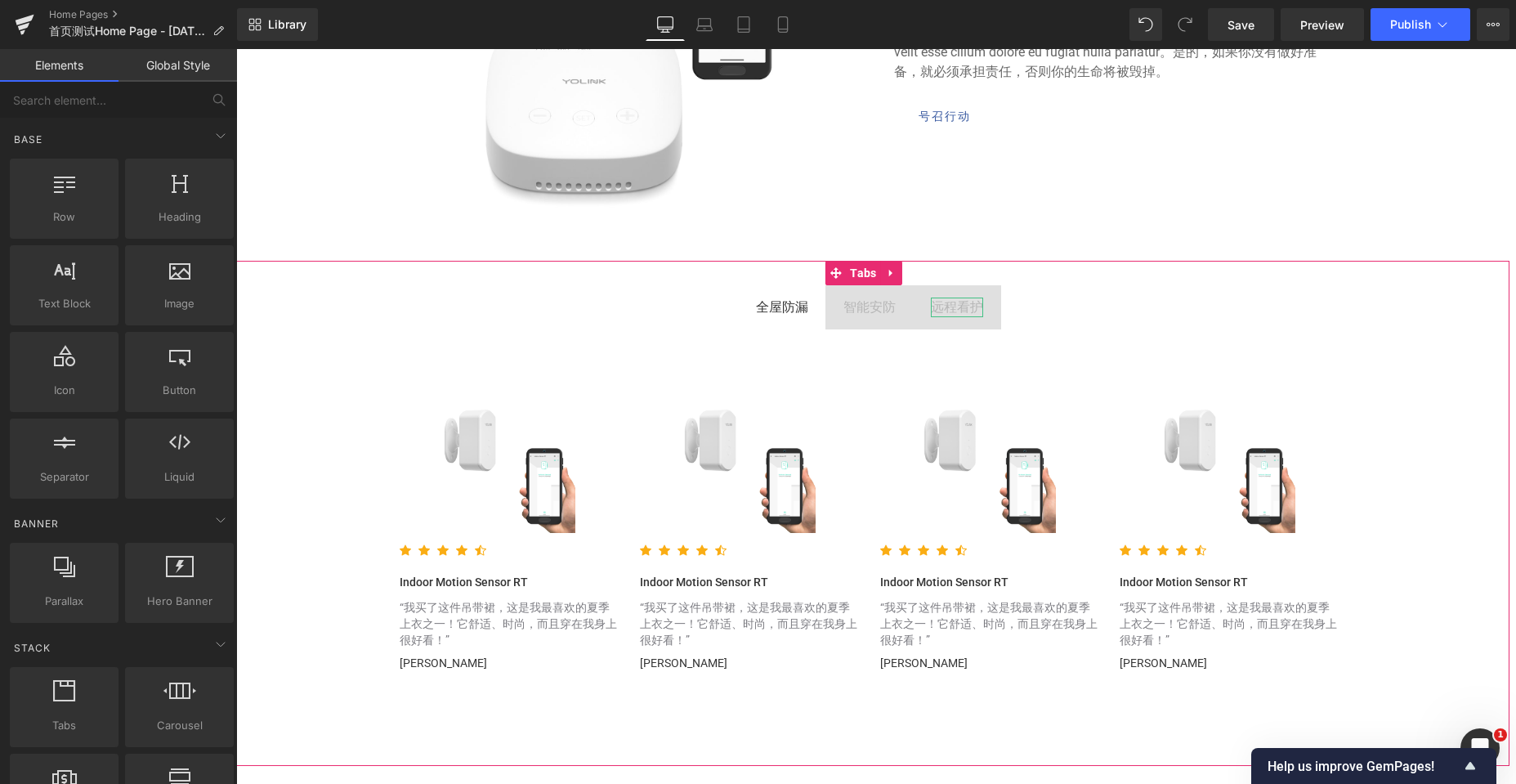
click at [939, 309] on div "远程看护" at bounding box center [957, 307] width 52 height 19
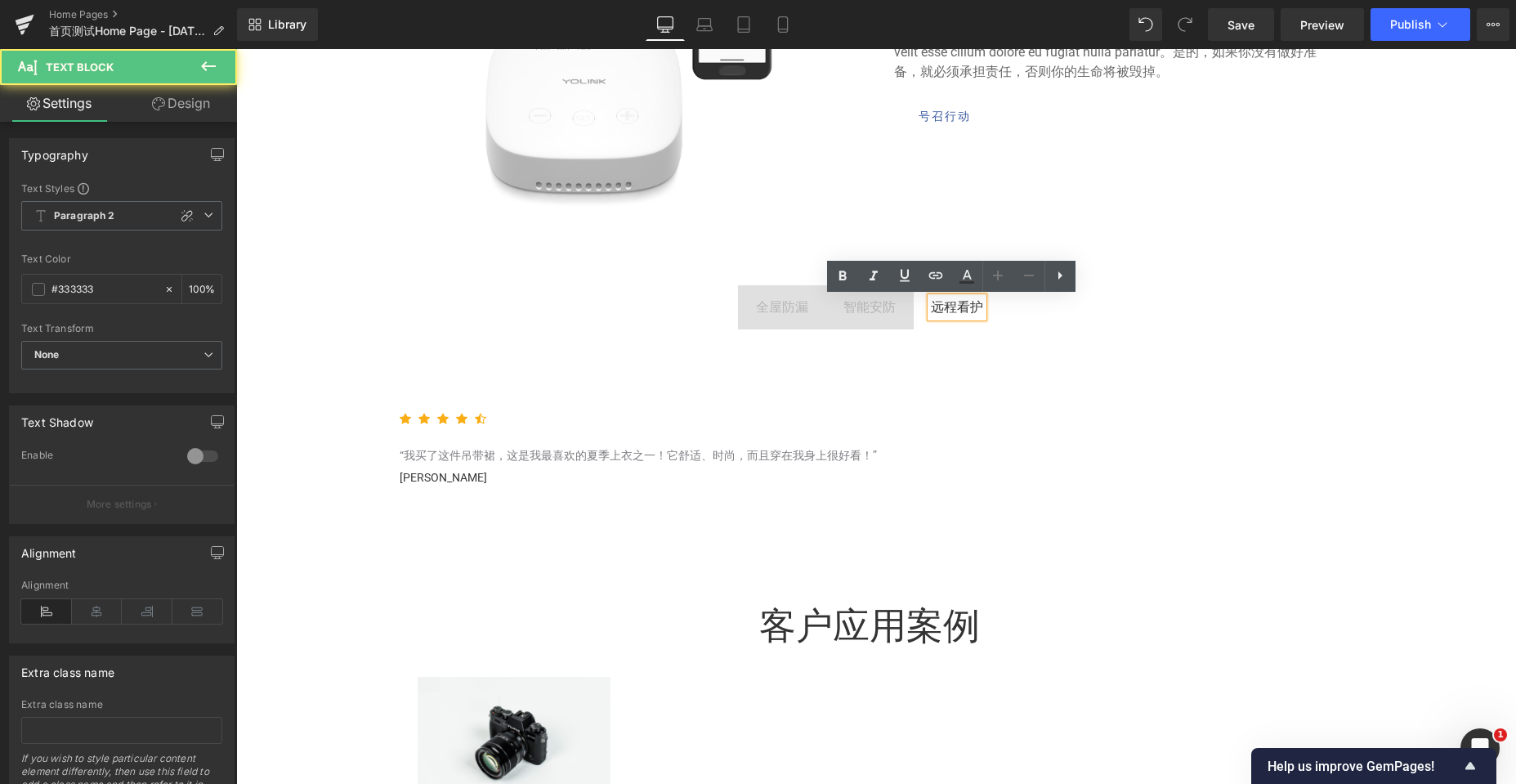
scroll to position [4722, 1267]
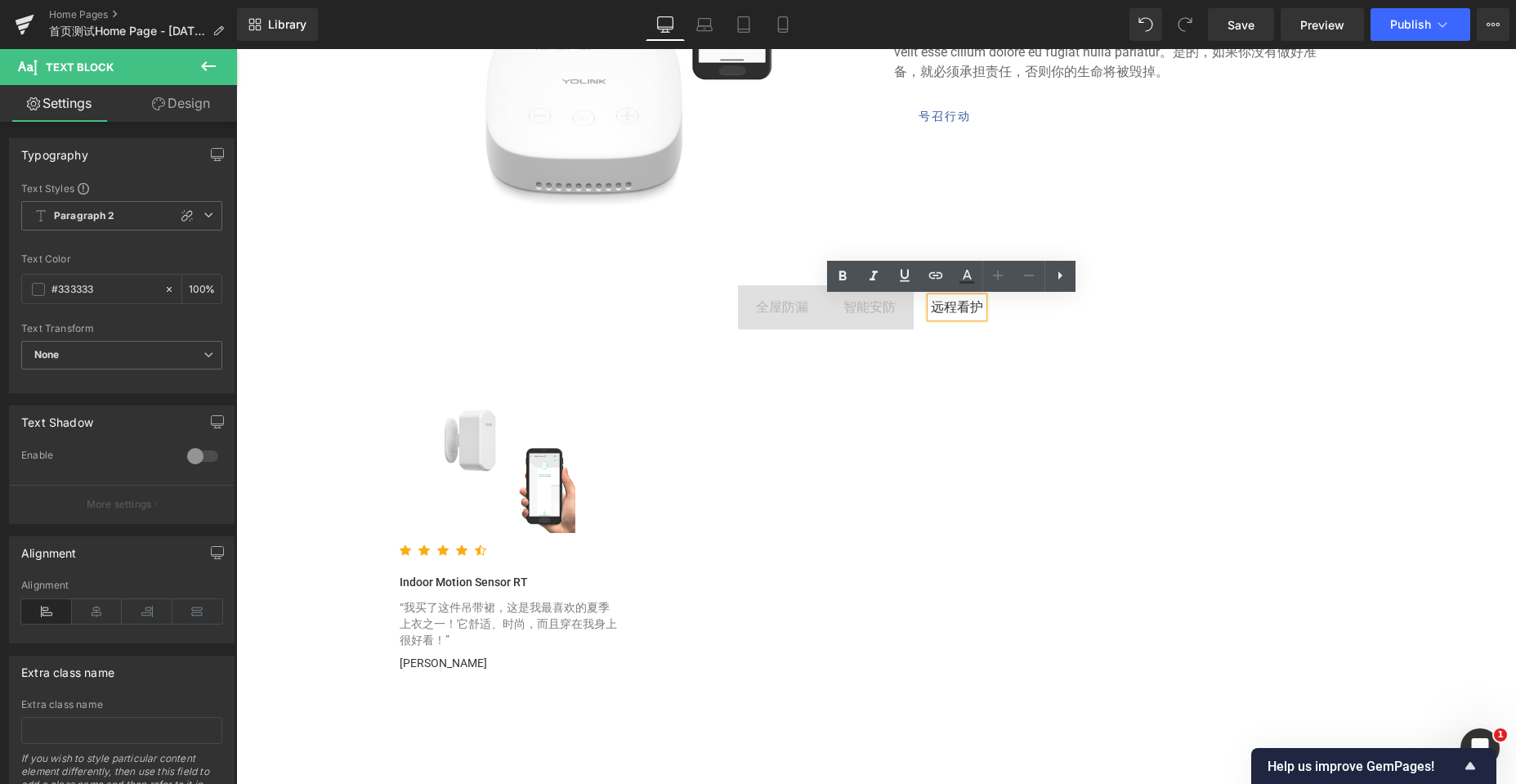
click at [795, 303] on div "全屋防漏" at bounding box center [781, 307] width 52 height 19
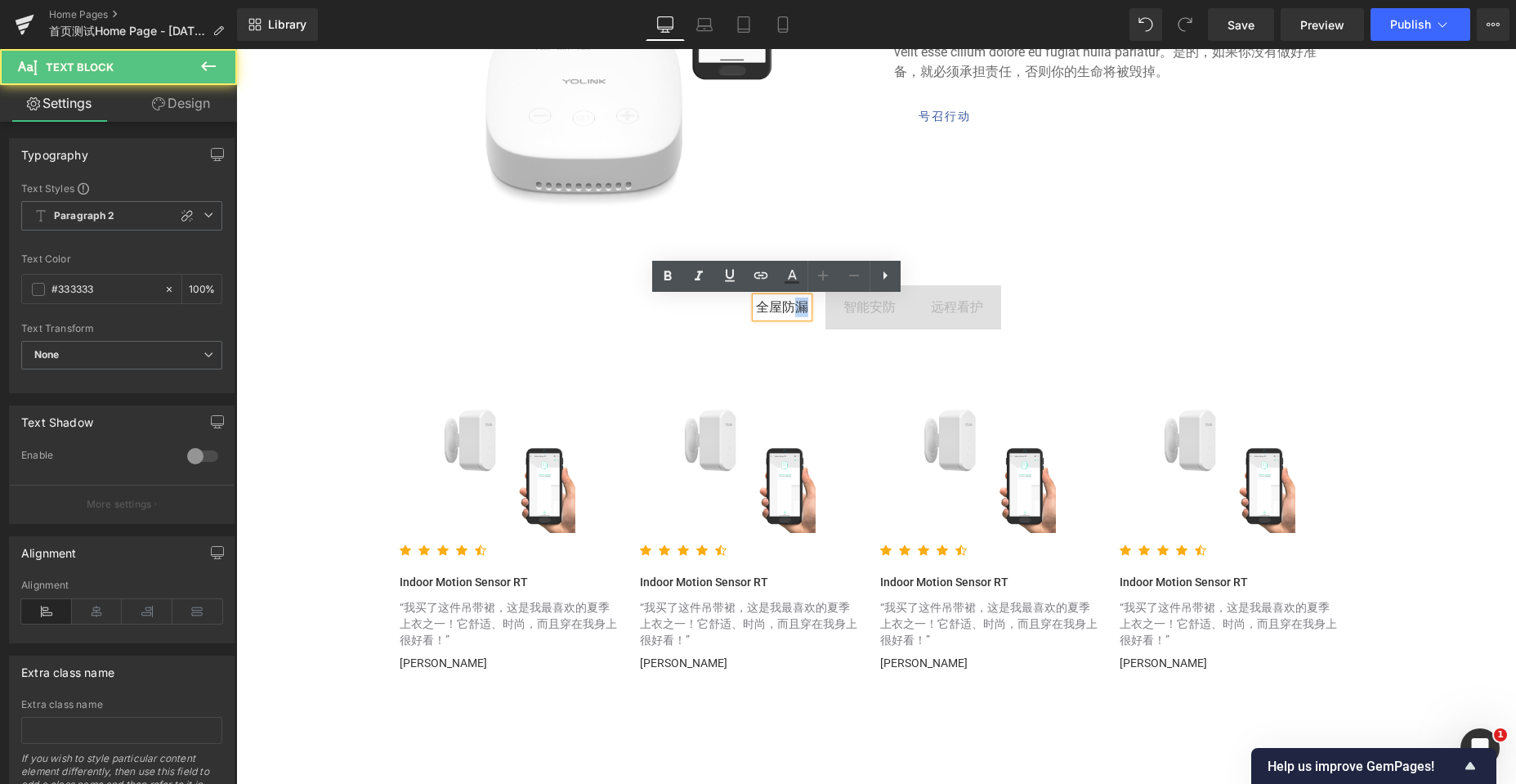
scroll to position [8, 8]
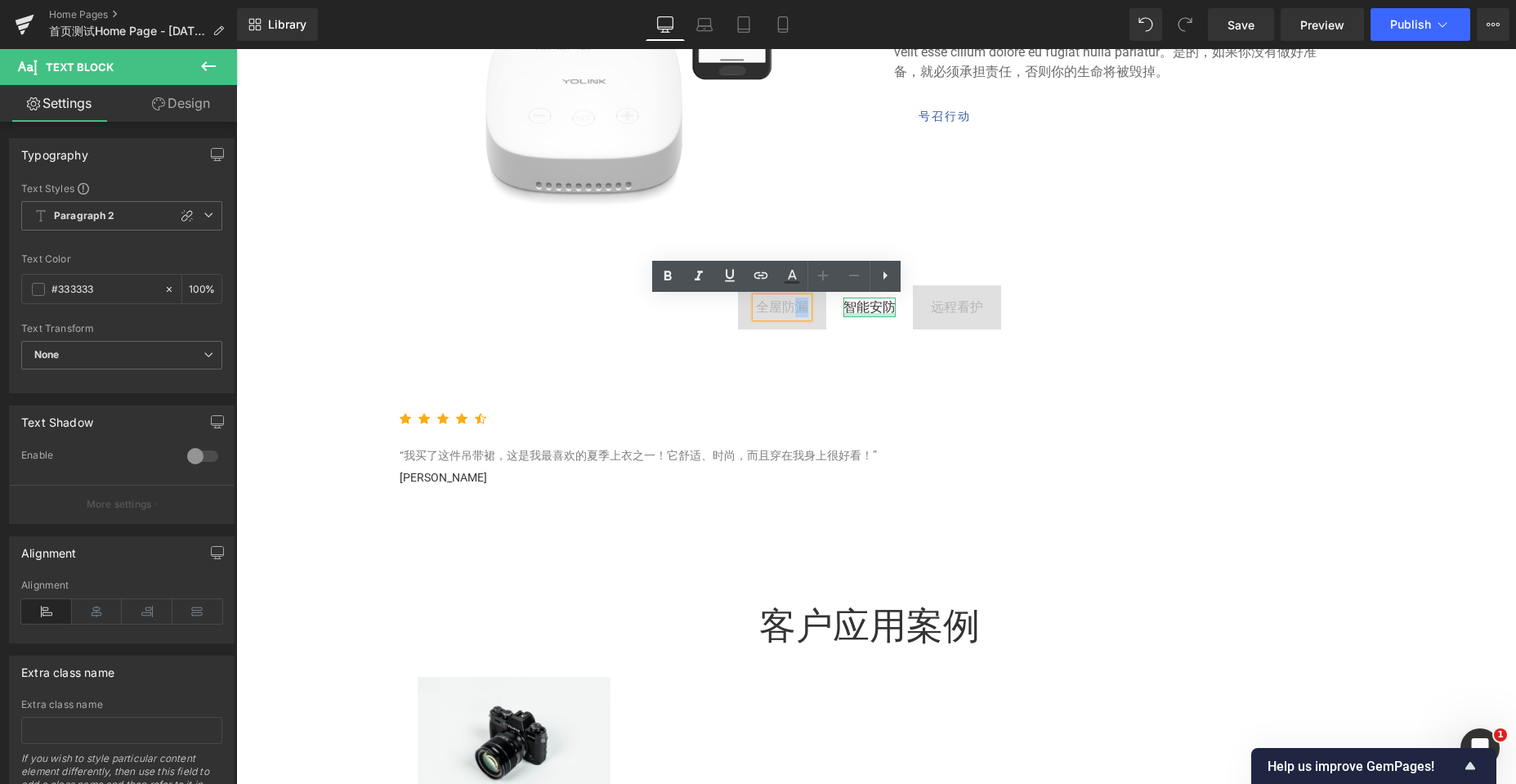
click at [849, 314] on div at bounding box center [870, 314] width 52 height 4
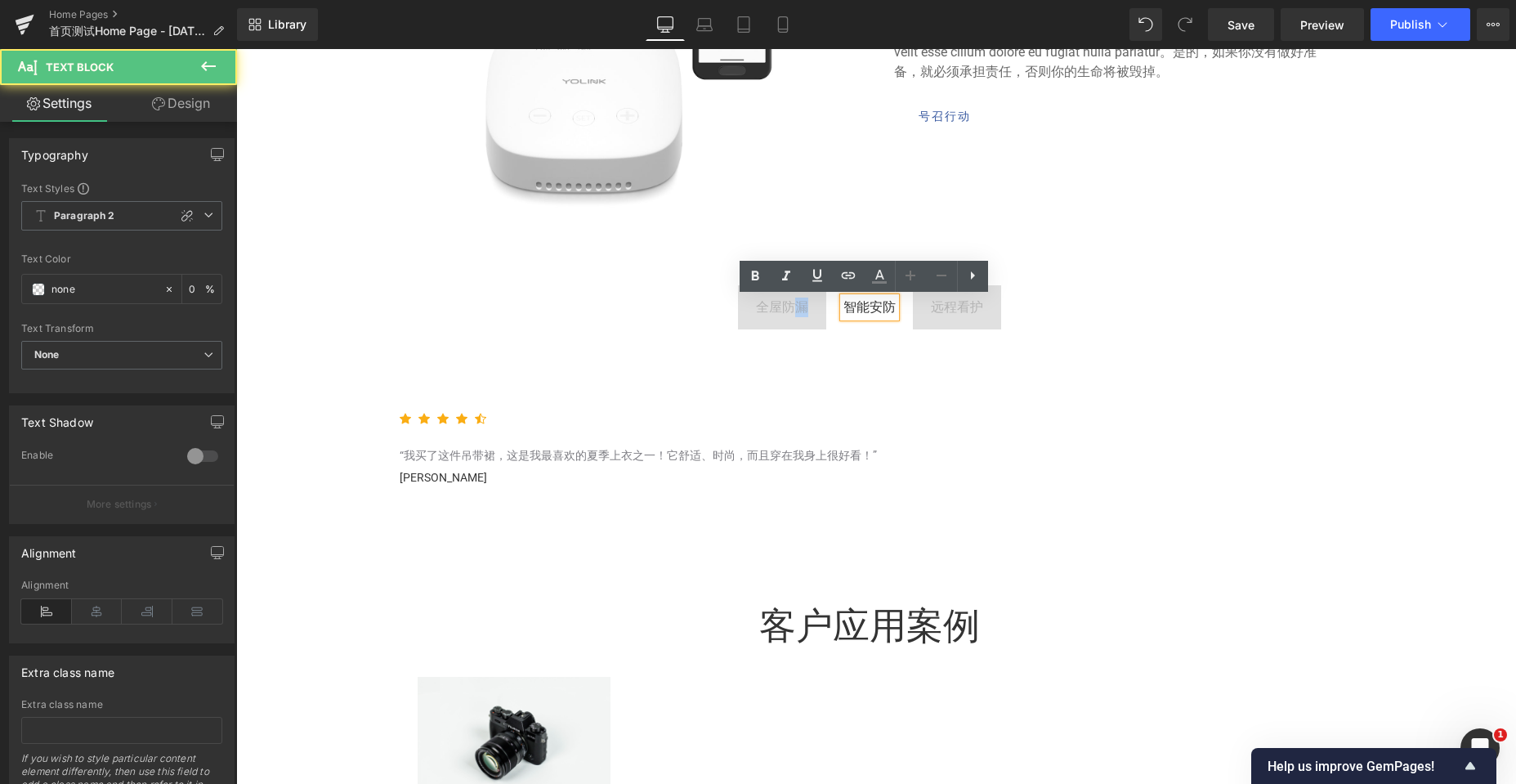
scroll to position [4722, 1267]
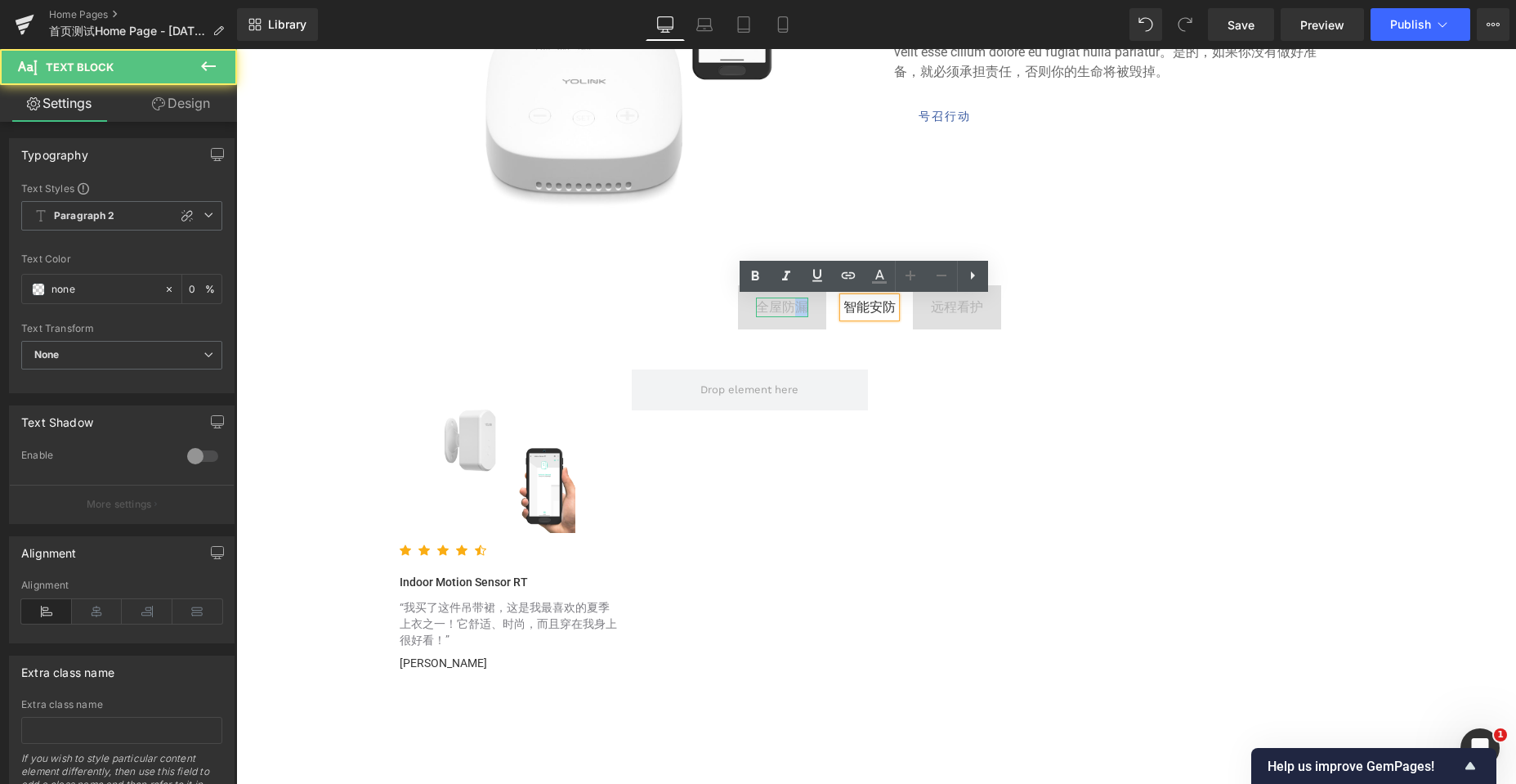
click at [776, 306] on div "全屋防漏" at bounding box center [781, 307] width 52 height 19
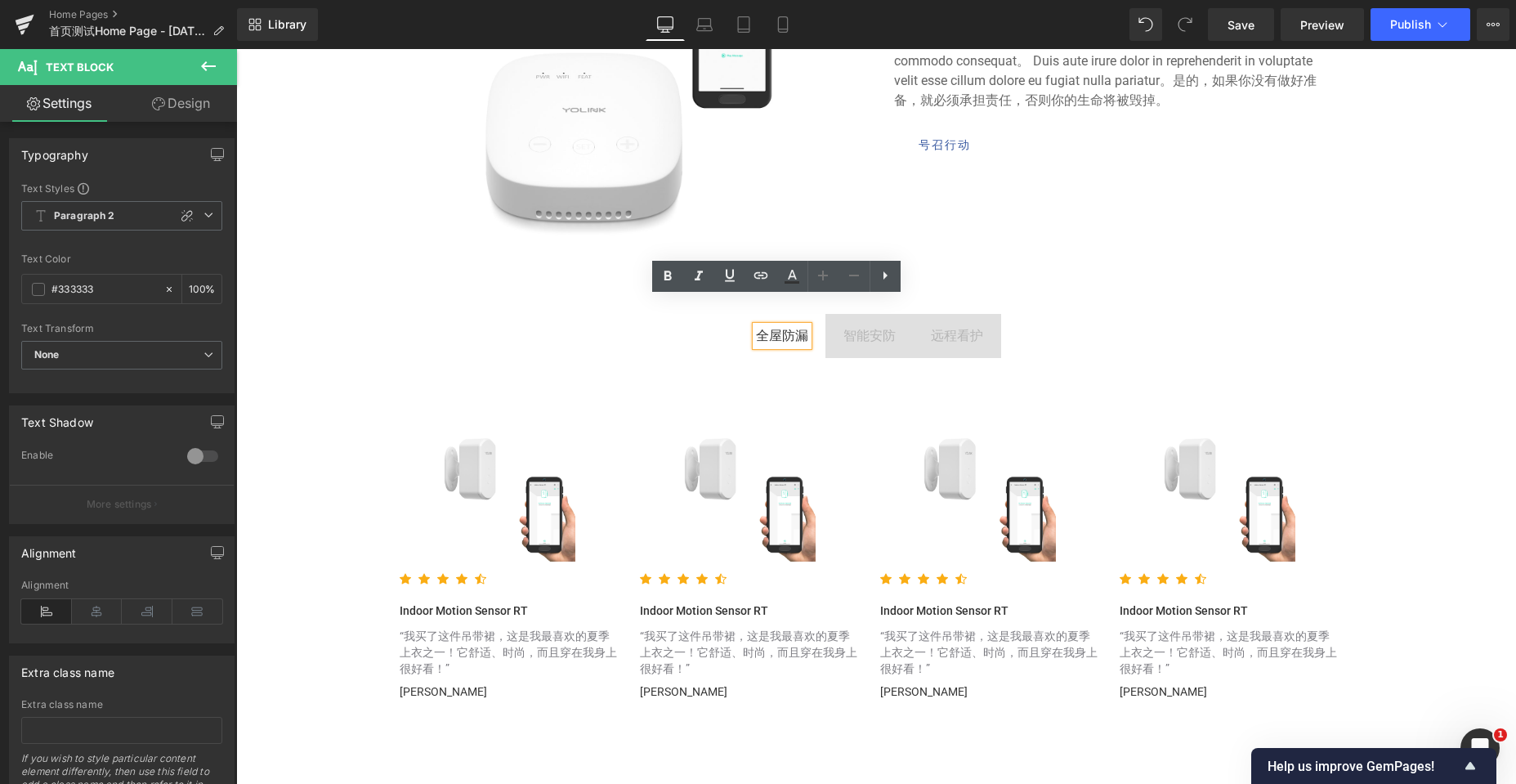
scroll to position [2043, 0]
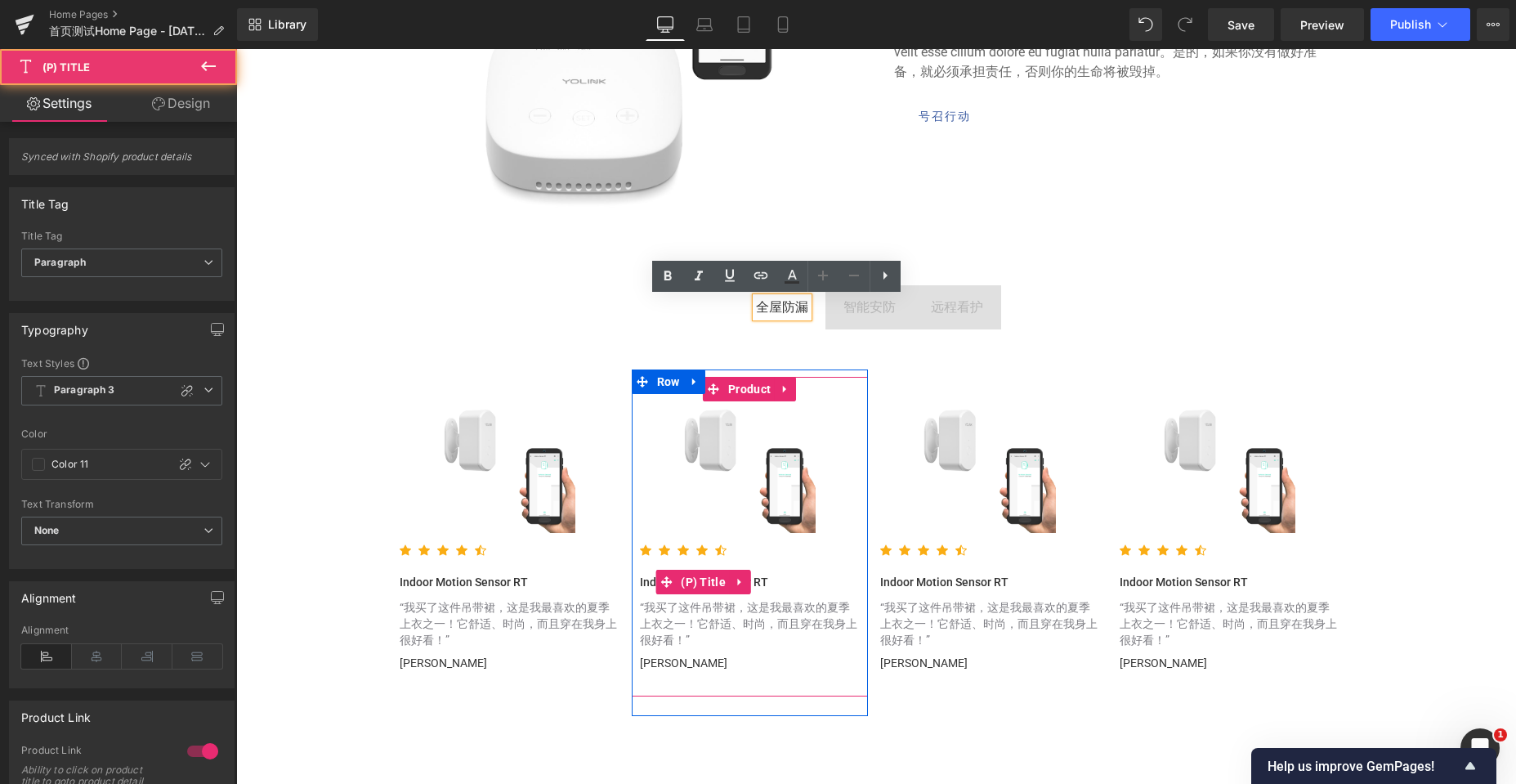
click at [733, 582] on div "Indoor Motion Sensor RT (P) Title" at bounding box center [750, 581] width 220 height 21
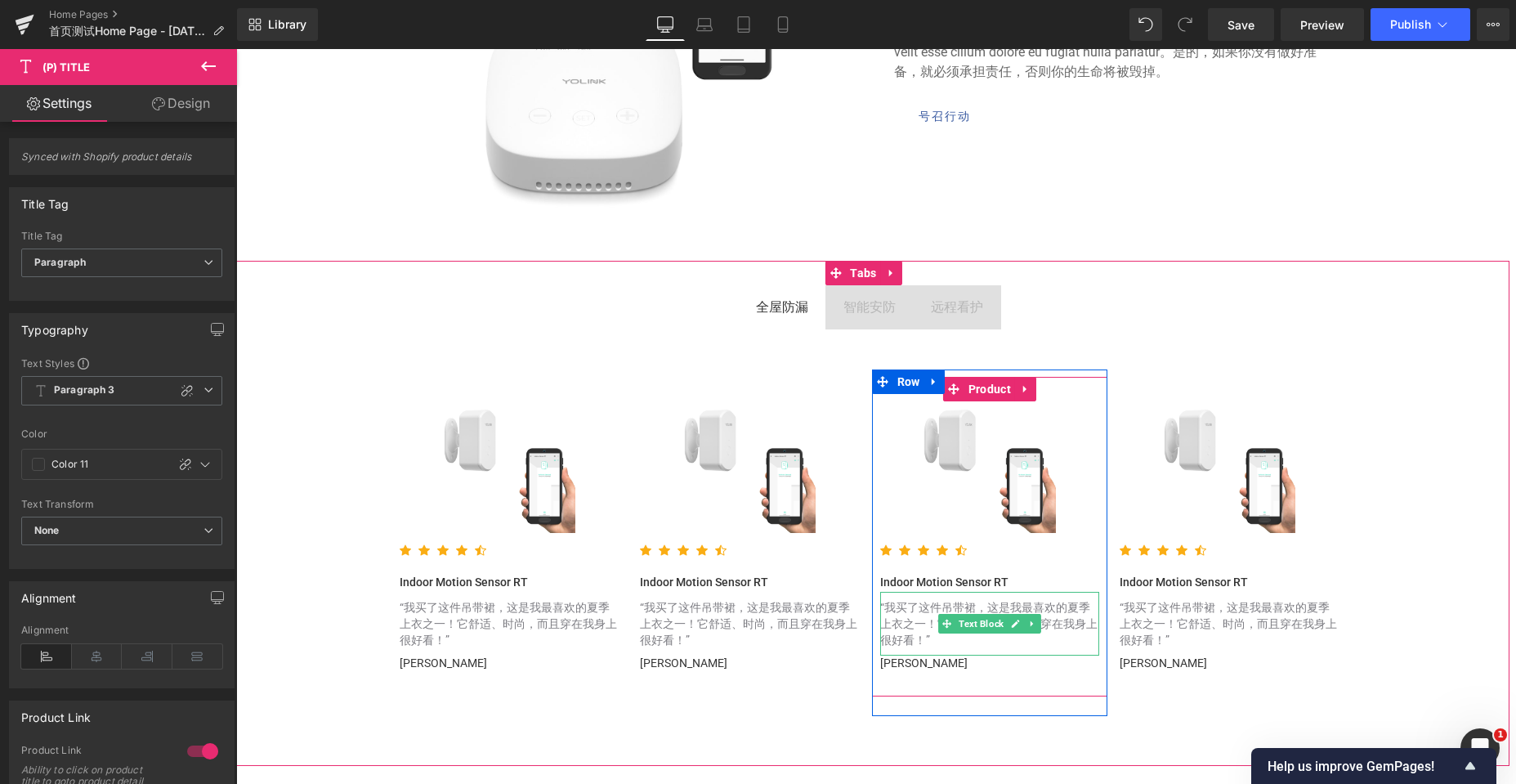
click at [919, 604] on font "“我买了这件吊带裙，这是我最喜欢的夏季上衣之一！它舒适、时尚，而且穿在我身上很好看！”" at bounding box center [989, 623] width 217 height 46
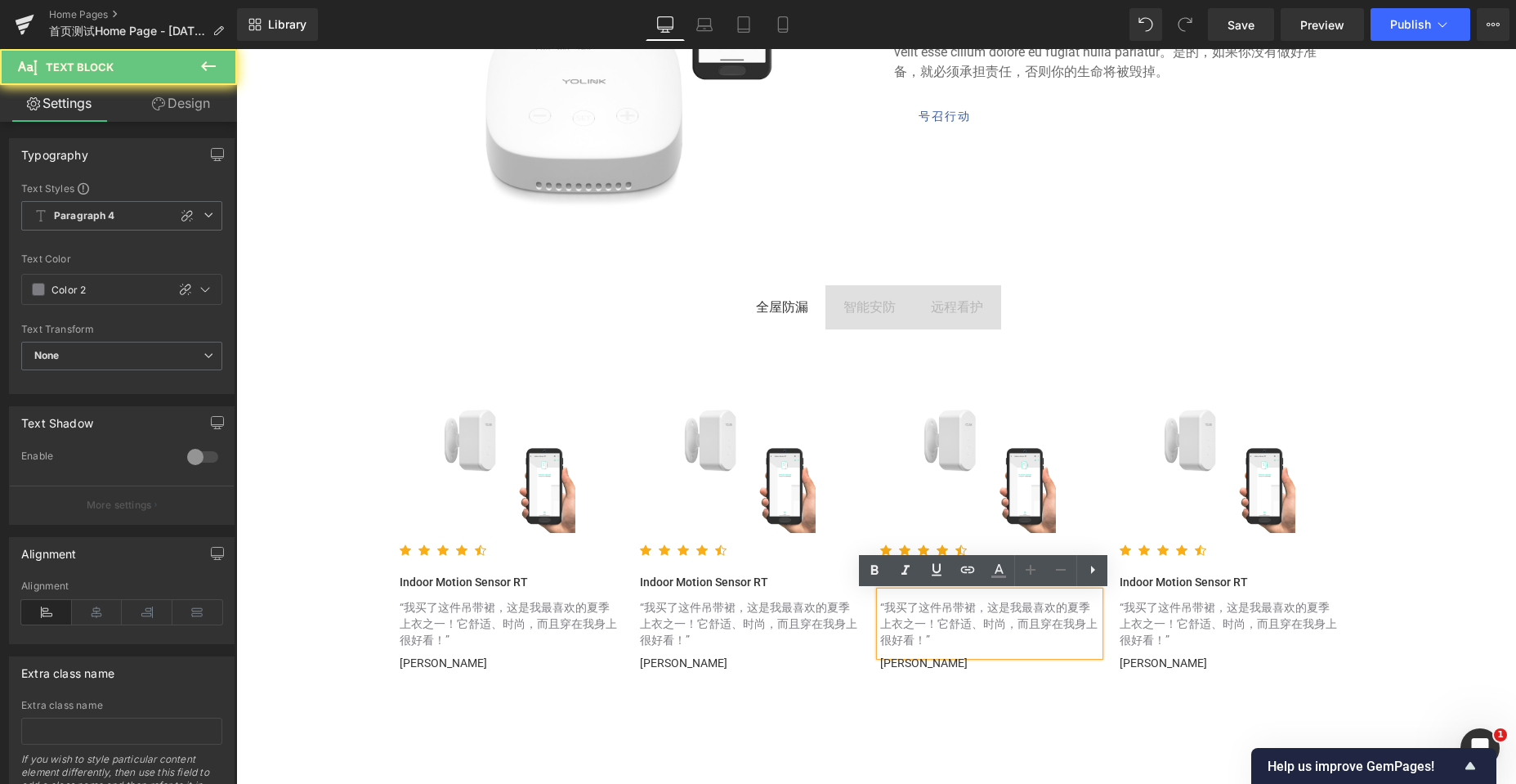
click at [920, 612] on font "“我买了这件吊带裙，这是我最喜欢的夏季上衣之一！它舒适、时尚，而且穿在我身上很好看！”" at bounding box center [989, 623] width 217 height 46
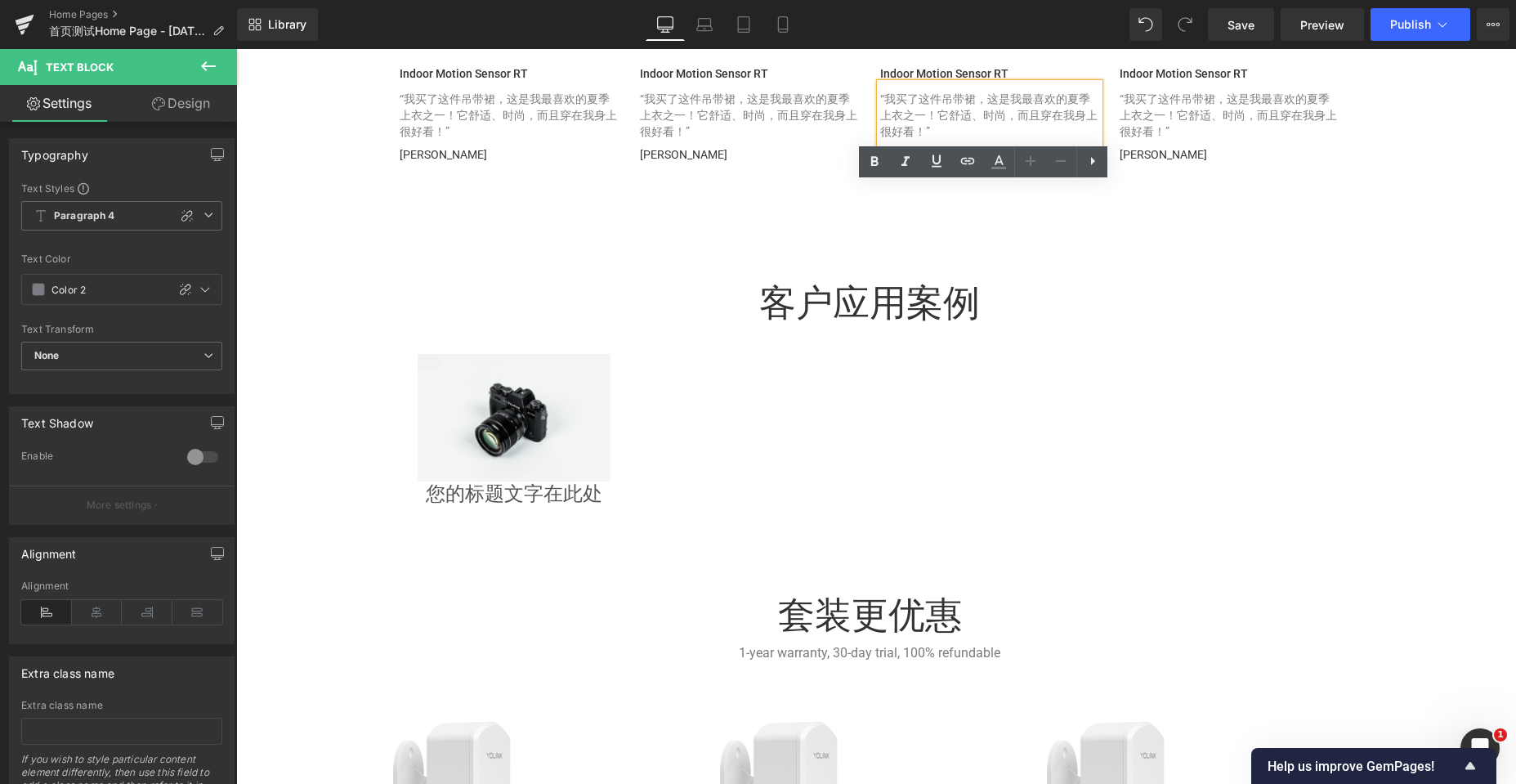
scroll to position [2451, 0]
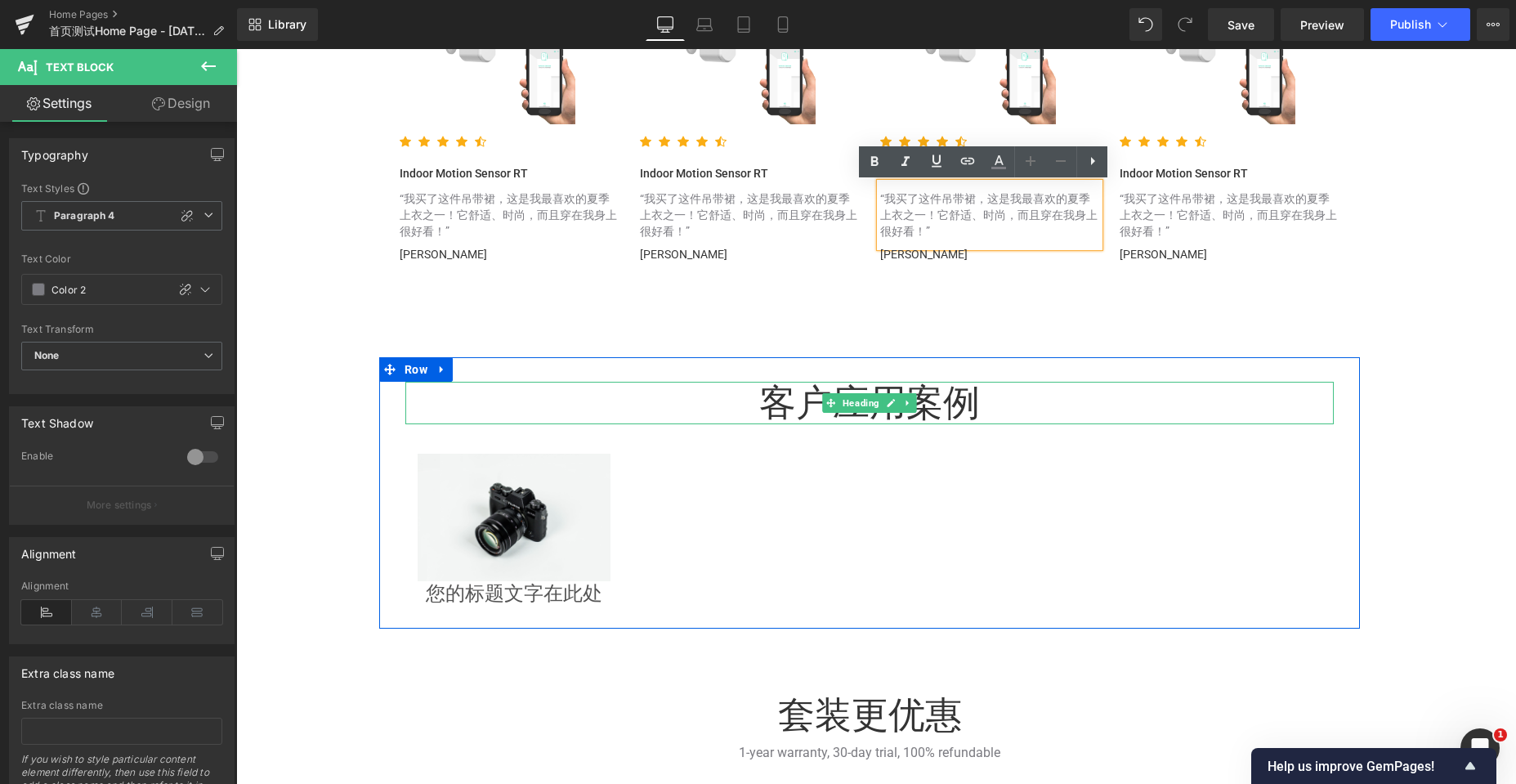
click at [759, 418] on font "客户应用案例" at bounding box center [869, 402] width 221 height 44
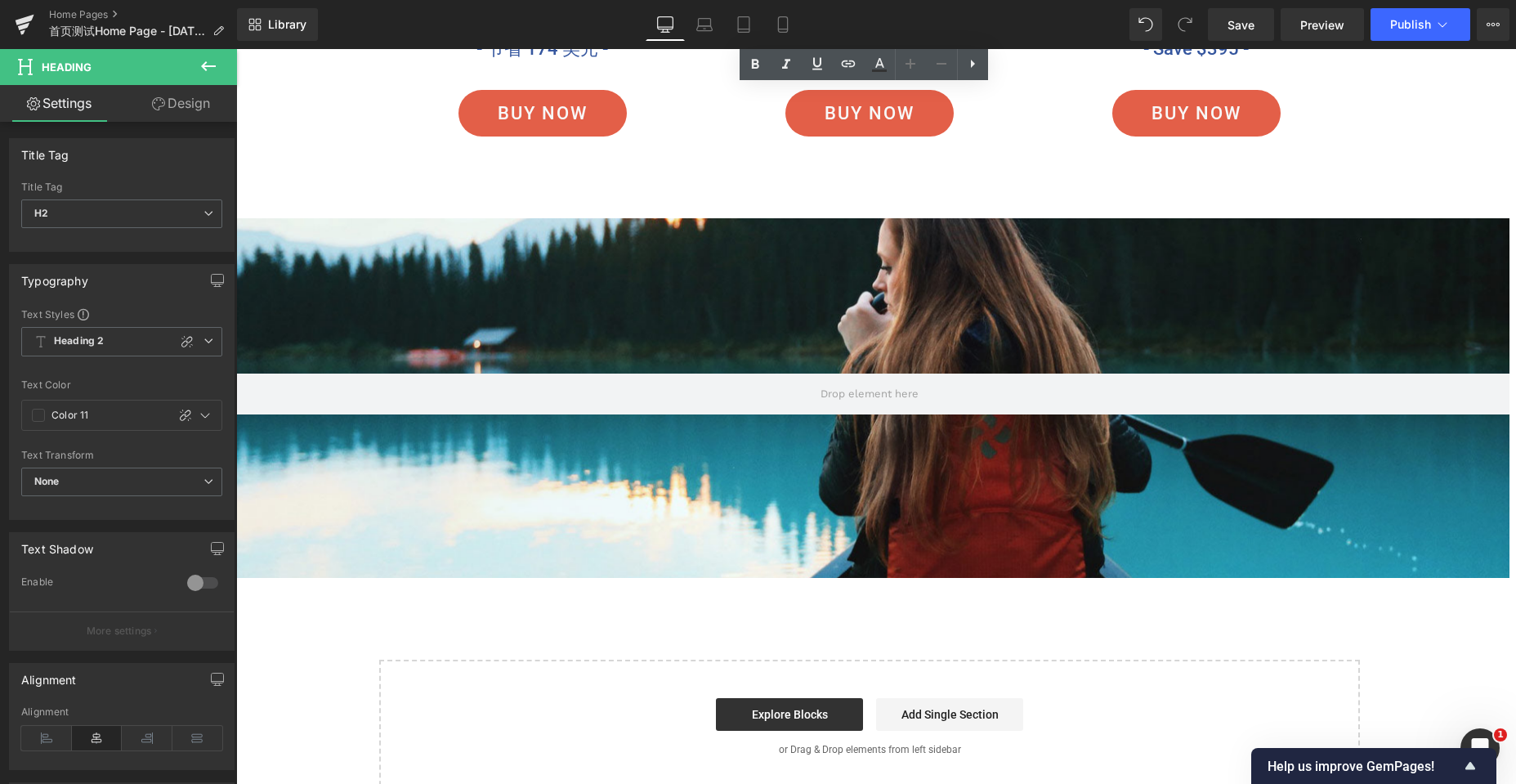
scroll to position [3759, 0]
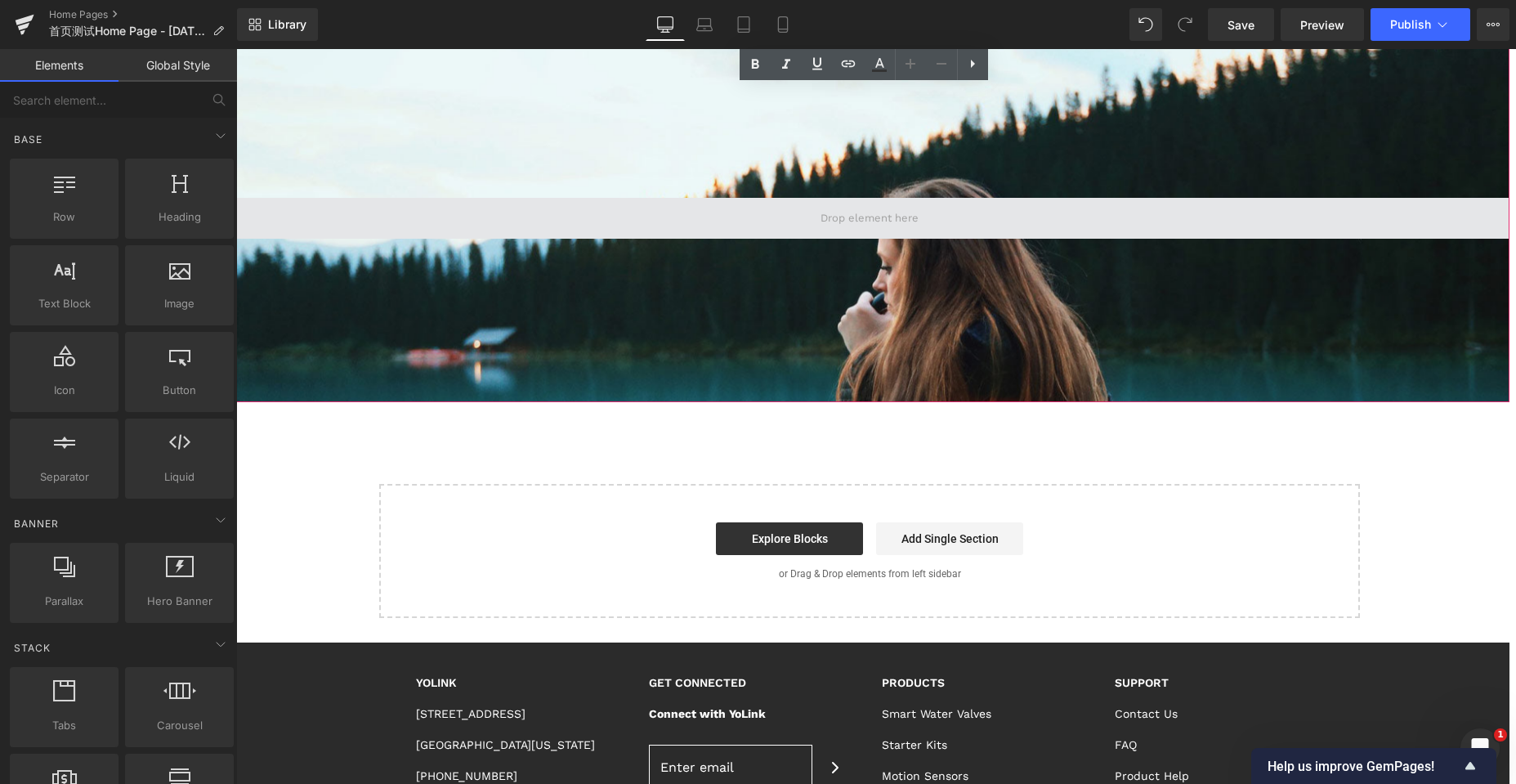
click at [911, 231] on span at bounding box center [870, 218] width 110 height 25
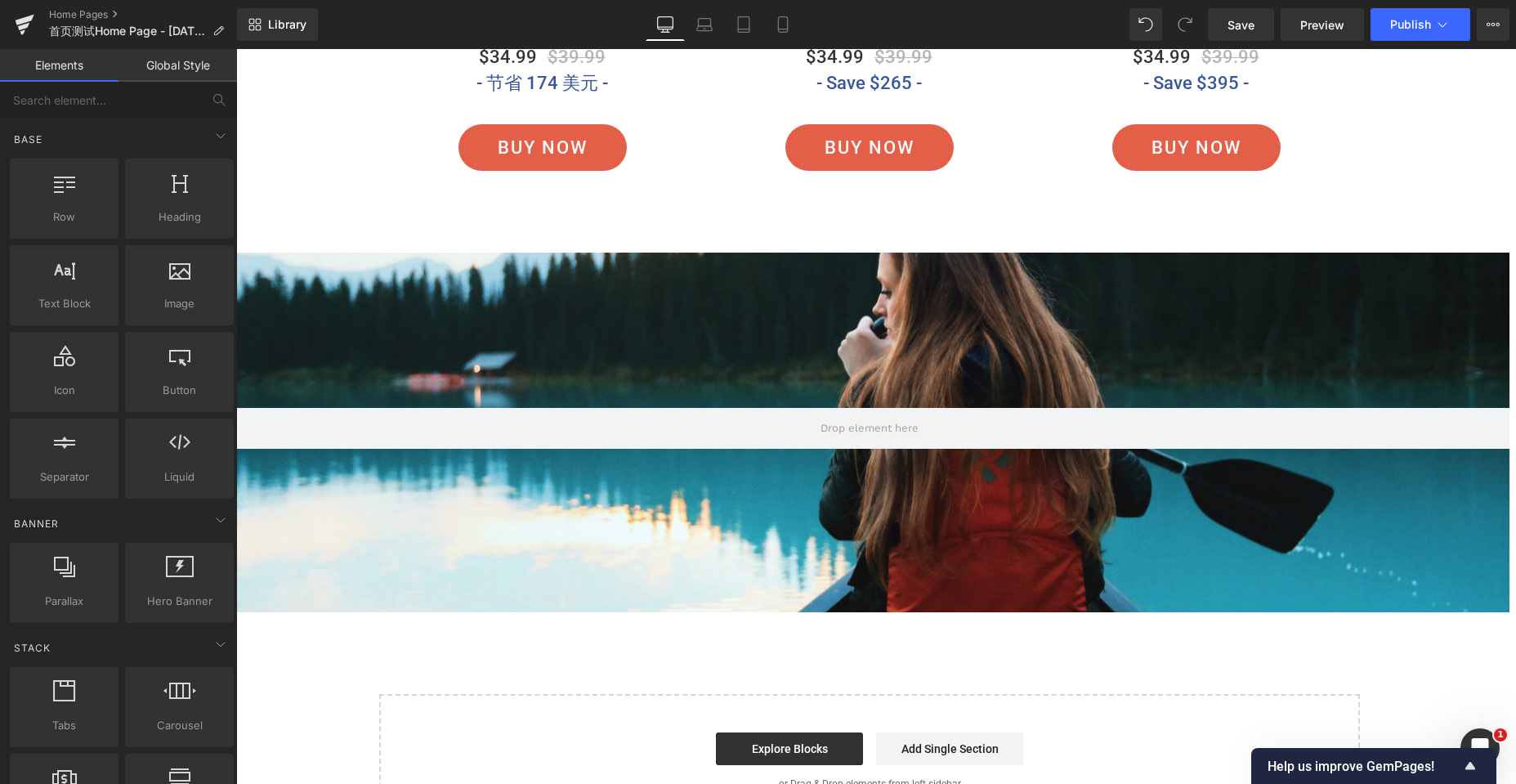
scroll to position [3513, 0]
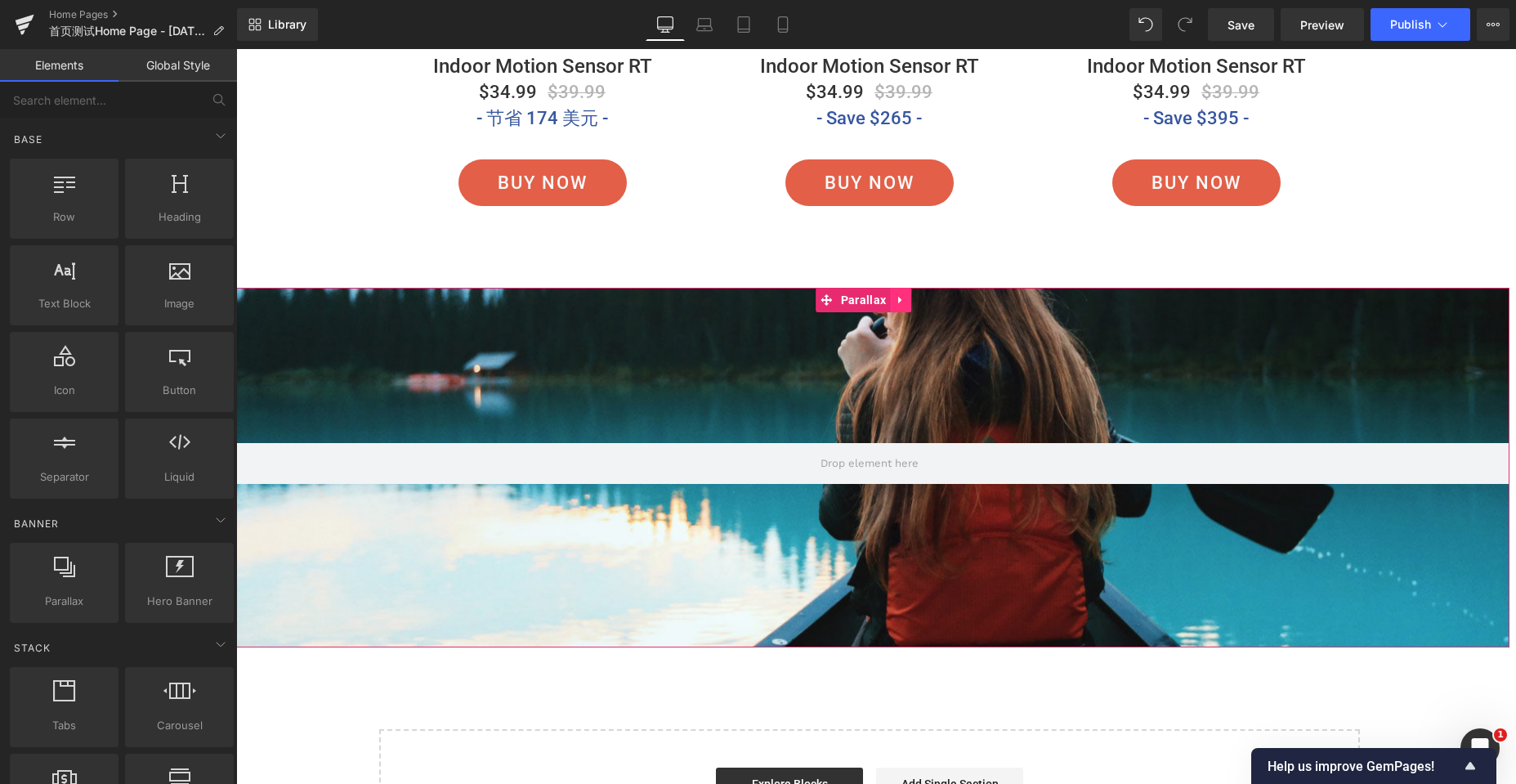
click at [896, 309] on link at bounding box center [900, 299] width 21 height 24
click at [914, 293] on link at bounding box center [911, 299] width 21 height 24
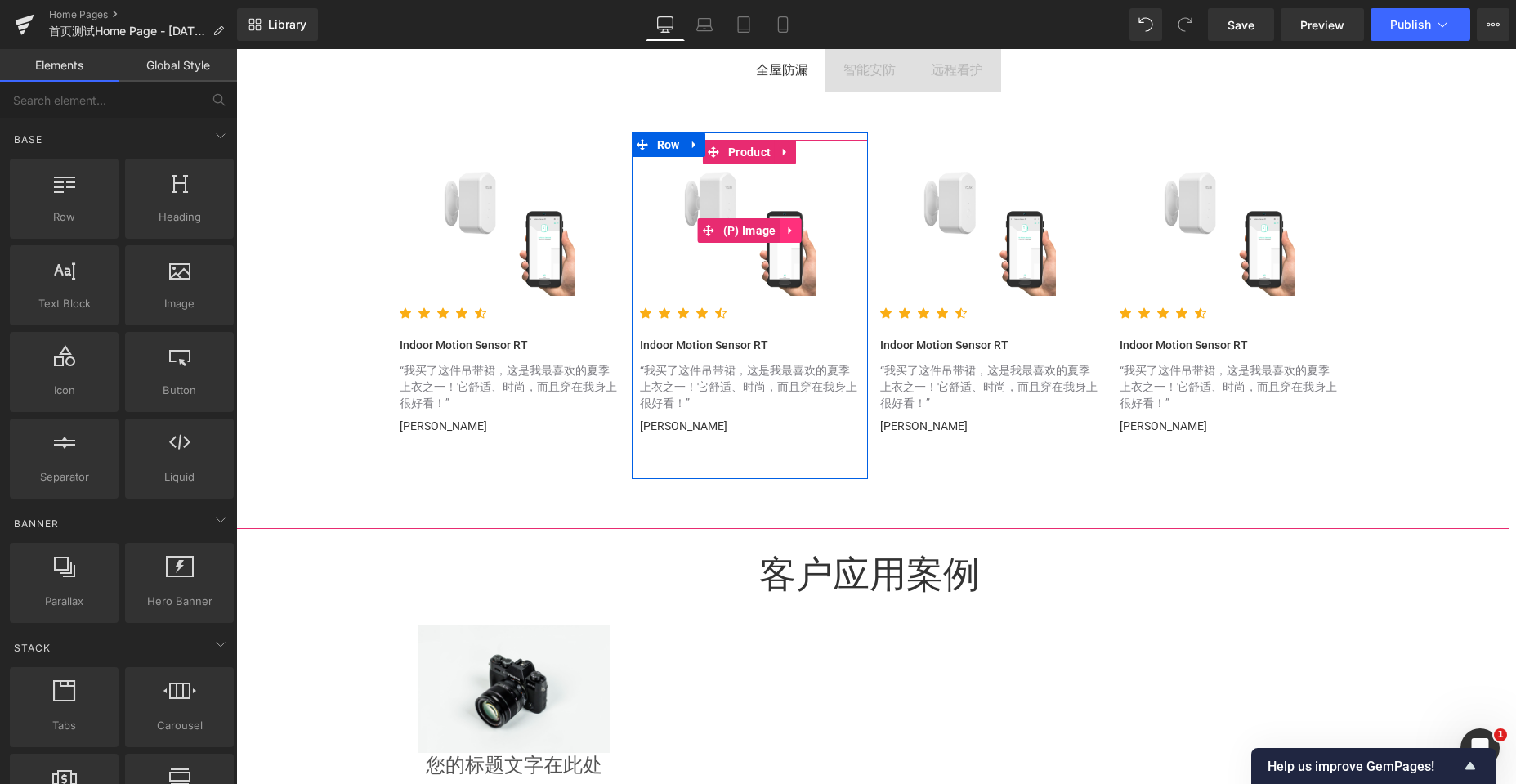
scroll to position [2240, 0]
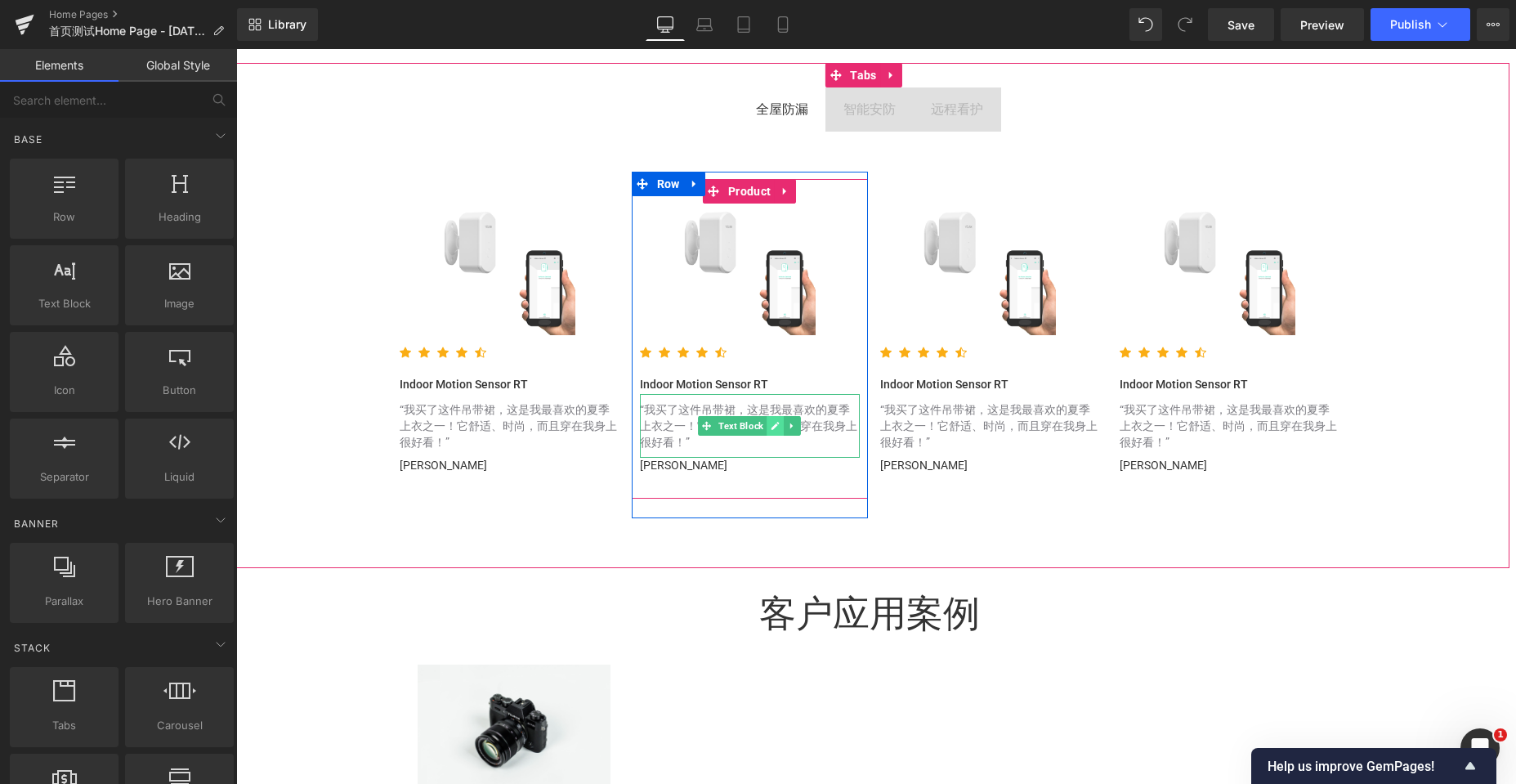
click at [774, 419] on link at bounding box center [775, 425] width 17 height 19
click at [654, 411] on font "“我买了这件吊带裙，这是我最喜欢的夏季上衣之一！它舒适、时尚，而且穿在我身上很好看！”" at bounding box center [748, 425] width 217 height 46
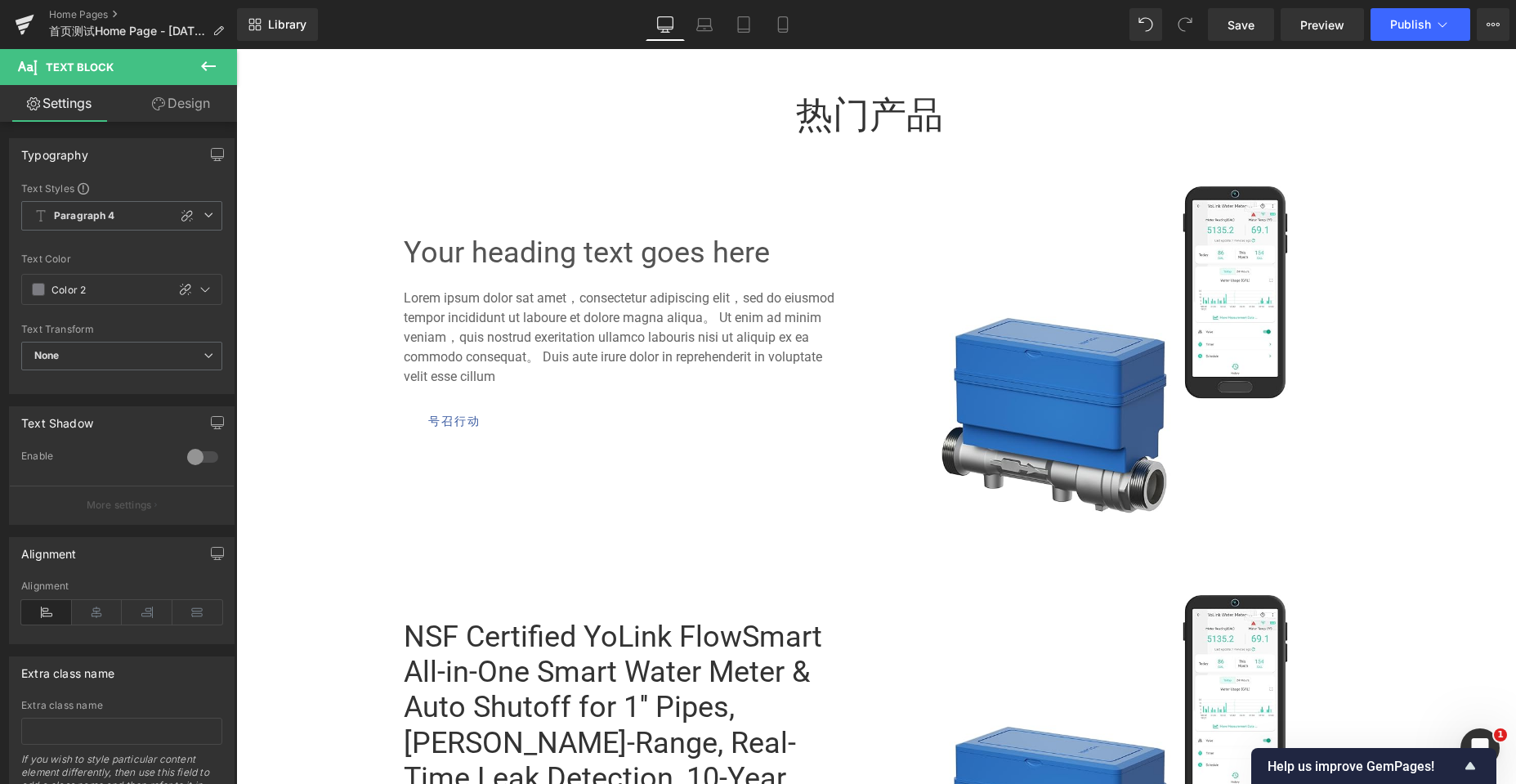
scroll to position [817, 0]
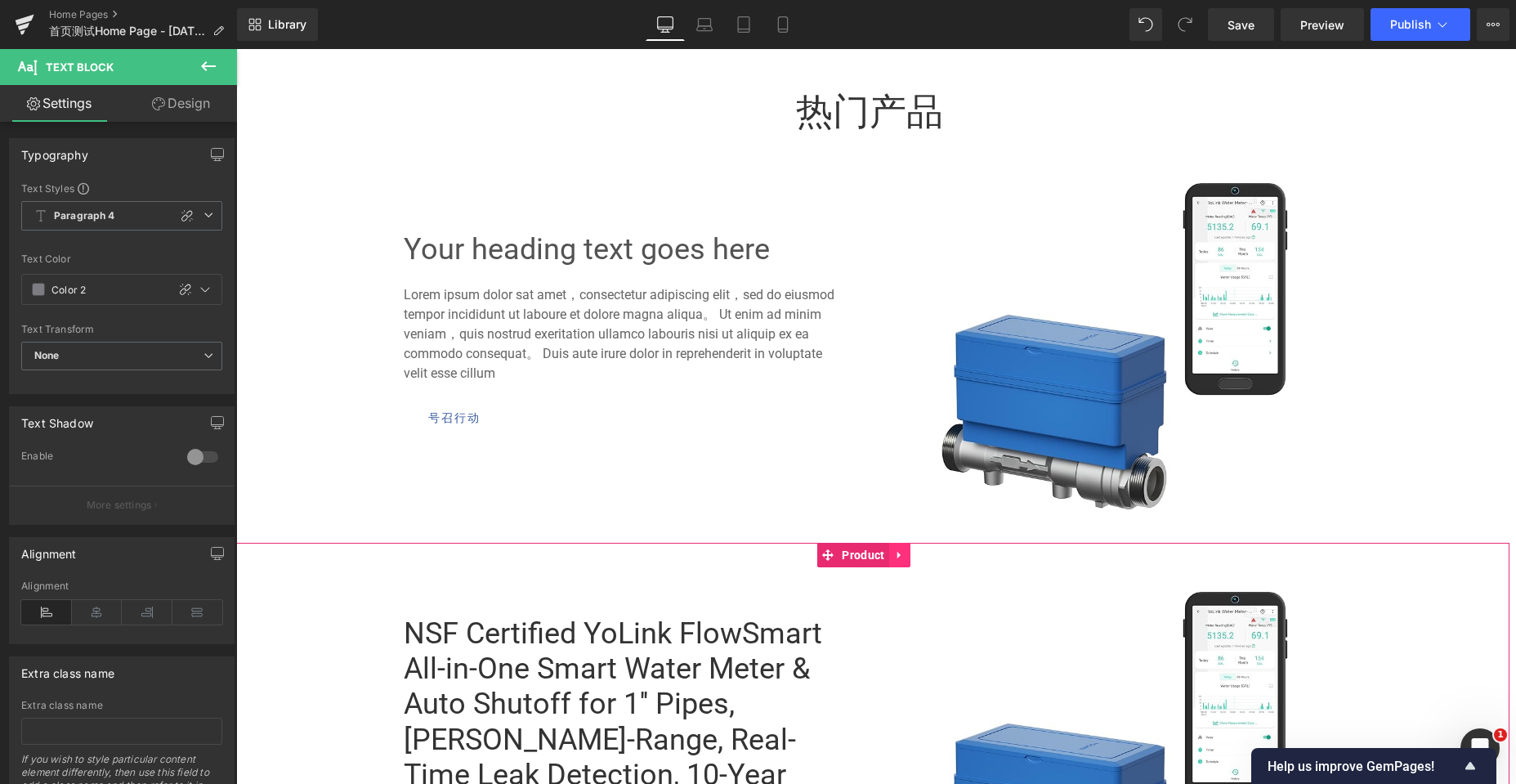
click at [900, 557] on icon at bounding box center [898, 555] width 3 height 8
click at [913, 557] on icon at bounding box center [911, 554] width 12 height 13
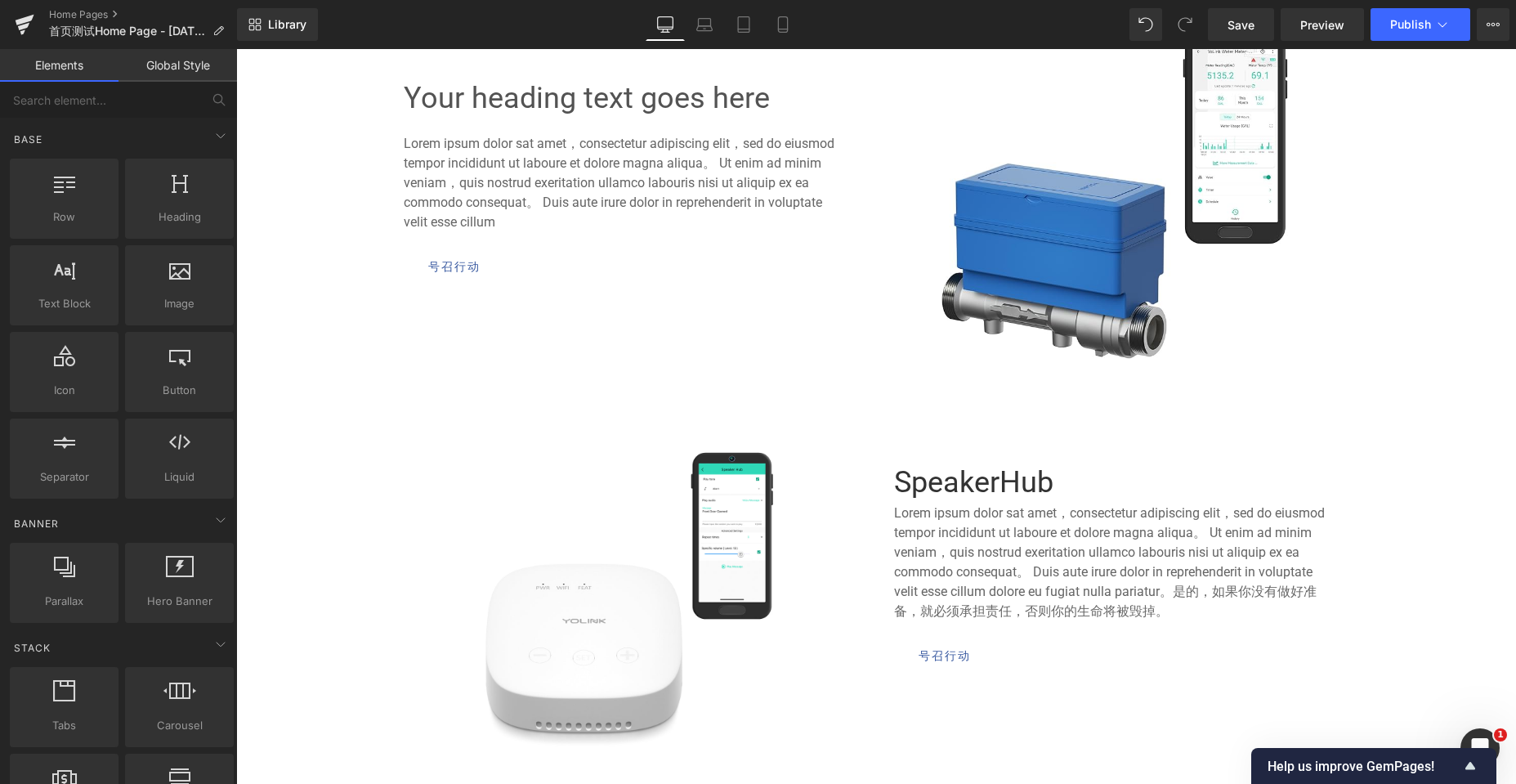
scroll to position [980, 0]
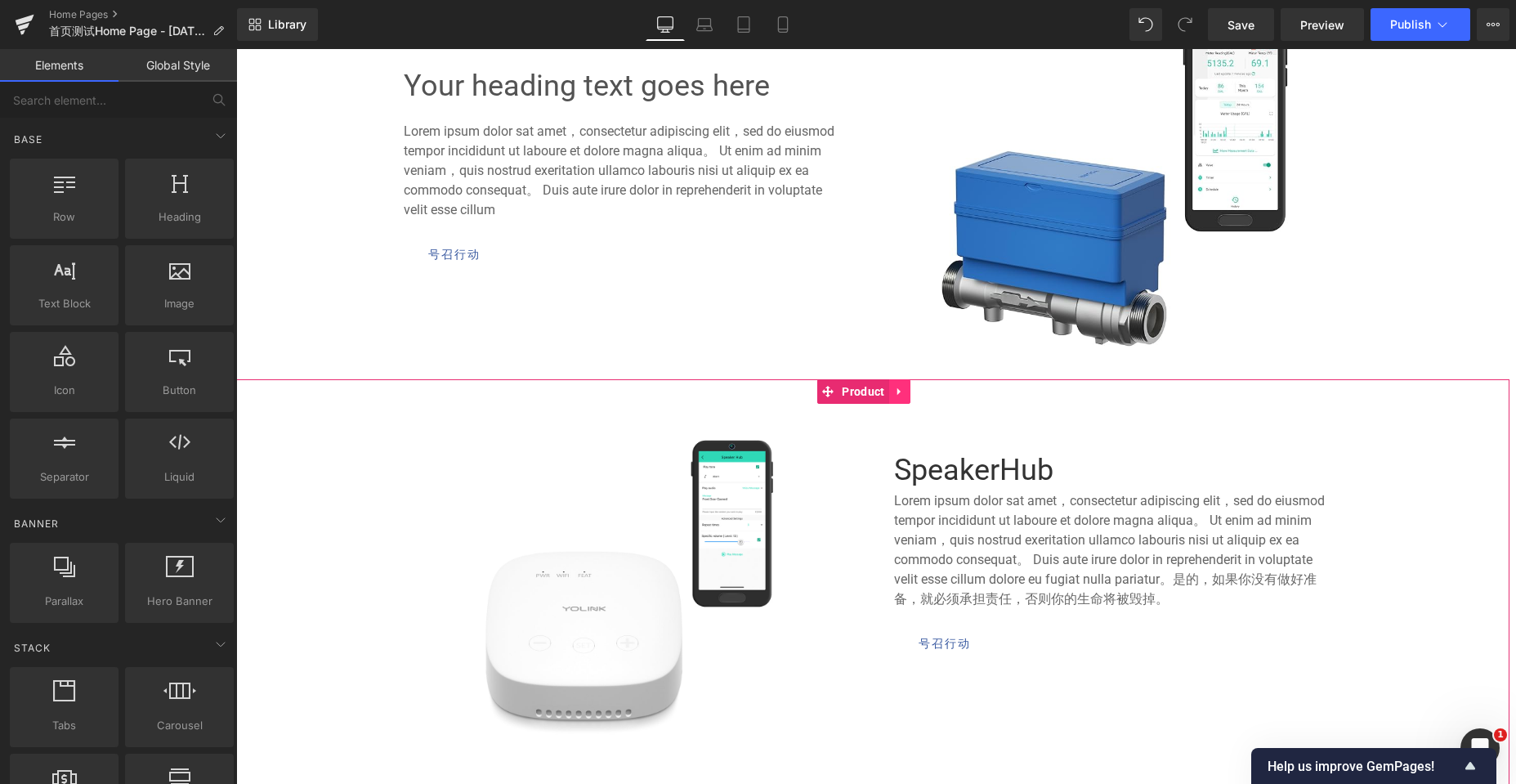
click at [903, 393] on icon at bounding box center [900, 391] width 12 height 13
click at [911, 393] on icon at bounding box center [911, 391] width 12 height 13
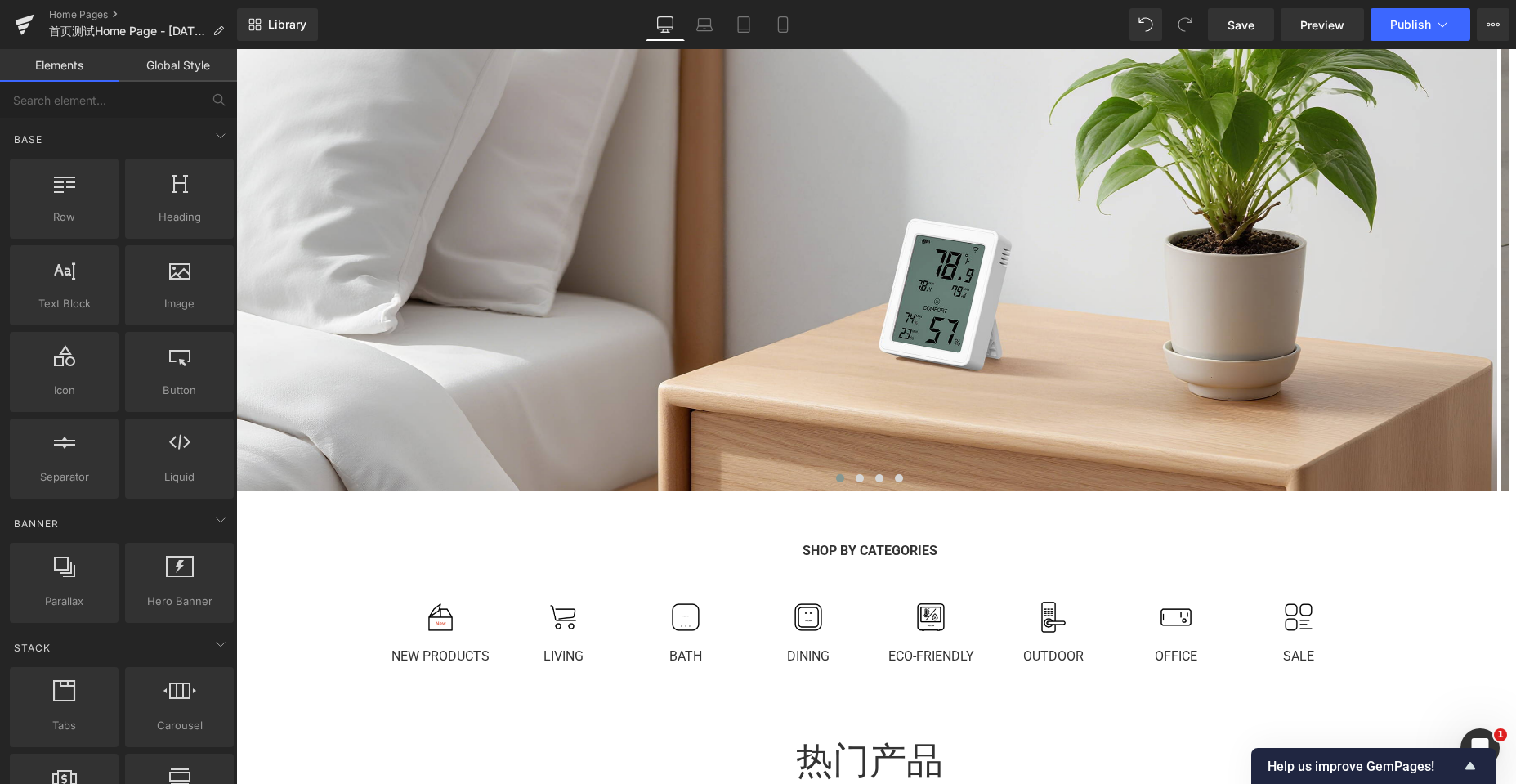
scroll to position [572, 0]
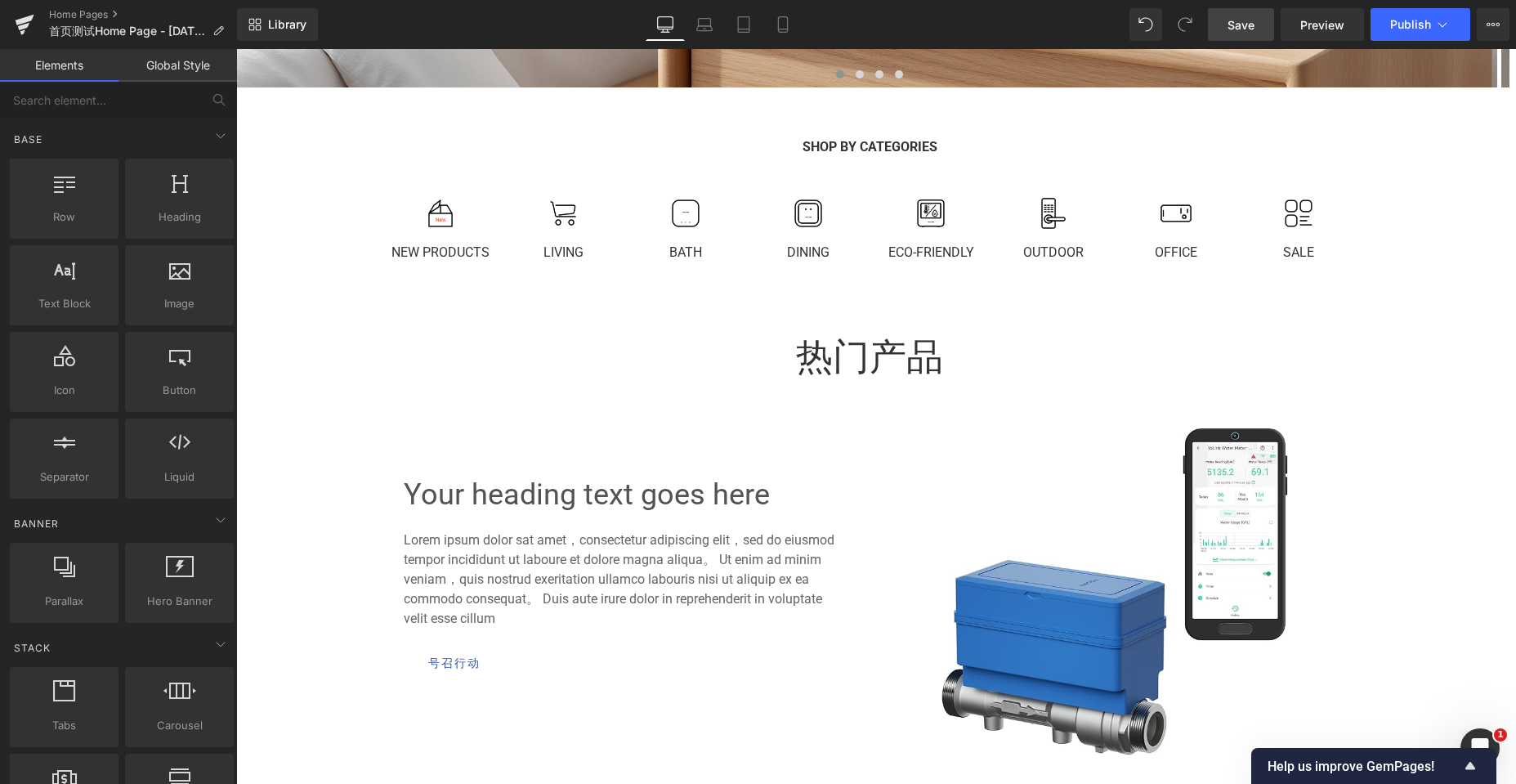
drag, startPoint x: 1230, startPoint y: 22, endPoint x: 371, endPoint y: 439, distance: 954.9
click at [1230, 22] on span "Save" at bounding box center [1241, 24] width 27 height 17
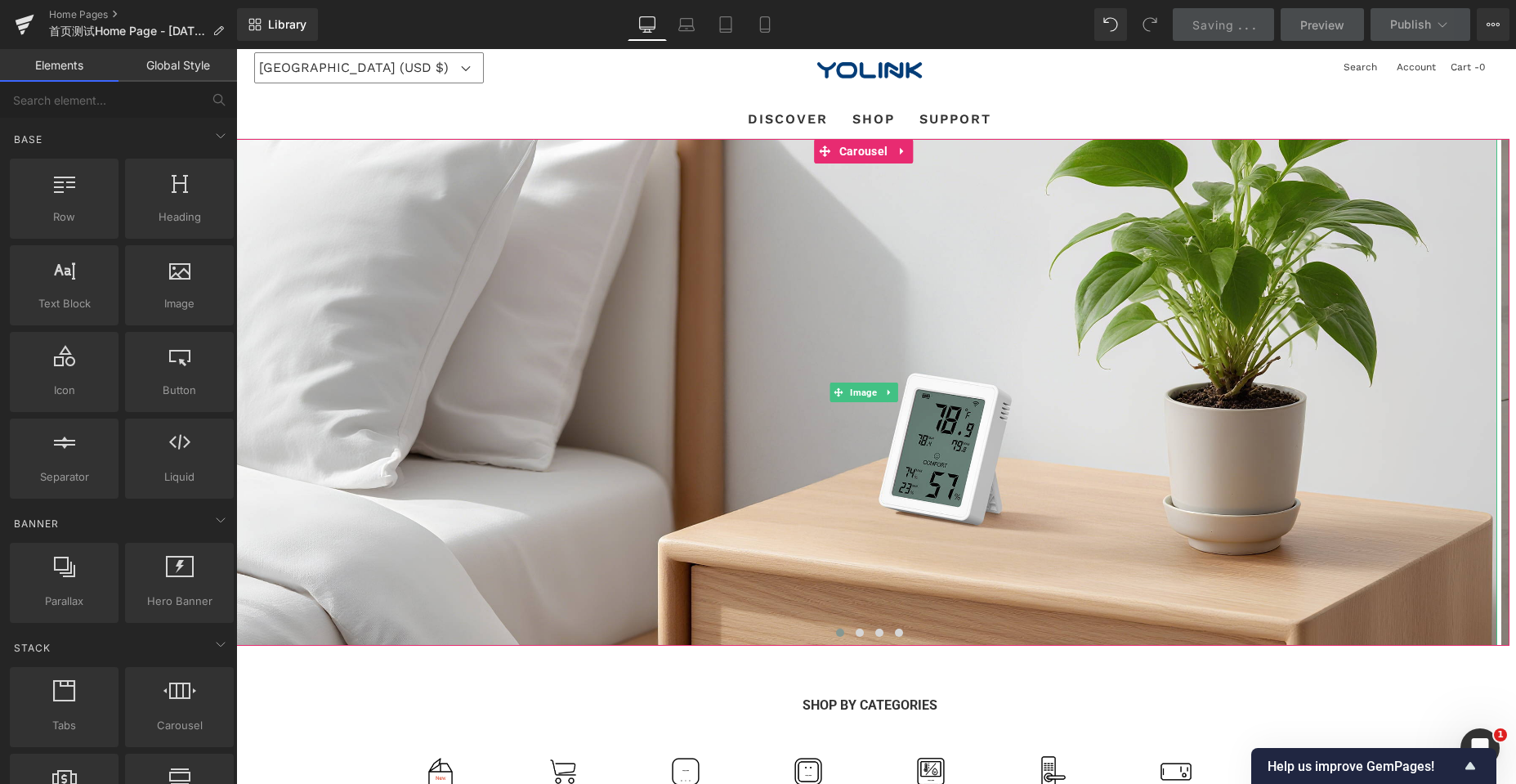
scroll to position [0, 0]
